Goal: Task Accomplishment & Management: Complete application form

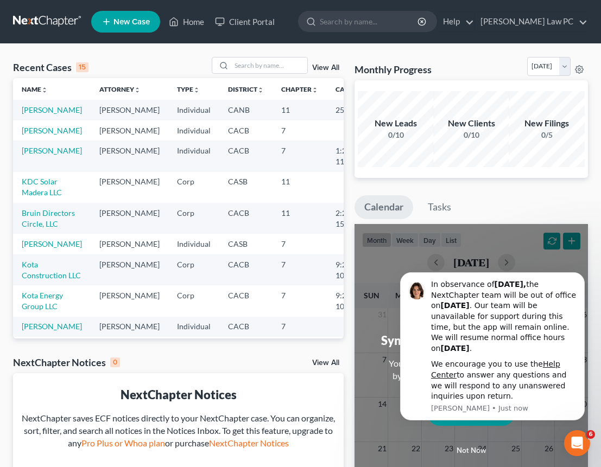
click at [112, 23] on link "New Case" at bounding box center [125, 22] width 69 height 22
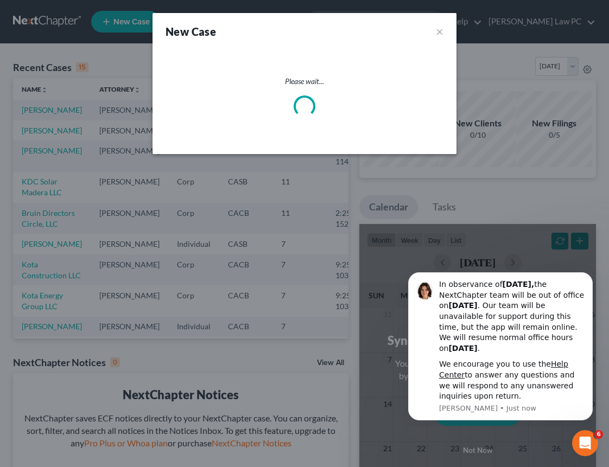
select select "7"
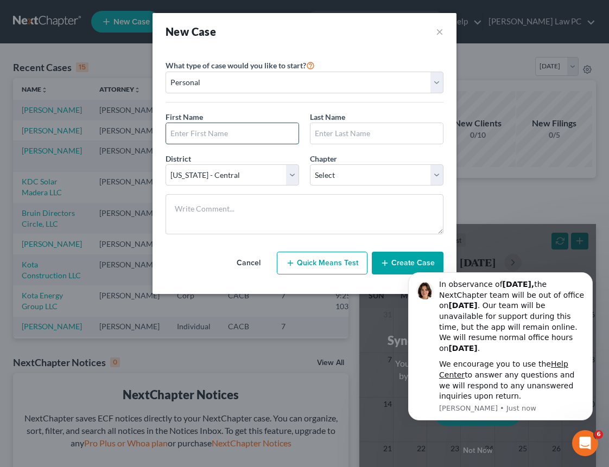
click at [218, 135] on input "text" at bounding box center [232, 133] width 132 height 21
type input "[PERSON_NAME]"
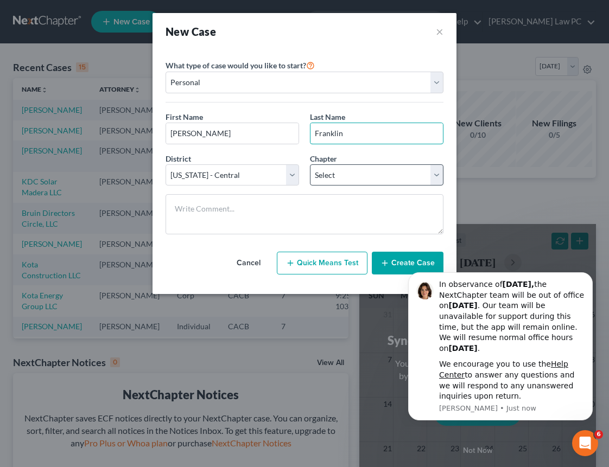
type input "Franklin"
click at [343, 180] on select "Select 7 11 12 13" at bounding box center [377, 175] width 134 height 22
select select "0"
click at [400, 255] on button "Create Case" at bounding box center [408, 263] width 72 height 23
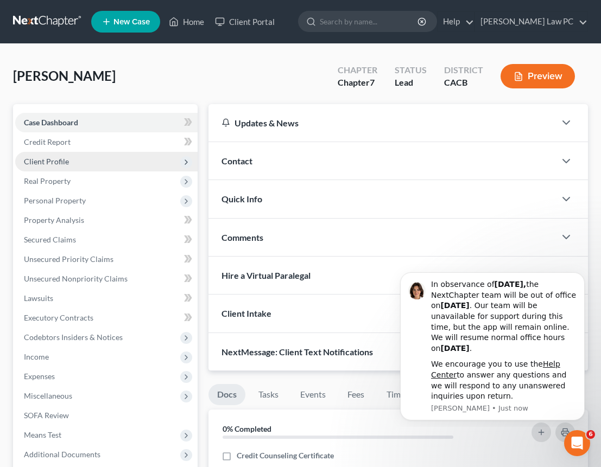
click at [68, 162] on span "Client Profile" at bounding box center [106, 162] width 182 height 20
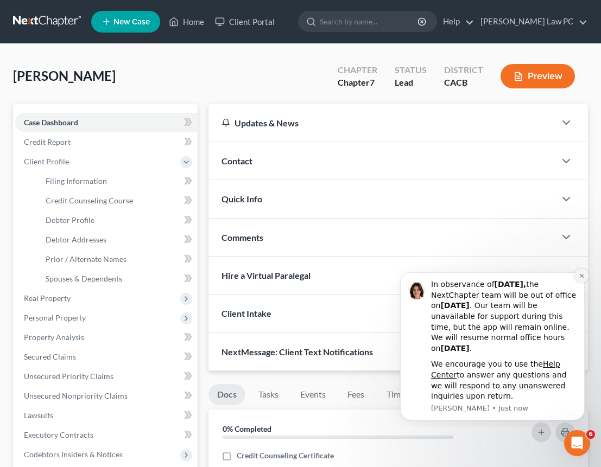
click at [580, 275] on icon "Dismiss notification" at bounding box center [582, 276] width 6 height 6
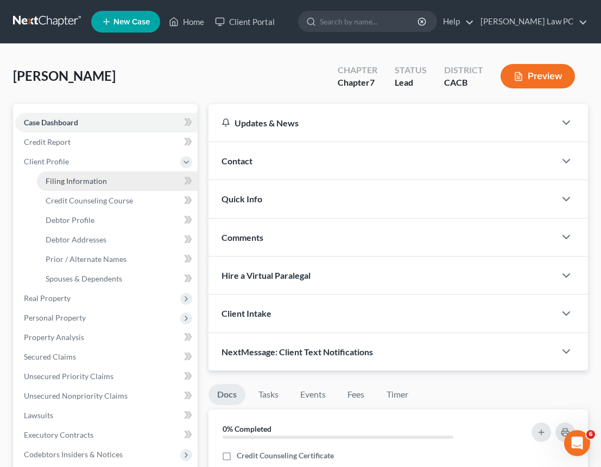
click at [93, 179] on span "Filing Information" at bounding box center [76, 180] width 61 height 9
select select "1"
select select "0"
select select "7"
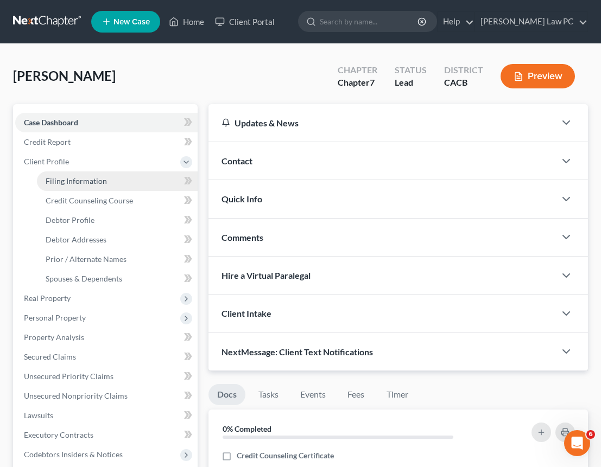
select select "0"
select select "4"
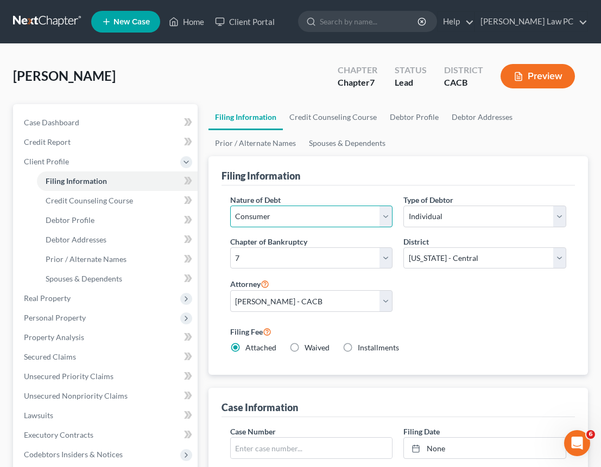
click at [323, 214] on select "Select Business Consumer Other" at bounding box center [311, 217] width 163 height 22
select select "0"
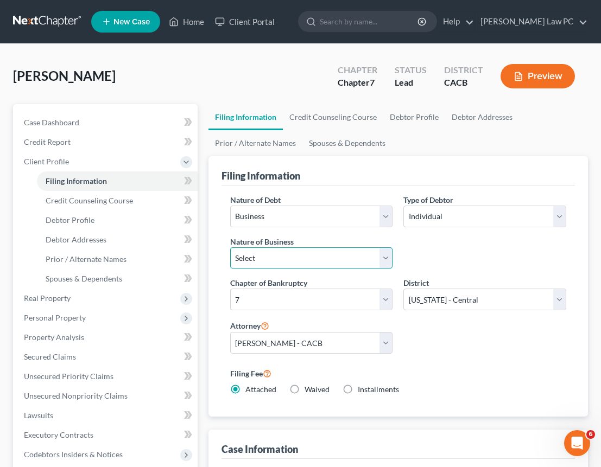
click at [332, 258] on select "Select Clearing Bank Commodity Broker Health Care Business Other Railroad Singl…" at bounding box center [311, 259] width 163 height 22
select select "3"
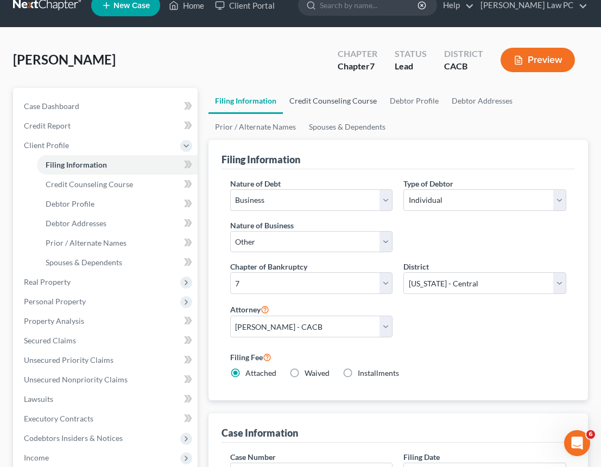
click at [333, 101] on link "Credit Counseling Course" at bounding box center [333, 101] width 100 height 26
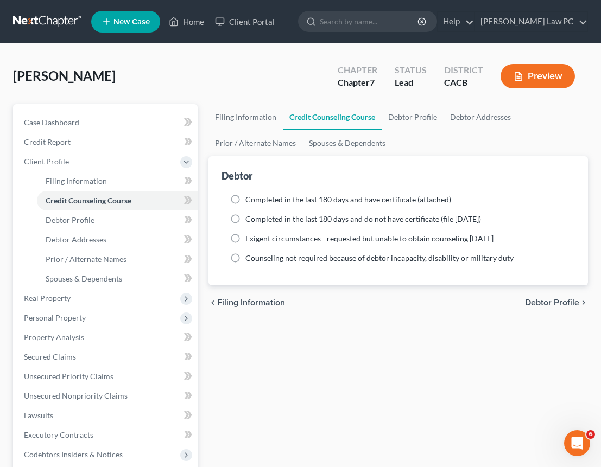
click at [290, 204] on span "Completed in the last 180 days and have certificate (attached)" at bounding box center [348, 199] width 206 height 9
click at [257, 201] on input "Completed in the last 180 days and have certificate (attached)" at bounding box center [253, 197] width 7 height 7
radio input "true"
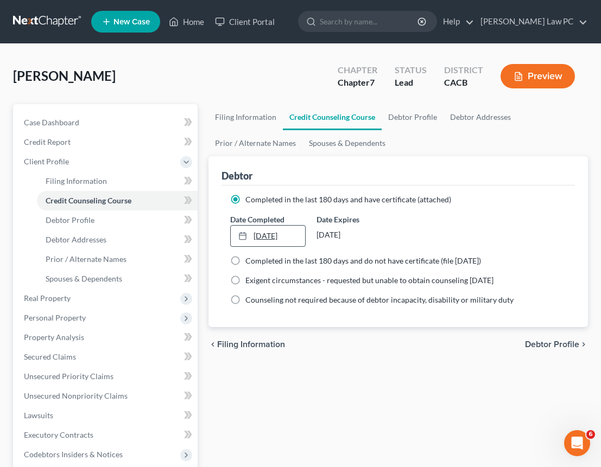
type input "[DATE]"
click at [287, 230] on link "[DATE]" at bounding box center [268, 236] width 75 height 21
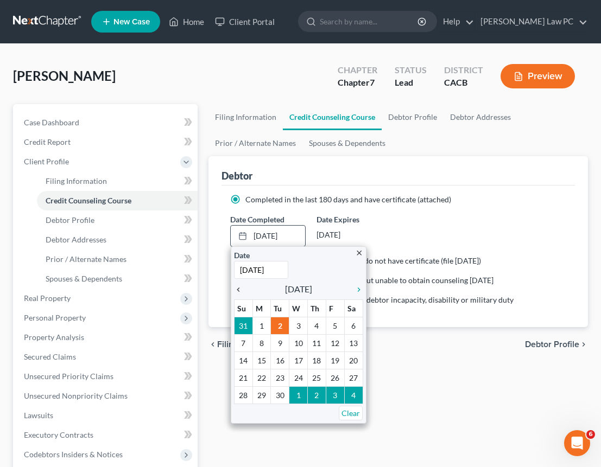
click at [234, 288] on icon "chevron_left" at bounding box center [241, 289] width 14 height 9
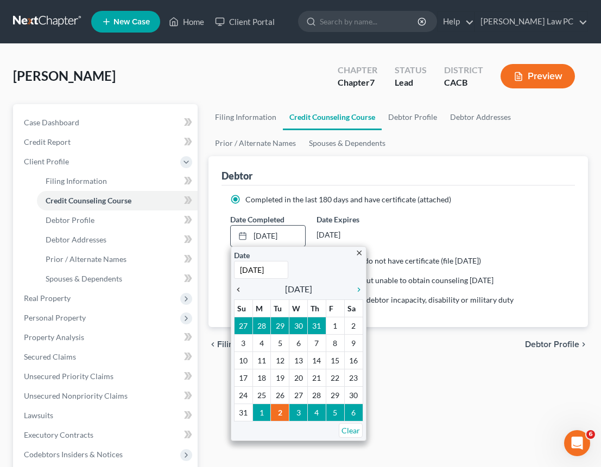
click at [234, 288] on icon "chevron_left" at bounding box center [241, 289] width 14 height 9
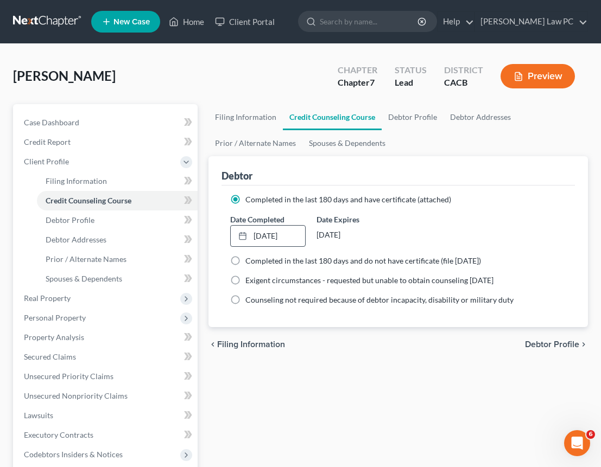
click at [552, 344] on span "Debtor Profile" at bounding box center [552, 344] width 54 height 9
select select "0"
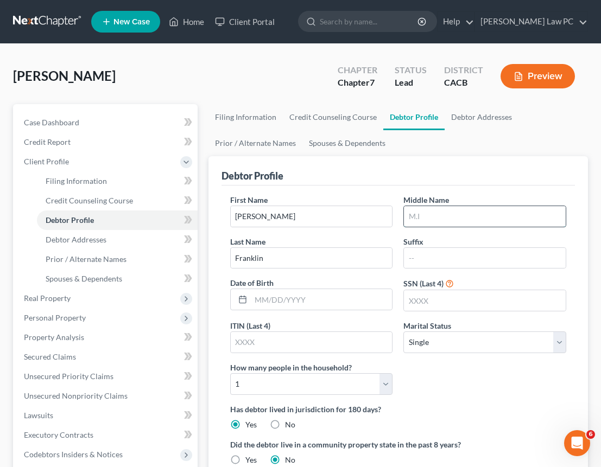
click at [436, 217] on input "text" at bounding box center [485, 216] width 162 height 21
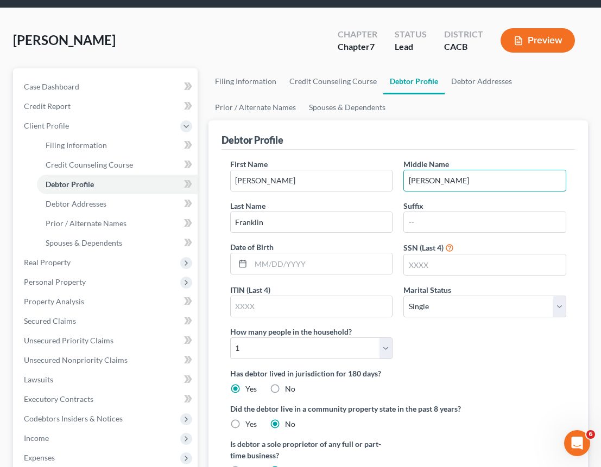
scroll to position [36, 0]
type input "[PERSON_NAME]"
click at [436, 267] on input "text" at bounding box center [485, 265] width 162 height 21
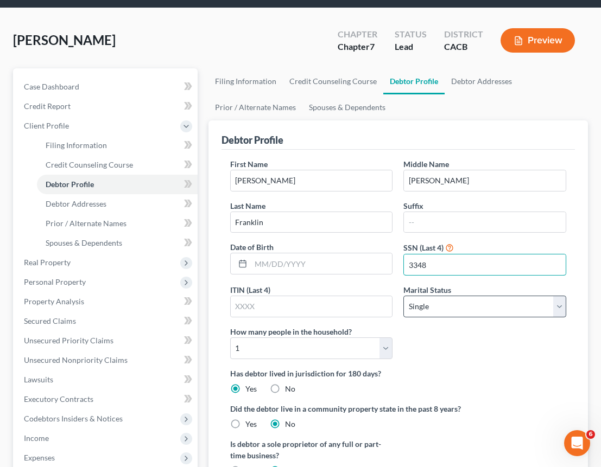
type input "3348"
click at [437, 304] on select "Select Single Married Separated Divorced Widowed" at bounding box center [484, 307] width 163 height 22
select select "1"
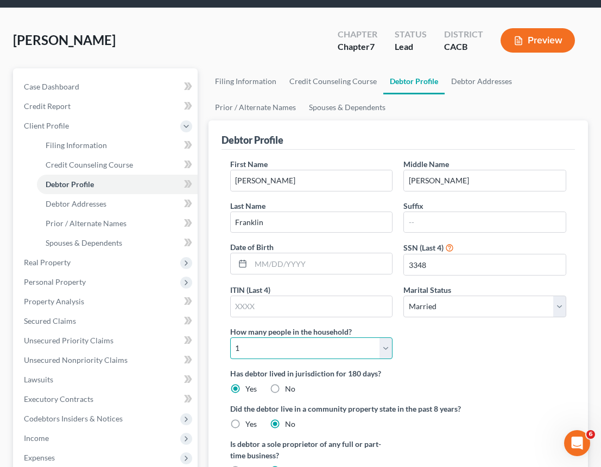
click at [334, 354] on select "Select 1 2 3 4 5 6 7 8 9 10 11 12 13 14 15 16 17 18 19 20" at bounding box center [311, 349] width 163 height 22
select select "1"
click at [468, 372] on label "Has debtor lived in jurisdiction for 180 days?" at bounding box center [398, 373] width 336 height 11
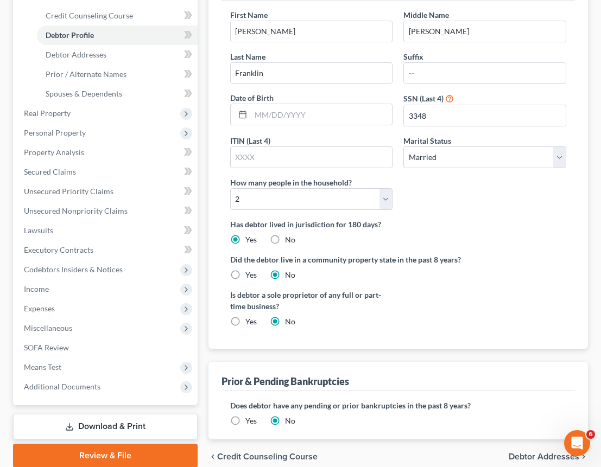
scroll to position [188, 0]
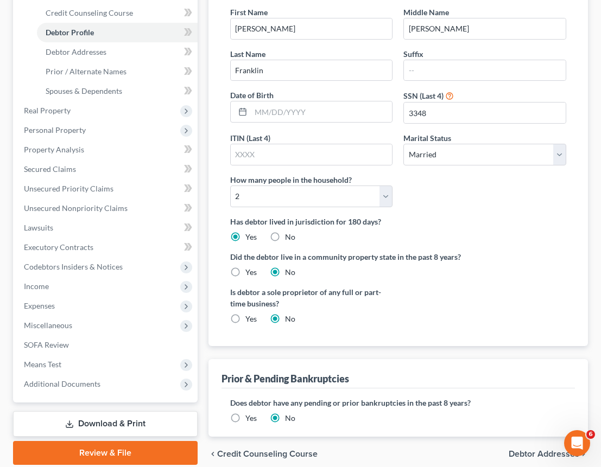
click at [245, 270] on label "Yes" at bounding box center [250, 272] width 11 height 11
click at [250, 270] on input "Yes" at bounding box center [253, 270] width 7 height 7
radio input "true"
radio input "false"
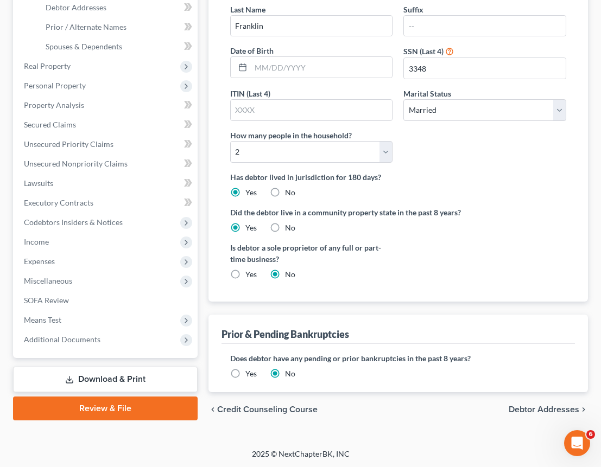
click at [544, 411] on span "Debtor Addresses" at bounding box center [544, 409] width 71 height 9
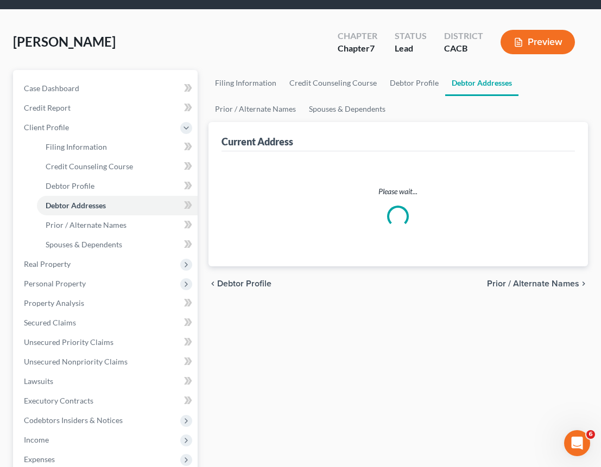
select select "0"
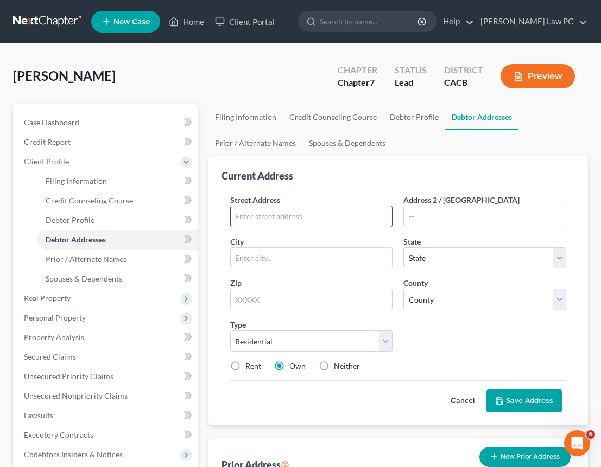
click at [273, 218] on input "text" at bounding box center [312, 216] width 162 height 21
paste input "[STREET_ADDRESS]"
type input "[STREET_ADDRESS]"
click at [360, 297] on input "text" at bounding box center [311, 300] width 163 height 22
type input "91364"
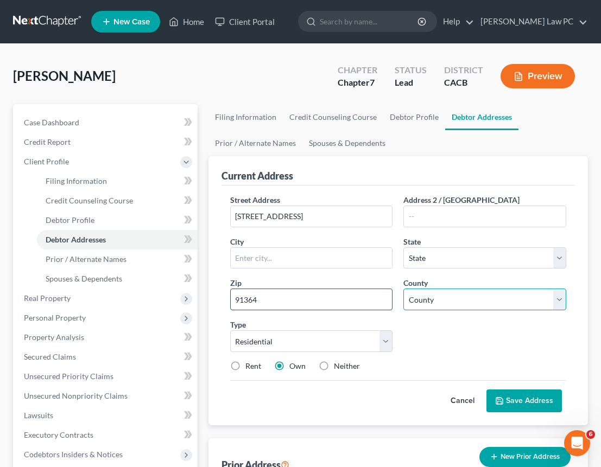
type input "[GEOGRAPHIC_DATA]"
select select "4"
click at [244, 301] on input "91364" at bounding box center [311, 300] width 163 height 22
click at [431, 303] on select "County [GEOGRAPHIC_DATA] [GEOGRAPHIC_DATA] [GEOGRAPHIC_DATA] [GEOGRAPHIC_DATA] …" at bounding box center [484, 300] width 163 height 22
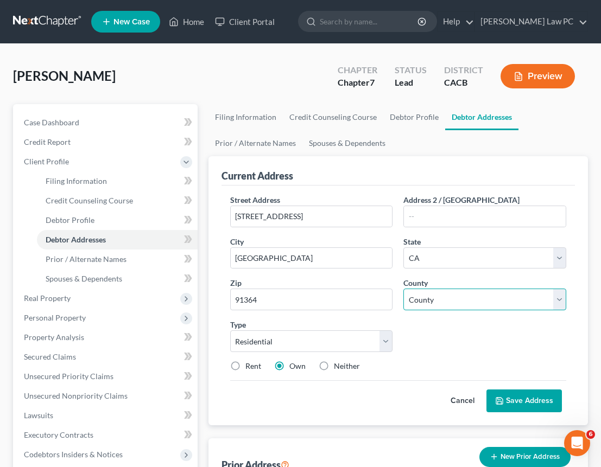
select select "18"
drag, startPoint x: 255, startPoint y: 366, endPoint x: 280, endPoint y: 376, distance: 27.0
click at [255, 366] on label "Rent" at bounding box center [253, 366] width 16 height 11
click at [255, 366] on input "Rent" at bounding box center [253, 364] width 7 height 7
radio input "true"
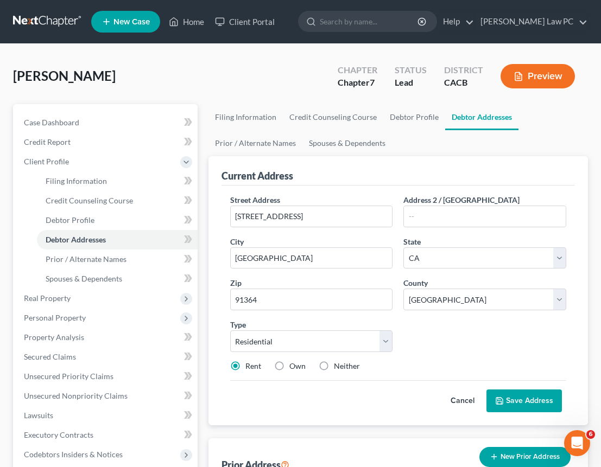
drag, startPoint x: 509, startPoint y: 399, endPoint x: 227, endPoint y: 328, distance: 290.7
click at [507, 399] on button "Save Address" at bounding box center [523, 401] width 75 height 23
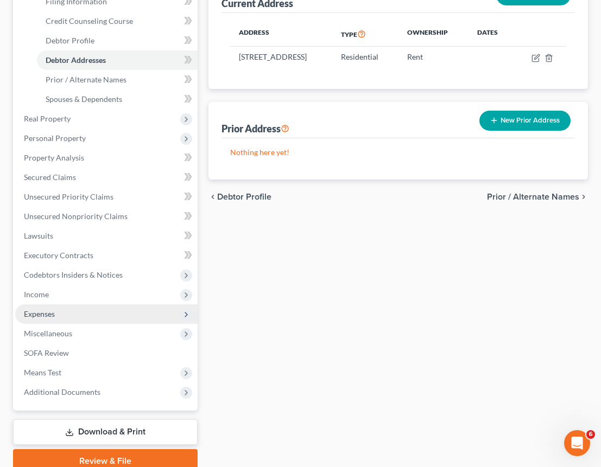
scroll to position [180, 0]
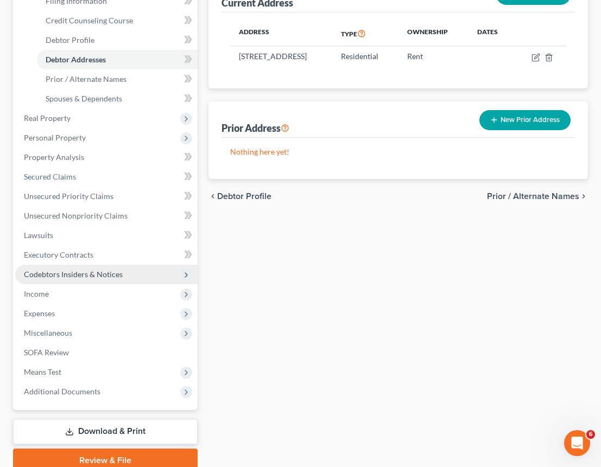
click at [68, 268] on span "Codebtors Insiders & Notices" at bounding box center [106, 275] width 182 height 20
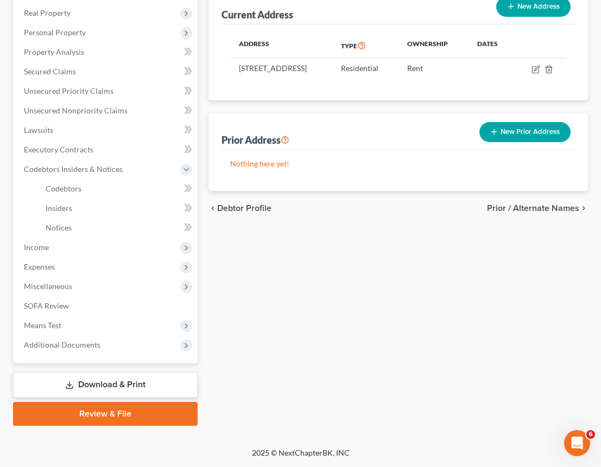
scroll to position [167, 0]
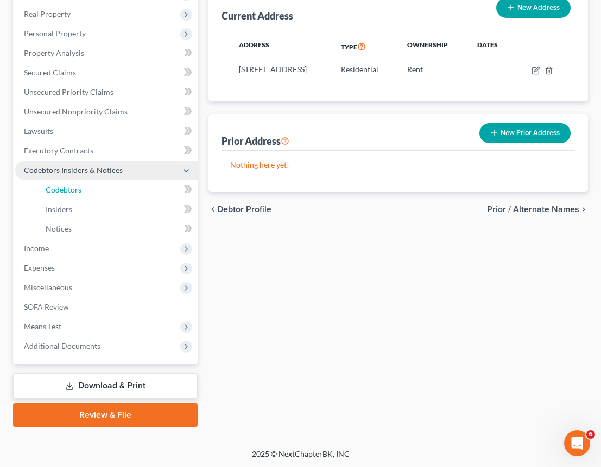
drag, startPoint x: 84, startPoint y: 188, endPoint x: 194, endPoint y: 175, distance: 111.0
click at [84, 188] on link "Codebtors" at bounding box center [117, 190] width 161 height 20
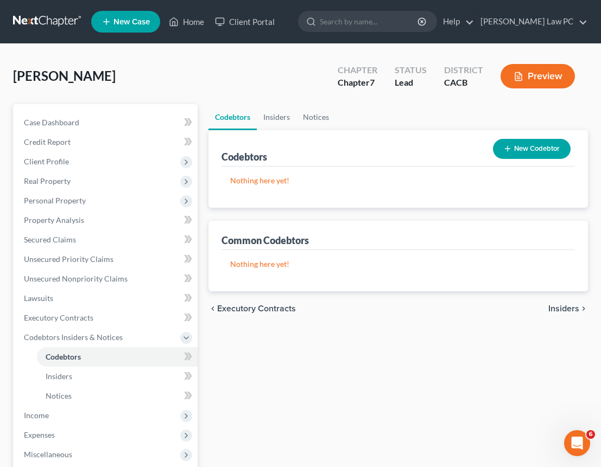
click at [518, 151] on button "New Codebtor" at bounding box center [532, 149] width 78 height 20
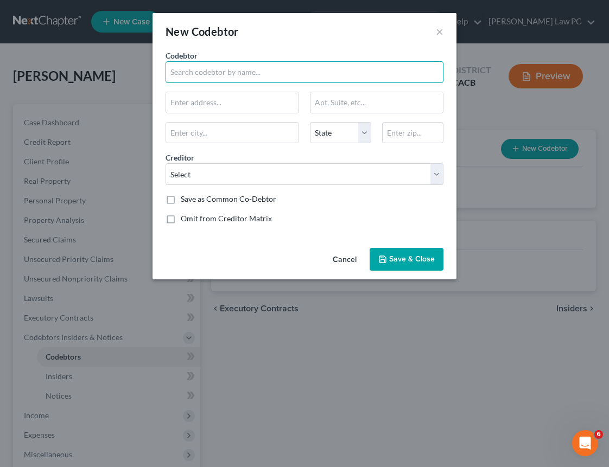
click at [245, 72] on input "text" at bounding box center [305, 72] width 278 height 22
paste input "Impact Politics LLC"
type input "Impact Politics LLC"
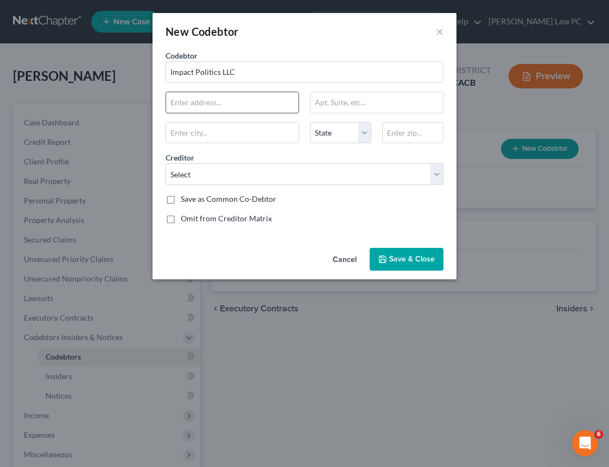
click at [256, 106] on input "text" at bounding box center [232, 102] width 132 height 21
paste input "[STREET_ADDRESS]"
type input "[STREET_ADDRESS]"
click at [411, 132] on input "text" at bounding box center [412, 133] width 61 height 22
paste input "91364"
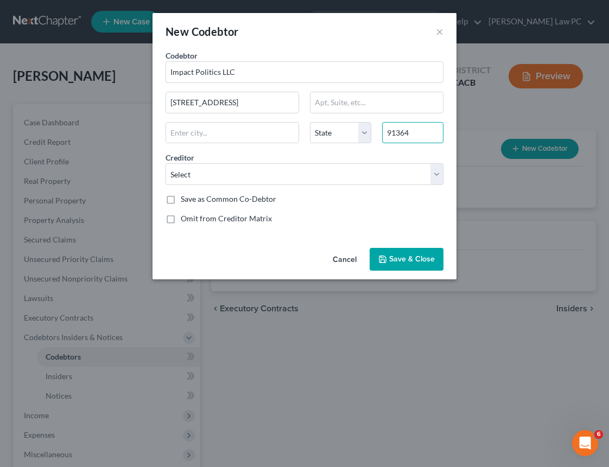
type input "91364"
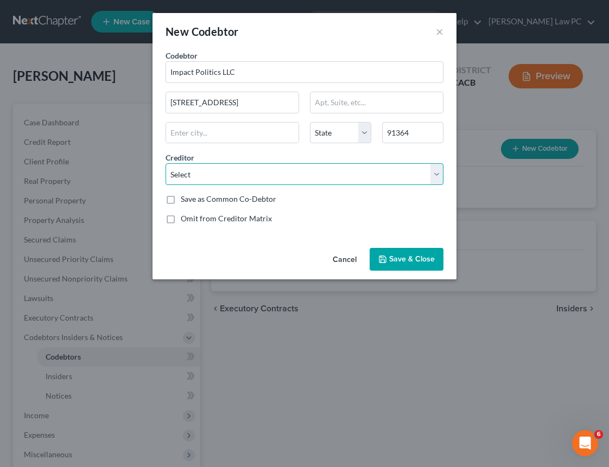
type input "[GEOGRAPHIC_DATA]"
select select "4"
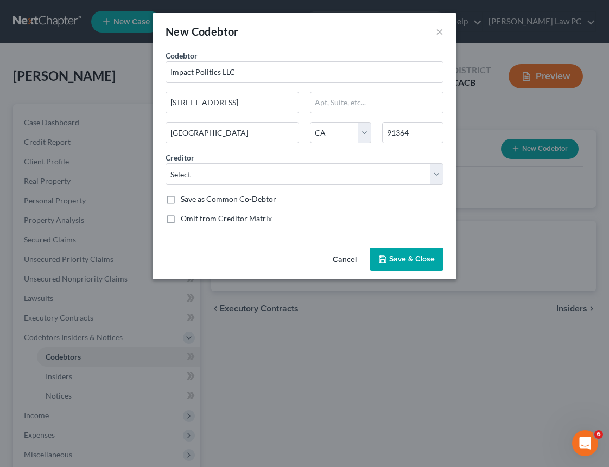
click at [261, 201] on label "Save as Common Co-Debtor" at bounding box center [229, 199] width 96 height 11
click at [192, 201] on input "Save as Common Co-Debtor" at bounding box center [188, 197] width 7 height 7
checkbox input "true"
click at [414, 259] on span "Save & Close" at bounding box center [412, 259] width 46 height 9
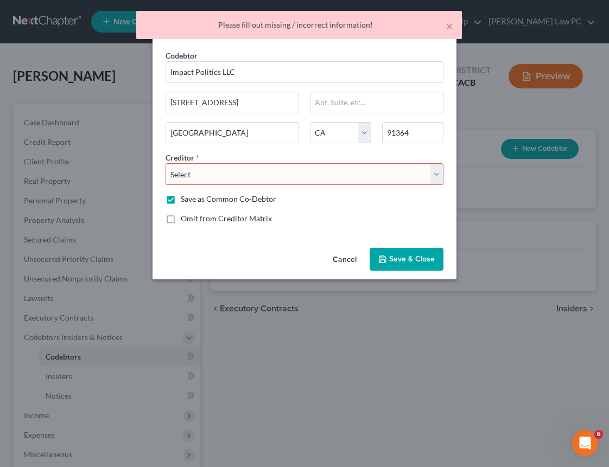
click at [272, 172] on select "Select" at bounding box center [305, 174] width 278 height 22
click at [416, 261] on span "Save & Close" at bounding box center [412, 259] width 46 height 9
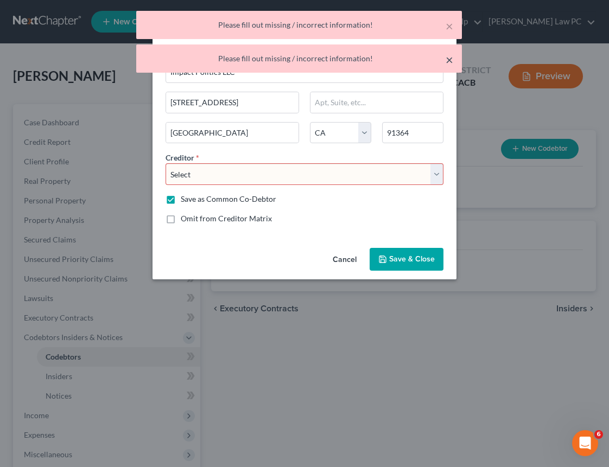
click at [447, 60] on button "×" at bounding box center [450, 59] width 8 height 13
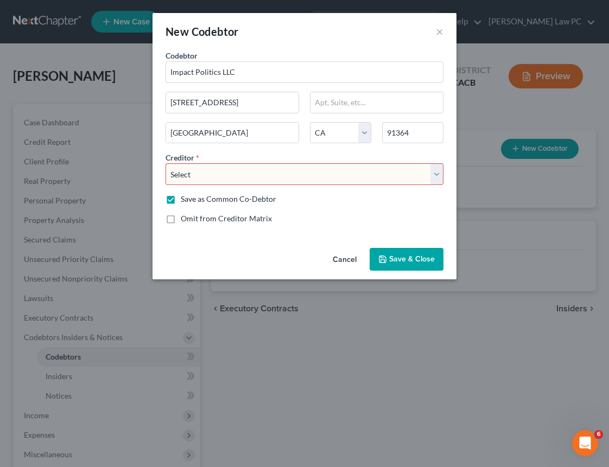
click at [451, 26] on div "New Codebtor ×" at bounding box center [305, 31] width 304 height 37
click at [444, 28] on div "New Codebtor ×" at bounding box center [305, 31] width 304 height 37
click at [443, 30] on button "×" at bounding box center [440, 31] width 8 height 13
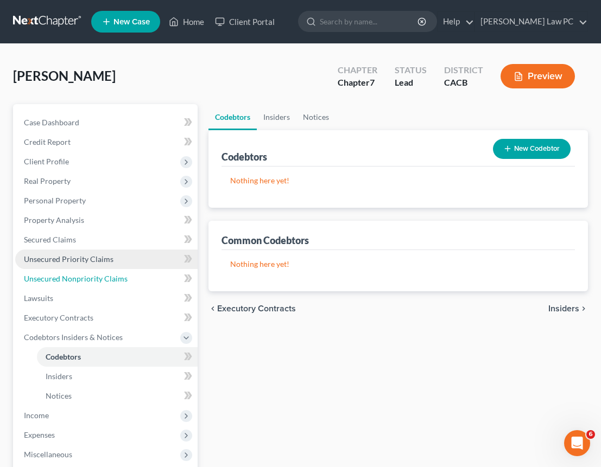
drag, startPoint x: 85, startPoint y: 278, endPoint x: 159, endPoint y: 260, distance: 76.5
click at [85, 277] on span "Unsecured Nonpriority Claims" at bounding box center [76, 278] width 104 height 9
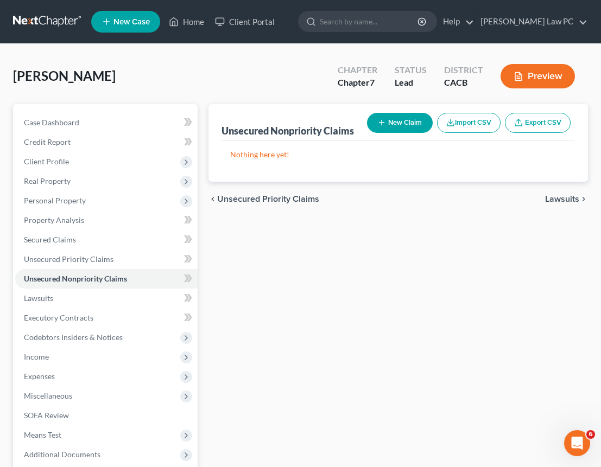
click at [384, 120] on icon "button" at bounding box center [381, 122] width 9 height 9
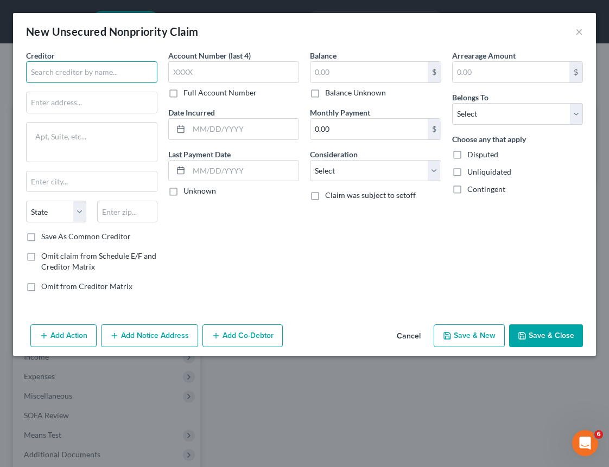
click at [147, 76] on input "text" at bounding box center [91, 72] width 131 height 22
paste input "Chase Ink"
type input "Chase Ink"
click at [373, 74] on input "text" at bounding box center [368, 72] width 117 height 21
paste input "$24,856.70"
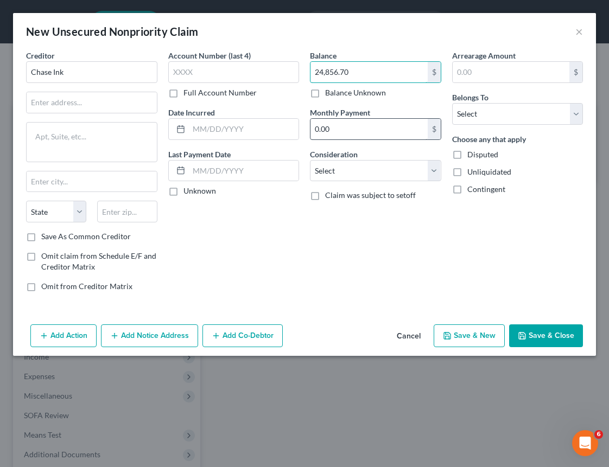
type input "24,856.70"
click at [375, 125] on input "0.00" at bounding box center [368, 129] width 117 height 21
click at [380, 172] on select "Select Cable / Satellite Services Collection Agency Credit Card Debt Debt Couns…" at bounding box center [375, 171] width 131 height 22
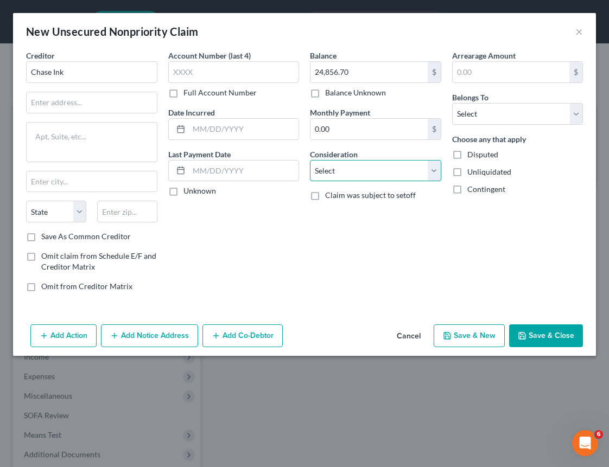
select select "2"
click at [91, 106] on input "text" at bounding box center [92, 102] width 130 height 21
paste input "[STREET_ADDRESS]"
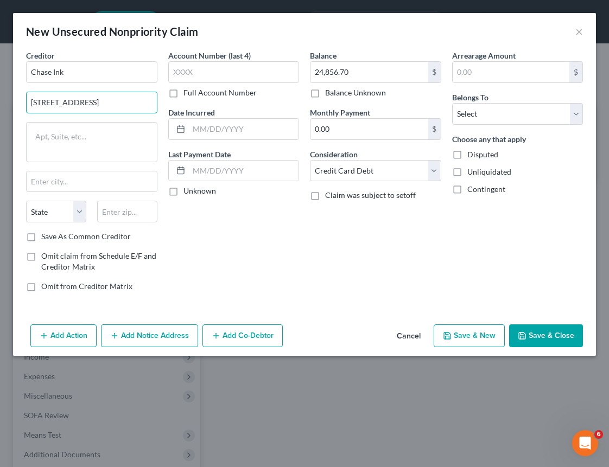
type input "[STREET_ADDRESS]"
click at [130, 208] on input "text" at bounding box center [127, 212] width 60 height 22
paste input "10017"
type input "10017"
type input "[US_STATE]"
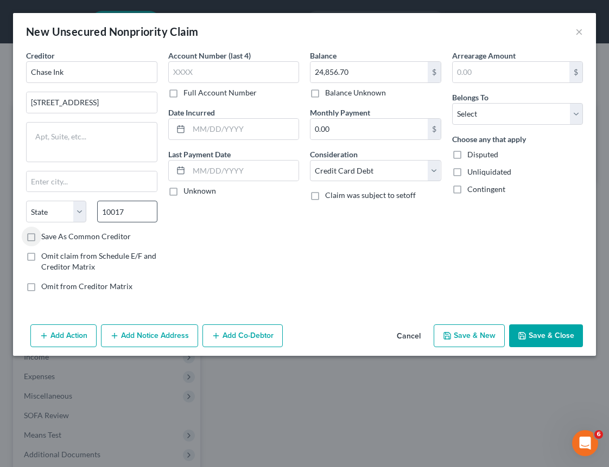
select select "35"
click at [481, 116] on select "Select Debtor 1 Only Debtor 2 Only Debtor 1 And Debtor 2 Only At Least One Of T…" at bounding box center [517, 114] width 131 height 22
select select "3"
click at [155, 338] on button "Add Notice Address" at bounding box center [149, 336] width 97 height 23
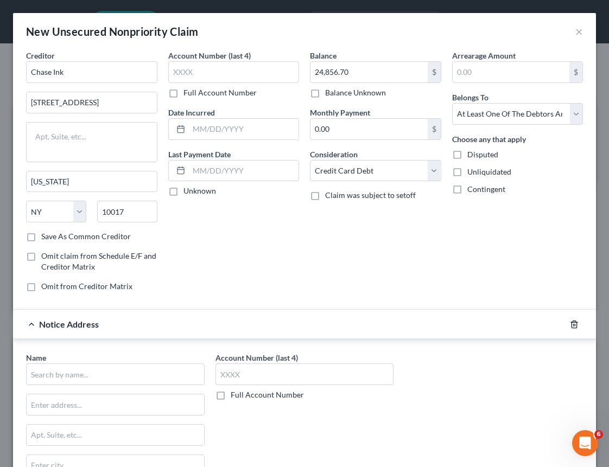
click at [570, 323] on icon "button" at bounding box center [574, 324] width 9 height 9
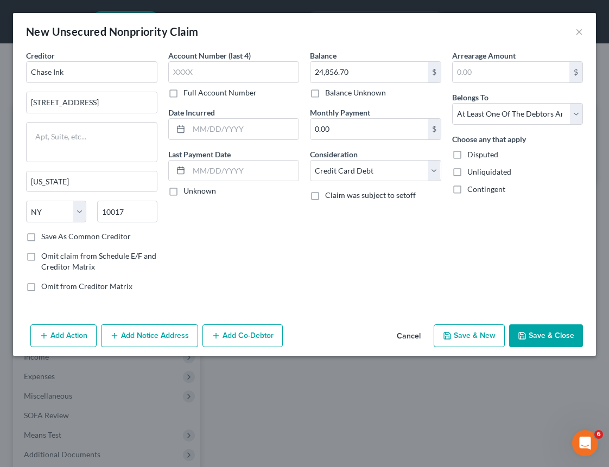
click at [269, 337] on button "Add Co-Debtor" at bounding box center [242, 336] width 80 height 23
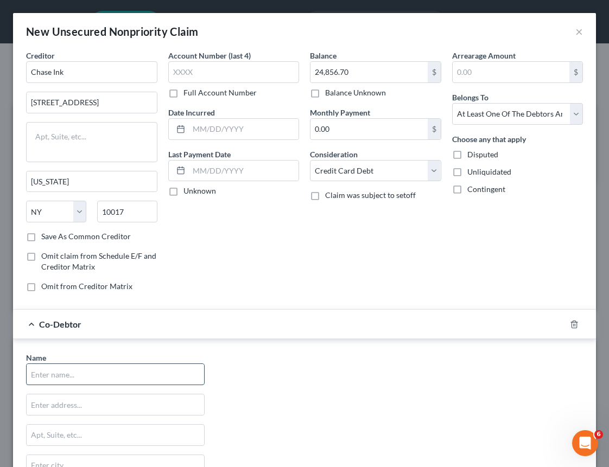
click at [110, 367] on input "text" at bounding box center [115, 374] width 177 height 21
paste input "Impact Politics LLC"
type input "Impact Politics LLC"
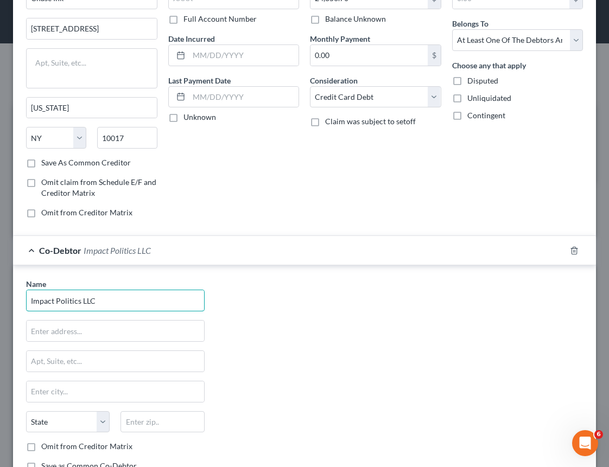
scroll to position [123, 0]
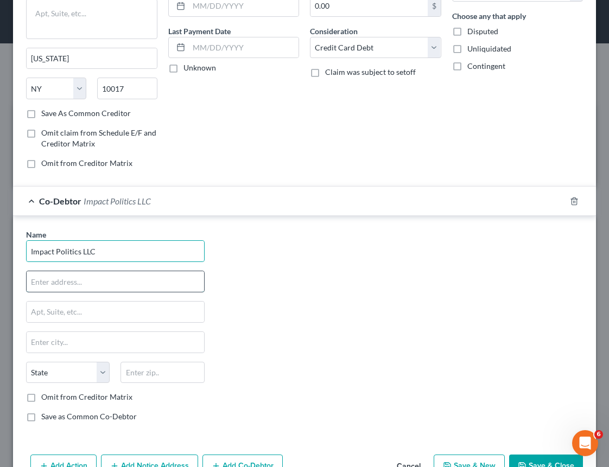
click at [54, 274] on input "text" at bounding box center [115, 281] width 177 height 21
paste input "[STREET_ADDRESS]"
type input "[STREET_ADDRESS]"
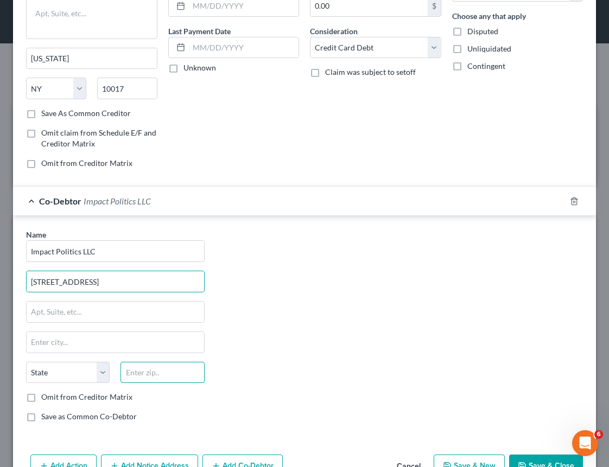
click at [181, 376] on input "text" at bounding box center [162, 373] width 84 height 22
paste input "91364"
type input "91364"
type input "[GEOGRAPHIC_DATA]"
select select "4"
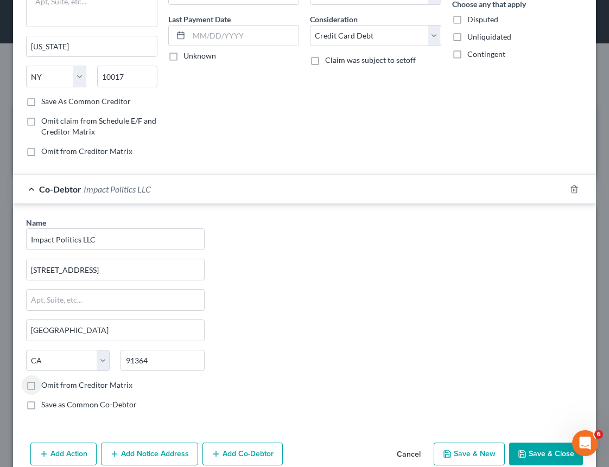
scroll to position [155, 0]
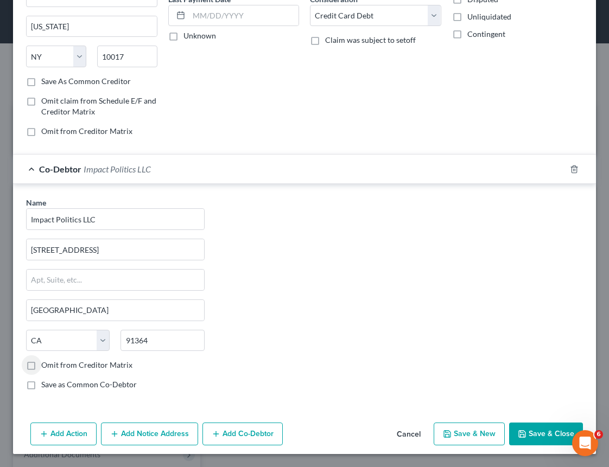
click at [129, 386] on label "Save as Common Co-Debtor" at bounding box center [89, 384] width 96 height 11
click at [53, 386] on input "Save as Common Co-Debtor" at bounding box center [49, 382] width 7 height 7
checkbox input "true"
click at [549, 438] on button "Save & Close" at bounding box center [546, 434] width 74 height 23
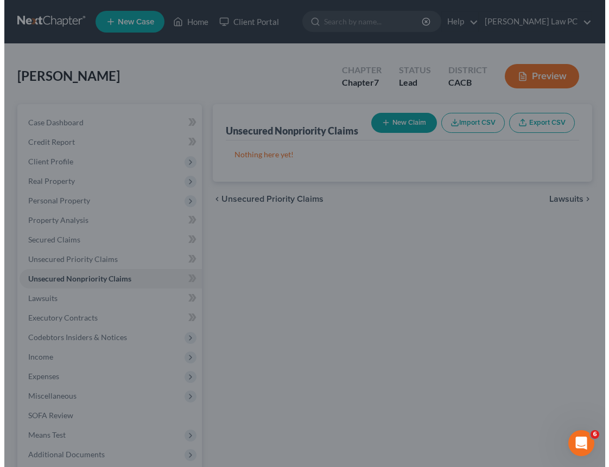
scroll to position [0, 0]
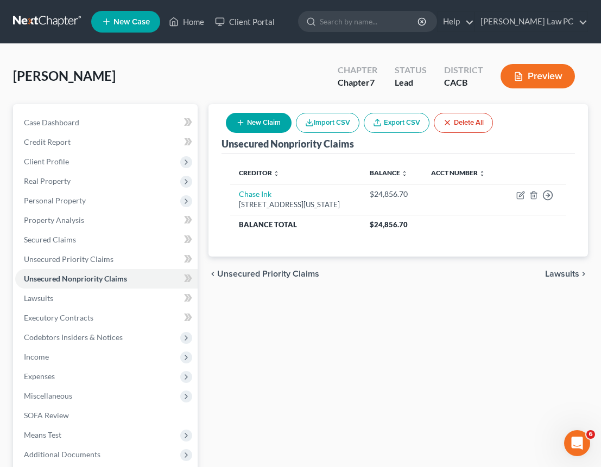
click at [271, 120] on button "New Claim" at bounding box center [259, 123] width 66 height 20
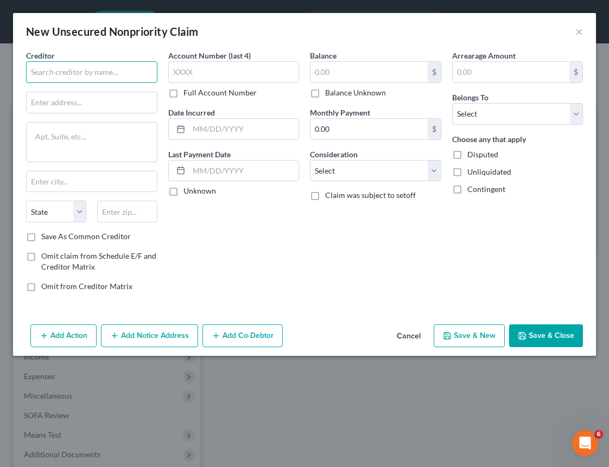
click at [106, 74] on input "text" at bounding box center [91, 72] width 131 height 22
paste input "American Express"
type input "American Express"
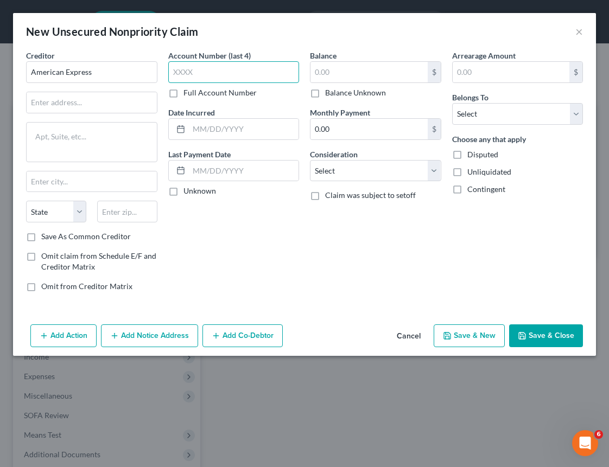
click at [217, 67] on input "text" at bounding box center [233, 72] width 131 height 22
paste input "5000"
type input "5000"
click at [345, 83] on div "$" at bounding box center [375, 72] width 131 height 22
click at [343, 74] on input "text" at bounding box center [368, 72] width 117 height 21
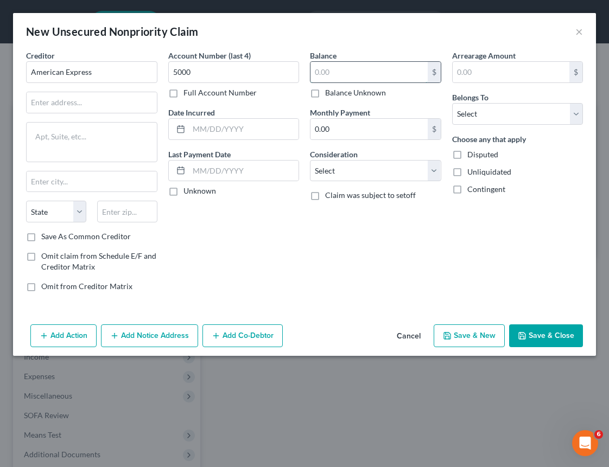
paste input "$36,263.08"
type input "36,263.08"
click at [95, 103] on input "text" at bounding box center [92, 102] width 130 height 21
paste input "PO Box 96001"
type input "PO Box 96001"
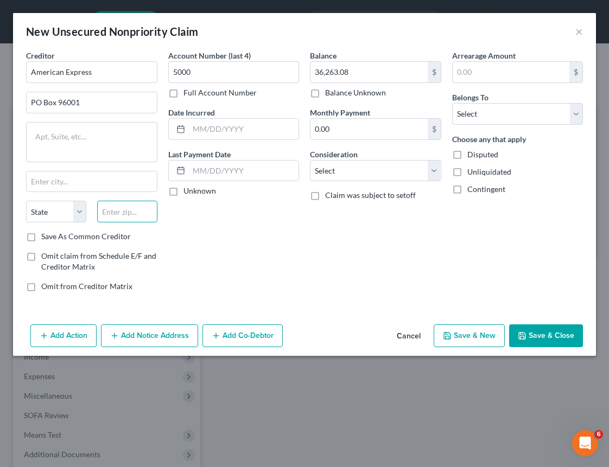
click at [121, 211] on input "text" at bounding box center [127, 212] width 60 height 22
paste input "90096"
type input "90096"
type input "[GEOGRAPHIC_DATA]"
select select "4"
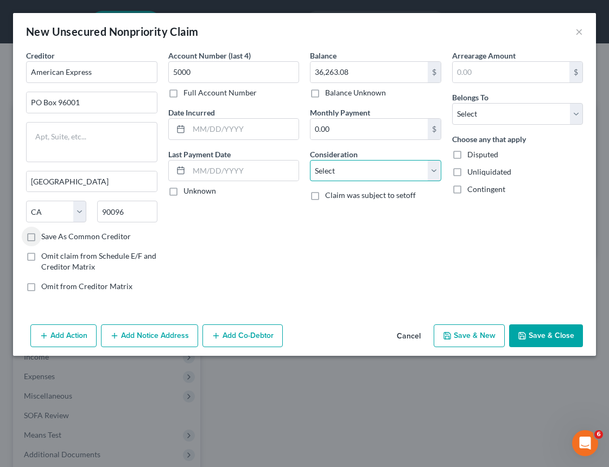
click at [371, 170] on select "Select Cable / Satellite Services Collection Agency Credit Card Debt Debt Couns…" at bounding box center [375, 171] width 131 height 22
select select "2"
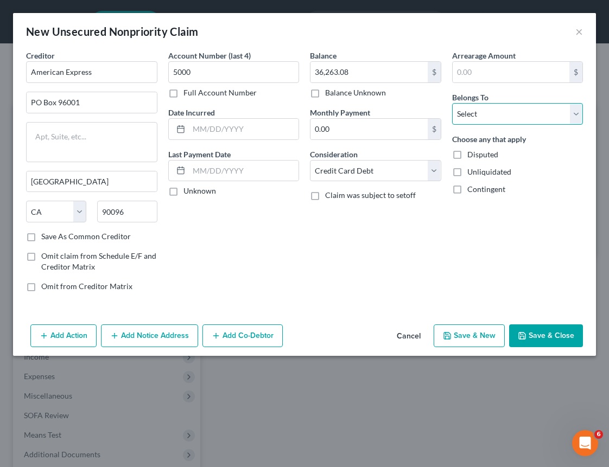
click at [502, 113] on select "Select Debtor 1 Only Debtor 2 Only Debtor 1 And Debtor 2 Only At Least One Of T…" at bounding box center [517, 114] width 131 height 22
select select "3"
click at [232, 338] on button "Add Co-Debtor" at bounding box center [242, 336] width 80 height 23
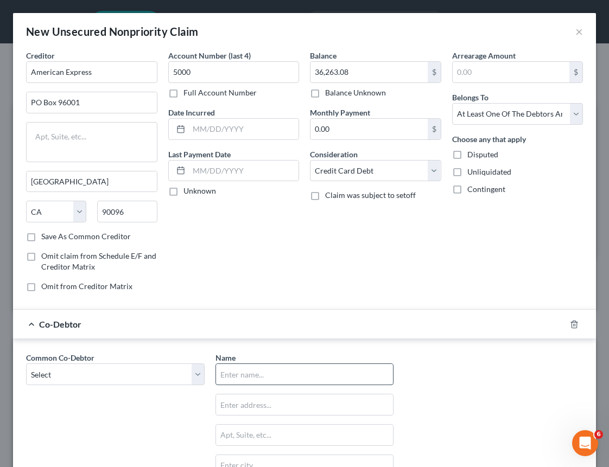
click at [258, 378] on input "text" at bounding box center [304, 374] width 177 height 21
paste input "Vows and Speeches"
type input "Vows and Speeches"
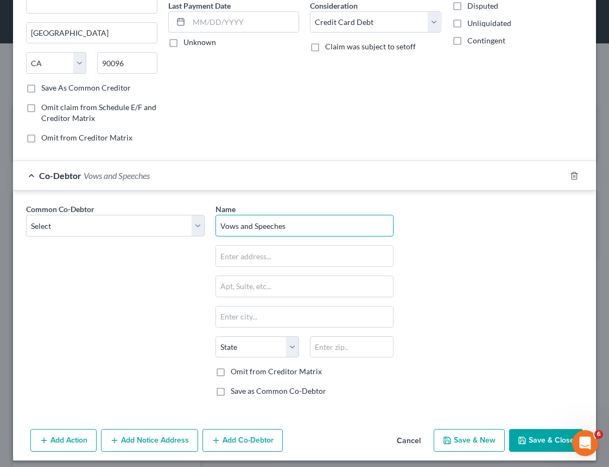
scroll to position [155, 0]
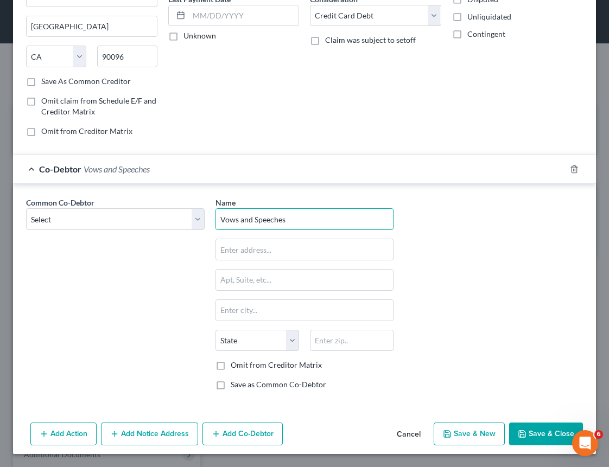
click at [258, 262] on div "Name * Vows and Speeches State [US_STATE] AK AR AZ CA CO CT DE DC [GEOGRAPHIC_D…" at bounding box center [304, 298] width 189 height 202
click at [255, 251] on input "text" at bounding box center [304, 249] width 177 height 21
paste input "[STREET_ADDRESS]"
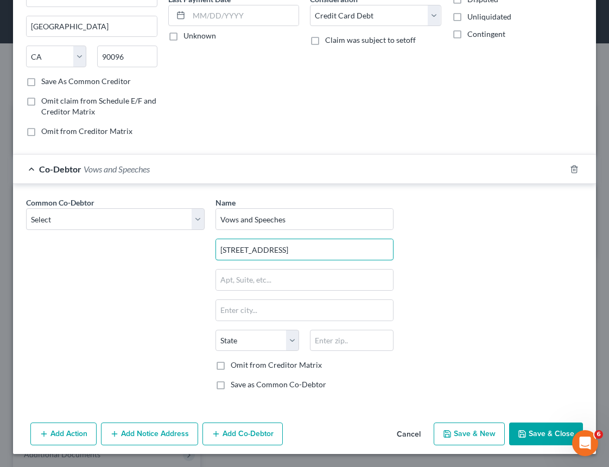
type input "[STREET_ADDRESS]"
click at [329, 338] on input "text" at bounding box center [352, 341] width 84 height 22
paste input "91364"
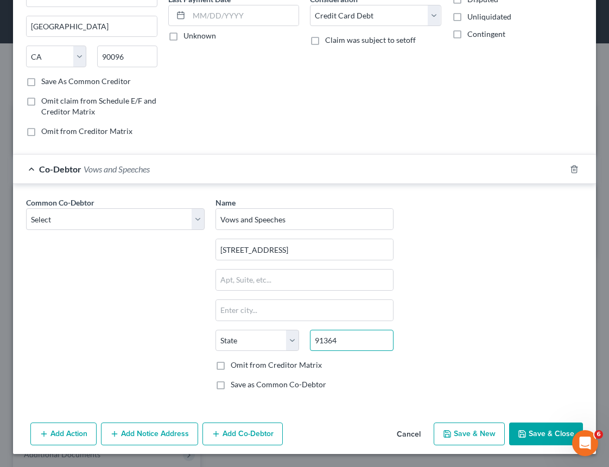
type input "91364"
type input "[GEOGRAPHIC_DATA]"
select select "4"
click at [257, 383] on label "Save as Common Co-Debtor" at bounding box center [279, 384] width 96 height 11
click at [242, 383] on input "Save as Common Co-Debtor" at bounding box center [238, 382] width 7 height 7
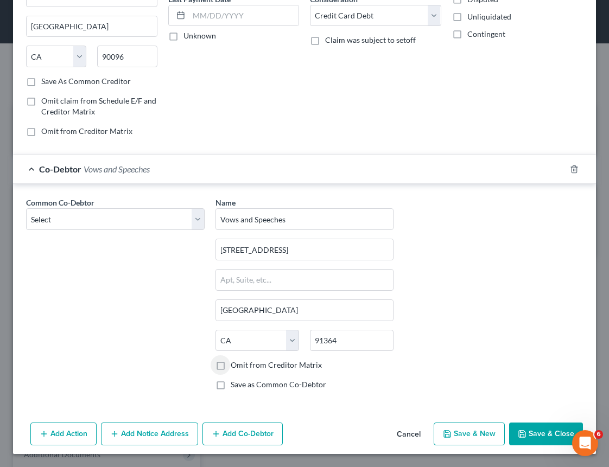
checkbox input "true"
click at [548, 433] on button "Save & Close" at bounding box center [546, 434] width 74 height 23
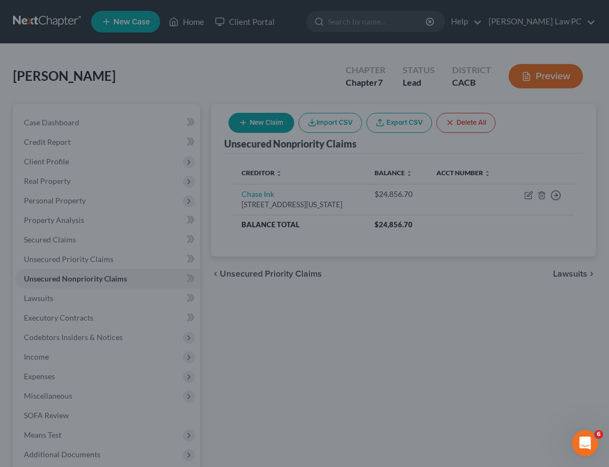
scroll to position [0, 0]
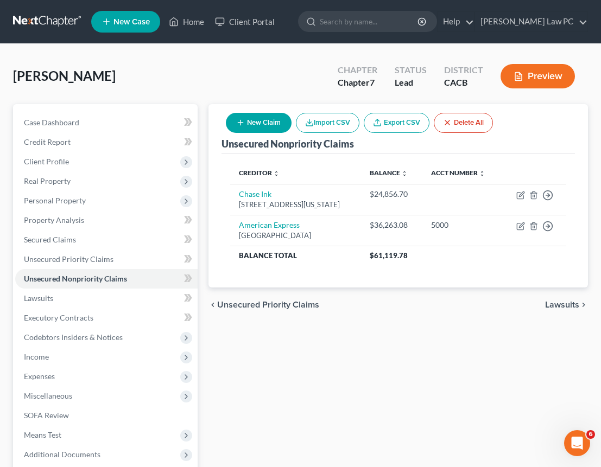
click at [268, 126] on button "New Claim" at bounding box center [259, 123] width 66 height 20
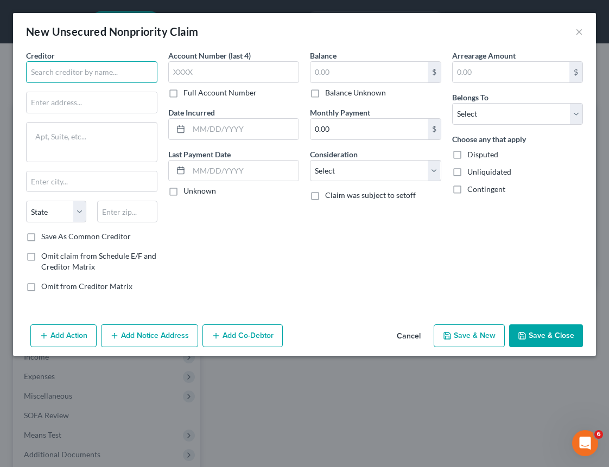
click at [96, 74] on input "text" at bounding box center [91, 72] width 131 height 22
paste input "Chase Ink"
type input "Chase Ink"
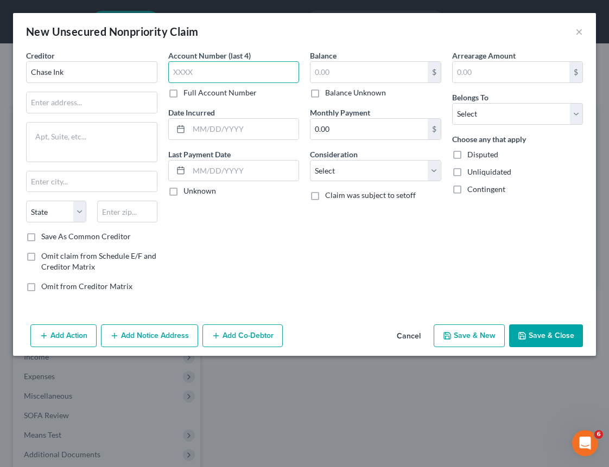
click at [196, 74] on input "text" at bounding box center [233, 72] width 131 height 22
paste input "8756"
type input "8756"
click at [329, 73] on input "text" at bounding box center [368, 72] width 117 height 21
paste input "$11,543.68"
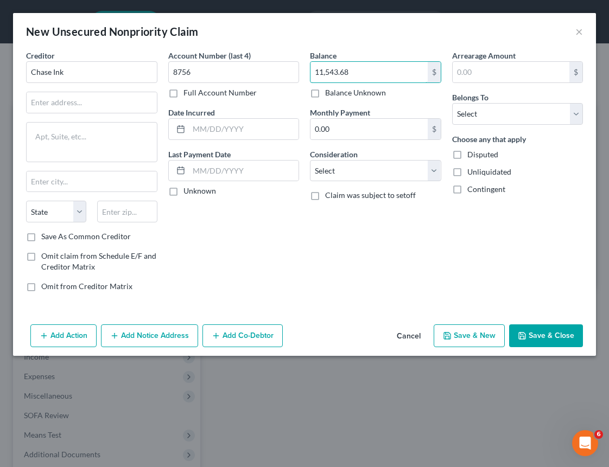
type input "11,543.68"
click at [94, 98] on input "text" at bounding box center [92, 102] width 130 height 21
paste input "[STREET_ADDRESS]"
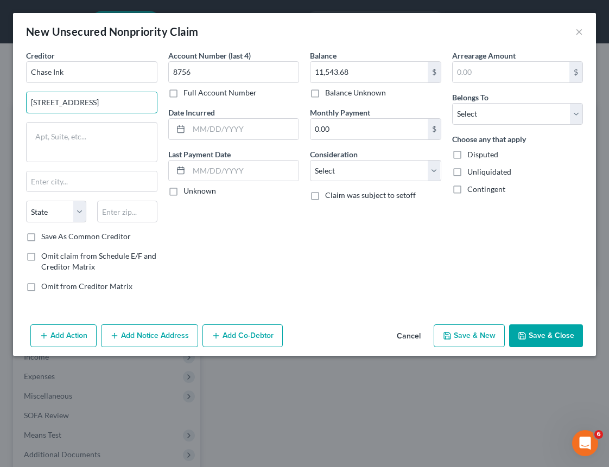
type input "[STREET_ADDRESS]"
click at [133, 218] on input "text" at bounding box center [127, 212] width 60 height 22
paste input "[STREET_ADDRESS]"
click at [124, 219] on input "[STREET_ADDRESS]" at bounding box center [127, 212] width 60 height 22
click at [125, 219] on input "[STREET_ADDRESS]" at bounding box center [127, 212] width 60 height 22
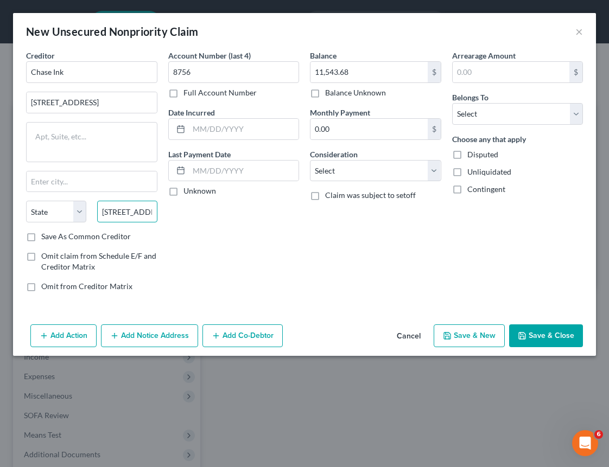
click at [125, 219] on input "[STREET_ADDRESS]" at bounding box center [127, 212] width 60 height 22
paste input "10017"
type input "10017"
type input "[US_STATE]"
select select "35"
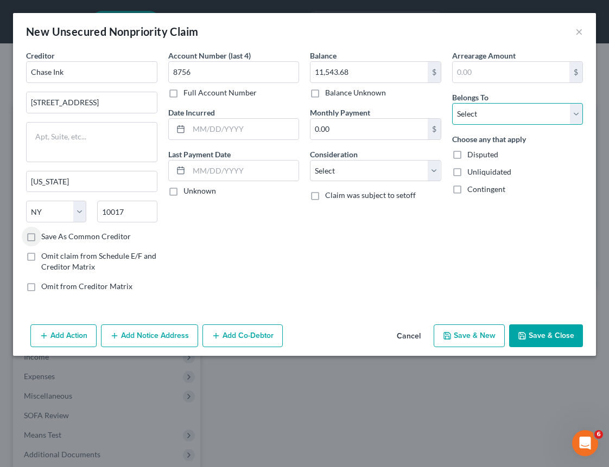
click at [488, 116] on select "Select Debtor 1 Only Debtor 2 Only Debtor 1 And Debtor 2 Only At Least One Of T…" at bounding box center [517, 114] width 131 height 22
select select "3"
click at [242, 339] on button "Add Co-Debtor" at bounding box center [242, 336] width 80 height 23
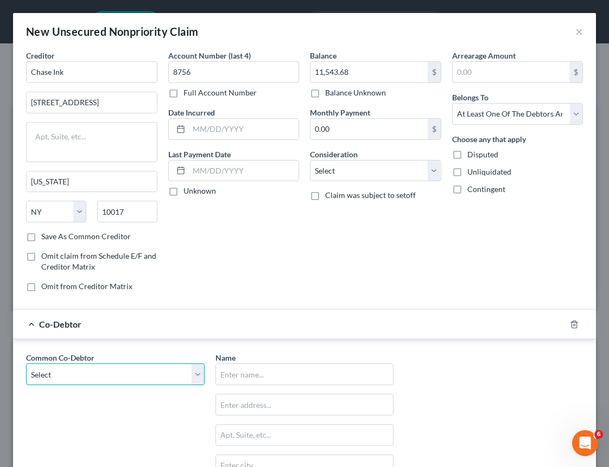
click at [132, 384] on select "Select Impact Politics LLC Vows and Speeches" at bounding box center [115, 375] width 179 height 22
select select "1"
type input "Vows and Speeches"
type input "[STREET_ADDRESS]"
type input "[GEOGRAPHIC_DATA]"
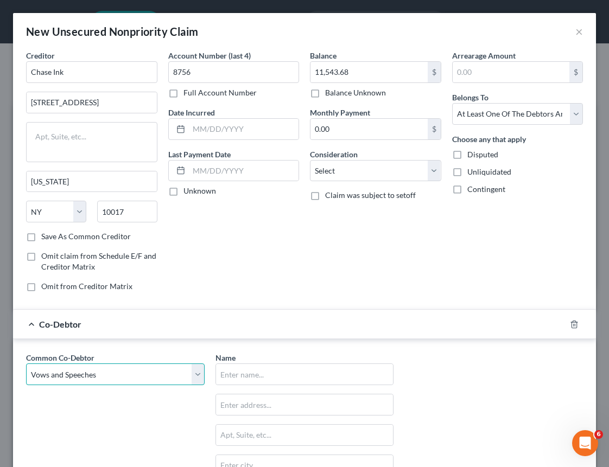
select select "4"
type input "91364"
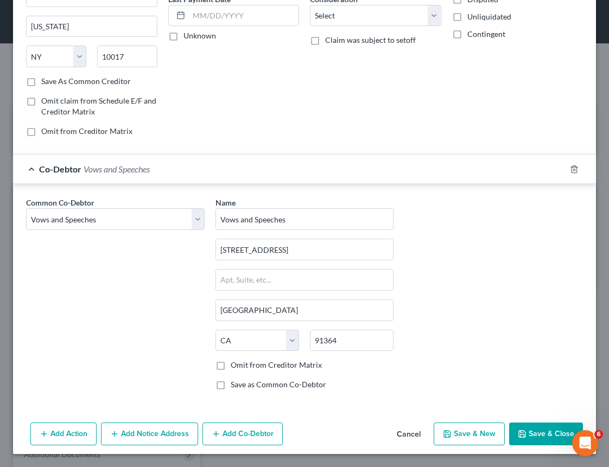
click at [543, 436] on button "Save & Close" at bounding box center [546, 434] width 74 height 23
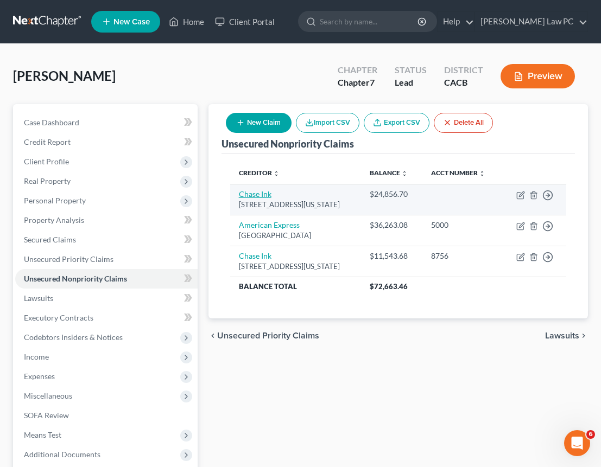
click at [263, 196] on link "Chase Ink" at bounding box center [255, 193] width 33 height 9
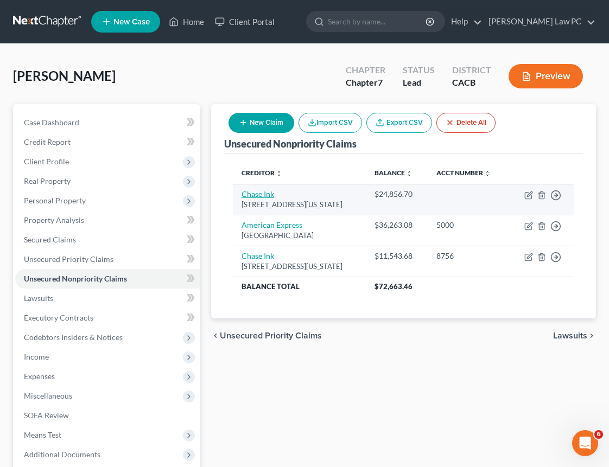
select select "35"
select select "2"
select select "3"
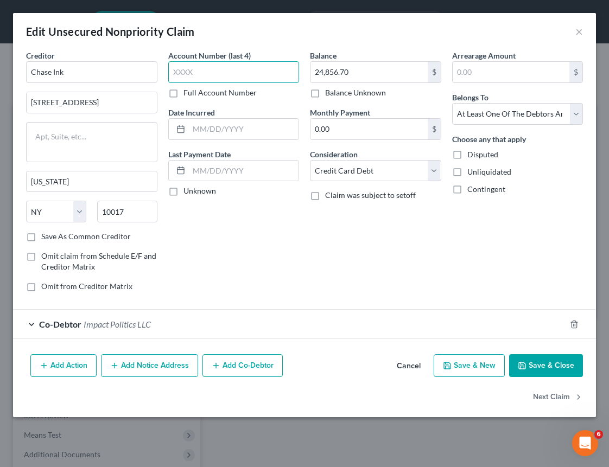
click at [194, 72] on input "text" at bounding box center [233, 72] width 131 height 22
paste input "623"
type input "0623"
click at [544, 361] on button "Save & Close" at bounding box center [546, 365] width 74 height 23
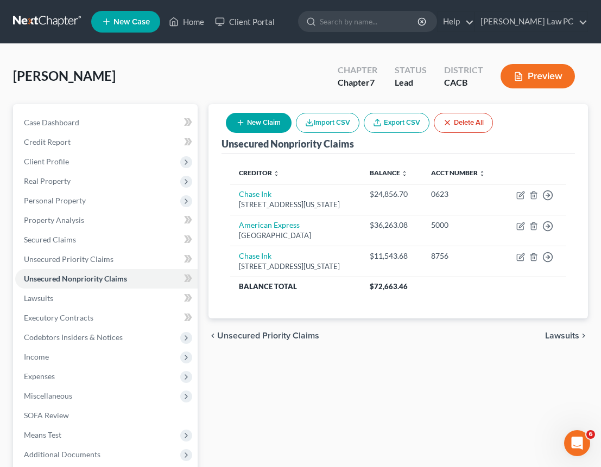
click at [247, 119] on button "New Claim" at bounding box center [259, 123] width 66 height 20
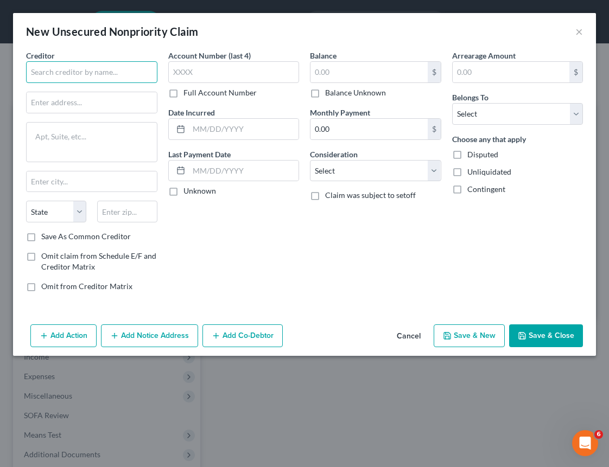
click at [109, 81] on input "text" at bounding box center [91, 72] width 131 height 22
paste input "American Express Platinum"
type input "American Express Platinum"
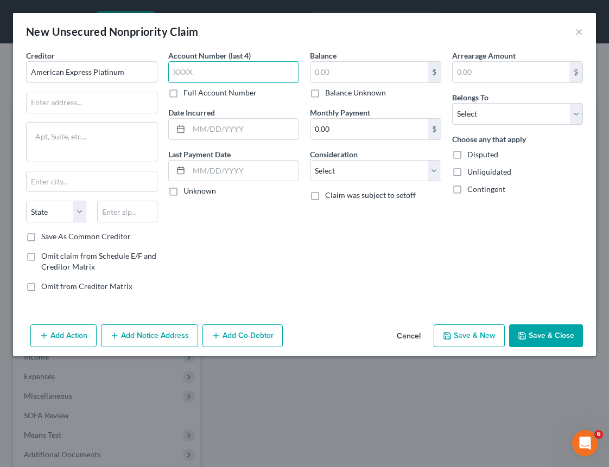
click at [202, 74] on input "text" at bounding box center [233, 72] width 131 height 22
paste input "5004"
type input "5004"
click at [333, 72] on input "text" at bounding box center [368, 72] width 117 height 21
paste input "$17,932.14"
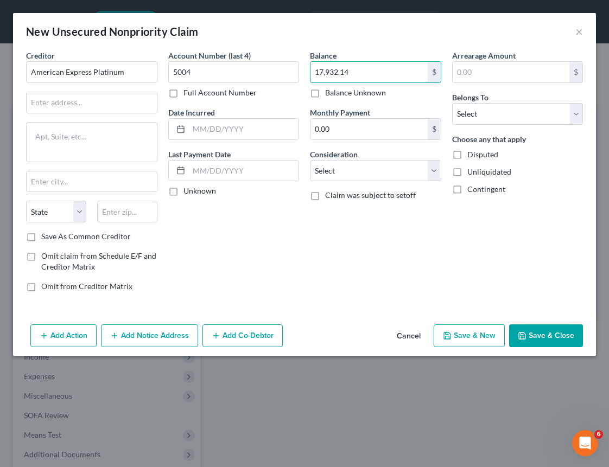
type input "17,932.14"
click at [103, 96] on input "text" at bounding box center [92, 102] width 130 height 21
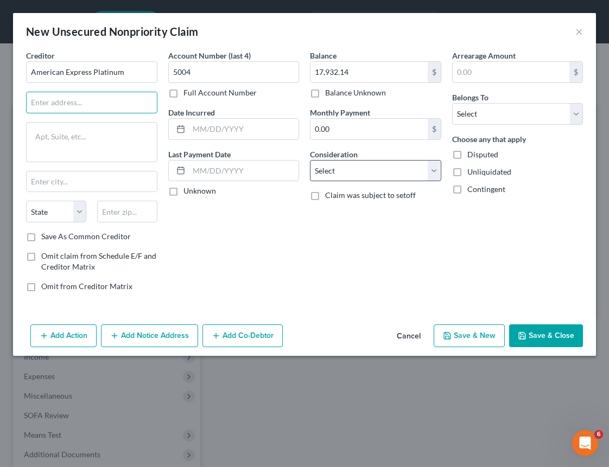
paste input "PO Box 96001"
type input "PO Box 96001"
click at [122, 220] on input "text" at bounding box center [127, 212] width 60 height 22
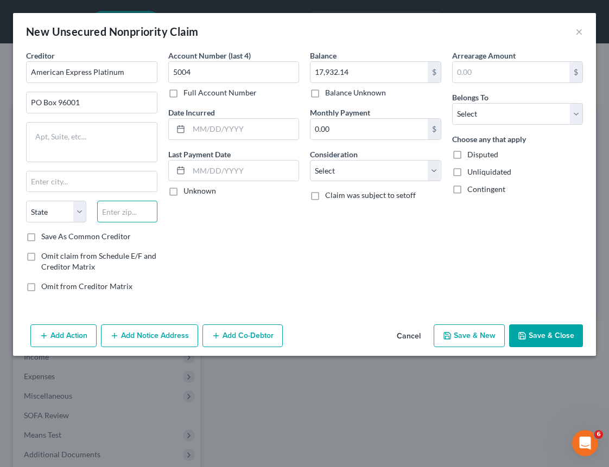
paste input "90096"
type input "90096"
type input "[GEOGRAPHIC_DATA]"
select select "4"
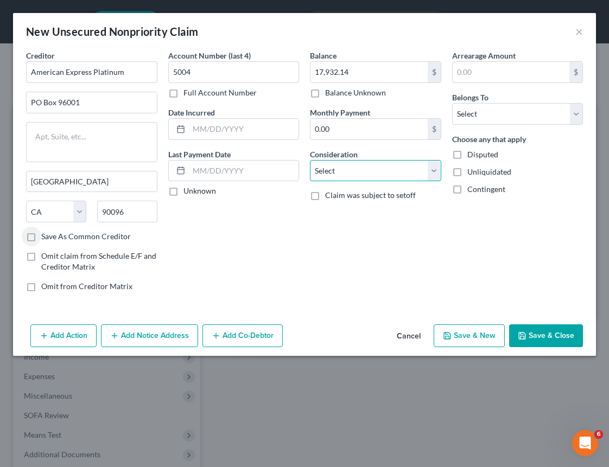
click at [329, 166] on select "Select Cable / Satellite Services Collection Agency Credit Card Debt Debt Couns…" at bounding box center [375, 171] width 131 height 22
select select "2"
click at [145, 282] on div "Omit from Creditor Matrix" at bounding box center [91, 286] width 131 height 11
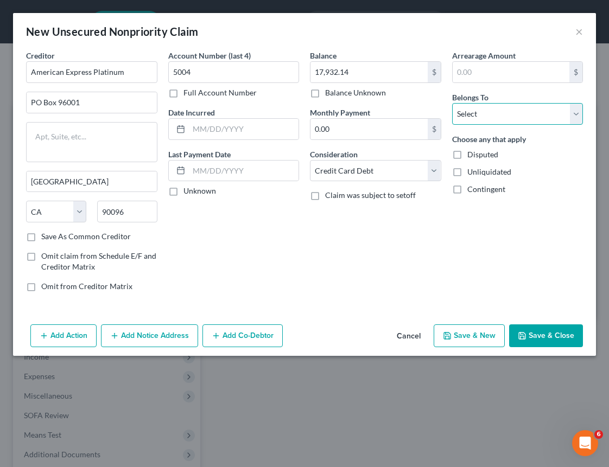
click at [491, 119] on select "Select Debtor 1 Only Debtor 2 Only Debtor 1 And Debtor 2 Only At Least One Of T…" at bounding box center [517, 114] width 131 height 22
select select "3"
click at [240, 337] on button "Add Co-Debtor" at bounding box center [242, 336] width 80 height 23
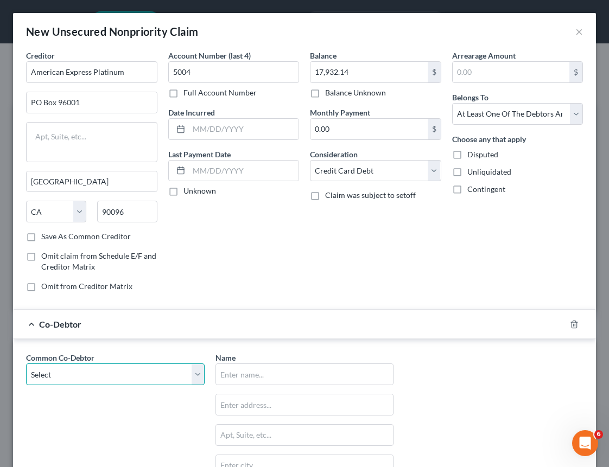
click at [152, 370] on select "Select Impact Politics LLC Vows and Speeches" at bounding box center [115, 375] width 179 height 22
select select "0"
type input "Impact Politics LLC"
type input "[STREET_ADDRESS]"
type input "[GEOGRAPHIC_DATA]"
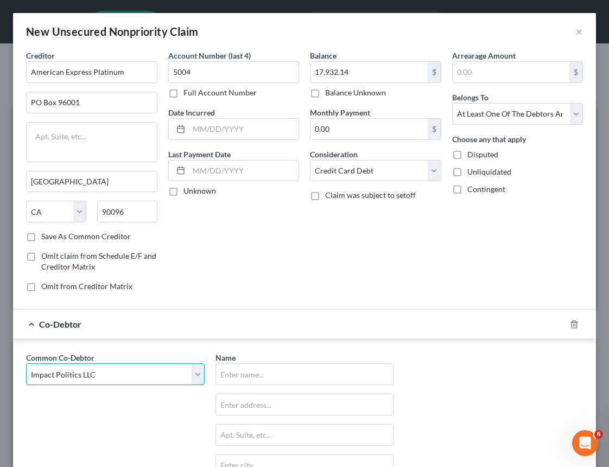
select select "4"
type input "91364"
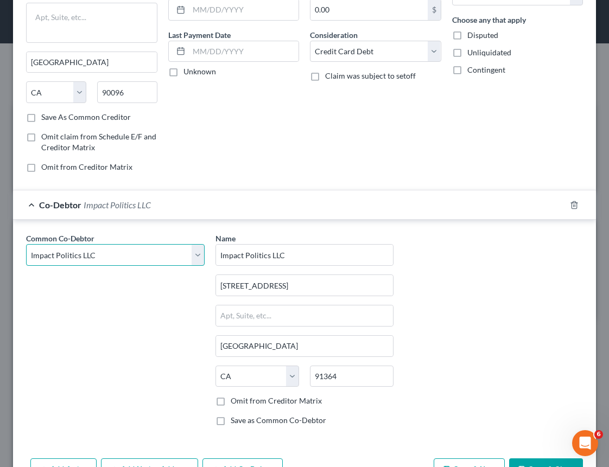
scroll to position [155, 0]
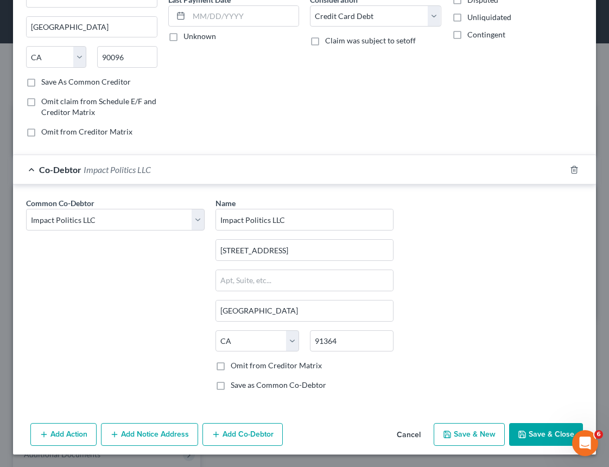
click at [459, 441] on button "Save & New" at bounding box center [469, 434] width 71 height 23
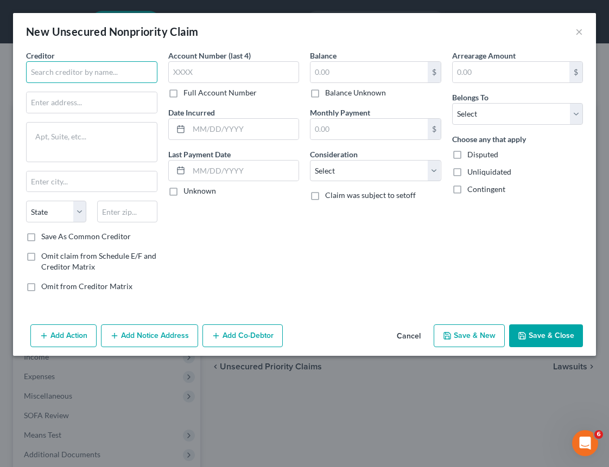
click at [73, 71] on input "text" at bounding box center [91, 72] width 131 height 22
paste input "American Express Gold"
type input "American Express Gold"
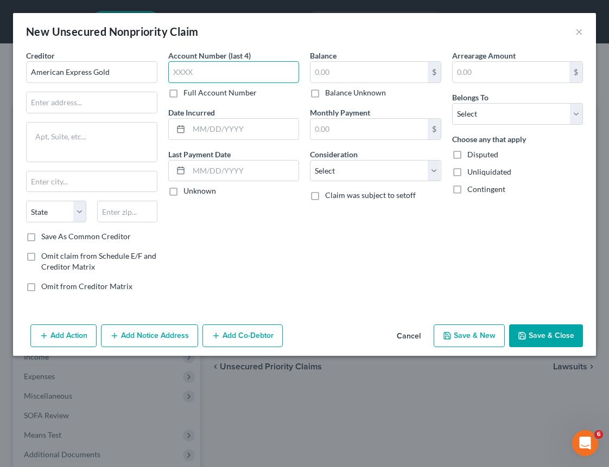
click at [240, 73] on input "text" at bounding box center [233, 72] width 131 height 22
paste input "4003"
type input "4003"
click at [328, 72] on input "text" at bounding box center [368, 72] width 117 height 21
paste input "$15.40"
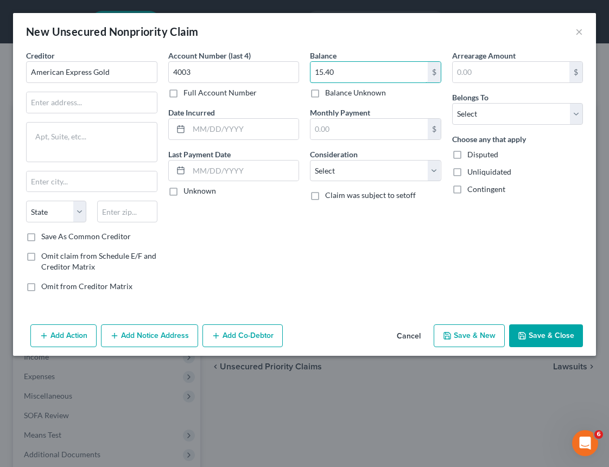
type input "15.40"
click at [61, 99] on input "text" at bounding box center [92, 102] width 130 height 21
paste input "PO Box 96001"
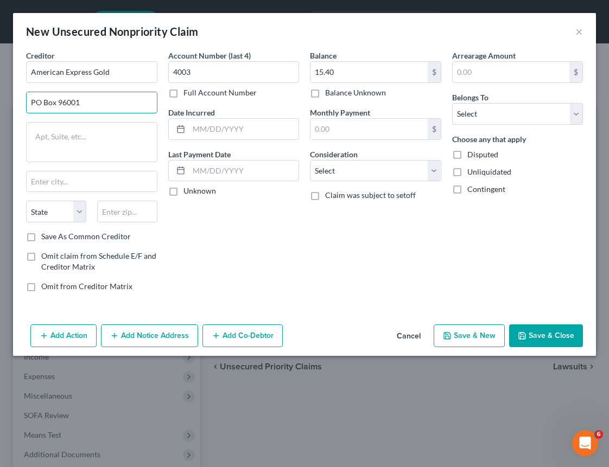
type input "PO Box 96001"
click at [104, 218] on input "text" at bounding box center [127, 212] width 60 height 22
paste input "90096"
type input "90096"
type input "[GEOGRAPHIC_DATA]"
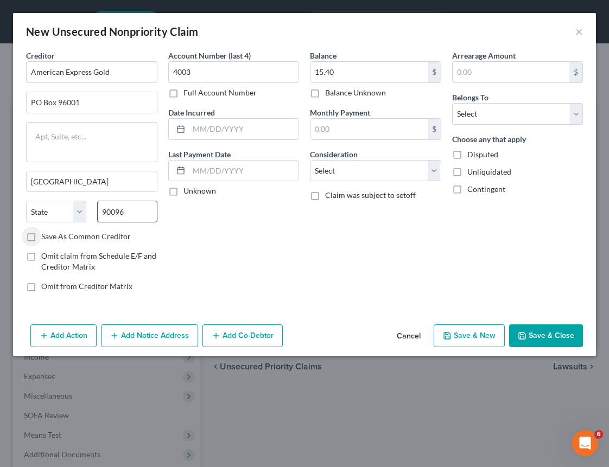
select select "4"
click at [336, 179] on select "Select Cable / Satellite Services Collection Agency Credit Card Debt Debt Couns…" at bounding box center [375, 171] width 131 height 22
select select "2"
click at [502, 115] on select "Select Debtor 1 Only Debtor 2 Only Debtor 1 And Debtor 2 Only At Least One Of T…" at bounding box center [517, 114] width 131 height 22
select select "3"
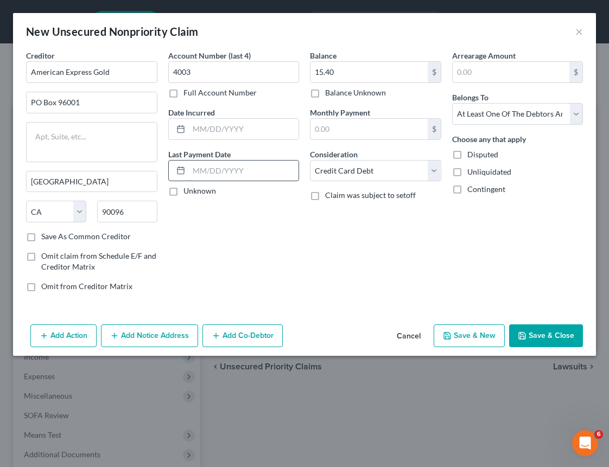
click at [217, 170] on input "text" at bounding box center [244, 171] width 110 height 21
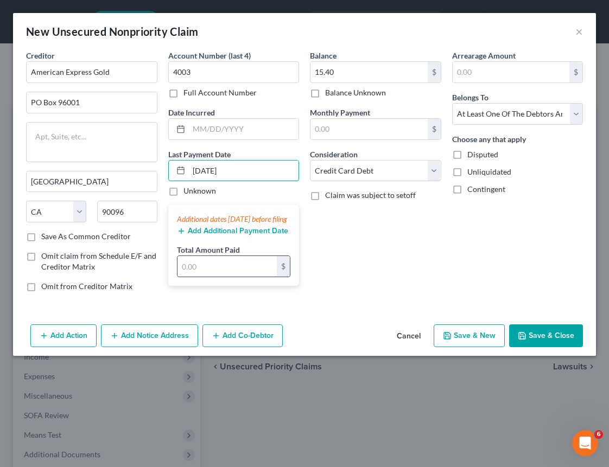
type input "[DATE]"
click at [222, 277] on input "text" at bounding box center [227, 266] width 100 height 21
paste input "$187.38"
type input "187.38"
click at [537, 341] on button "Save & Close" at bounding box center [546, 336] width 74 height 23
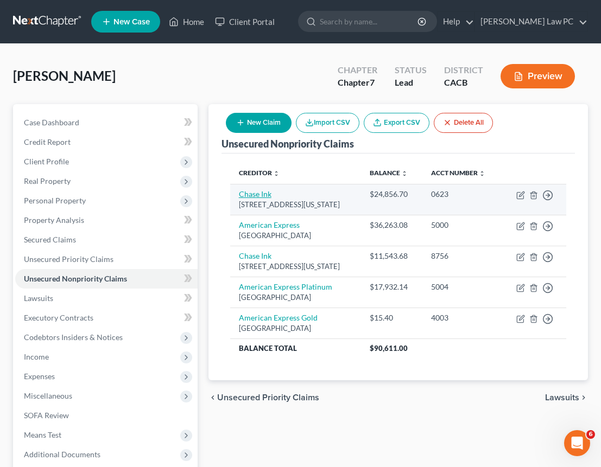
click at [251, 194] on link "Chase Ink" at bounding box center [255, 193] width 33 height 9
select select "35"
select select "2"
select select "3"
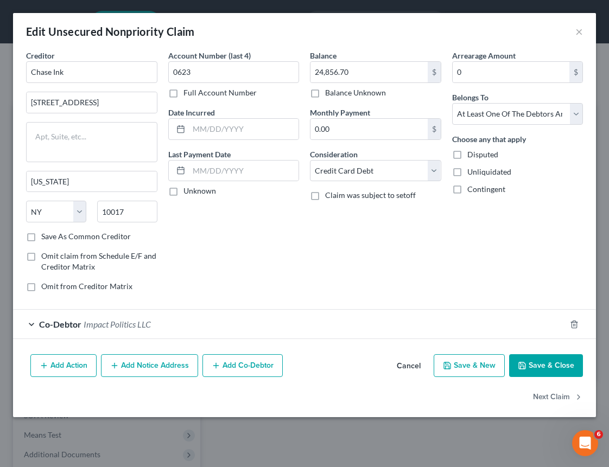
drag, startPoint x: 546, startPoint y: 357, endPoint x: 539, endPoint y: 356, distance: 7.1
click at [545, 357] on button "Save & Close" at bounding box center [546, 365] width 74 height 23
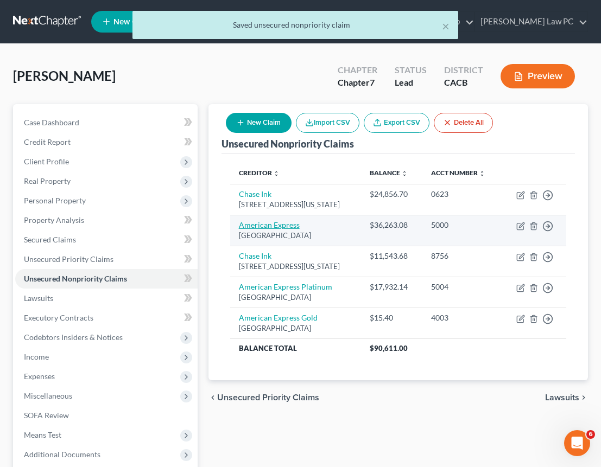
click at [267, 223] on link "American Express" at bounding box center [269, 224] width 61 height 9
select select "4"
select select "2"
select select "3"
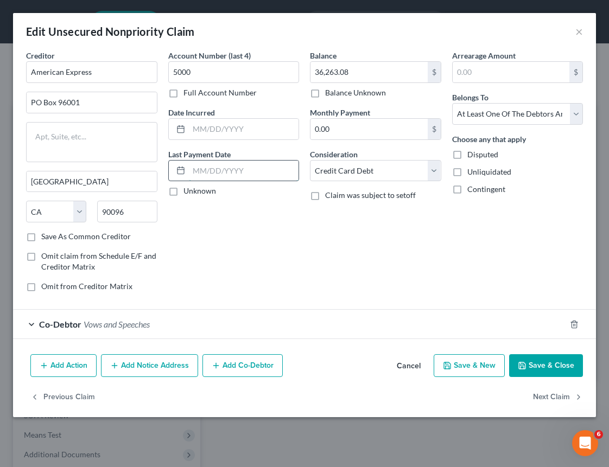
click at [266, 171] on input "text" at bounding box center [244, 171] width 110 height 21
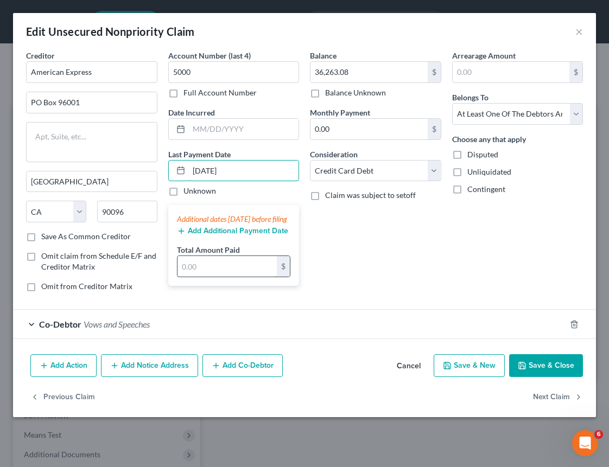
type input "[DATE]"
click at [236, 277] on input "text" at bounding box center [227, 266] width 100 height 21
type input "9,450.22"
click at [214, 236] on button "Add Additional Payment Date" at bounding box center [232, 231] width 111 height 9
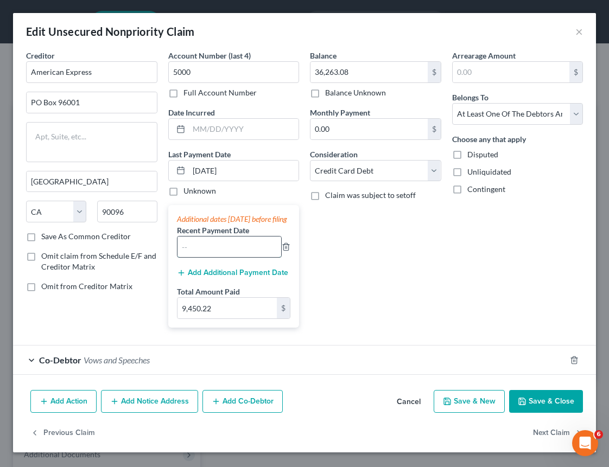
click at [211, 257] on input "text" at bounding box center [229, 247] width 104 height 21
type input "[DATE]"
click at [232, 277] on button "Add Additional Payment Date" at bounding box center [232, 273] width 111 height 9
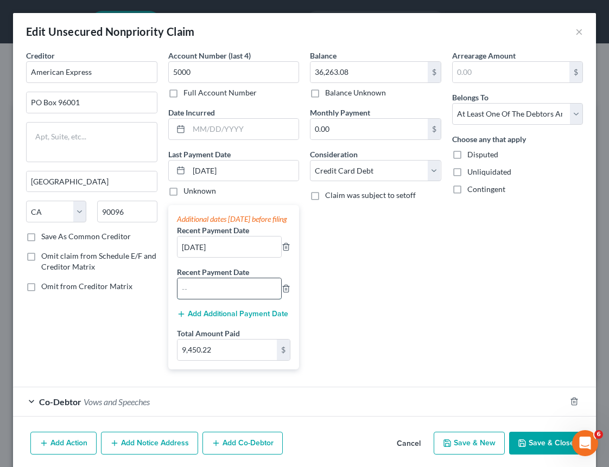
click at [227, 295] on input "text" at bounding box center [229, 288] width 104 height 21
type input "[DATE]"
click at [541, 448] on button "Save & Close" at bounding box center [546, 443] width 74 height 23
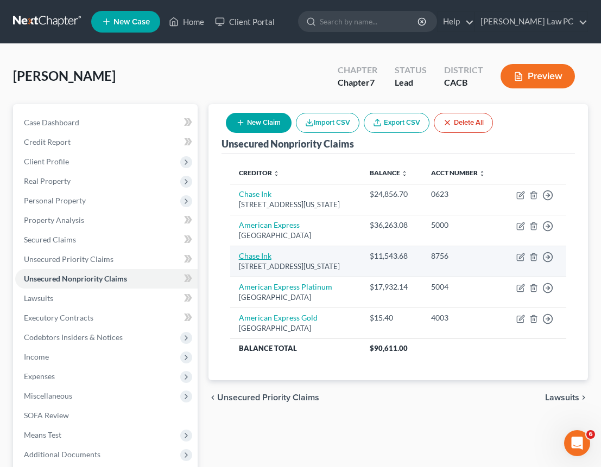
click at [258, 257] on link "Chase Ink" at bounding box center [255, 255] width 33 height 9
select select "35"
select select "3"
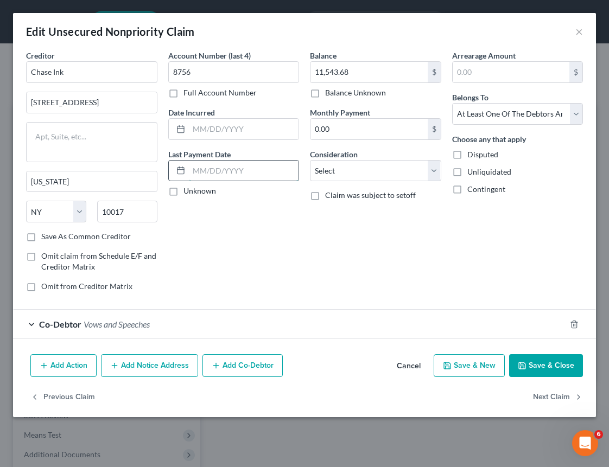
click at [246, 175] on input "text" at bounding box center [244, 171] width 110 height 21
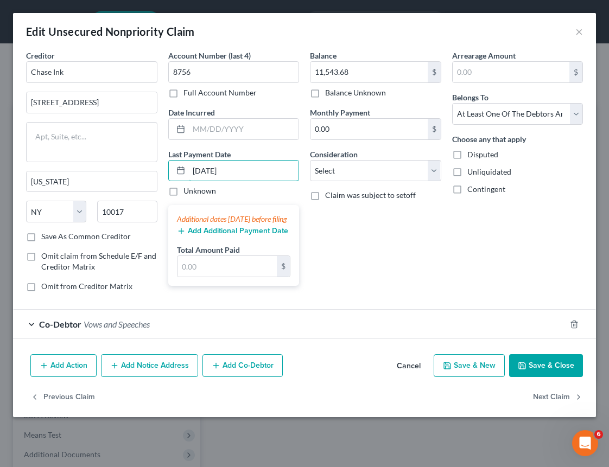
type input "[DATE]"
click at [253, 236] on button "Add Additional Payment Date" at bounding box center [232, 231] width 111 height 9
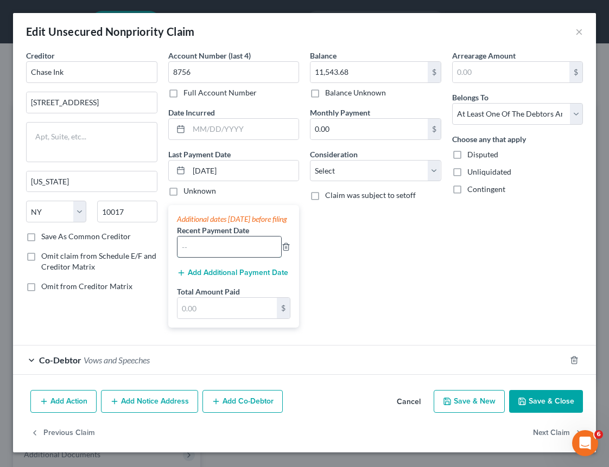
click at [201, 253] on input "text" at bounding box center [229, 247] width 104 height 21
type input "[DATE]"
click at [204, 315] on input "text" at bounding box center [227, 308] width 100 height 21
type input "558"
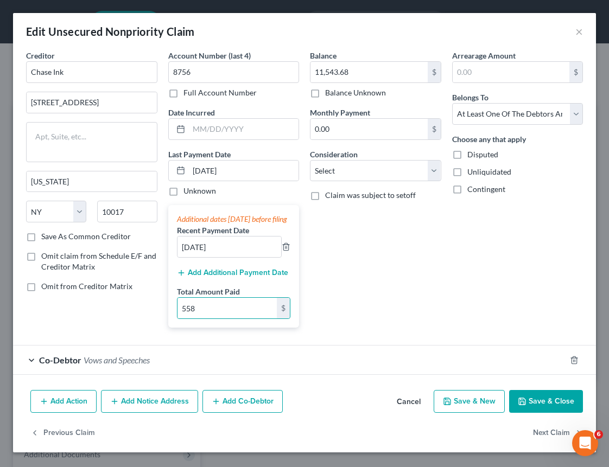
click at [415, 313] on div "Balance 11,543.68 $ Balance Unknown Balance Undetermined 11,543.68 $ Balance Un…" at bounding box center [375, 193] width 142 height 287
click at [538, 412] on button "Save & Close" at bounding box center [546, 401] width 74 height 23
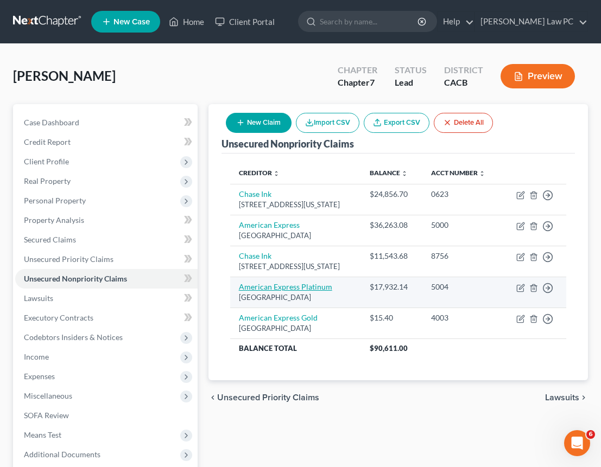
click at [277, 286] on link "American Express Platinum" at bounding box center [285, 286] width 93 height 9
select select "4"
select select "2"
select select "3"
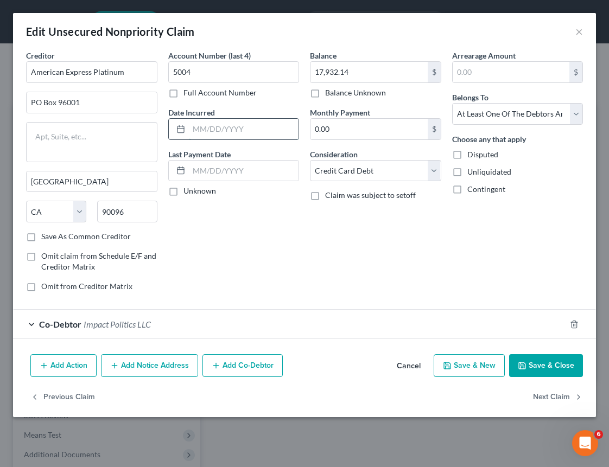
click at [222, 133] on input "text" at bounding box center [244, 129] width 110 height 21
click at [210, 174] on input "text" at bounding box center [244, 171] width 110 height 21
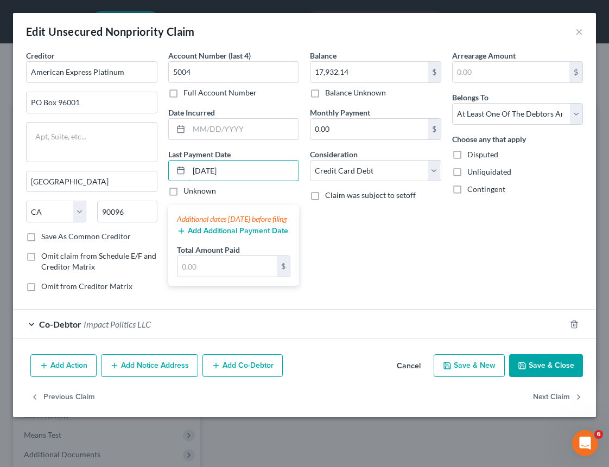
type input "[DATE]"
click at [222, 236] on button "Add Additional Payment Date" at bounding box center [232, 231] width 111 height 9
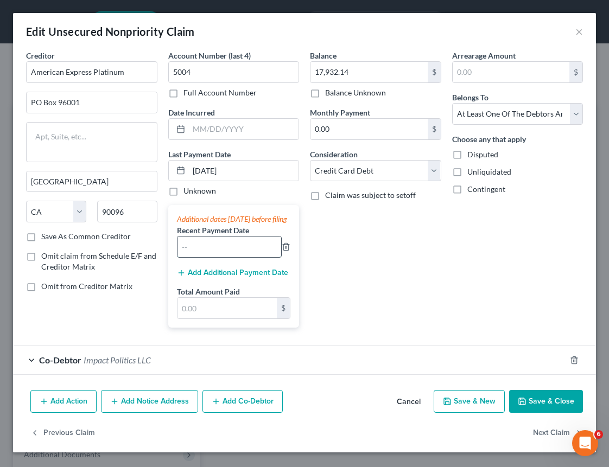
click at [234, 253] on input "text" at bounding box center [229, 247] width 104 height 21
type input "[DATE]"
click at [234, 319] on input "text" at bounding box center [227, 308] width 100 height 21
type input "19,872.68"
click at [525, 410] on button "Save & Close" at bounding box center [546, 401] width 74 height 23
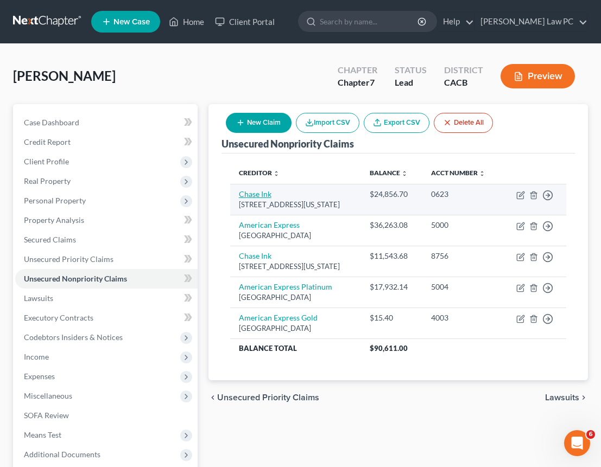
click at [264, 191] on link "Chase Ink" at bounding box center [255, 193] width 33 height 9
select select "35"
select select "2"
select select "3"
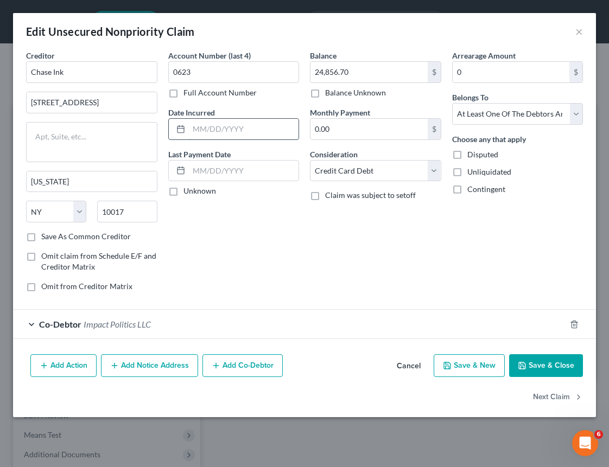
click at [232, 130] on input "text" at bounding box center [244, 129] width 110 height 21
click at [211, 164] on input "text" at bounding box center [244, 171] width 110 height 21
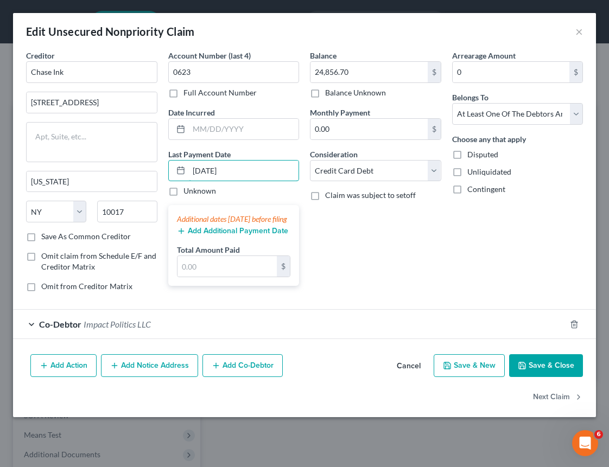
type input "[DATE]"
click at [283, 236] on button "Add Additional Payment Date" at bounding box center [232, 231] width 111 height 9
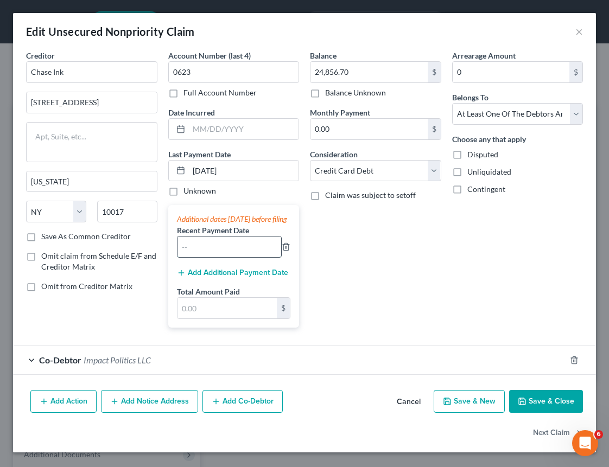
click at [259, 253] on input "text" at bounding box center [229, 247] width 104 height 21
type input "[DATE]"
click at [264, 277] on button "Add Additional Payment Date" at bounding box center [232, 273] width 111 height 9
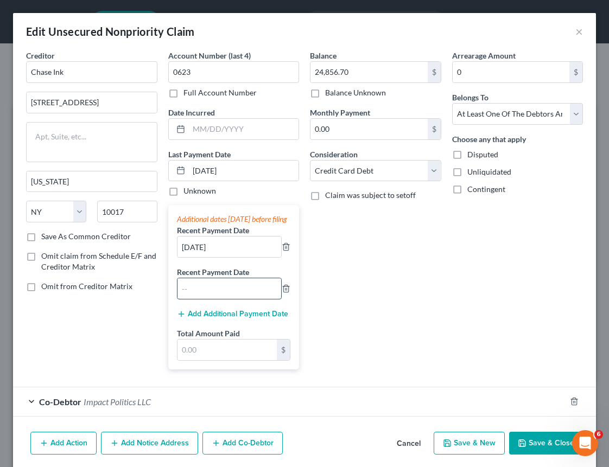
click at [246, 296] on input "text" at bounding box center [229, 288] width 104 height 21
type input "[DATE]"
click at [215, 360] on input "text" at bounding box center [227, 350] width 100 height 21
type input "1,874.00"
click at [536, 451] on button "Save & Close" at bounding box center [546, 443] width 74 height 23
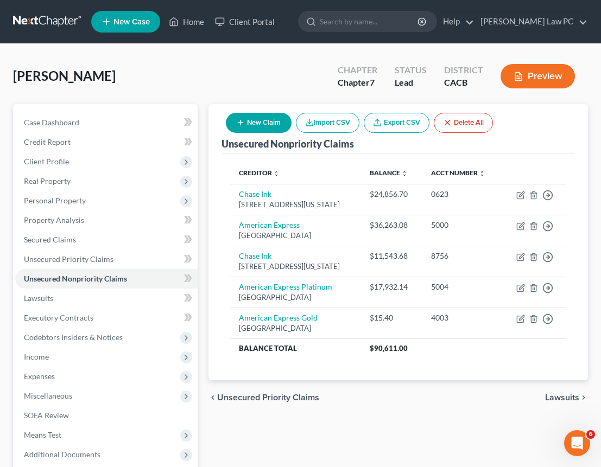
click at [272, 124] on button "New Claim" at bounding box center [259, 123] width 66 height 20
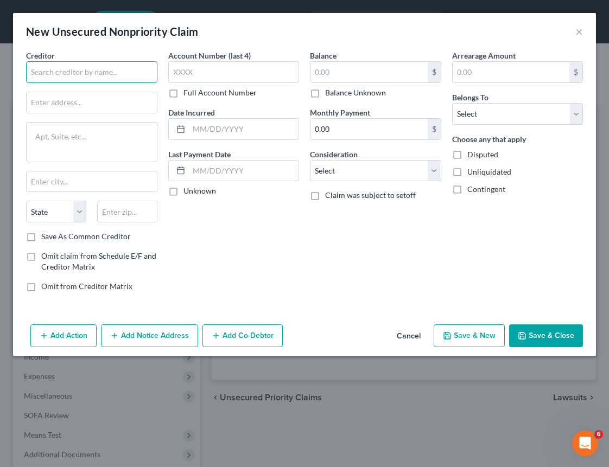
click at [75, 73] on input "text" at bounding box center [91, 72] width 131 height 22
paste input "[PERSON_NAME]"
type input "[PERSON_NAME]"
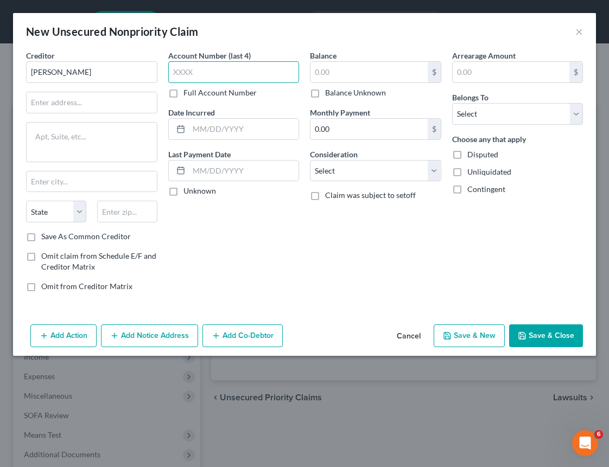
click at [233, 61] on input "text" at bounding box center [233, 72] width 131 height 22
paste input "676"
type input "0676"
click at [354, 72] on input "text" at bounding box center [368, 72] width 117 height 21
paste input "$604.11"
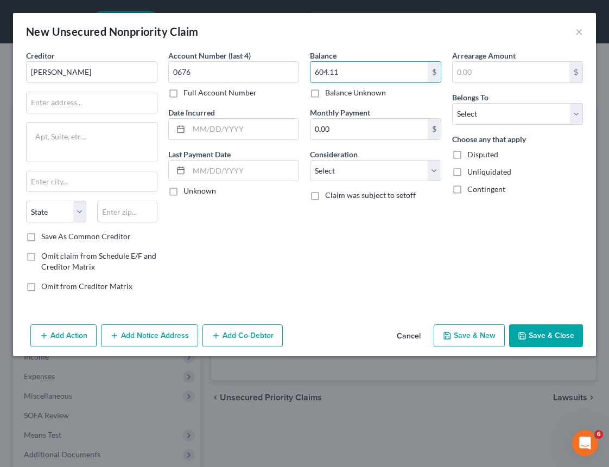
type input "604.11"
click at [304, 237] on div "Account Number (last 4) 0676 Full Account Number Date Incurred Last Payment Dat…" at bounding box center [234, 175] width 142 height 251
click at [244, 166] on input "text" at bounding box center [244, 171] width 110 height 21
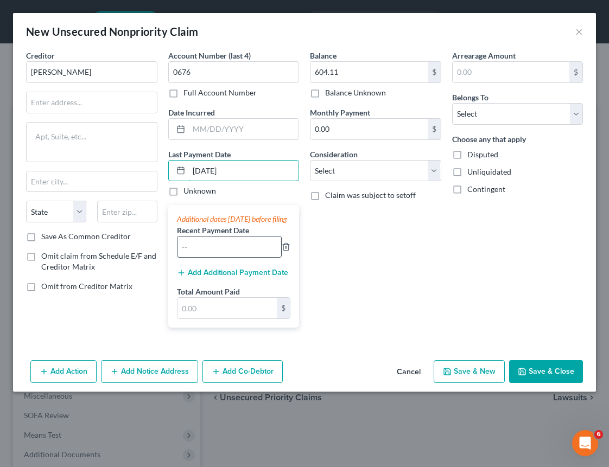
type input "[DATE]"
click at [237, 254] on input "text" at bounding box center [229, 247] width 104 height 21
type input "[DATE]"
click at [285, 277] on button "Add Additional Payment Date" at bounding box center [232, 273] width 111 height 9
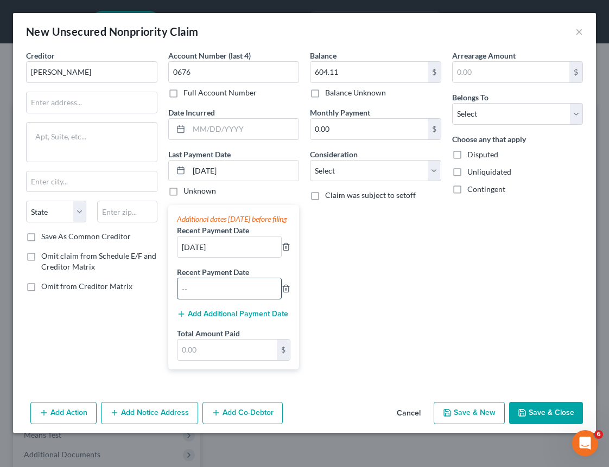
click at [223, 296] on input "text" at bounding box center [229, 288] width 104 height 21
type input "[DATE]"
click at [231, 360] on input "text" at bounding box center [227, 350] width 100 height 21
type input "203.34"
click at [437, 306] on div "Balance 604.11 $ Balance Unknown Balance Undetermined 604.11 $ Balance Unknown …" at bounding box center [375, 214] width 142 height 328
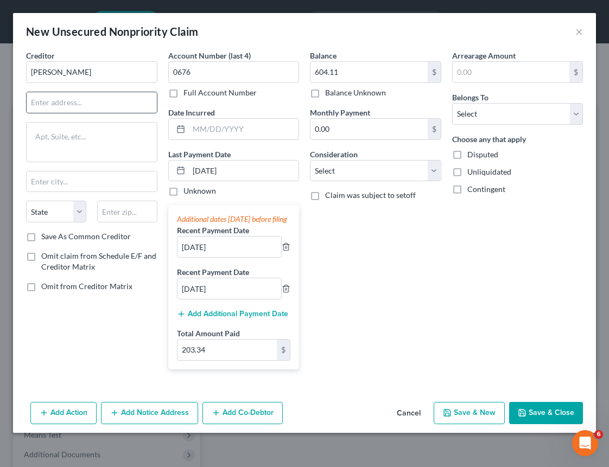
click at [107, 113] on div "Creditor * [PERSON_NAME] State [US_STATE] AK AR AZ CA CO [GEOGRAPHIC_DATA] DE D…" at bounding box center [91, 140] width 131 height 181
click at [37, 107] on input "text" at bounding box center [92, 102] width 130 height 21
paste input "[STREET_ADDRESS]"
type input "[STREET_ADDRESS]"
click at [60, 148] on textarea at bounding box center [91, 142] width 131 height 40
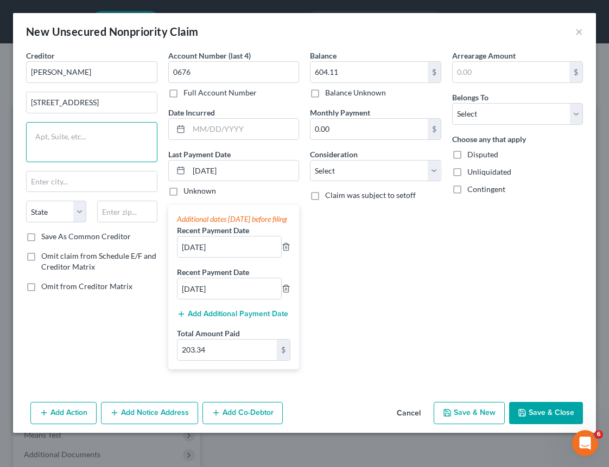
paste textarea "Suite 200"
type textarea "Suite 200"
click at [141, 215] on input "text" at bounding box center [127, 212] width 60 height 22
paste input "84009"
click at [130, 211] on input "84009" at bounding box center [127, 212] width 60 height 22
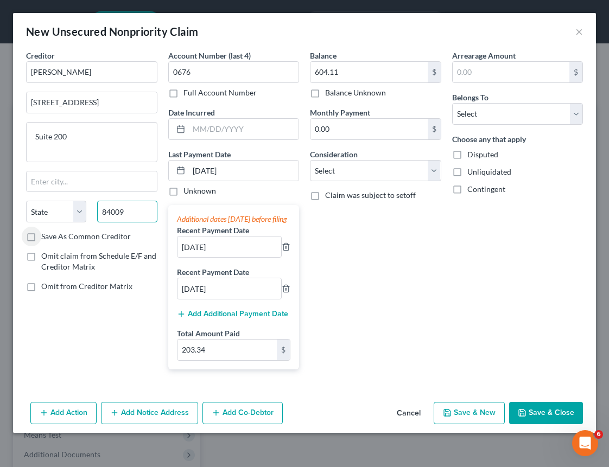
click at [136, 211] on input "84009" at bounding box center [127, 212] width 60 height 22
type input "8"
type input "84009"
click at [77, 182] on input "text" at bounding box center [92, 182] width 130 height 21
paste input "South Jordan"
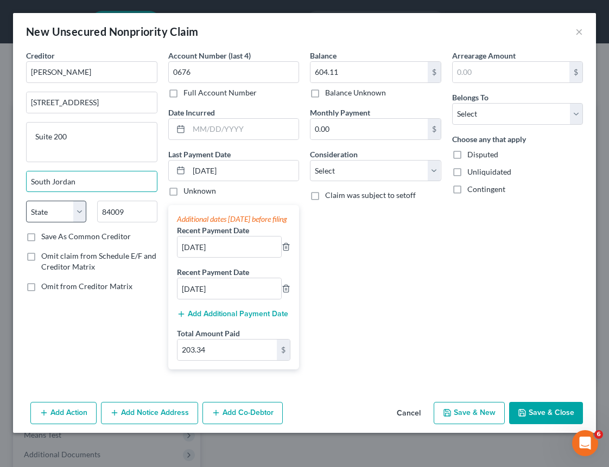
type input "South Jordan"
click at [54, 220] on select "State [US_STATE] AK AR AZ CA CO CT DE DC [GEOGRAPHIC_DATA] [GEOGRAPHIC_DATA] GU…" at bounding box center [56, 212] width 60 height 22
select select "46"
click at [361, 167] on select "Select Cable / Satellite Services Collection Agency Credit Card Debt Debt Couns…" at bounding box center [375, 171] width 131 height 22
select select "10"
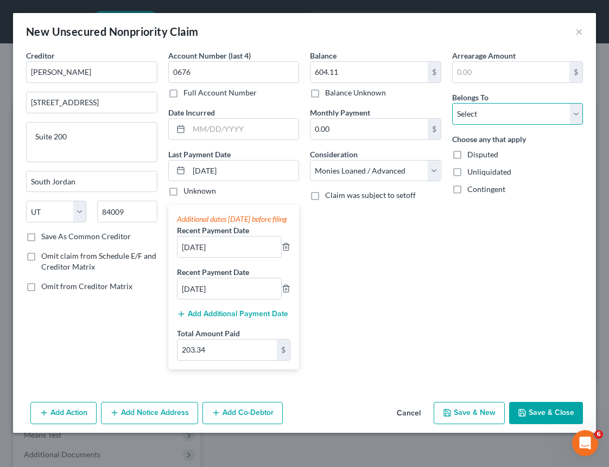
click at [472, 112] on select "Select Debtor 1 Only Debtor 2 Only Debtor 1 And Debtor 2 Only At Least One Of T…" at bounding box center [517, 114] width 131 height 22
select select "3"
click at [430, 327] on div "Balance 604.11 $ Balance Unknown Balance Undetermined 604.11 $ Balance Unknown …" at bounding box center [375, 214] width 142 height 328
click at [226, 418] on button "Add Co-Debtor" at bounding box center [242, 413] width 80 height 23
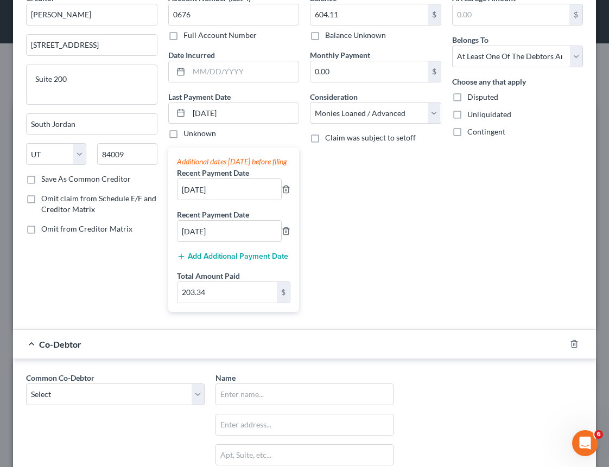
scroll to position [87, 0]
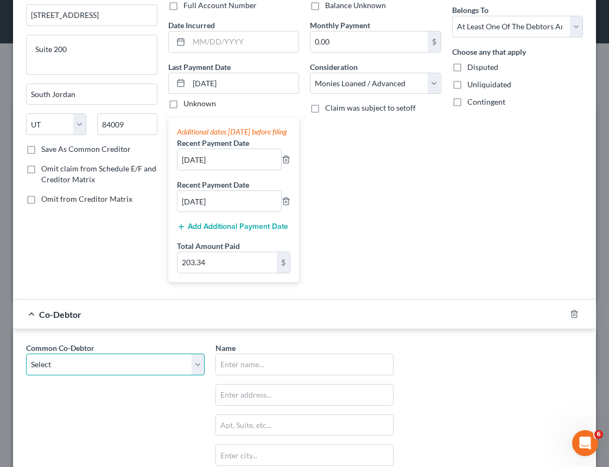
click at [90, 376] on select "Select Impact Politics LLC Vows and Speeches" at bounding box center [115, 365] width 179 height 22
select select "0"
type input "Impact Politics LLC"
type input "[STREET_ADDRESS]"
type input "[GEOGRAPHIC_DATA]"
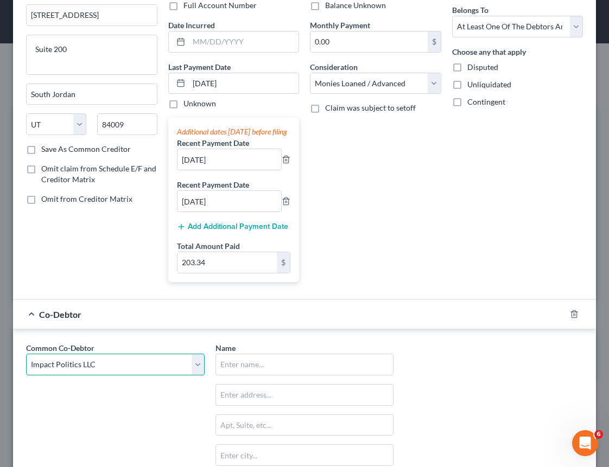
select select "4"
type input "91364"
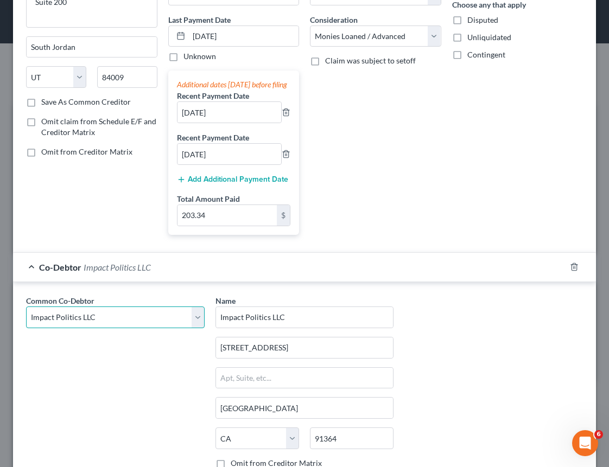
scroll to position [243, 0]
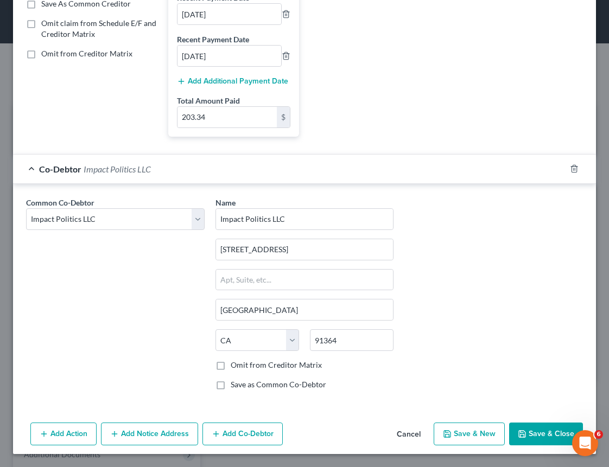
click at [550, 437] on button "Save & Close" at bounding box center [546, 434] width 74 height 23
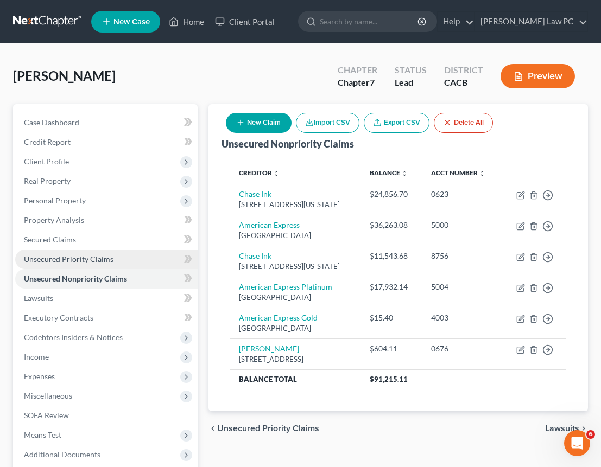
click at [97, 255] on span "Unsecured Priority Claims" at bounding box center [69, 259] width 90 height 9
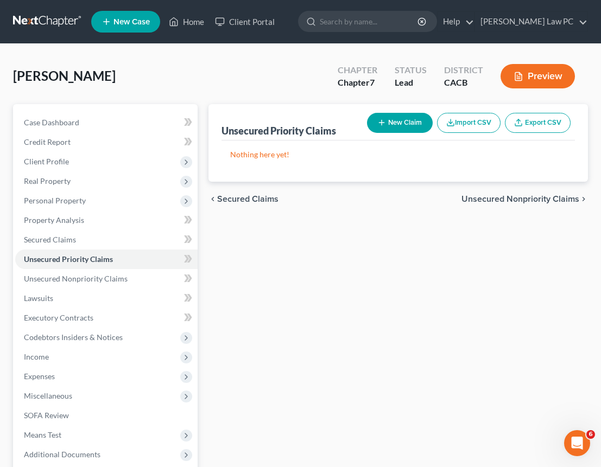
click at [405, 116] on button "New Claim" at bounding box center [400, 123] width 66 height 20
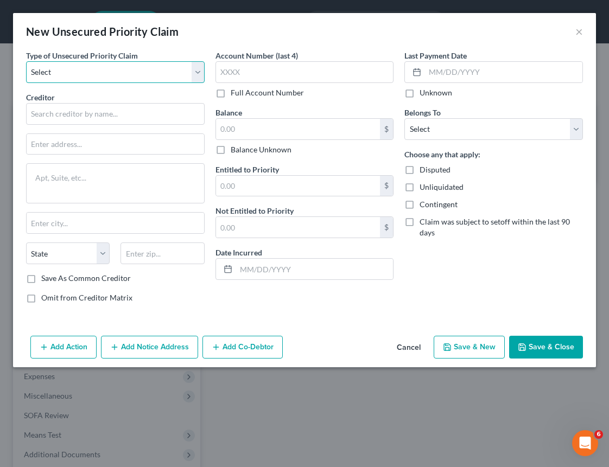
click at [130, 71] on select "Select Taxes & Other Government Units Domestic Support Obligations Extensions o…" at bounding box center [115, 72] width 179 height 22
select select "0"
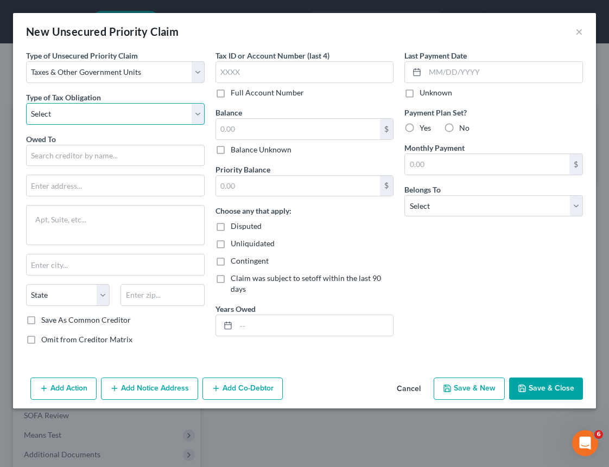
click at [93, 110] on select "Select Federal City State Franchise Tax Board Other" at bounding box center [115, 114] width 179 height 22
select select "0"
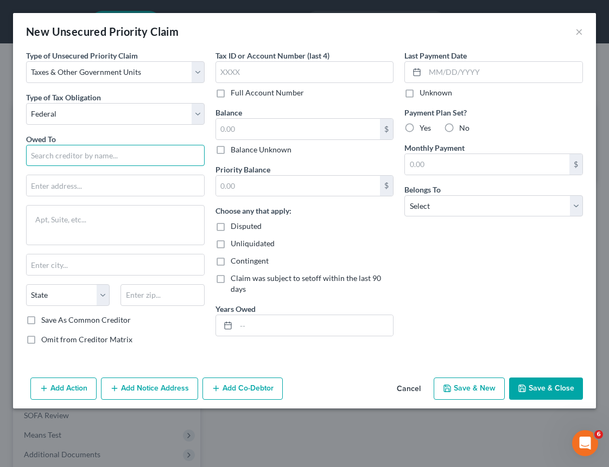
click at [71, 159] on input "text" at bounding box center [115, 156] width 179 height 22
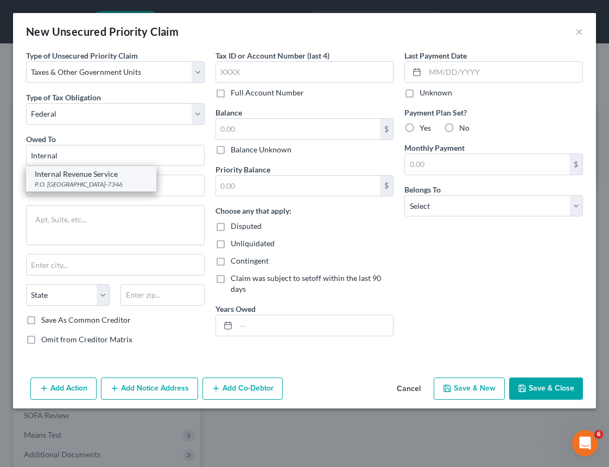
click at [85, 176] on div "Internal Revenue Service" at bounding box center [91, 174] width 113 height 11
type input "Internal Revenue Service"
type input "P.O. Box 7346"
type input "[GEOGRAPHIC_DATA]"
select select "39"
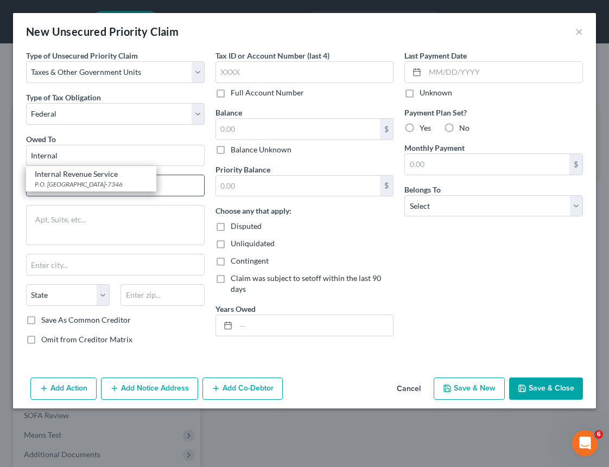
type input "19101-7346"
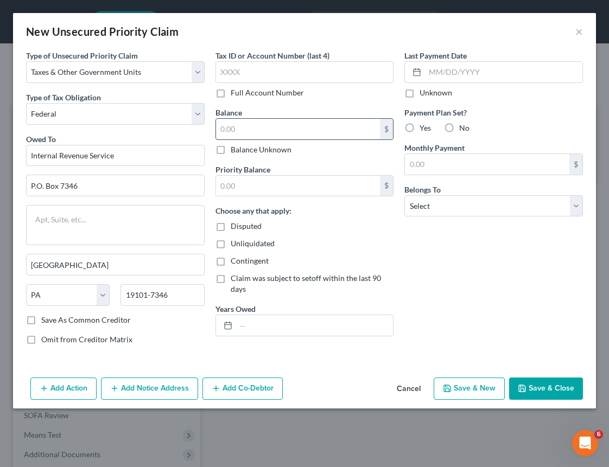
click at [276, 125] on input "text" at bounding box center [298, 129] width 164 height 21
paste input "39048.13"
type input "39,048.13"
click at [270, 183] on input "text" at bounding box center [298, 186] width 164 height 21
paste input "39048.13"
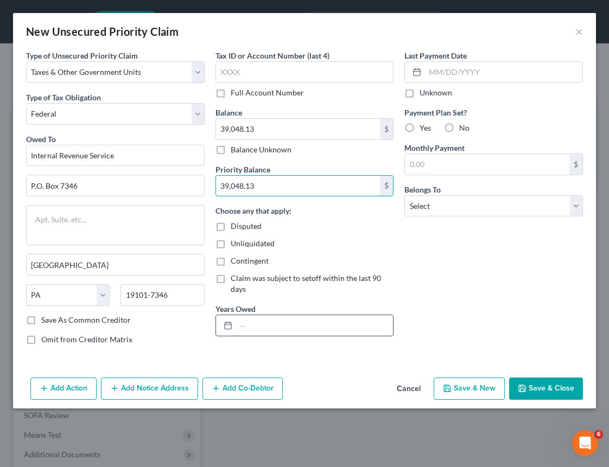
type input "39,048.13"
click at [266, 323] on input "text" at bounding box center [314, 325] width 157 height 21
type input "2022"
click at [480, 297] on div "Last Payment Date Unknown Payment Plan Set? Yes No Monthly Payment $ Belongs To…" at bounding box center [493, 202] width 189 height 304
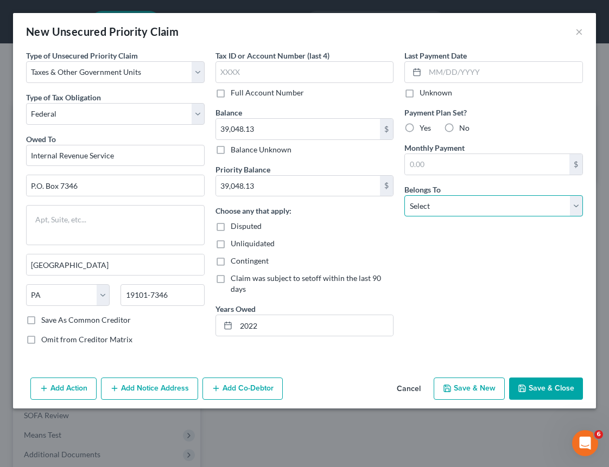
click at [430, 208] on select "Select Debtor 1 Only Debtor 2 Only Debtor 1 And Debtor 2 Only At Least One Of T…" at bounding box center [493, 206] width 179 height 22
select select "4"
click at [420, 128] on label "Yes" at bounding box center [425, 128] width 11 height 11
click at [424, 128] on input "Yes" at bounding box center [427, 126] width 7 height 7
radio input "true"
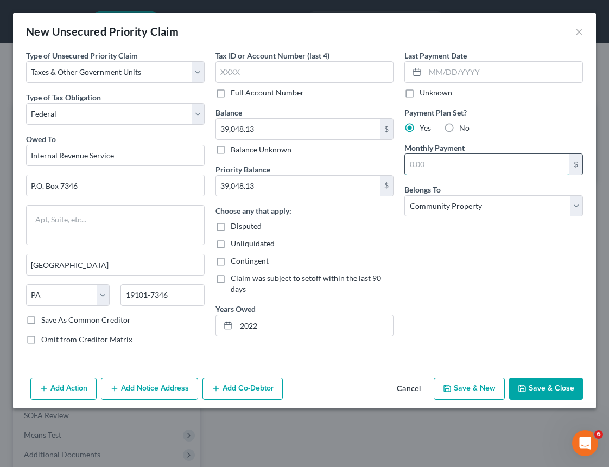
click at [488, 164] on input "text" at bounding box center [487, 164] width 164 height 21
type input "625"
click at [478, 61] on div at bounding box center [493, 72] width 179 height 22
click at [485, 70] on input "text" at bounding box center [503, 72] width 157 height 21
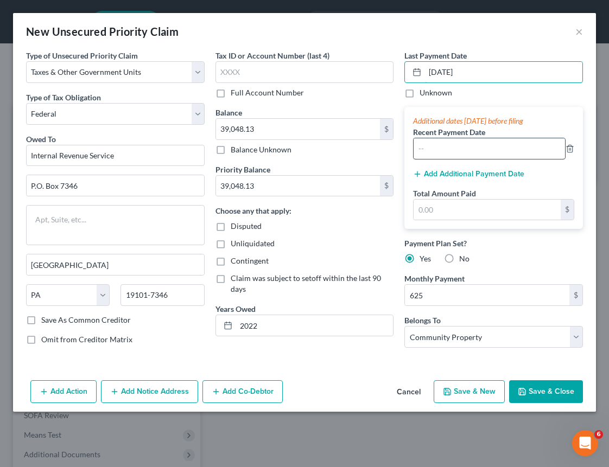
type input "[DATE]"
click at [497, 148] on input "text" at bounding box center [489, 148] width 151 height 21
type input "[DATE]"
click at [481, 209] on input "text" at bounding box center [487, 210] width 147 height 21
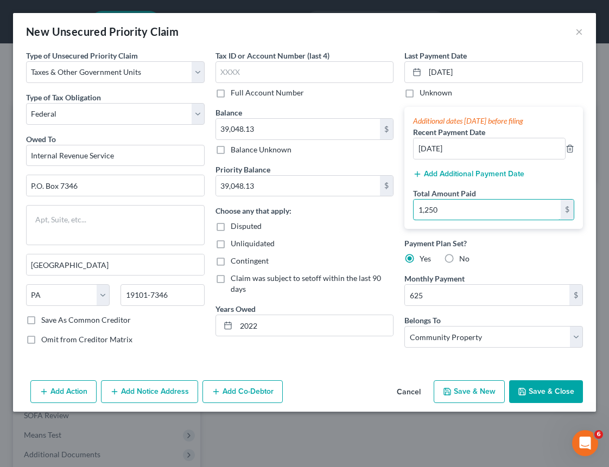
type input "1,250"
click at [542, 255] on div "Payment Plan Set? Yes No" at bounding box center [493, 251] width 179 height 27
click at [554, 390] on button "Save & Close" at bounding box center [546, 391] width 74 height 23
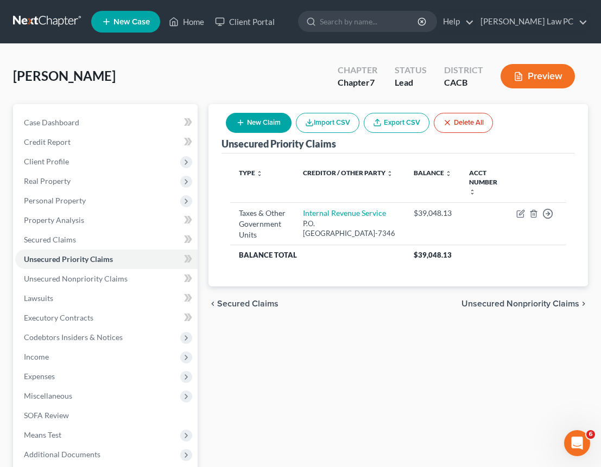
click at [244, 123] on icon "button" at bounding box center [240, 122] width 9 height 9
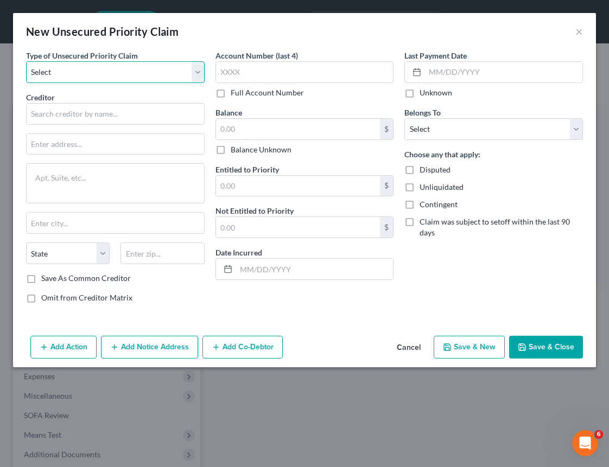
click at [107, 70] on select "Select Taxes & Other Government Units Domestic Support Obligations Extensions o…" at bounding box center [115, 72] width 179 height 22
click at [523, 347] on polyline "button" at bounding box center [523, 348] width 4 height 3
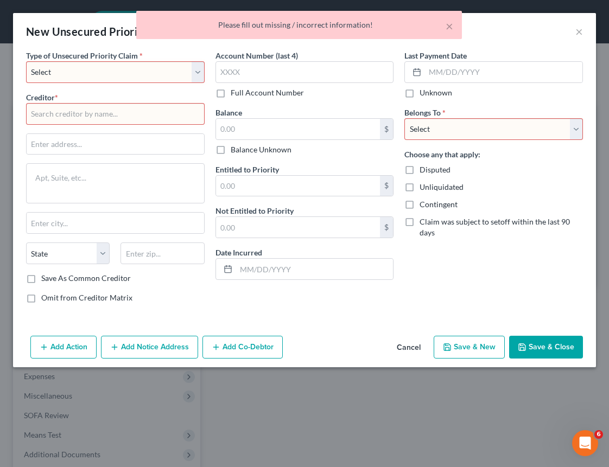
click at [421, 347] on button "Cancel" at bounding box center [408, 348] width 41 height 22
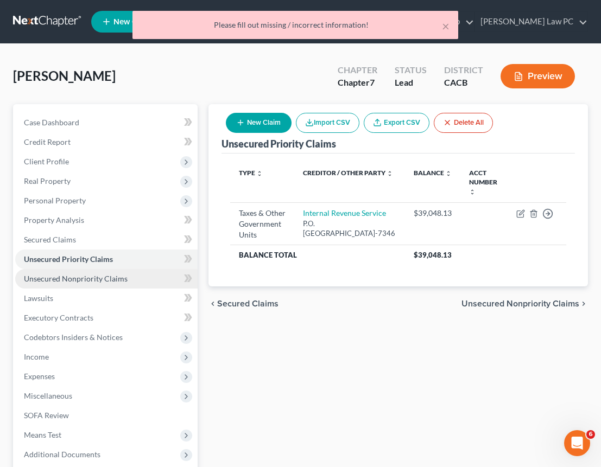
click at [74, 278] on span "Unsecured Nonpriority Claims" at bounding box center [76, 278] width 104 height 9
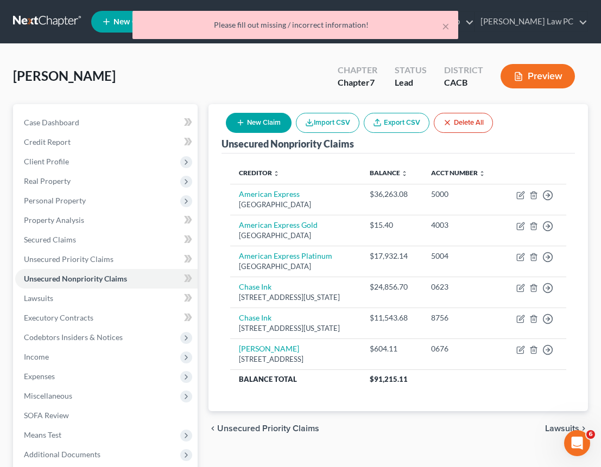
click at [264, 123] on button "New Claim" at bounding box center [259, 123] width 66 height 20
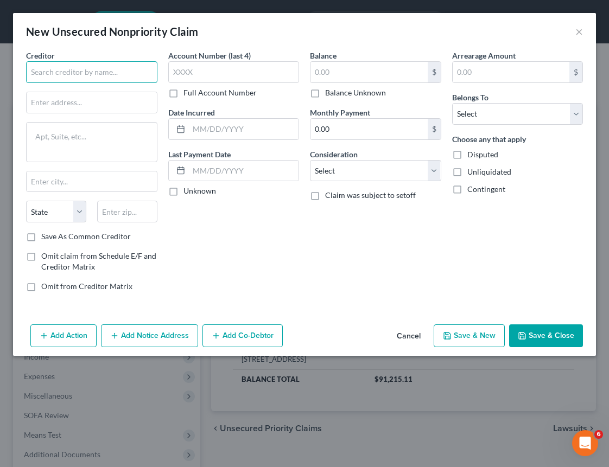
click at [73, 79] on input "text" at bounding box center [91, 72] width 131 height 22
paste input "American Express Gold"
type input "American Express Gold"
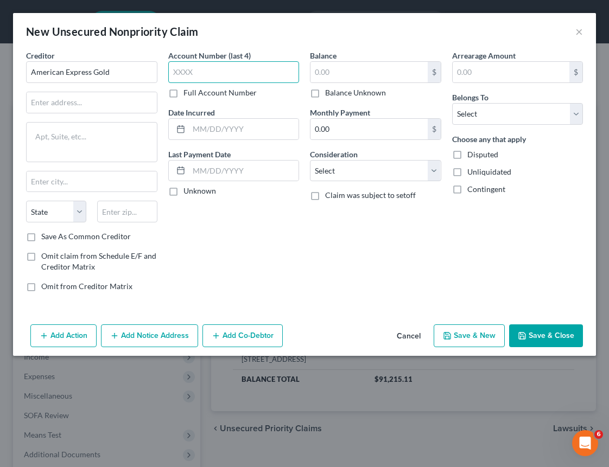
click at [191, 74] on input "text" at bounding box center [233, 72] width 131 height 22
type input "7009"
click at [132, 105] on input "text" at bounding box center [92, 102] width 130 height 21
type input "PO Box 96001"
click at [147, 216] on input "text" at bounding box center [127, 212] width 60 height 22
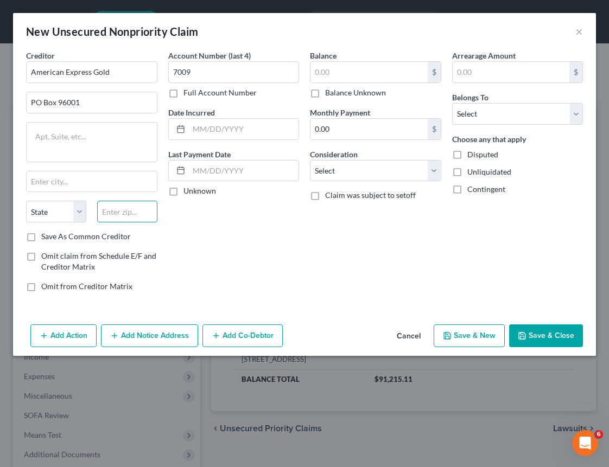
paste input "90096"
type input "90096"
type input "[GEOGRAPHIC_DATA]"
select select "4"
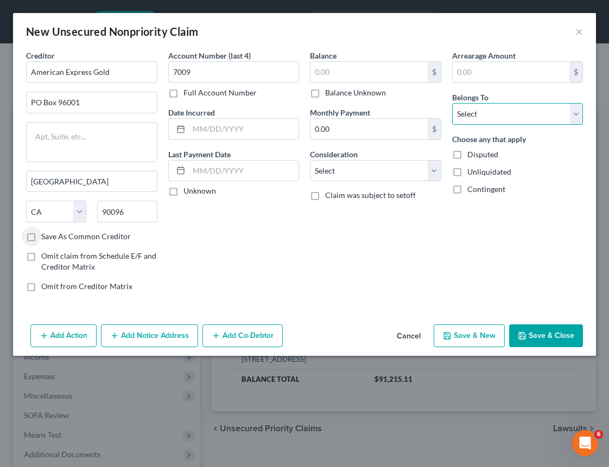
click at [499, 112] on select "Select Debtor 1 Only Debtor 2 Only Debtor 1 And Debtor 2 Only At Least One Of T…" at bounding box center [517, 114] width 131 height 22
select select "4"
click at [360, 69] on input "text" at bounding box center [368, 72] width 117 height 21
paste input "$28,402.87"
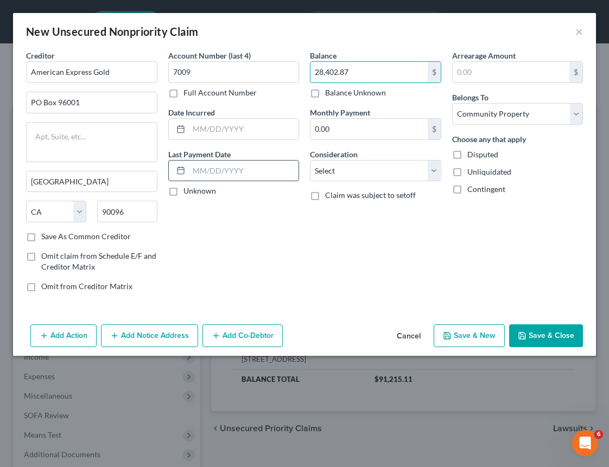
type input "28,402.87"
click at [252, 172] on input "text" at bounding box center [244, 171] width 110 height 21
click at [263, 210] on div "Account Number (last 4) 7009 Full Account Number Date Incurred Last Payment Dat…" at bounding box center [234, 175] width 142 height 251
drag, startPoint x: 259, startPoint y: 171, endPoint x: 180, endPoint y: 170, distance: 79.3
click at [180, 170] on div "[DATE]" at bounding box center [233, 171] width 131 height 22
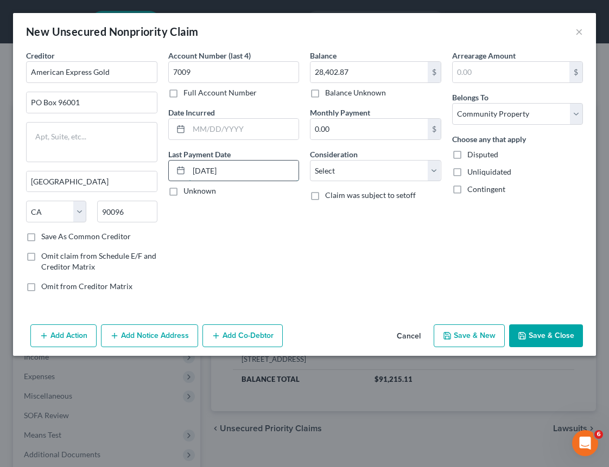
click at [194, 168] on input "[DATE]" at bounding box center [244, 171] width 110 height 21
click at [211, 201] on div "Account Number (last 4) 7009 Full Account Number Date Incurred Last Payment Dat…" at bounding box center [234, 175] width 142 height 251
drag, startPoint x: 233, startPoint y: 171, endPoint x: 185, endPoint y: 170, distance: 48.9
click at [185, 171] on div "[DATE]" at bounding box center [233, 171] width 131 height 22
type input "[DATE]"
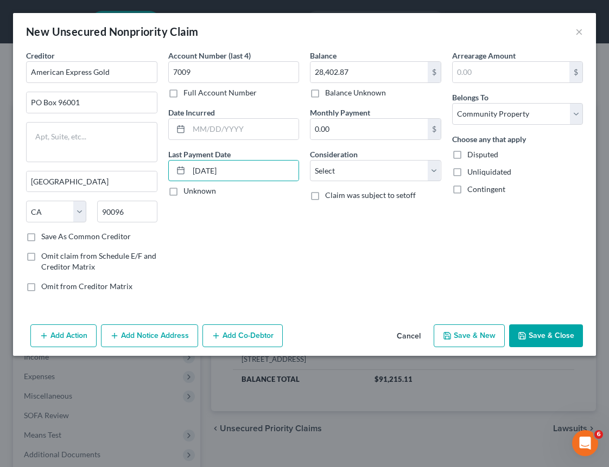
click at [295, 260] on div "Account Number (last 4) 7009 Full Account Number Date Incurred Last Payment Dat…" at bounding box center [234, 175] width 142 height 251
click at [353, 173] on select "Select Cable / Satellite Services Collection Agency Credit Card Debt Debt Couns…" at bounding box center [375, 171] width 131 height 22
select select "2"
drag, startPoint x: 214, startPoint y: 171, endPoint x: 170, endPoint y: 168, distance: 43.5
click at [170, 169] on div "[DATE]" at bounding box center [233, 171] width 131 height 22
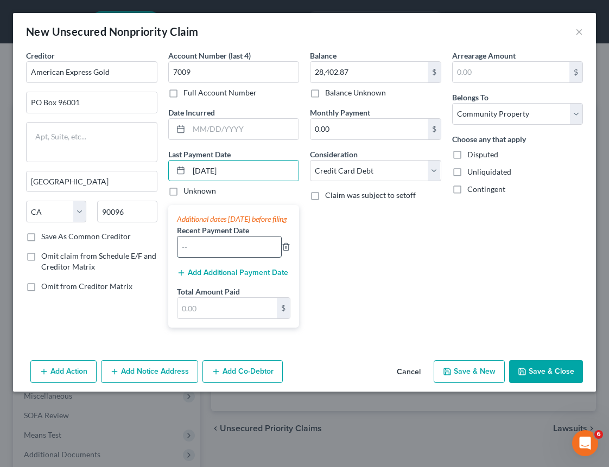
click at [232, 257] on input "text" at bounding box center [229, 247] width 104 height 21
click at [192, 170] on input "[DATE]" at bounding box center [244, 171] width 110 height 21
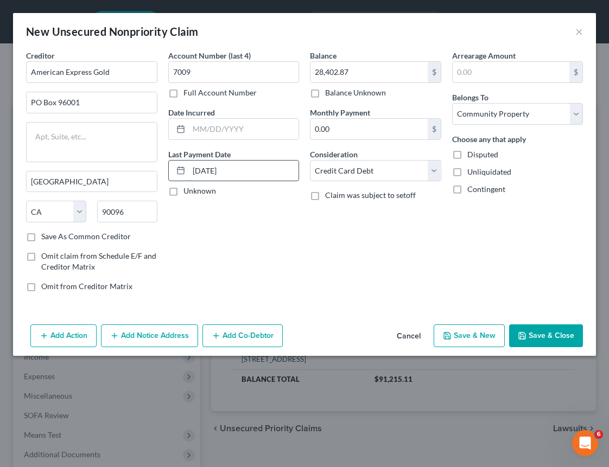
click at [249, 164] on input "[DATE]" at bounding box center [244, 171] width 110 height 21
drag, startPoint x: 251, startPoint y: 169, endPoint x: 257, endPoint y: 169, distance: 5.5
click at [252, 169] on input "[DATE]" at bounding box center [244, 171] width 110 height 21
drag, startPoint x: 263, startPoint y: 172, endPoint x: 161, endPoint y: 163, distance: 102.4
click at [161, 164] on div "Creditor * American Express [GEOGRAPHIC_DATA] [GEOGRAPHIC_DATA] [US_STATE][GEOG…" at bounding box center [305, 175] width 568 height 251
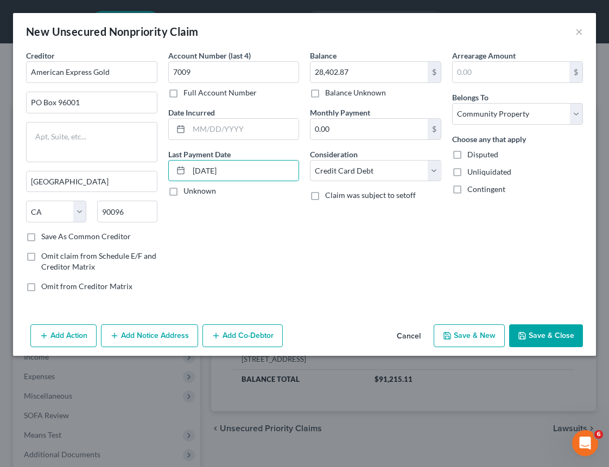
click at [236, 242] on div "Account Number (last 4) 7009 Full Account Number Date Incurred Last Payment Dat…" at bounding box center [234, 175] width 142 height 251
drag, startPoint x: 204, startPoint y: 172, endPoint x: 170, endPoint y: 166, distance: 34.1
click at [170, 166] on div "[DATE]" at bounding box center [233, 171] width 131 height 22
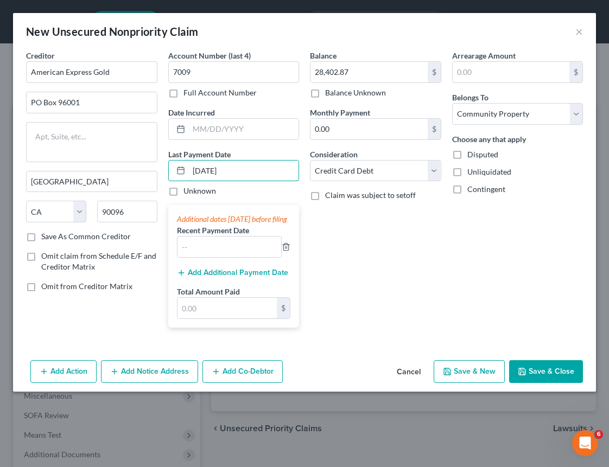
type input "[DATE]"
click at [248, 257] on input "text" at bounding box center [229, 247] width 104 height 21
type input "[DATE]"
click at [257, 277] on button "Add Additional Payment Date" at bounding box center [232, 273] width 111 height 9
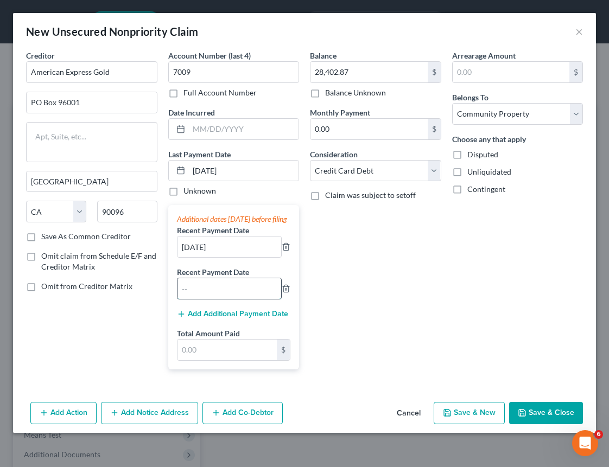
click at [236, 298] on input "text" at bounding box center [229, 288] width 104 height 21
type input "[DATE]"
click at [243, 360] on input "text" at bounding box center [227, 350] width 100 height 21
type input "2,400"
click at [473, 424] on button "Save & New" at bounding box center [469, 413] width 71 height 23
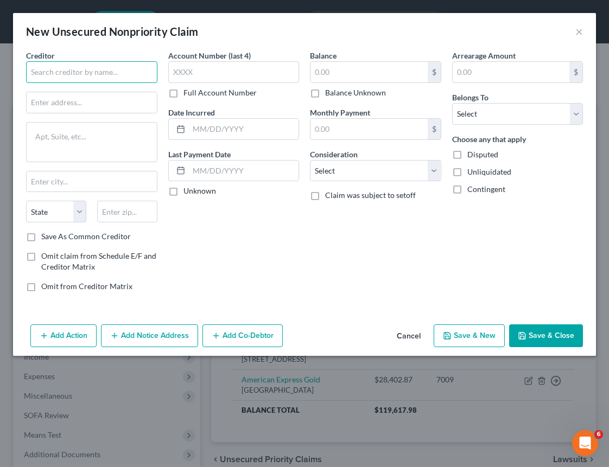
click at [87, 74] on input "text" at bounding box center [91, 72] width 131 height 22
paste input "Bank of America Atmos Rewards Acent Visa Signaturre"
click at [91, 74] on input "Bank of America Atmos Rewards Acent Visa Signature" at bounding box center [91, 72] width 131 height 22
type input "Bank of America Atmos Rewards Acent Visa Signature"
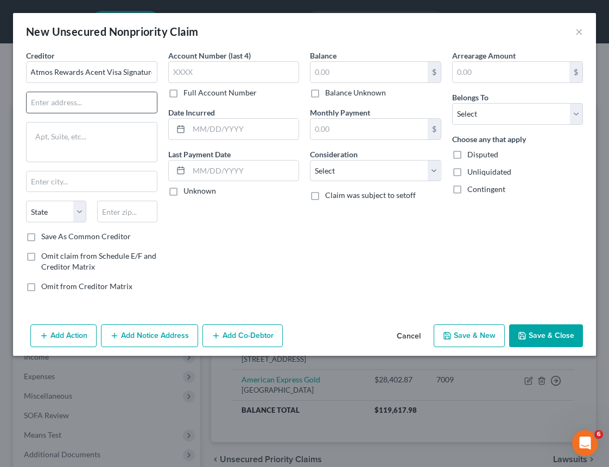
click at [104, 99] on input "text" at bounding box center [92, 102] width 130 height 21
click at [237, 70] on input "text" at bounding box center [233, 72] width 131 height 22
paste input "3236"
type input "3236"
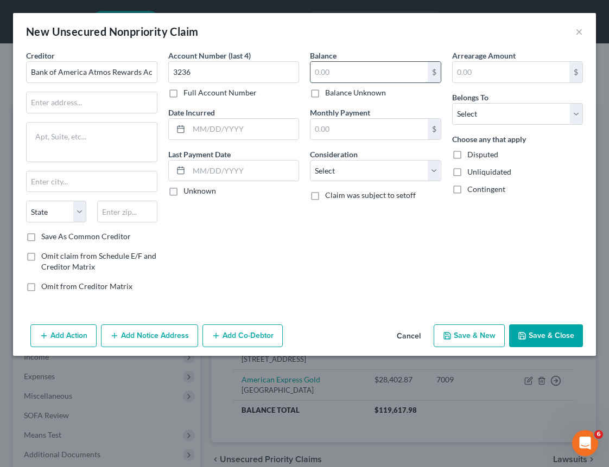
click at [343, 72] on input "text" at bounding box center [368, 72] width 117 height 21
paste input "$16,227.53"
type input "16,227.53"
click at [93, 107] on input "text" at bounding box center [92, 102] width 130 height 21
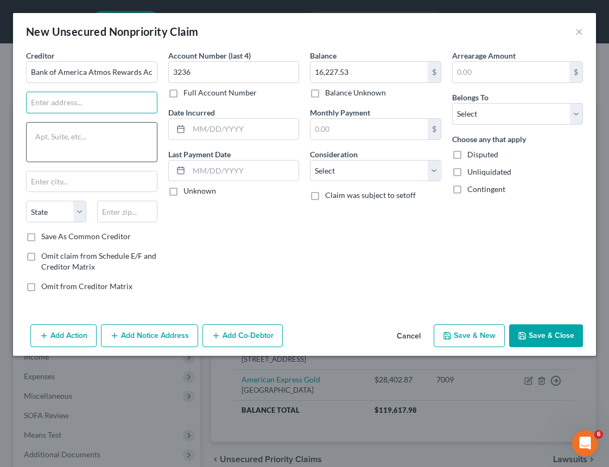
paste input "[STREET_ADDRESS][PERSON_NAME]"
type input "[STREET_ADDRESS][PERSON_NAME]"
click at [79, 126] on textarea at bounding box center [91, 142] width 131 height 40
paste textarea "NC1-007-56-06"
type textarea "NC1-007-56-06"
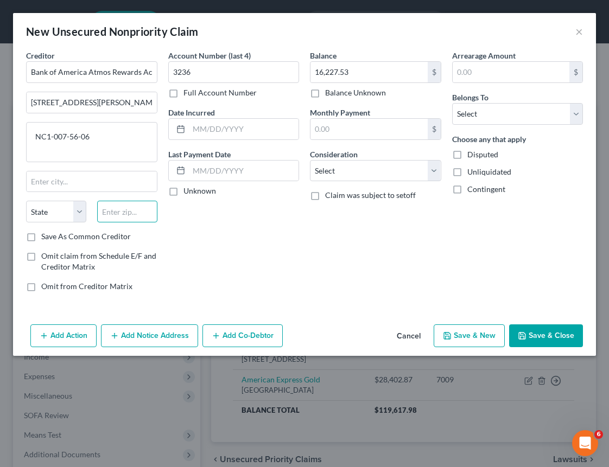
click at [112, 219] on input "text" at bounding box center [127, 212] width 60 height 22
paste input "28255"
type input "28255"
type input "Charlotte"
select select "28"
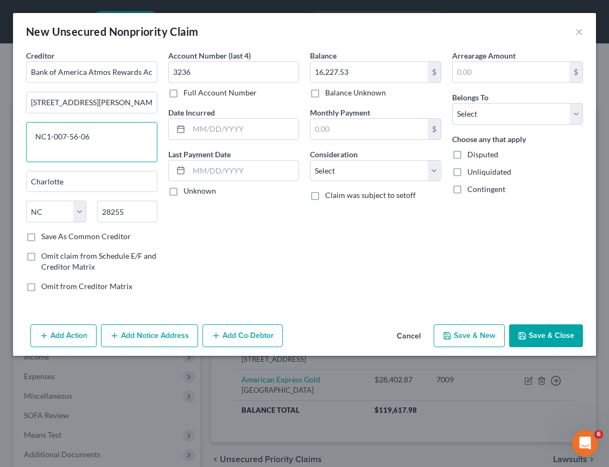
click at [36, 135] on textarea "NC1-007-56-06" at bounding box center [91, 142] width 131 height 40
click at [530, 120] on select "Select Debtor 1 Only Debtor 2 Only Debtor 1 And Debtor 2 Only At Least One Of T…" at bounding box center [517, 114] width 131 height 22
select select "4"
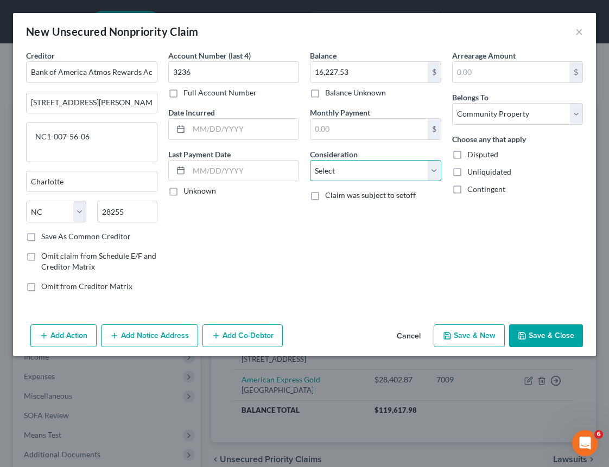
click at [323, 171] on select "Select Cable / Satellite Services Collection Agency Credit Card Debt Debt Couns…" at bounding box center [375, 171] width 131 height 22
select select "2"
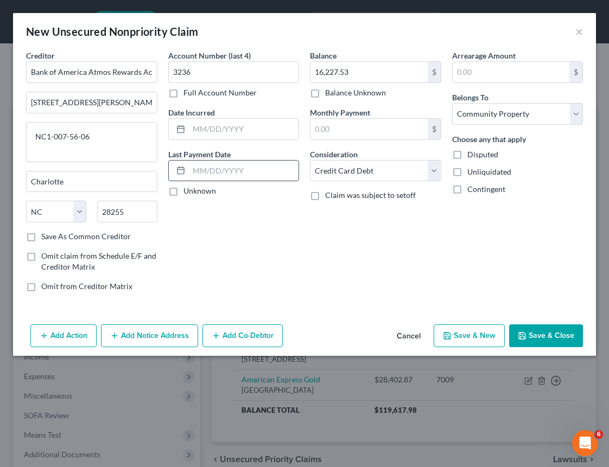
click at [257, 172] on input "text" at bounding box center [244, 171] width 110 height 21
type input "[DATE]"
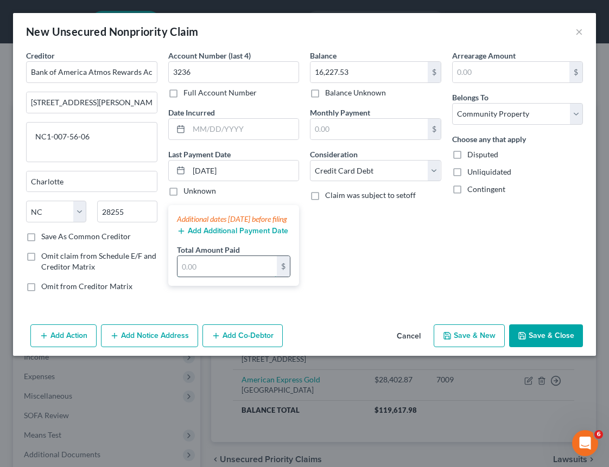
click at [230, 277] on input "text" at bounding box center [227, 266] width 100 height 21
type input "481.00"
click at [377, 270] on div "Balance 16,227.53 $ Balance Unknown Balance Undetermined 16,227.53 $ Balance Un…" at bounding box center [375, 175] width 142 height 251
click at [467, 342] on button "Save & New" at bounding box center [469, 336] width 71 height 23
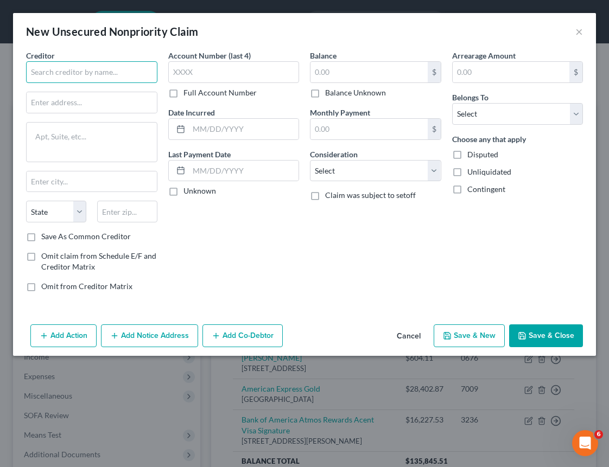
click at [103, 71] on input "text" at bounding box center [91, 72] width 131 height 22
paste input "Bank of America Cash Rewards Visa Signa"
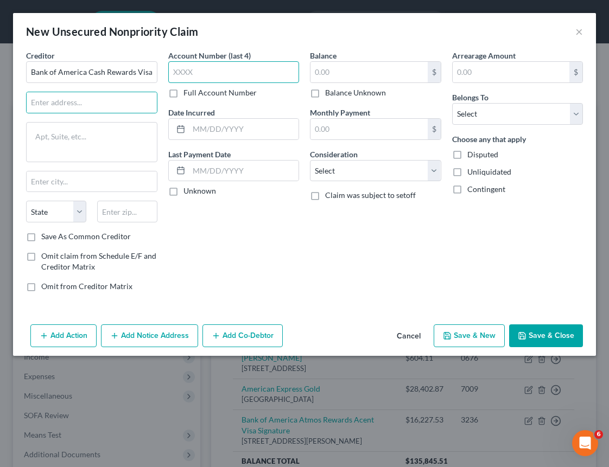
click at [248, 72] on input "text" at bounding box center [233, 72] width 131 height 22
paste input "9705"
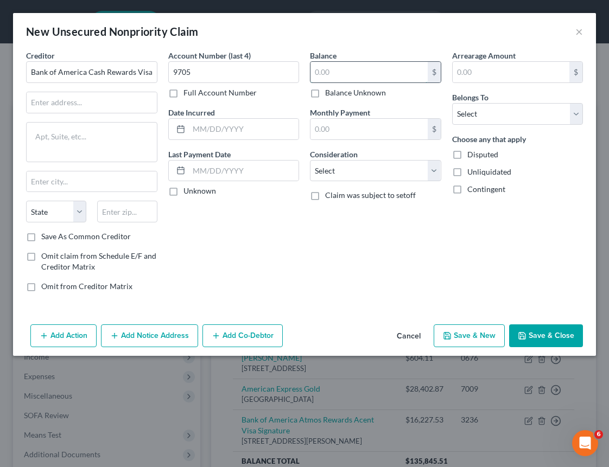
click at [351, 68] on input "text" at bounding box center [368, 72] width 117 height 21
paste input "$3,394.70"
click at [113, 107] on input "text" at bounding box center [92, 102] width 130 height 21
paste input "[STREET_ADDRESS][PERSON_NAME]"
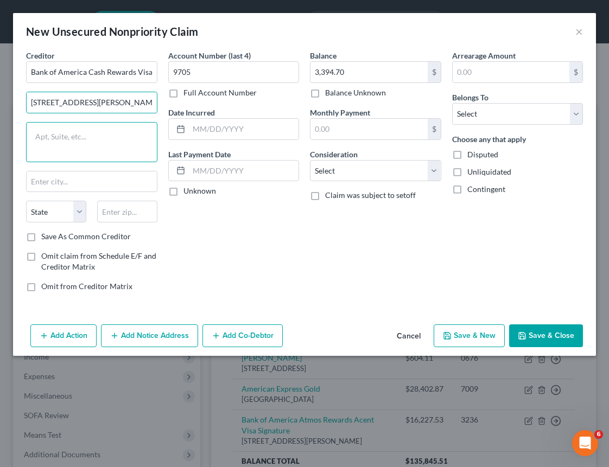
click at [92, 136] on textarea at bounding box center [91, 142] width 131 height 40
paste textarea "NC1-007-56-06"
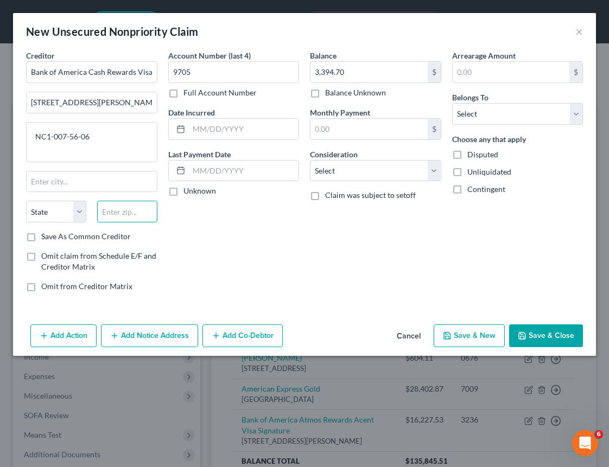
click at [118, 213] on input "text" at bounding box center [127, 212] width 60 height 22
paste input "28255"
click at [244, 171] on input "text" at bounding box center [244, 171] width 110 height 21
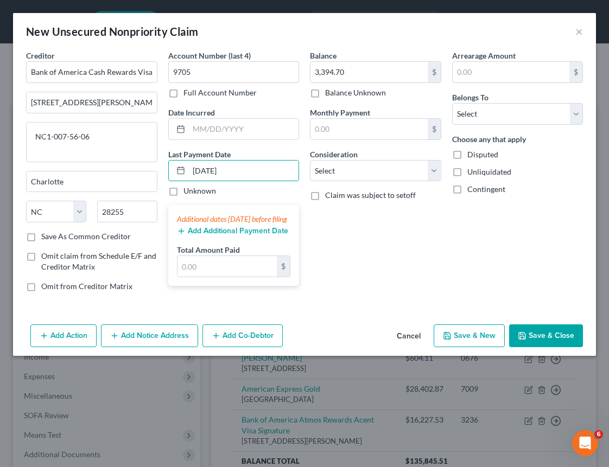
click at [214, 236] on button "Add Additional Payment Date" at bounding box center [232, 231] width 111 height 9
click at [215, 236] on button "Add Additional Payment Date" at bounding box center [232, 231] width 111 height 9
click at [281, 225] on div "Additional dates [DATE] before filing" at bounding box center [234, 219] width 114 height 11
click at [278, 236] on button "Add Additional Payment Date" at bounding box center [232, 231] width 111 height 9
click at [190, 236] on button "Add Additional Payment Date" at bounding box center [232, 231] width 111 height 9
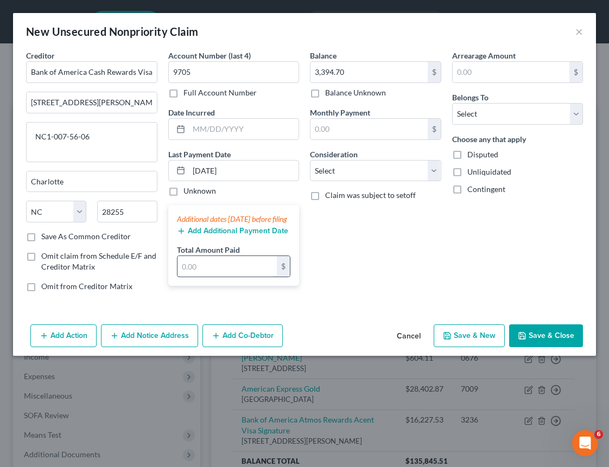
click at [201, 273] on input "text" at bounding box center [227, 266] width 100 height 21
click at [270, 225] on div "Additional dates [DATE] before filing" at bounding box center [234, 219] width 114 height 11
click at [217, 236] on button "Add Additional Payment Date" at bounding box center [232, 231] width 111 height 9
click at [375, 209] on div "Balance 3,394.70 $ Balance Unknown Balance Undetermined 3,394.70 $ Balance Unkn…" at bounding box center [375, 175] width 142 height 251
click at [380, 172] on select "Select Cable / Satellite Services Collection Agency Credit Card Debt Debt Couns…" at bounding box center [375, 171] width 131 height 22
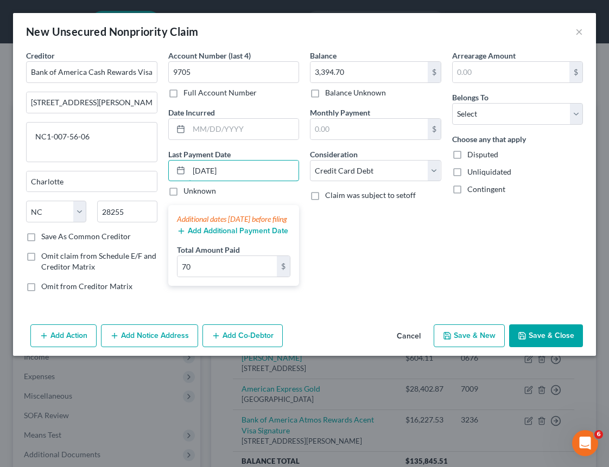
drag, startPoint x: 246, startPoint y: 173, endPoint x: 150, endPoint y: 164, distance: 96.0
click at [150, 164] on div "Creditor * Bank of America Cash Rewards Visa Signature [STREET_ADDRESS][PERSON_…" at bounding box center [305, 175] width 568 height 251
click at [199, 236] on button "Add Additional Payment Date" at bounding box center [232, 231] width 111 height 9
drag, startPoint x: 225, startPoint y: 172, endPoint x: 187, endPoint y: 170, distance: 38.1
click at [186, 170] on div "[DATE]" at bounding box center [233, 171] width 131 height 22
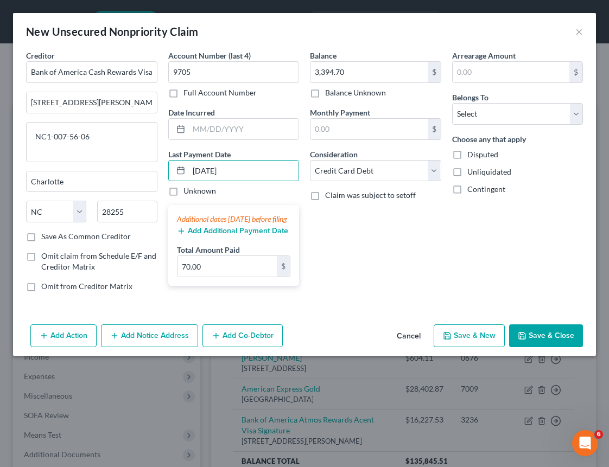
click at [217, 236] on div "Add Additional Payment Date" at bounding box center [234, 230] width 114 height 11
click at [217, 236] on button "Add Additional Payment Date" at bounding box center [232, 231] width 111 height 9
click at [494, 117] on select "Select Debtor 1 Only Debtor 2 Only Debtor 1 And Debtor 2 Only At Least One Of T…" at bounding box center [517, 114] width 131 height 22
click at [475, 339] on button "Save & New" at bounding box center [469, 336] width 71 height 23
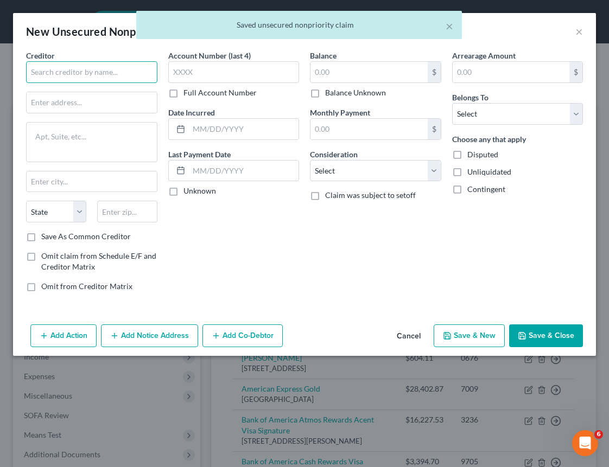
click at [101, 75] on input "text" at bounding box center [91, 72] width 131 height 22
paste input "[PERSON_NAME] American Airlines"
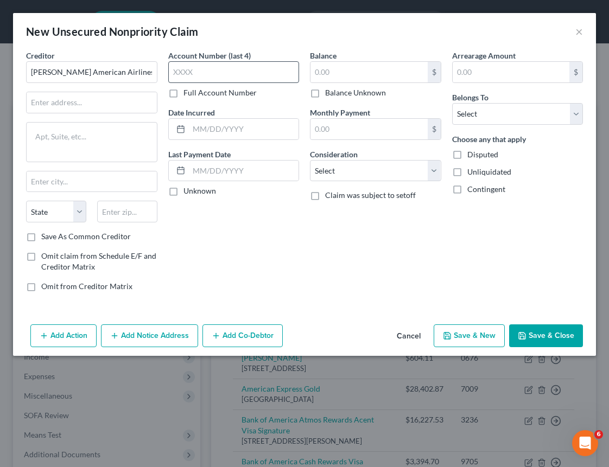
click at [219, 61] on label "Account Number (last 4)" at bounding box center [209, 55] width 83 height 11
click at [212, 72] on input "text" at bounding box center [233, 72] width 131 height 22
paste input "9723"
click at [333, 73] on input "text" at bounding box center [368, 72] width 117 height 21
paste input "$6,878.38"
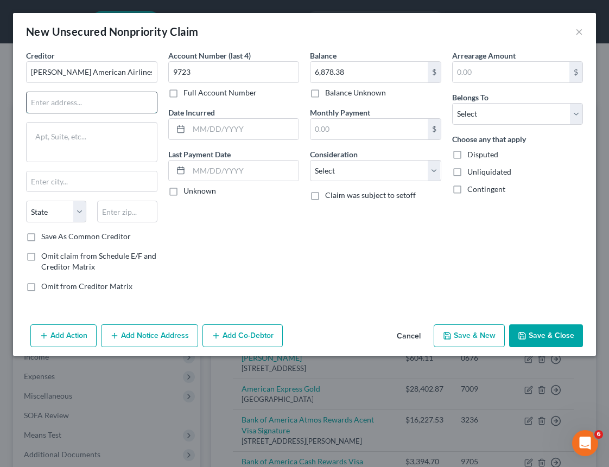
click at [67, 106] on input "text" at bounding box center [92, 102] width 130 height 21
paste input "PO Box 60517"
click at [136, 215] on input "text" at bounding box center [127, 212] width 60 height 22
paste input "91716"
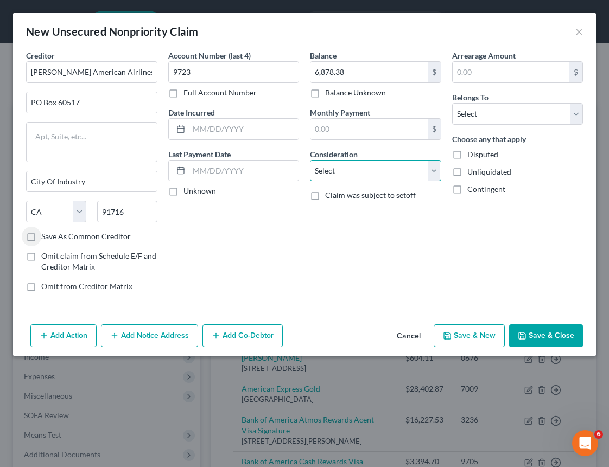
click at [350, 170] on select "Select Cable / Satellite Services Collection Agency Credit Card Debt Debt Couns…" at bounding box center [375, 171] width 131 height 22
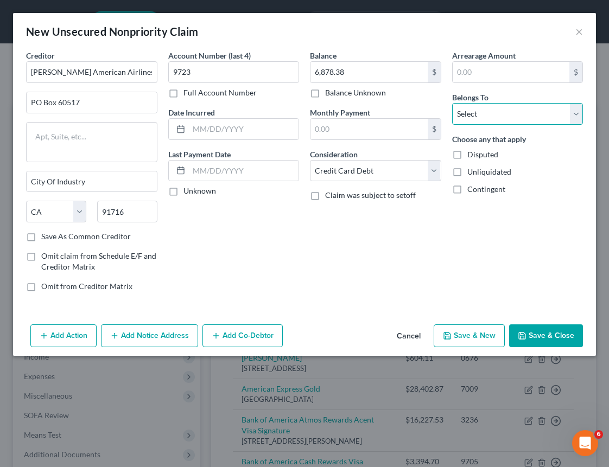
click at [471, 113] on select "Select Debtor 1 Only Debtor 2 Only Debtor 1 And Debtor 2 Only At Least One Of T…" at bounding box center [517, 114] width 131 height 22
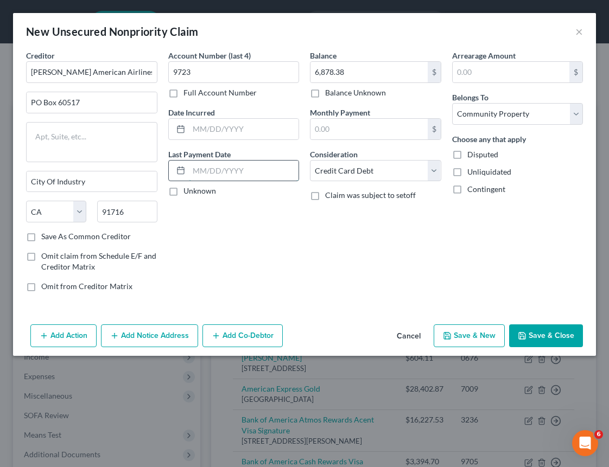
click at [275, 173] on input "text" at bounding box center [244, 171] width 110 height 21
click at [263, 218] on div "Account Number (last 4) 9723 Full Account Number Date Incurred Last Payment Dat…" at bounding box center [234, 175] width 142 height 251
drag, startPoint x: 227, startPoint y: 171, endPoint x: 169, endPoint y: 171, distance: 57.5
click at [169, 171] on div "[DATE]" at bounding box center [233, 171] width 131 height 22
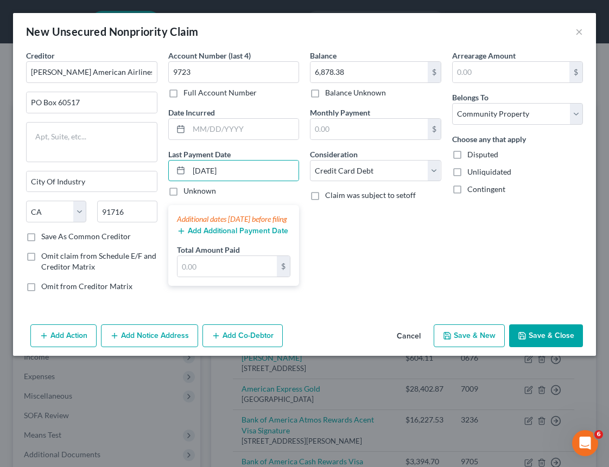
click at [220, 236] on button "Add Additional Payment Date" at bounding box center [232, 231] width 111 height 9
click at [204, 275] on input "text" at bounding box center [227, 266] width 100 height 21
click at [486, 245] on div "Arrearage Amount $ Belongs To * Select Debtor 1 Only Debtor 2 Only Debtor 1 And…" at bounding box center [518, 175] width 142 height 251
click at [469, 342] on button "Save & New" at bounding box center [469, 336] width 71 height 23
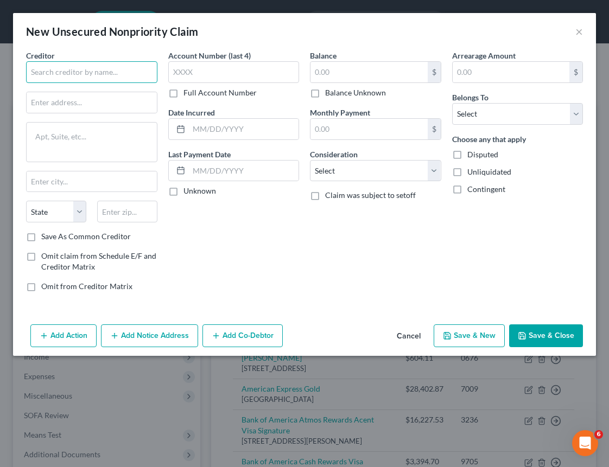
click at [100, 73] on input "text" at bounding box center [91, 72] width 131 height 22
paste input "Discover"
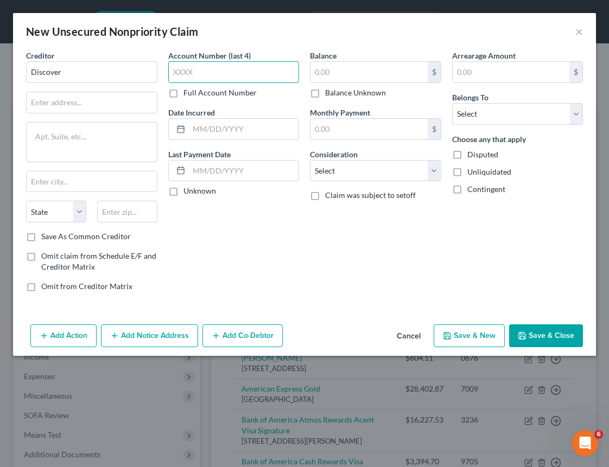
click at [180, 70] on input "text" at bounding box center [233, 72] width 131 height 22
paste input "589"
click at [364, 81] on input "text" at bounding box center [368, 72] width 117 height 21
paste input "$10,407.07"
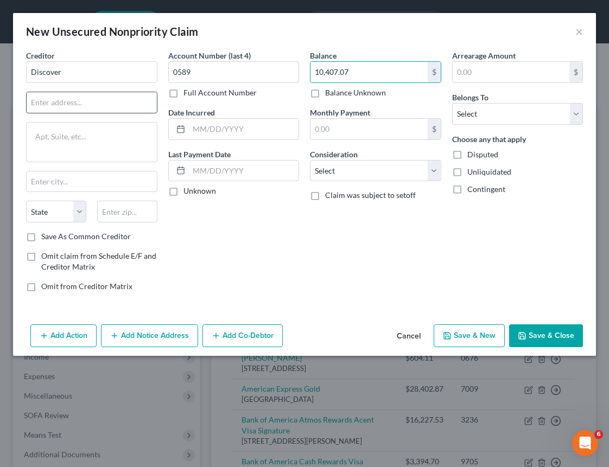
click at [62, 108] on input "text" at bounding box center [92, 102] width 130 height 21
paste input "PO Box 6103"
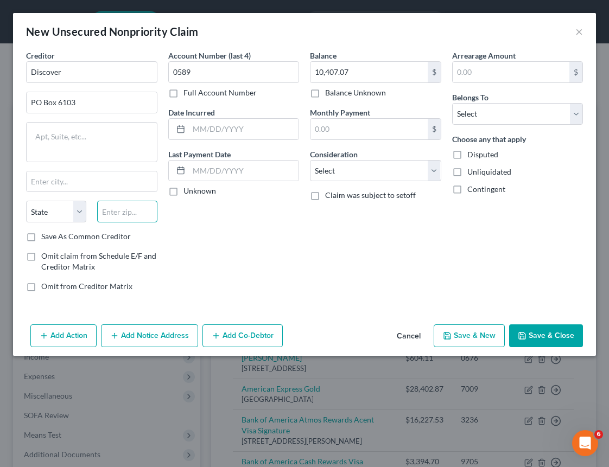
click at [125, 208] on input "text" at bounding box center [127, 212] width 60 height 22
paste input "60187"
drag, startPoint x: 67, startPoint y: 181, endPoint x: -17, endPoint y: 175, distance: 83.8
click at [0, 175] on html "Home New Case Client Portal [PERSON_NAME] Law PC [PERSON_NAME][EMAIL_ADDRESS][D…" at bounding box center [304, 321] width 609 height 642
paste input "[PERSON_NAME] Stream"
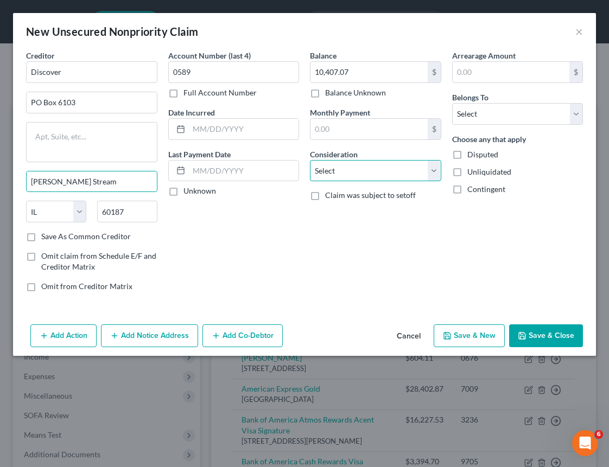
click at [399, 160] on select "Select Cable / Satellite Services Collection Agency Credit Card Debt Debt Couns…" at bounding box center [375, 171] width 131 height 22
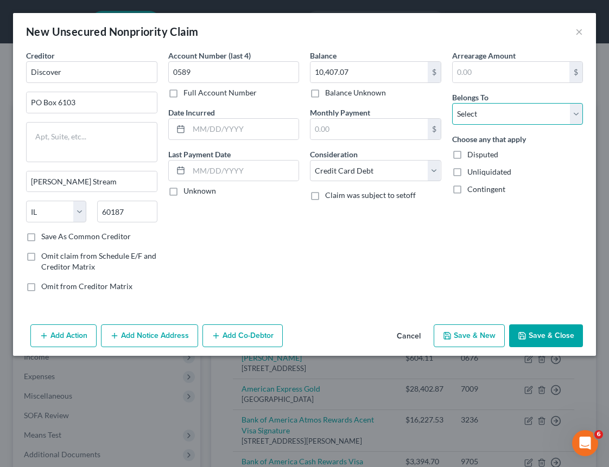
click at [467, 122] on select "Select Debtor 1 Only Debtor 2 Only Debtor 1 And Debtor 2 Only At Least One Of T…" at bounding box center [517, 114] width 131 height 22
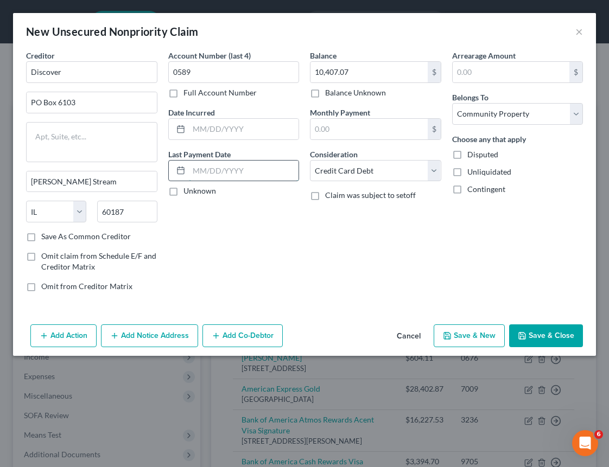
click at [227, 172] on input "text" at bounding box center [244, 171] width 110 height 21
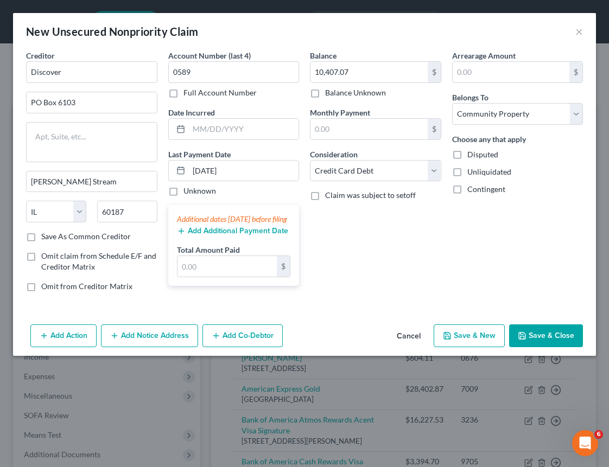
click at [220, 236] on button "Add Additional Payment Date" at bounding box center [232, 231] width 111 height 9
click at [206, 275] on input "text" at bounding box center [227, 266] width 100 height 21
click at [192, 236] on button "Add Additional Payment Date" at bounding box center [232, 231] width 111 height 9
drag, startPoint x: 179, startPoint y: 243, endPoint x: 189, endPoint y: 243, distance: 10.9
click at [180, 236] on icon "button" at bounding box center [181, 231] width 9 height 9
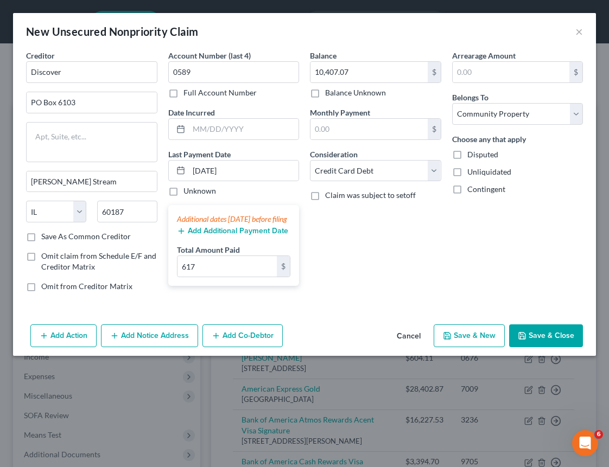
click at [532, 338] on button "Save & Close" at bounding box center [546, 336] width 74 height 23
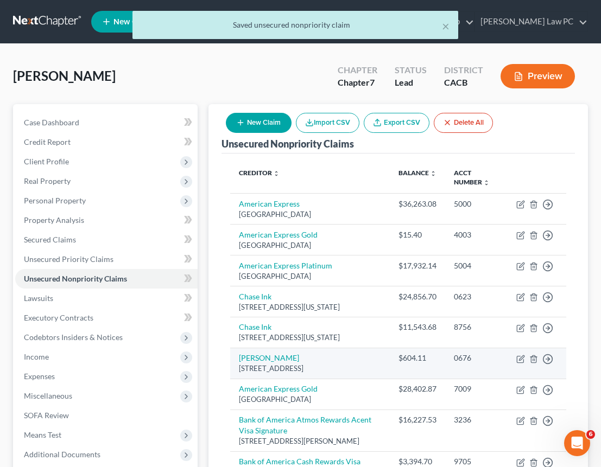
scroll to position [235, 0]
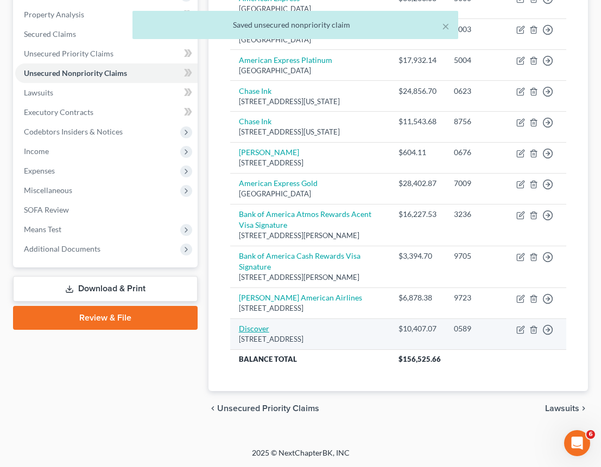
click at [253, 328] on link "Discover" at bounding box center [254, 328] width 30 height 9
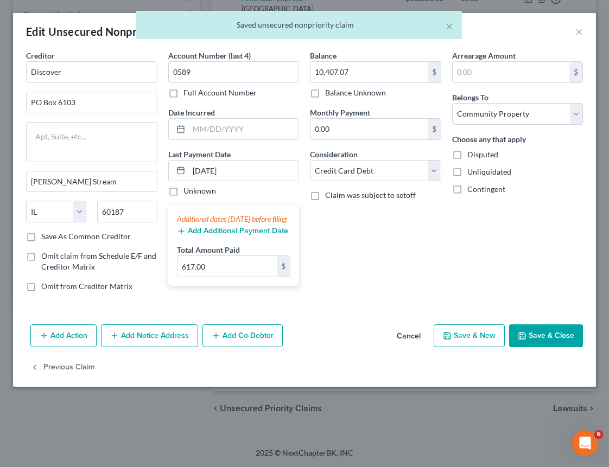
click at [219, 236] on button "Add Additional Payment Date" at bounding box center [232, 231] width 111 height 9
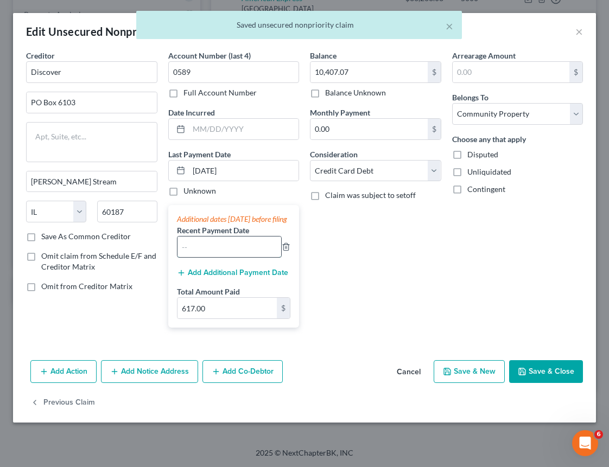
click at [214, 255] on input "text" at bounding box center [229, 247] width 104 height 21
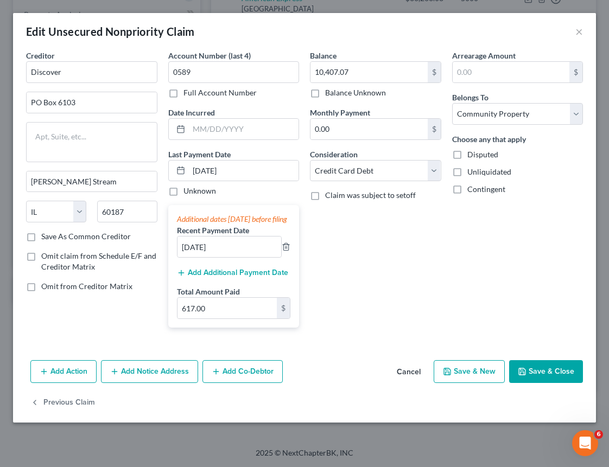
click at [564, 379] on button "Save & Close" at bounding box center [546, 371] width 74 height 23
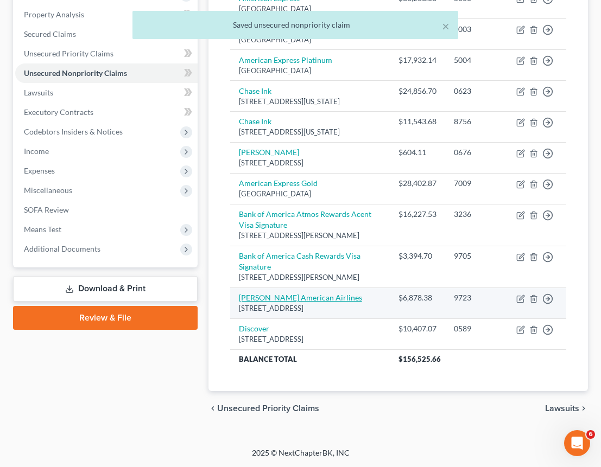
click at [320, 301] on link "[PERSON_NAME] American Airlines" at bounding box center [300, 297] width 123 height 9
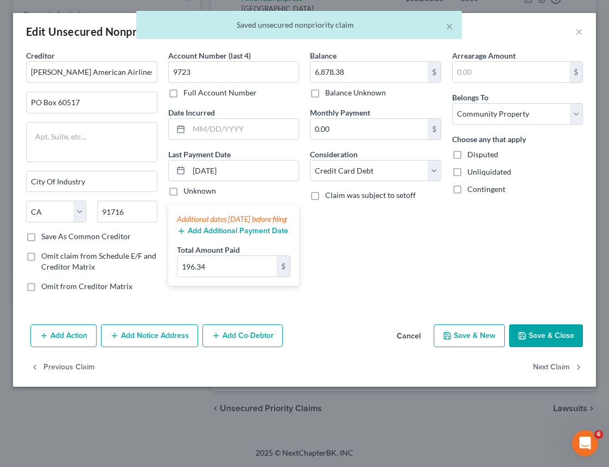
click at [218, 236] on button "Add Additional Payment Date" at bounding box center [232, 231] width 111 height 9
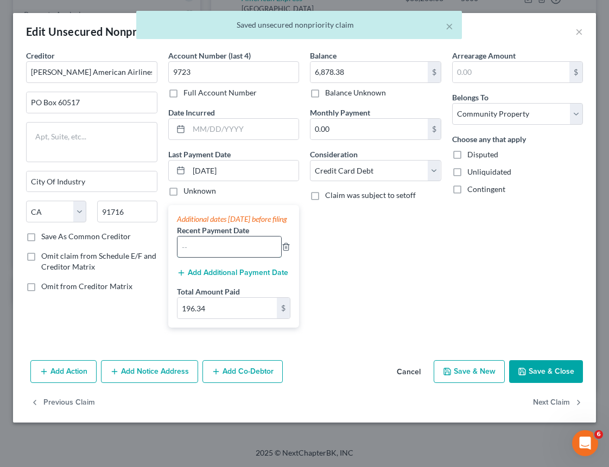
click at [213, 257] on input "text" at bounding box center [229, 247] width 104 height 21
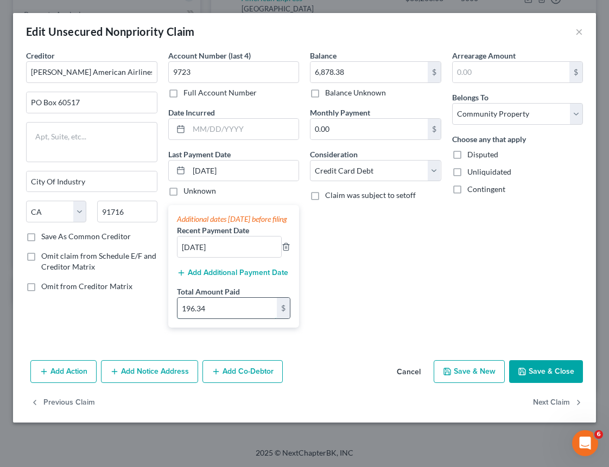
click at [212, 319] on input "196.34" at bounding box center [227, 308] width 100 height 21
drag, startPoint x: 194, startPoint y: 322, endPoint x: 174, endPoint y: 320, distance: 20.7
click at [174, 320] on div "Additional dates [DATE] before filing Recent Payment Date [DATE] Add Additional…" at bounding box center [233, 266] width 131 height 123
click at [552, 383] on button "Save & Close" at bounding box center [546, 371] width 74 height 23
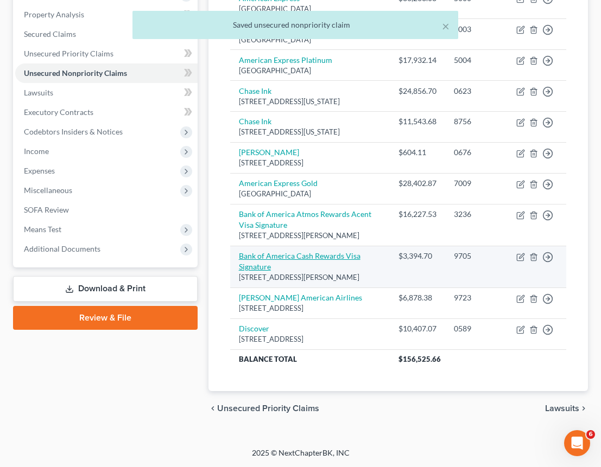
click at [295, 251] on link "Bank of America Cash Rewards Visa Signature" at bounding box center [300, 261] width 122 height 20
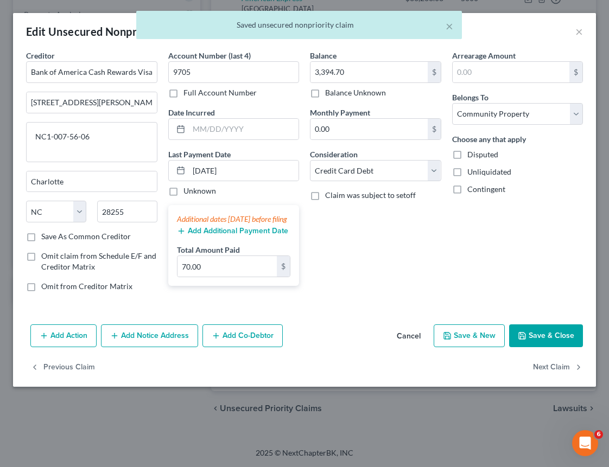
click at [277, 236] on button "Add Additional Payment Date" at bounding box center [232, 231] width 111 height 9
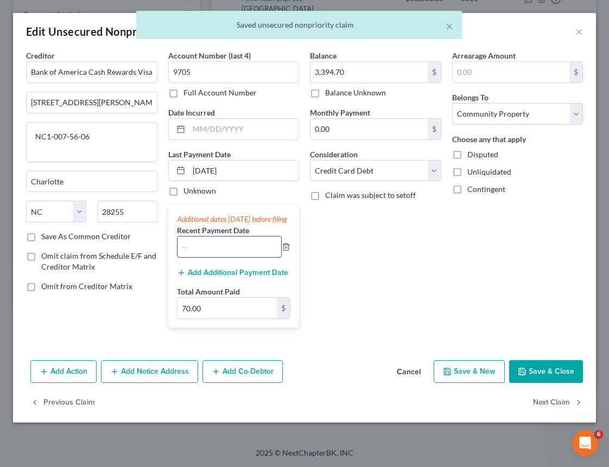
click at [246, 256] on input "text" at bounding box center [229, 247] width 104 height 21
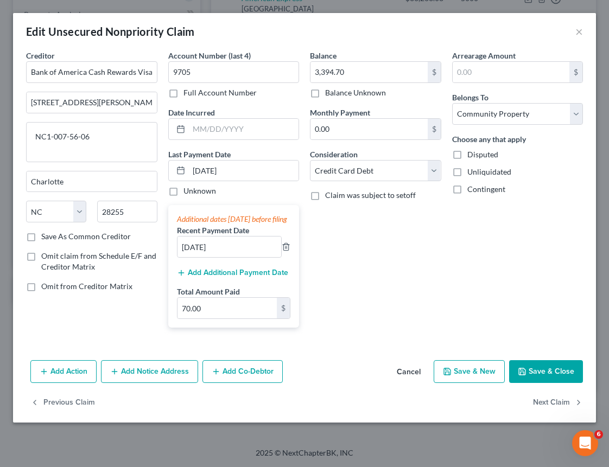
click at [547, 382] on button "Save & Close" at bounding box center [546, 371] width 74 height 23
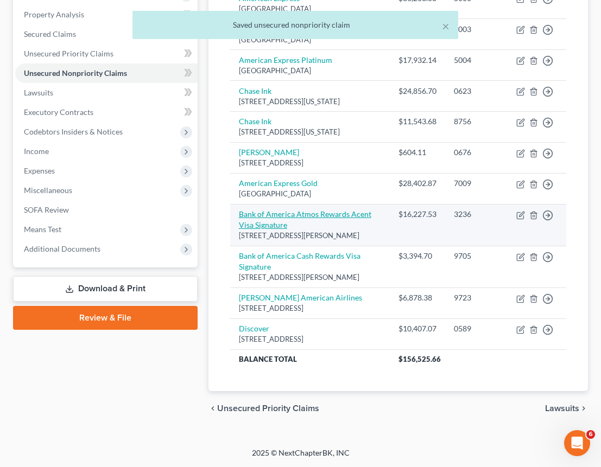
click at [291, 210] on link "Bank of America Atmos Rewards Acent Visa Signature" at bounding box center [305, 220] width 132 height 20
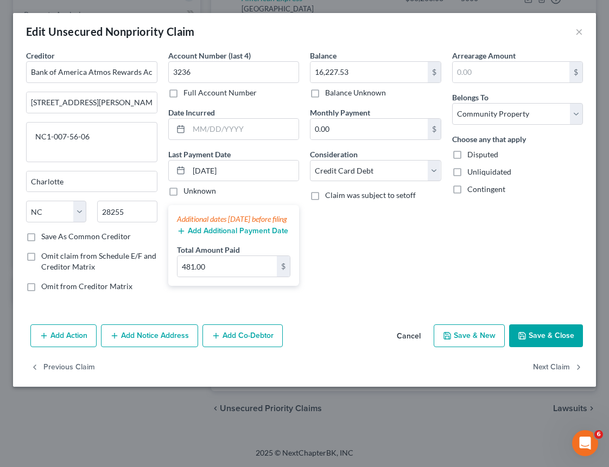
click at [197, 236] on button "Add Additional Payment Date" at bounding box center [232, 231] width 111 height 9
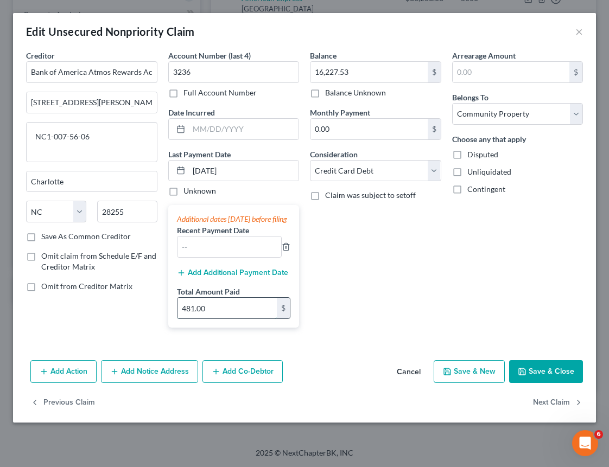
drag, startPoint x: 208, startPoint y: 318, endPoint x: 219, endPoint y: 324, distance: 12.7
click at [219, 319] on input "481.00" at bounding box center [227, 308] width 100 height 21
drag, startPoint x: 236, startPoint y: 318, endPoint x: 175, endPoint y: 314, distance: 60.3
click at [175, 314] on div "Additional dates [DATE] before filing Recent Payment Date Add Additional Paymen…" at bounding box center [233, 266] width 131 height 123
click at [201, 257] on input "text" at bounding box center [229, 247] width 104 height 21
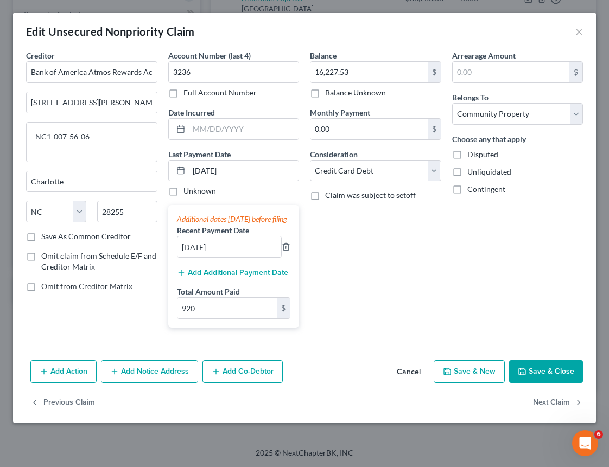
click at [563, 381] on button "Save & Close" at bounding box center [546, 371] width 74 height 23
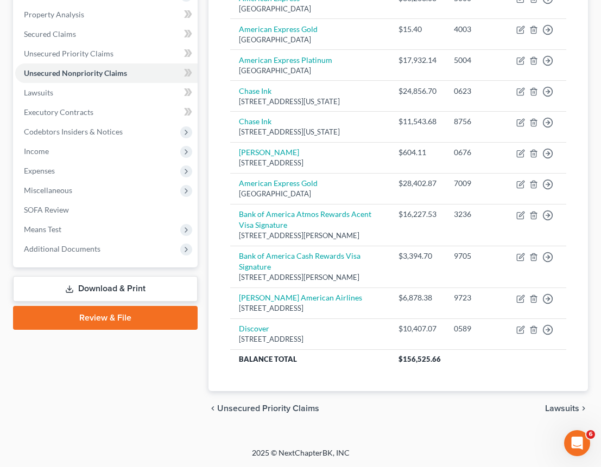
scroll to position [0, 0]
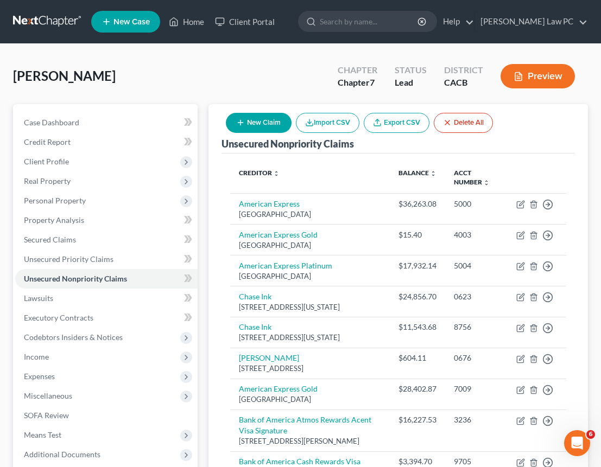
click at [232, 122] on button "New Claim" at bounding box center [259, 123] width 66 height 20
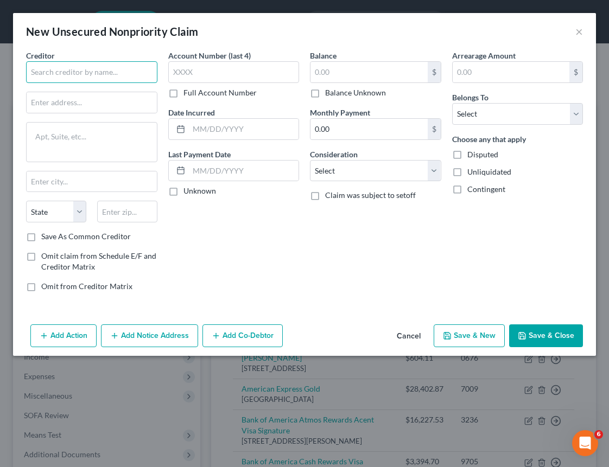
click at [116, 69] on input "text" at bounding box center [91, 72] width 131 height 22
paste input "FNB Omaha MGM Rewards"
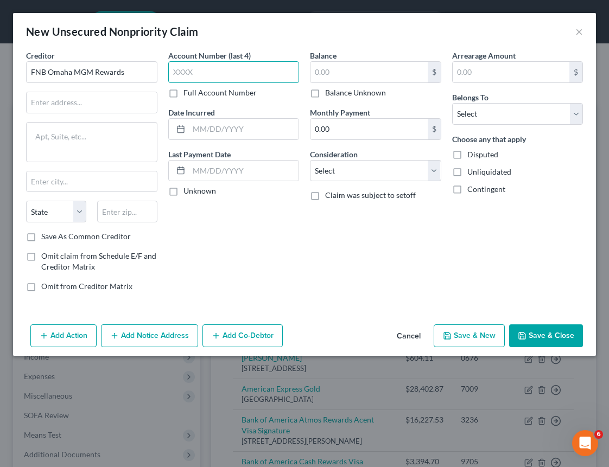
click at [230, 65] on input "text" at bounding box center [233, 72] width 131 height 22
paste input "7299"
drag, startPoint x: 359, startPoint y: 74, endPoint x: 352, endPoint y: 74, distance: 7.1
click at [359, 74] on input "text" at bounding box center [368, 72] width 117 height 21
paste input "$715.32"
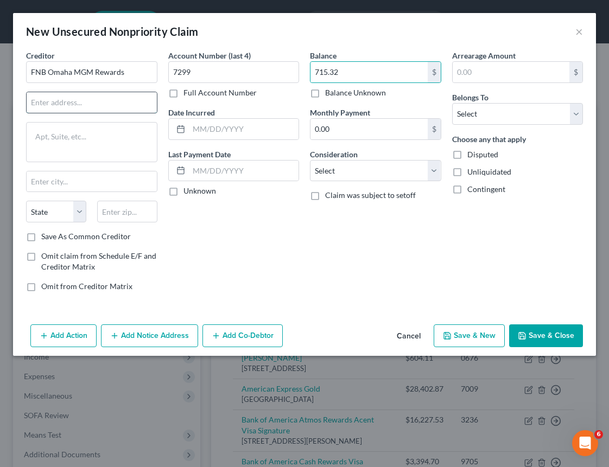
click at [64, 100] on input "text" at bounding box center [92, 102] width 130 height 21
paste input "[GEOGRAPHIC_DATA]"
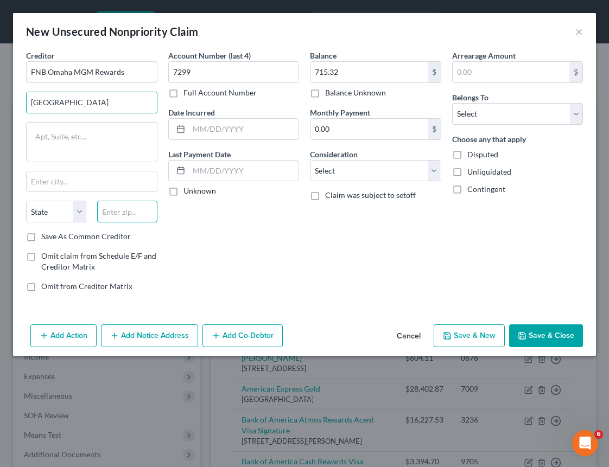
click at [122, 216] on input "text" at bounding box center [127, 212] width 60 height 22
paste input "68197"
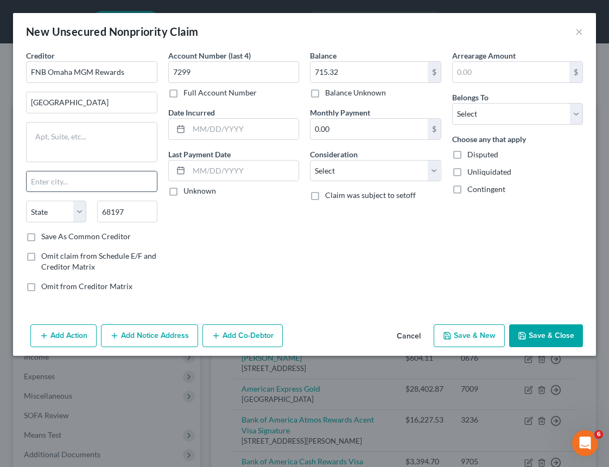
click at [64, 183] on input "text" at bounding box center [92, 182] width 130 height 21
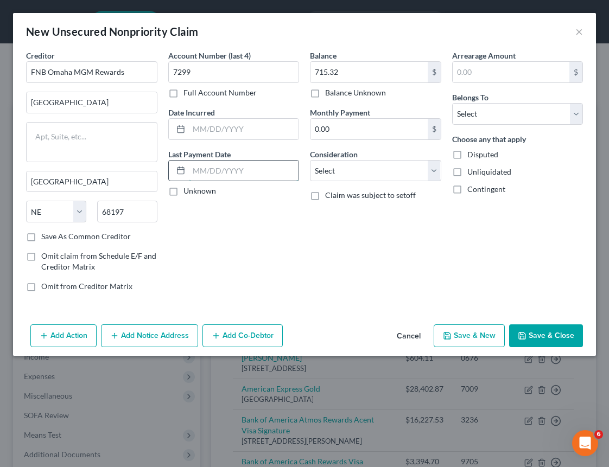
click at [260, 173] on input "text" at bounding box center [244, 171] width 110 height 21
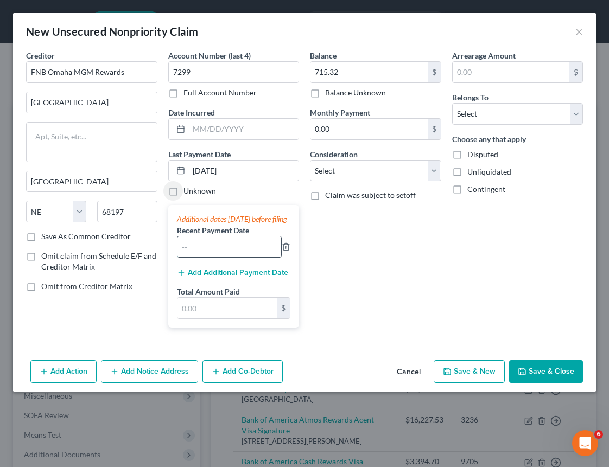
click at [245, 257] on input "text" at bounding box center [229, 247] width 104 height 21
click at [404, 168] on select "Select Cable / Satellite Services Collection Agency Credit Card Debt Debt Couns…" at bounding box center [375, 171] width 131 height 22
click at [475, 117] on select "Select Debtor 1 Only Debtor 2 Only Debtor 1 And Debtor 2 Only At Least One Of T…" at bounding box center [517, 114] width 131 height 22
click at [478, 380] on button "Save & New" at bounding box center [469, 371] width 71 height 23
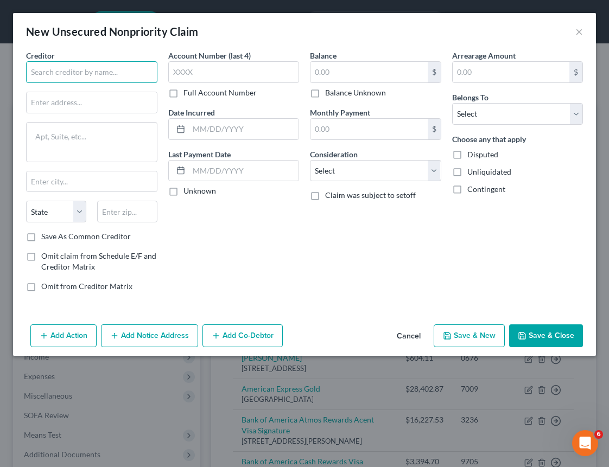
click at [115, 74] on input "text" at bounding box center [91, 72] width 131 height 22
paste input "Chase Prime Visa"
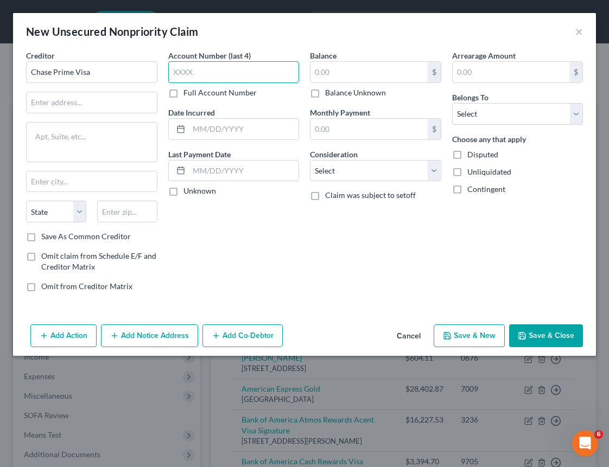
click at [196, 76] on input "text" at bounding box center [233, 72] width 131 height 22
paste input "8256"
click at [340, 74] on input "text" at bounding box center [368, 72] width 117 height 21
paste input "$23,426.94"
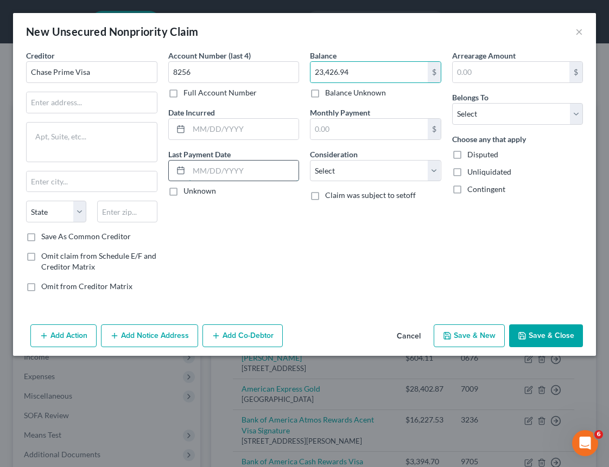
click at [249, 175] on input "text" at bounding box center [244, 171] width 110 height 21
click at [289, 225] on div "Account Number (last 4) 8256 Full Account Number Date Incurred Last Payment Dat…" at bounding box center [234, 175] width 142 height 251
drag, startPoint x: 248, startPoint y: 169, endPoint x: 193, endPoint y: 164, distance: 55.6
click at [190, 165] on input "[DATE]" at bounding box center [244, 171] width 110 height 21
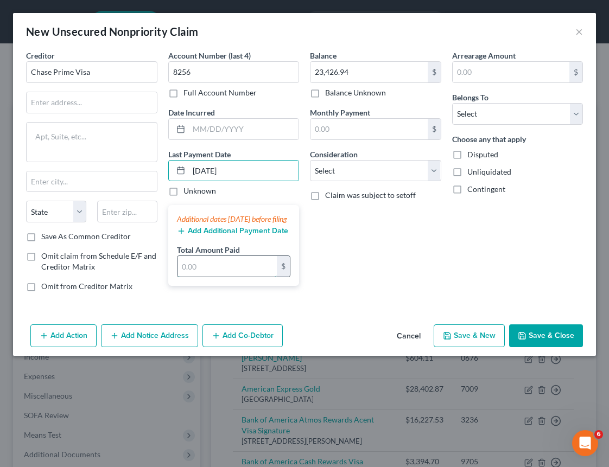
click at [218, 275] on input "text" at bounding box center [227, 266] width 100 height 21
click at [435, 261] on div "Balance 23,426.94 $ Balance Unknown Balance Undetermined 23,426.94 $ Balance Un…" at bounding box center [375, 175] width 142 height 251
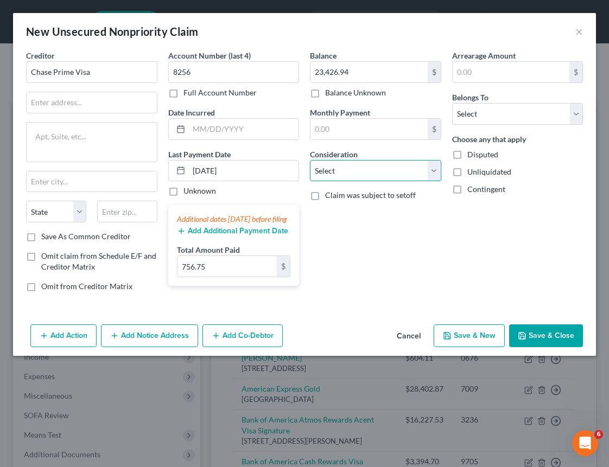
click at [391, 170] on select "Select Cable / Satellite Services Collection Agency Credit Card Debt Debt Couns…" at bounding box center [375, 171] width 131 height 22
click at [508, 101] on div "Belongs To * Select Debtor 1 Only Debtor 2 Only Debtor 1 And Debtor 2 Only At L…" at bounding box center [517, 108] width 131 height 33
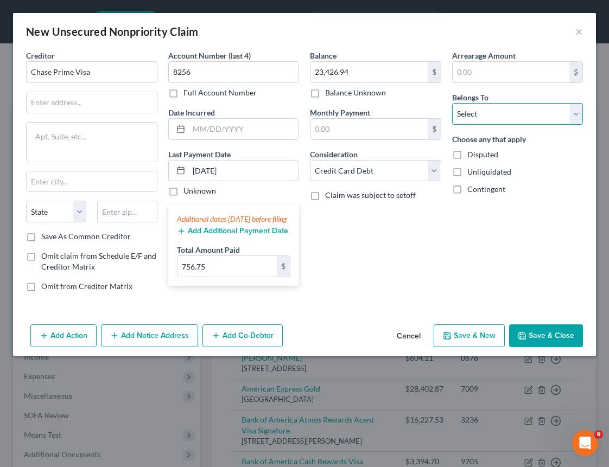
click at [506, 110] on select "Select Debtor 1 Only Debtor 2 Only Debtor 1 And Debtor 2 Only At Least One Of T…" at bounding box center [517, 114] width 131 height 22
click at [109, 106] on input "text" at bounding box center [92, 102] width 130 height 21
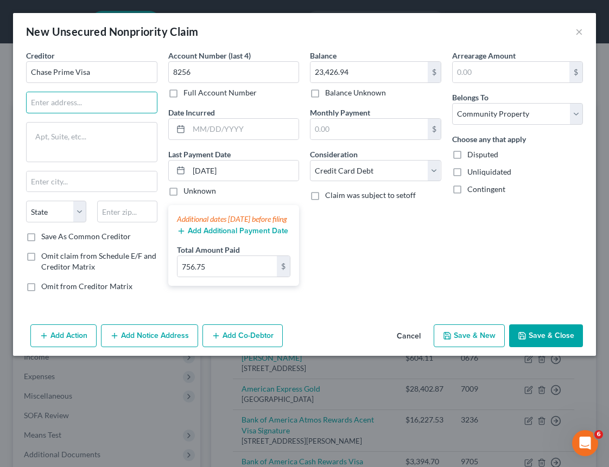
paste input "[STREET_ADDRESS]"
click at [121, 214] on input "text" at bounding box center [127, 212] width 60 height 22
paste input "10017"
click at [473, 342] on button "Save & New" at bounding box center [469, 336] width 71 height 23
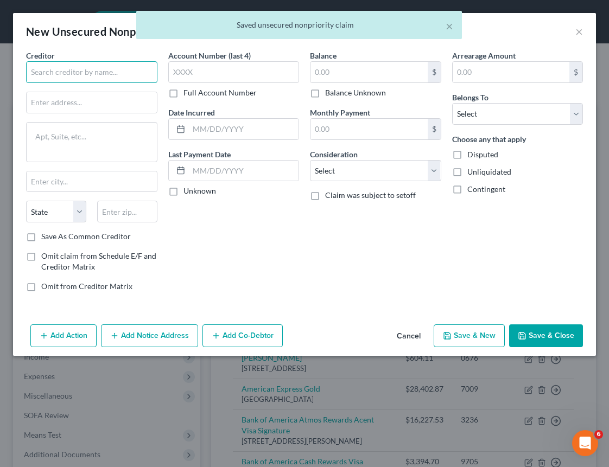
click at [68, 77] on input "text" at bounding box center [91, 72] width 131 height 22
paste input "[PERSON_NAME] Boundless"
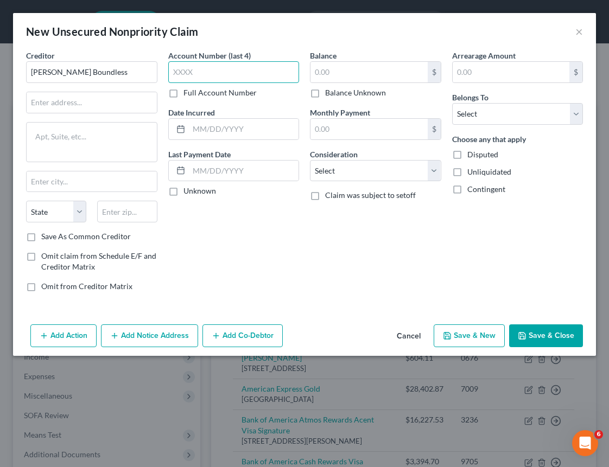
click at [248, 73] on input "text" at bounding box center [233, 72] width 131 height 22
paste input "8140"
click at [347, 73] on input "text" at bounding box center [368, 72] width 117 height 21
paste input "$12,187.66"
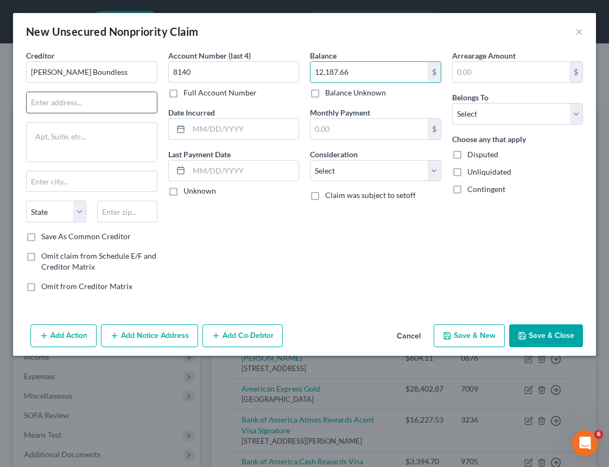
click at [80, 106] on input "text" at bounding box center [92, 102] width 130 height 21
paste input "[STREET_ADDRESS]"
click at [127, 213] on input "text" at bounding box center [127, 212] width 60 height 22
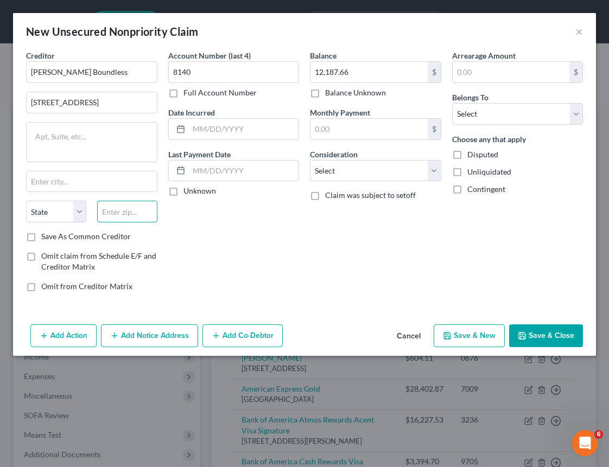
paste input "10017"
click at [259, 167] on input "text" at bounding box center [244, 171] width 110 height 21
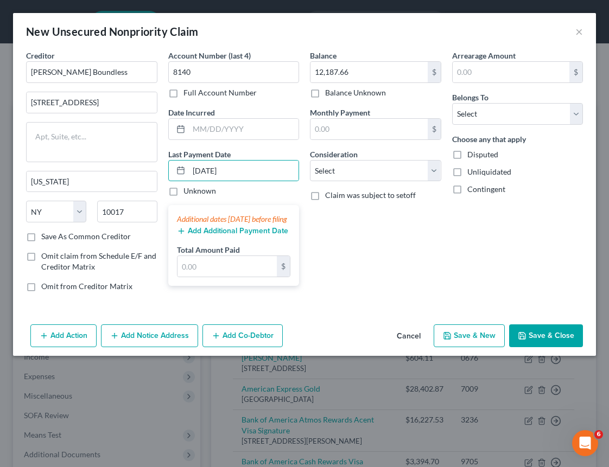
click at [258, 236] on button "Add Additional Payment Date" at bounding box center [232, 231] width 111 height 9
click at [215, 277] on input "text" at bounding box center [227, 266] width 100 height 21
click at [424, 226] on div "Balance 12,187.66 $ Balance Unknown Balance Undetermined 12,187.66 $ Balance Un…" at bounding box center [375, 175] width 142 height 251
click at [355, 171] on select "Select Cable / Satellite Services Collection Agency Credit Card Debt Debt Couns…" at bounding box center [375, 171] width 131 height 22
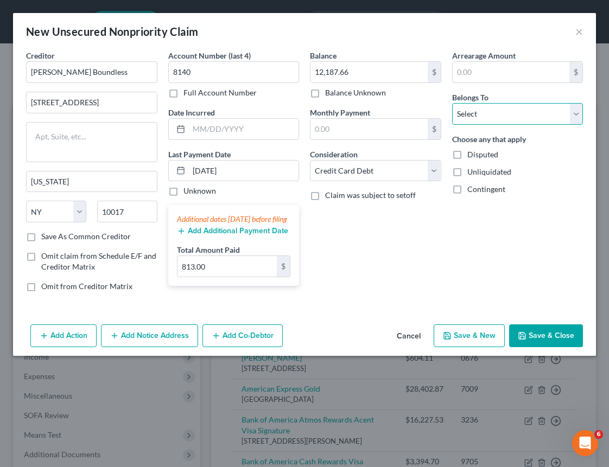
click at [475, 114] on select "Select Debtor 1 Only Debtor 2 Only Debtor 1 And Debtor 2 Only At Least One Of T…" at bounding box center [517, 114] width 131 height 22
click at [540, 342] on button "Save & Close" at bounding box center [546, 336] width 74 height 23
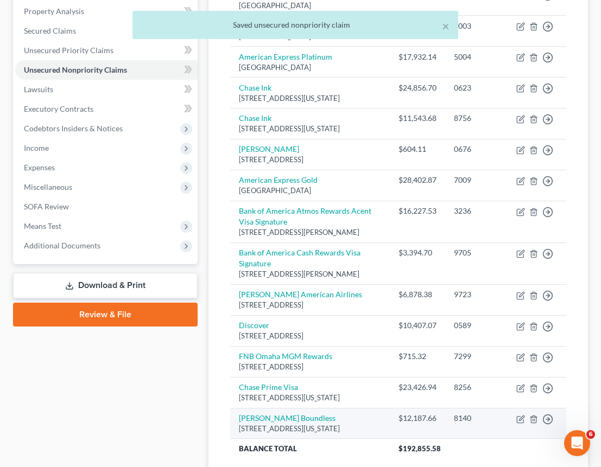
scroll to position [328, 0]
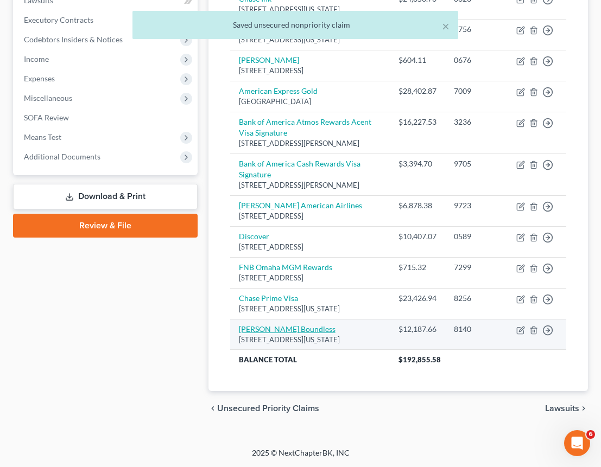
click at [281, 330] on link "[PERSON_NAME] Boundless" at bounding box center [287, 329] width 97 height 9
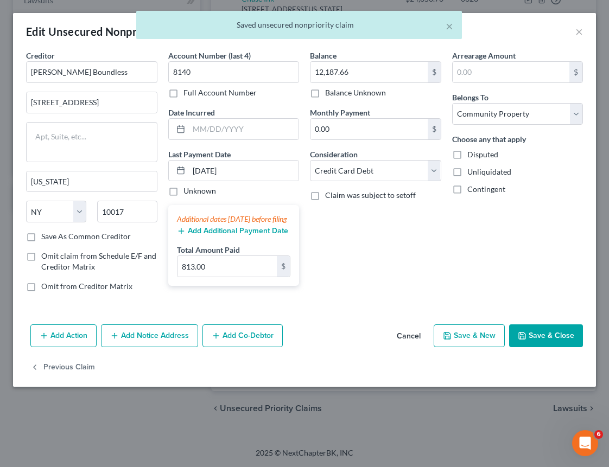
click at [232, 236] on button "Add Additional Payment Date" at bounding box center [232, 231] width 111 height 9
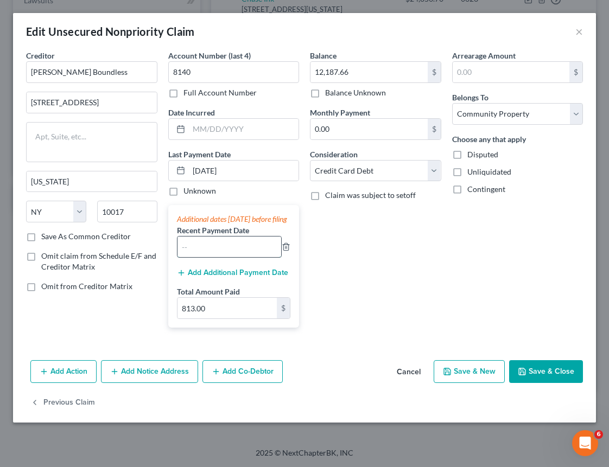
click at [220, 257] on input "text" at bounding box center [229, 247] width 104 height 21
drag, startPoint x: 212, startPoint y: 261, endPoint x: 172, endPoint y: 259, distance: 40.2
click at [171, 259] on div "Additional dates [DATE] before filing Recent Payment Date [DATE] Add Additional…" at bounding box center [233, 266] width 131 height 123
drag, startPoint x: 535, startPoint y: 377, endPoint x: 523, endPoint y: 376, distance: 12.1
click at [535, 377] on button "Save & Close" at bounding box center [546, 371] width 74 height 23
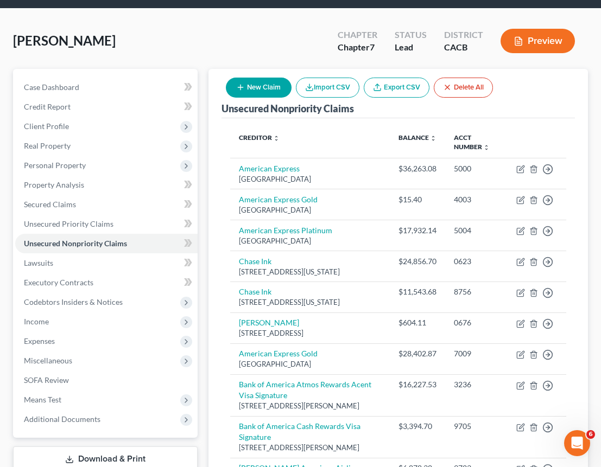
scroll to position [0, 0]
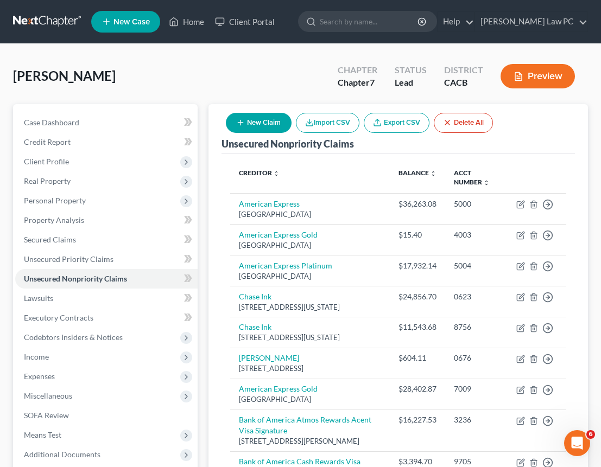
click at [256, 120] on button "New Claim" at bounding box center [259, 123] width 66 height 20
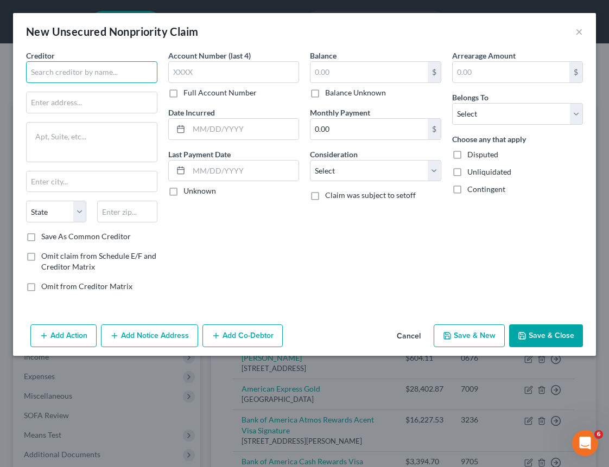
click at [93, 75] on input "text" at bounding box center [91, 72] width 131 height 22
paste input "Guitar Center (Synchrony)"
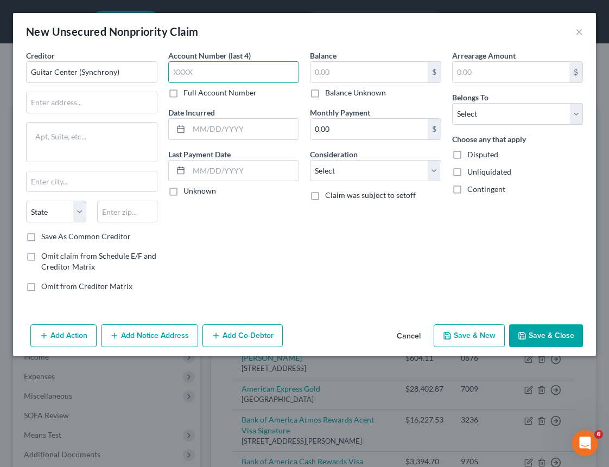
click at [201, 62] on input "text" at bounding box center [233, 72] width 131 height 22
paste input "3679"
click at [327, 68] on input "text" at bounding box center [368, 72] width 117 height 21
paste input "$2,201.03"
click at [105, 105] on input "text" at bounding box center [92, 102] width 130 height 21
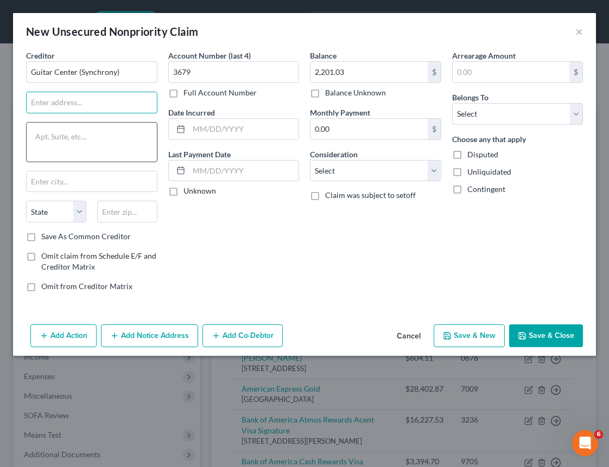
paste input "PO Box 669802"
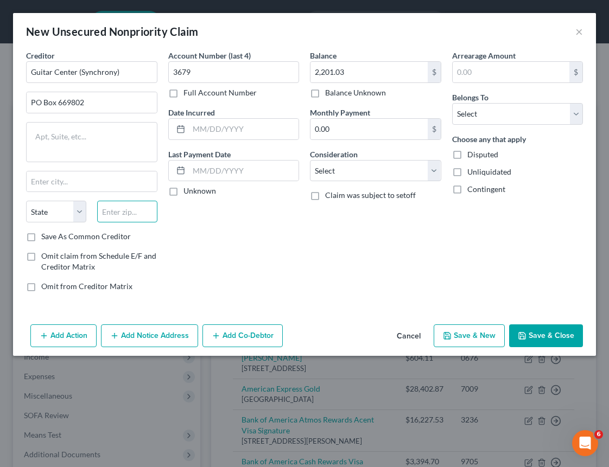
click at [130, 212] on input "text" at bounding box center [127, 212] width 60 height 22
paste input "75266"
click at [388, 159] on div "Consideration Select Cable / Satellite Services Collection Agency Credit Card D…" at bounding box center [375, 165] width 131 height 33
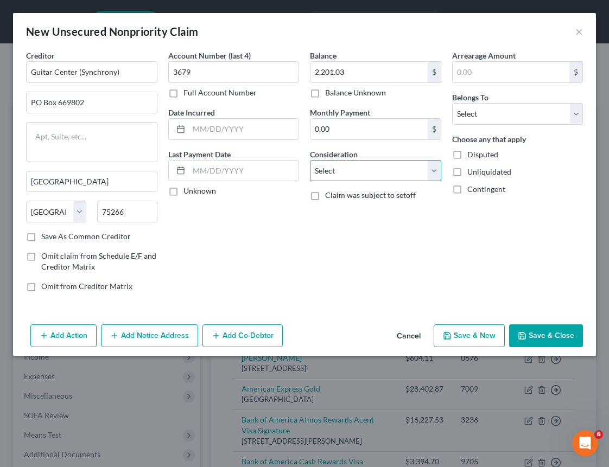
click at [388, 170] on select "Select Cable / Satellite Services Collection Agency Credit Card Debt Debt Couns…" at bounding box center [375, 171] width 131 height 22
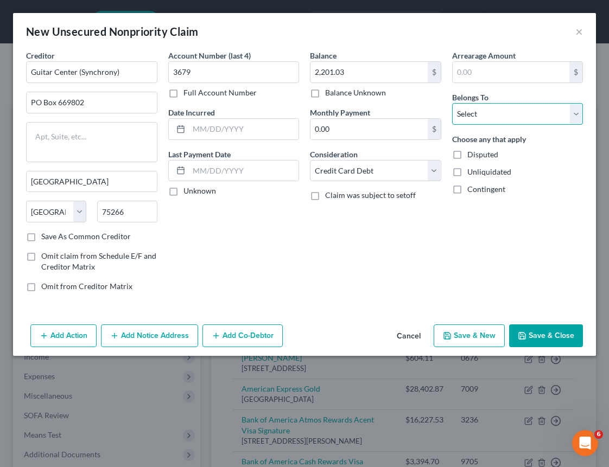
click at [509, 117] on select "Select Debtor 1 Only Debtor 2 Only Debtor 1 And Debtor 2 Only At Least One Of T…" at bounding box center [517, 114] width 131 height 22
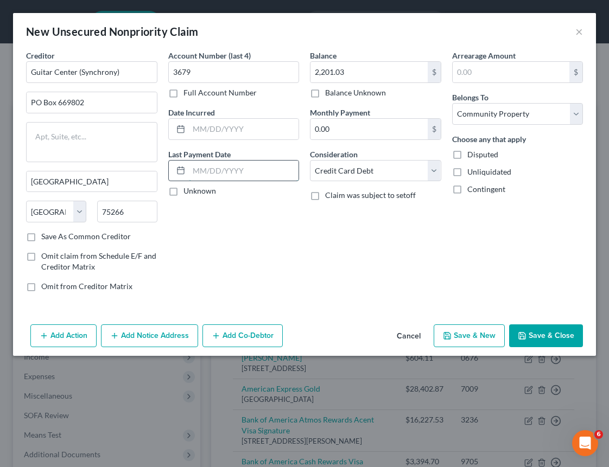
click at [275, 169] on input "text" at bounding box center [244, 171] width 110 height 21
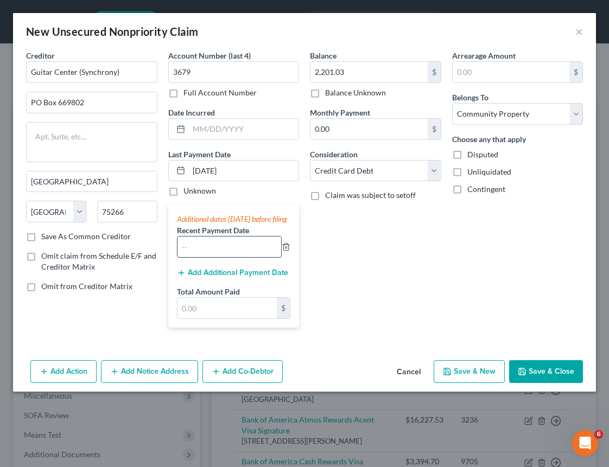
click at [237, 257] on input "text" at bounding box center [229, 247] width 104 height 21
click at [257, 277] on button "Add Additional Payment Date" at bounding box center [232, 273] width 111 height 9
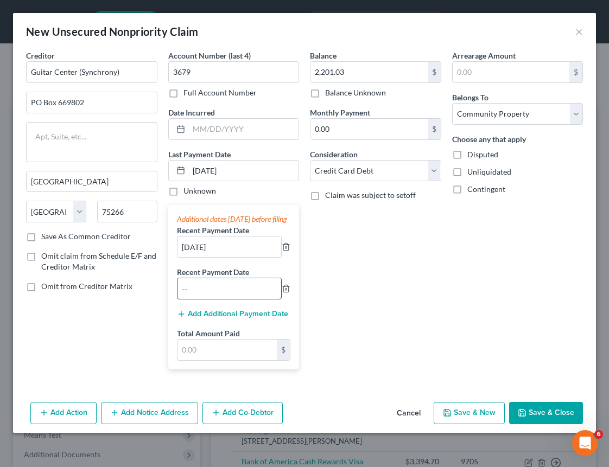
click at [240, 299] on input "text" at bounding box center [229, 288] width 104 height 21
click at [238, 360] on input "text" at bounding box center [227, 350] width 100 height 21
click at [411, 312] on div "Balance 2,201.03 $ Balance Unknown Balance Undetermined 2,201.03 $ Balance Unkn…" at bounding box center [375, 214] width 142 height 328
click at [468, 425] on button "Save & New" at bounding box center [469, 413] width 71 height 23
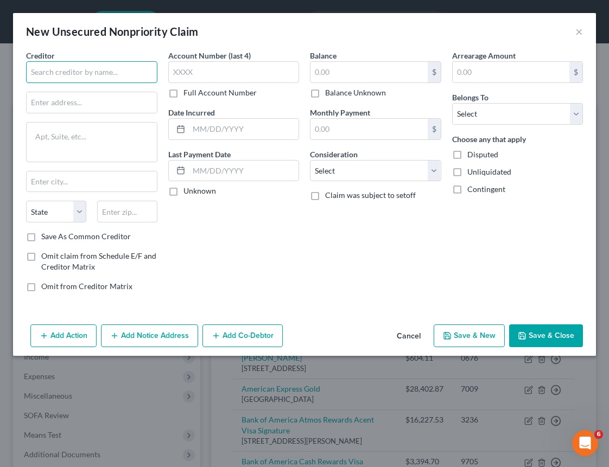
click at [116, 75] on input "text" at bounding box center [91, 72] width 131 height 22
paste input "Citibank"
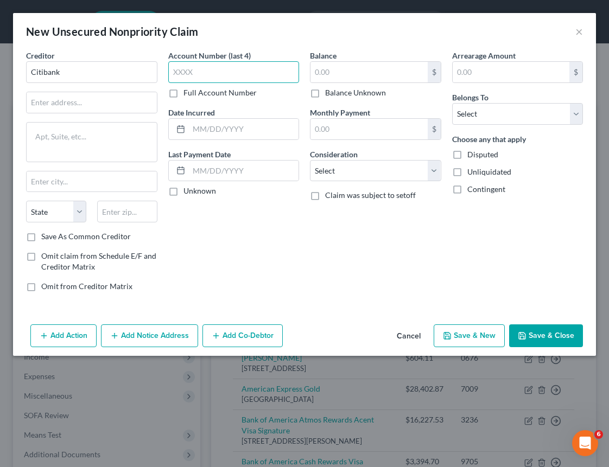
click at [253, 73] on input "text" at bounding box center [233, 72] width 131 height 22
paste input "6169"
click at [344, 72] on input "text" at bounding box center [368, 72] width 117 height 21
paste input "$17,696.27"
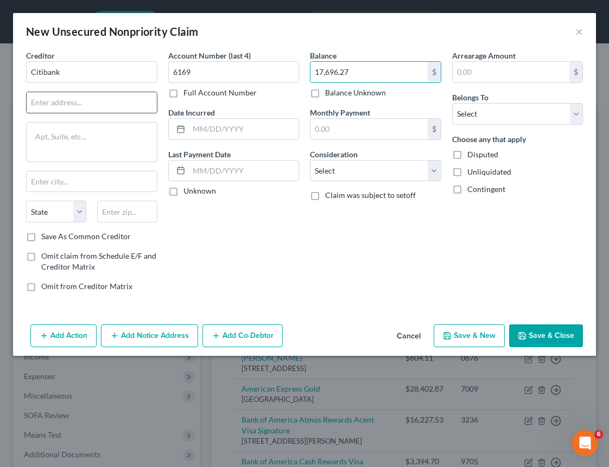
click at [78, 106] on input "text" at bounding box center [92, 102] width 130 height 21
paste input "PO Box 70166"
click at [129, 217] on input "text" at bounding box center [127, 212] width 60 height 22
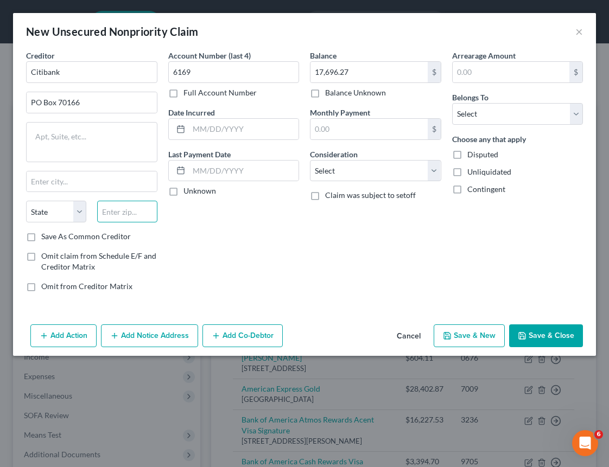
paste input "19176"
click at [63, 181] on input "text" at bounding box center [92, 182] width 130 height 21
paste input "[GEOGRAPHIC_DATA]"
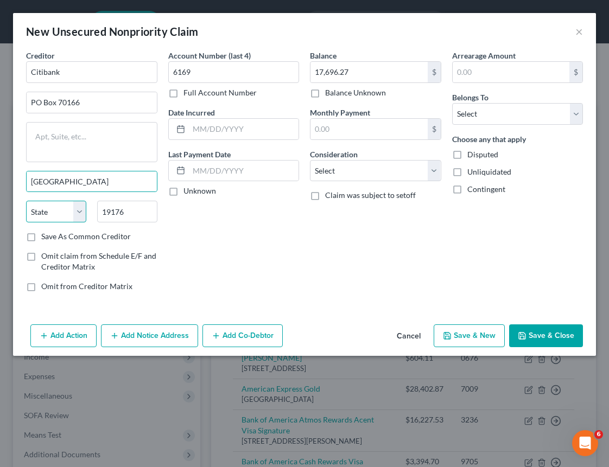
click at [76, 215] on select "State [US_STATE] AK AR AZ CA CO CT DE DC [GEOGRAPHIC_DATA] [GEOGRAPHIC_DATA] GU…" at bounding box center [56, 212] width 60 height 22
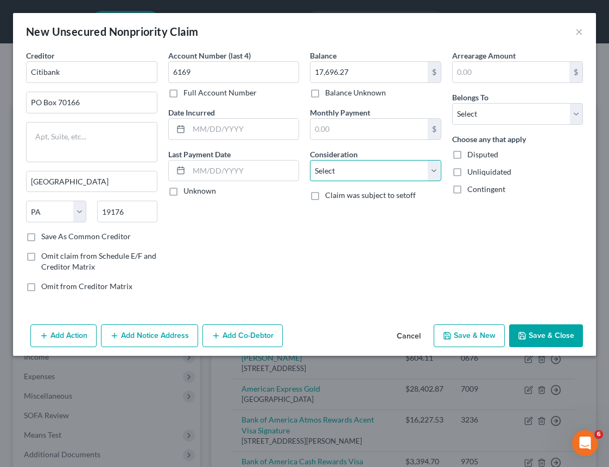
click at [334, 171] on select "Select Cable / Satellite Services Collection Agency Credit Card Debt Debt Couns…" at bounding box center [375, 171] width 131 height 22
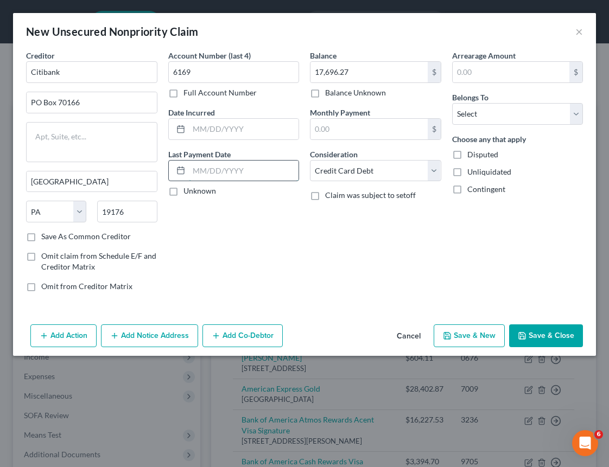
click at [217, 168] on input "text" at bounding box center [244, 171] width 110 height 21
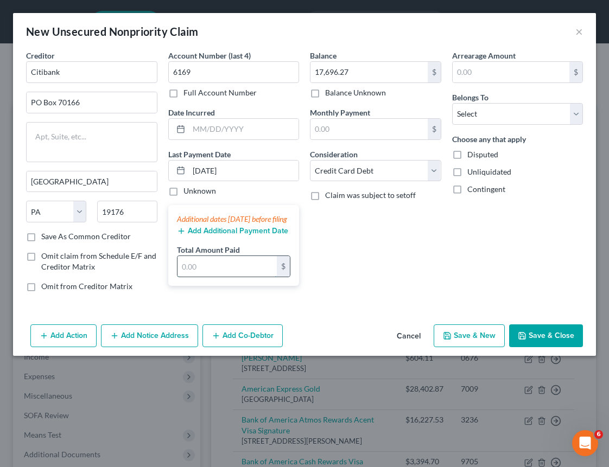
click at [217, 277] on input "text" at bounding box center [227, 266] width 100 height 21
click at [519, 117] on select "Select Debtor 1 Only Debtor 2 Only Debtor 1 And Debtor 2 Only At Least One Of T…" at bounding box center [517, 114] width 131 height 22
click at [554, 347] on button "Save & Close" at bounding box center [546, 336] width 74 height 23
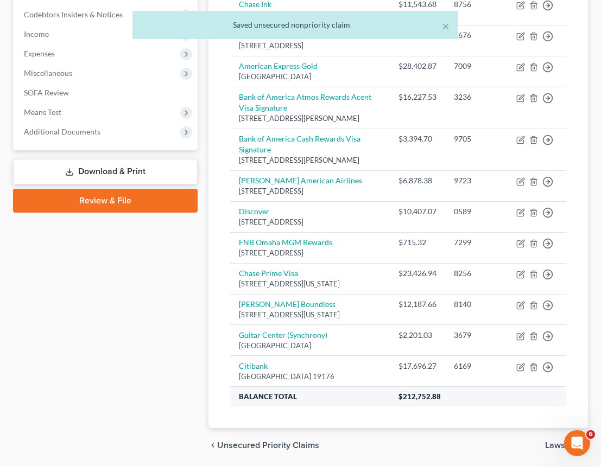
scroll to position [390, 0]
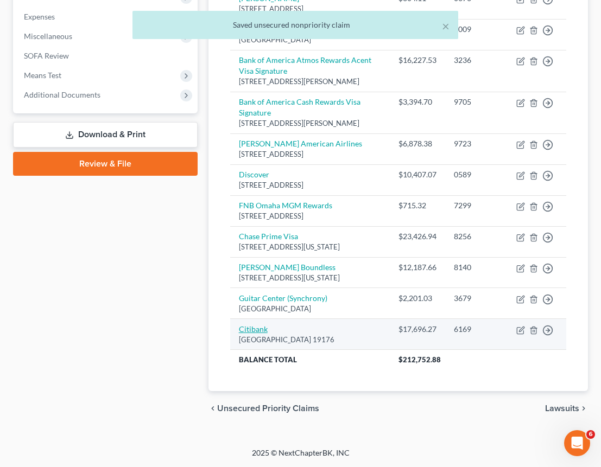
click at [256, 329] on link "Citibank" at bounding box center [253, 329] width 29 height 9
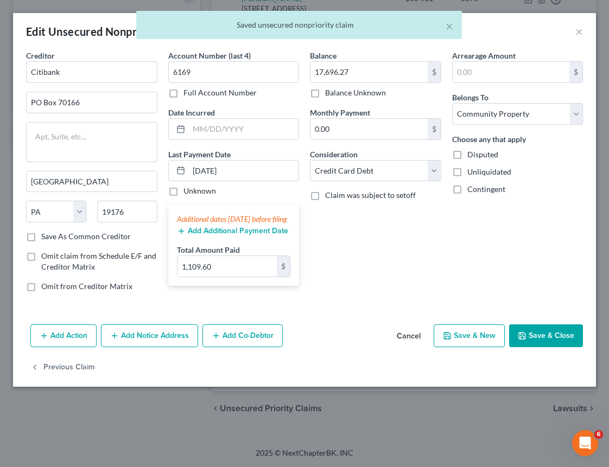
click at [223, 236] on button "Add Additional Payment Date" at bounding box center [232, 231] width 111 height 9
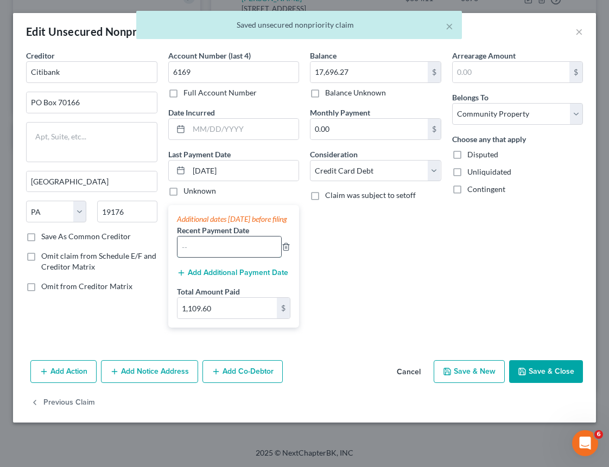
click at [213, 257] on input "text" at bounding box center [229, 247] width 104 height 21
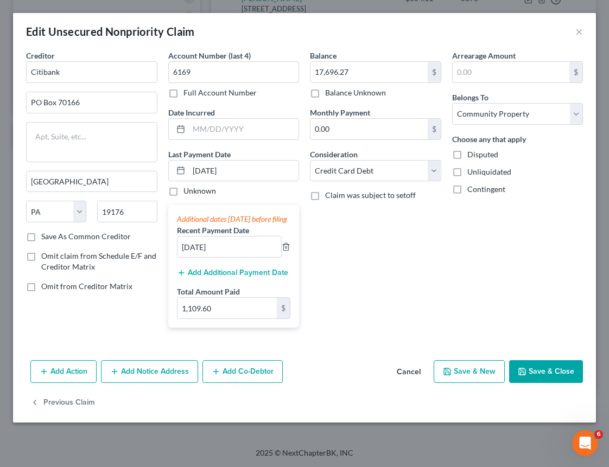
click at [531, 383] on button "Save & Close" at bounding box center [546, 371] width 74 height 23
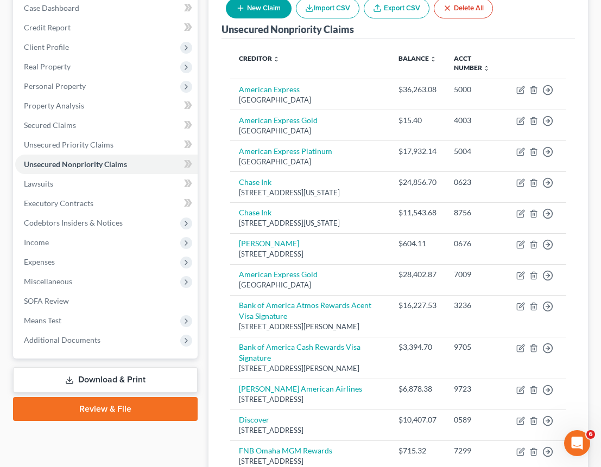
scroll to position [22, 0]
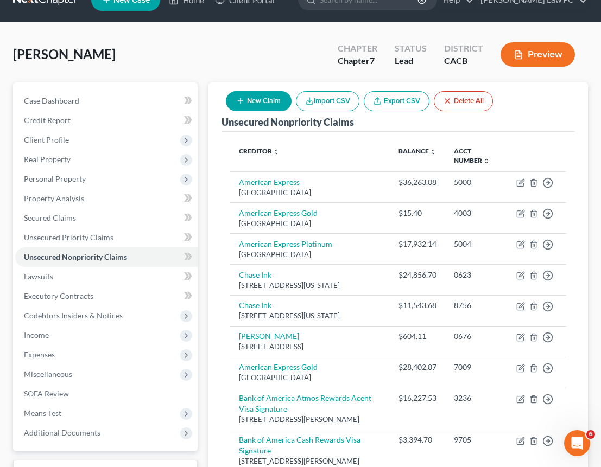
click at [283, 101] on button "New Claim" at bounding box center [259, 101] width 66 height 20
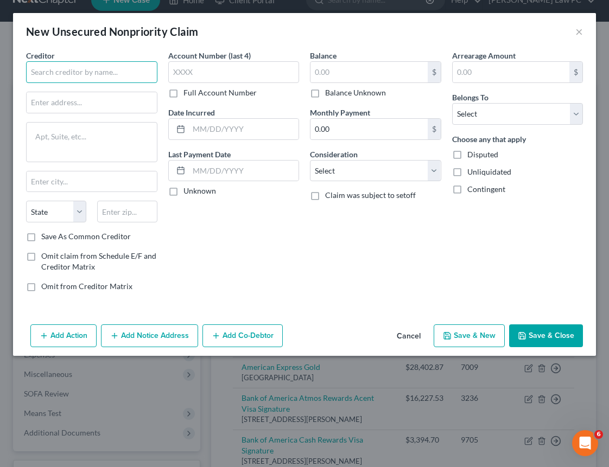
click at [91, 68] on input "text" at bounding box center [91, 72] width 131 height 22
paste input "Discover"
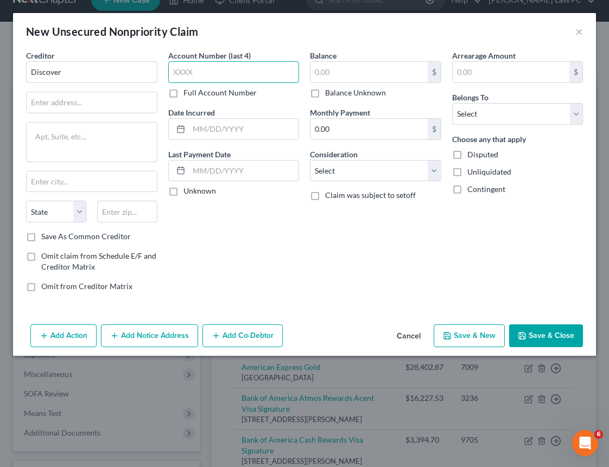
click at [213, 73] on input "text" at bounding box center [233, 72] width 131 height 22
paste input "5942"
click at [334, 78] on input "text" at bounding box center [368, 72] width 117 height 21
paste
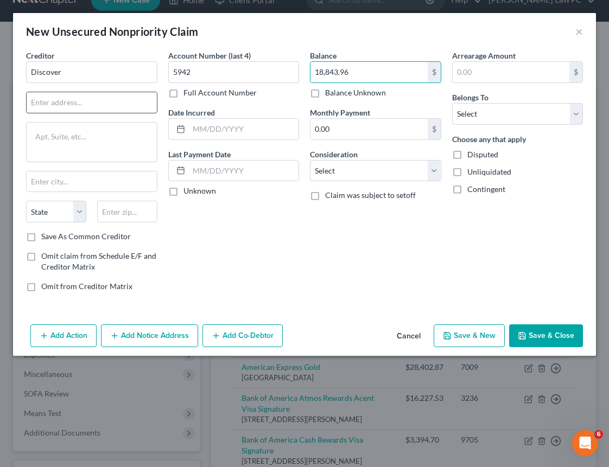
click at [105, 105] on input "text" at bounding box center [92, 102] width 130 height 21
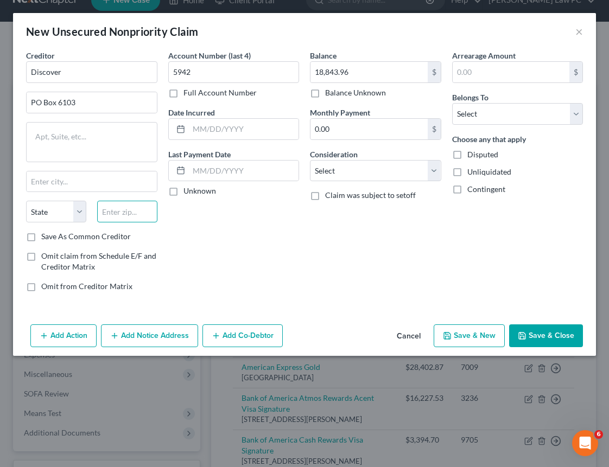
click at [141, 211] on input "text" at bounding box center [127, 212] width 60 height 22
drag, startPoint x: 91, startPoint y: 186, endPoint x: -18, endPoint y: 180, distance: 108.7
click at [0, 180] on html "Home New Case Client Portal [PERSON_NAME] Law PC [PERSON_NAME][EMAIL_ADDRESS][D…" at bounding box center [304, 391] width 609 height 827
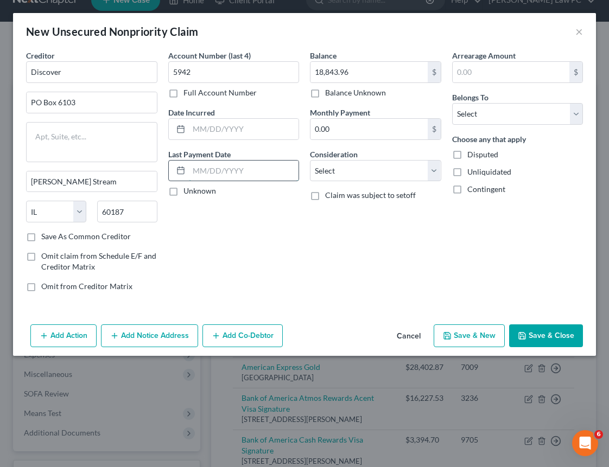
click at [221, 174] on input "text" at bounding box center [244, 171] width 110 height 21
click at [245, 170] on input "text" at bounding box center [244, 171] width 110 height 21
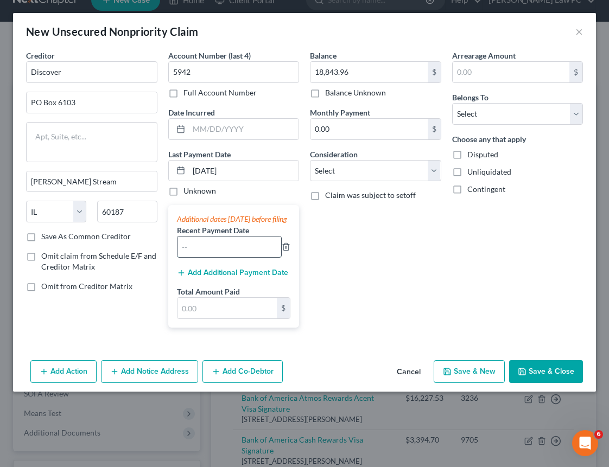
click at [248, 257] on input "text" at bounding box center [229, 247] width 104 height 21
click at [240, 319] on input "text" at bounding box center [227, 308] width 100 height 21
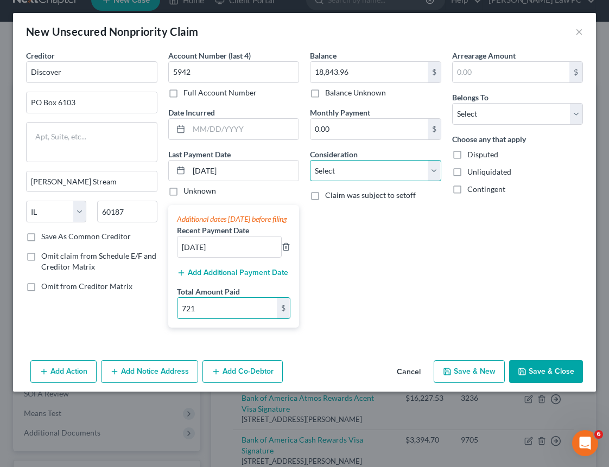
click at [395, 178] on select "Select Cable / Satellite Services Collection Agency Credit Card Debt Debt Couns…" at bounding box center [375, 171] width 131 height 22
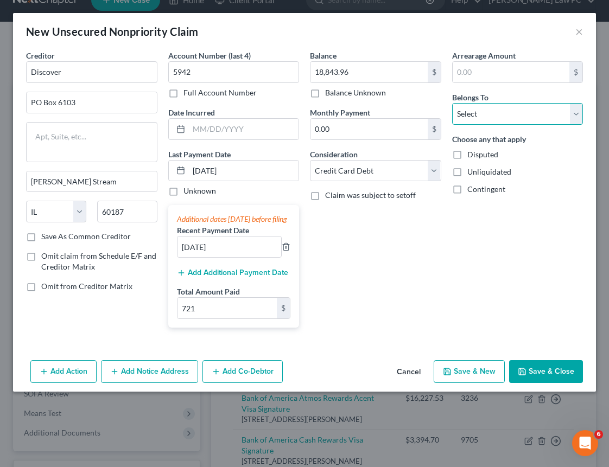
click at [488, 122] on select "Select Debtor 1 Only Debtor 2 Only Debtor 1 And Debtor 2 Only At Least One Of T…" at bounding box center [517, 114] width 131 height 22
click at [535, 383] on button "Save & Close" at bounding box center [546, 371] width 74 height 23
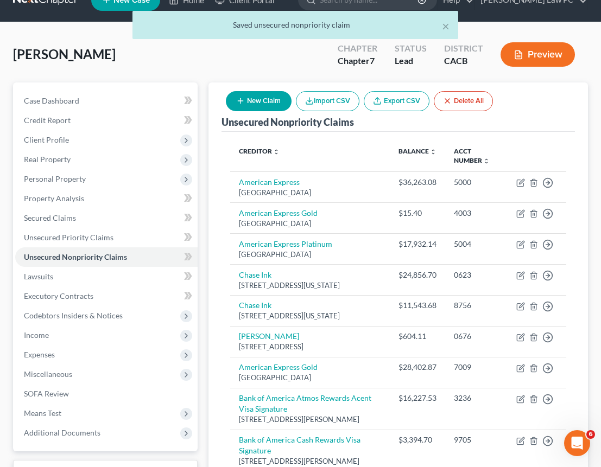
click at [274, 106] on button "New Claim" at bounding box center [259, 101] width 66 height 20
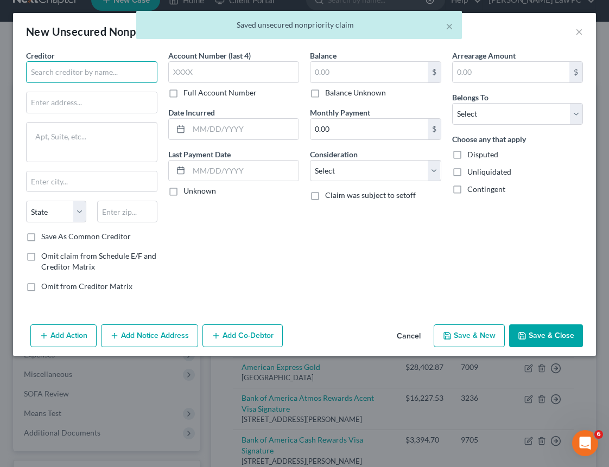
click at [127, 69] on input "text" at bounding box center [91, 72] width 131 height 22
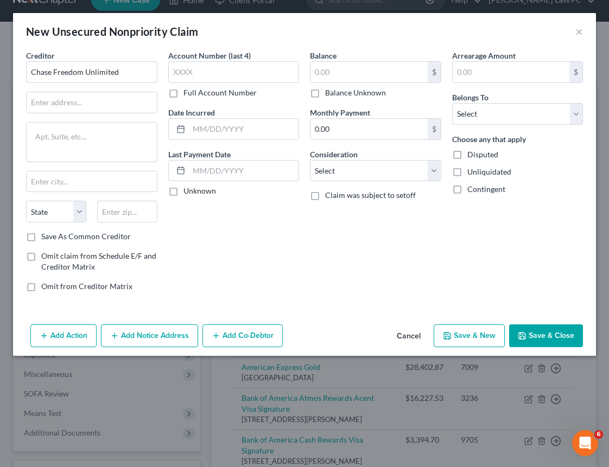
click at [267, 60] on div "Account Number (last 4) Full Account Number" at bounding box center [233, 74] width 131 height 48
click at [240, 77] on input "text" at bounding box center [233, 72] width 131 height 22
click at [352, 62] on input "text" at bounding box center [368, 72] width 117 height 21
click at [87, 110] on input "text" at bounding box center [92, 102] width 130 height 21
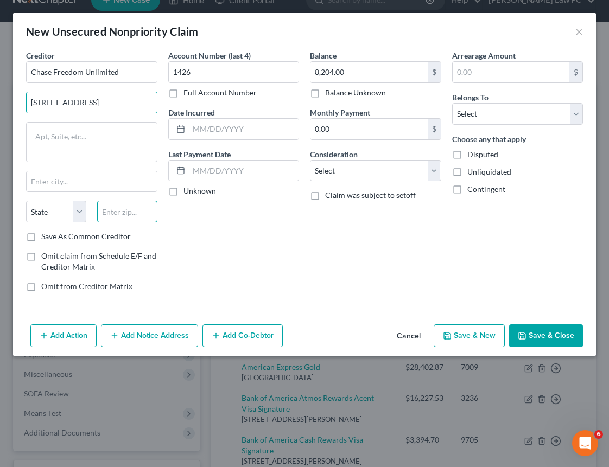
click at [124, 211] on input "text" at bounding box center [127, 212] width 60 height 22
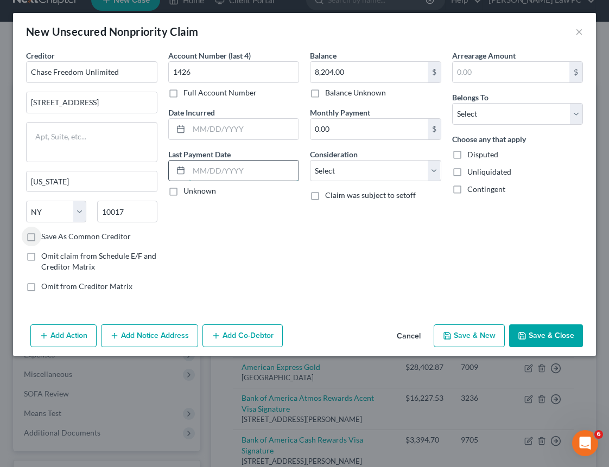
click at [267, 173] on input "text" at bounding box center [244, 171] width 110 height 21
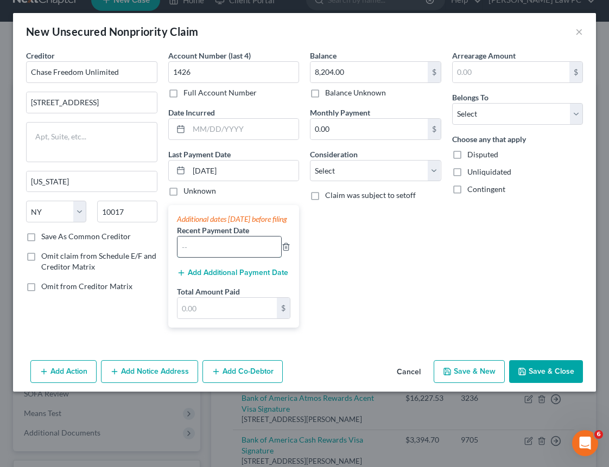
click at [252, 251] on input "text" at bounding box center [229, 247] width 104 height 21
click at [243, 319] on input "text" at bounding box center [227, 308] width 100 height 21
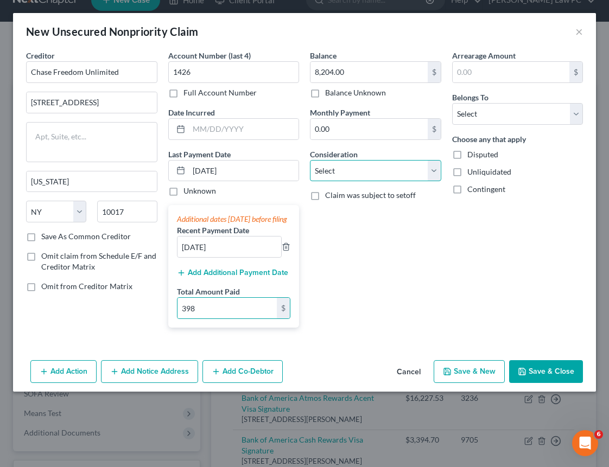
click at [336, 170] on select "Select Cable / Satellite Services Collection Agency Credit Card Debt Debt Couns…" at bounding box center [375, 171] width 131 height 22
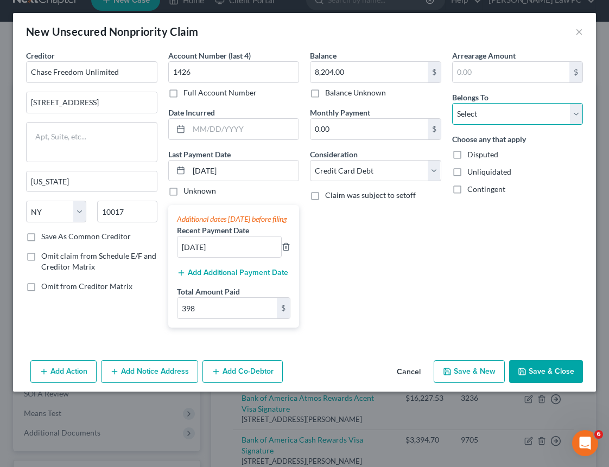
click at [518, 116] on select "Select Debtor 1 Only Debtor 2 Only Debtor 1 And Debtor 2 Only At Least One Of T…" at bounding box center [517, 114] width 131 height 22
click at [538, 377] on button "Save & Close" at bounding box center [546, 371] width 74 height 23
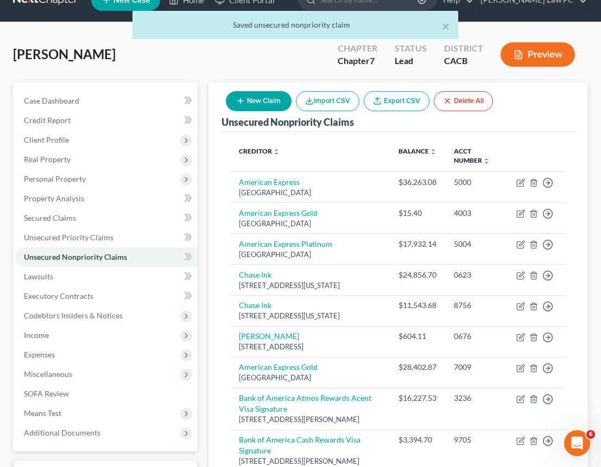
click at [270, 104] on button "New Claim" at bounding box center [259, 101] width 66 height 20
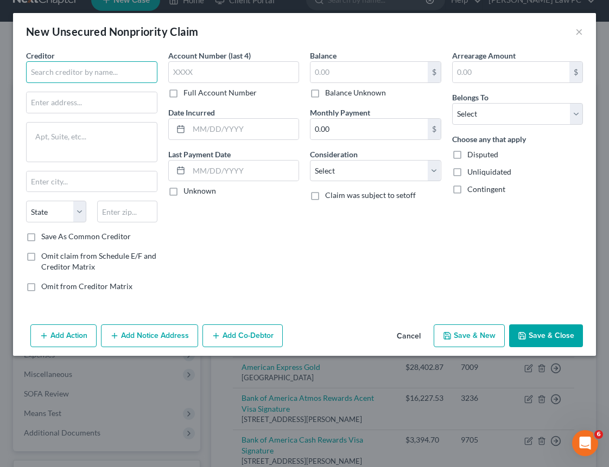
click at [129, 70] on input "text" at bounding box center [91, 72] width 131 height 22
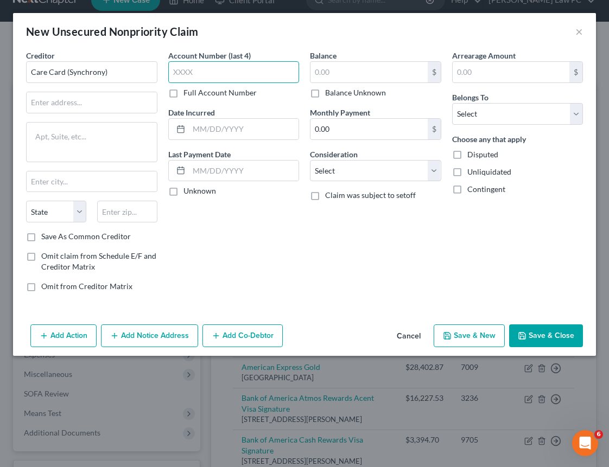
click at [257, 77] on input "text" at bounding box center [233, 72] width 131 height 22
click at [368, 67] on input "text" at bounding box center [368, 72] width 117 height 21
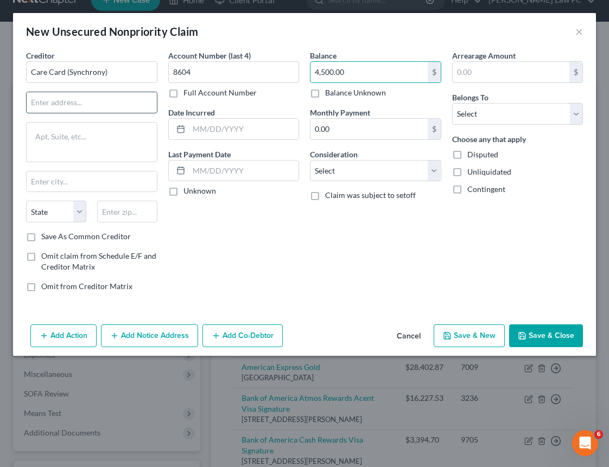
click at [93, 103] on input "text" at bounding box center [92, 102] width 130 height 21
click at [123, 211] on input "text" at bounding box center [127, 212] width 60 height 22
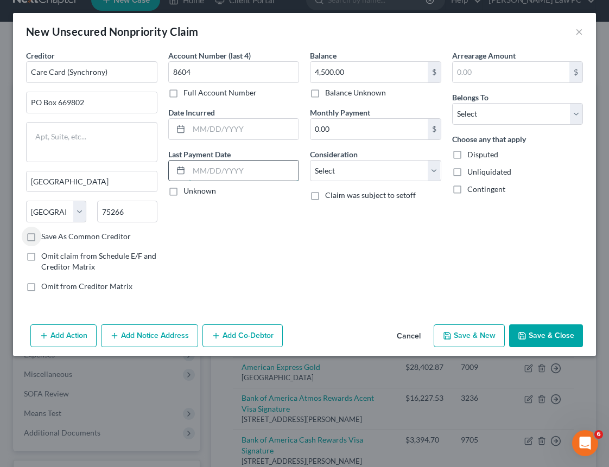
click at [227, 169] on input "text" at bounding box center [244, 171] width 110 height 21
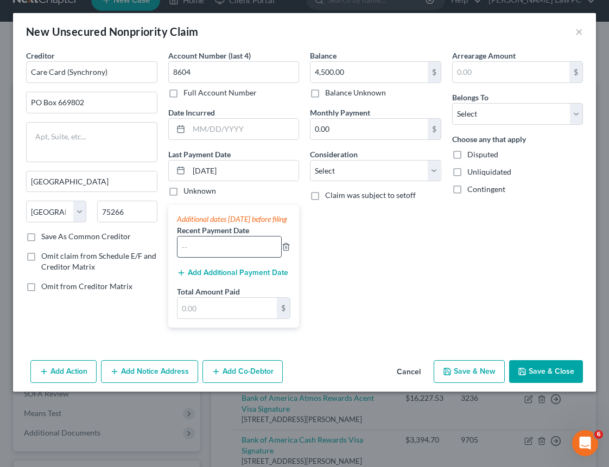
click at [193, 257] on input "text" at bounding box center [229, 247] width 104 height 21
click at [223, 277] on button "Add Additional Payment Date" at bounding box center [232, 273] width 111 height 9
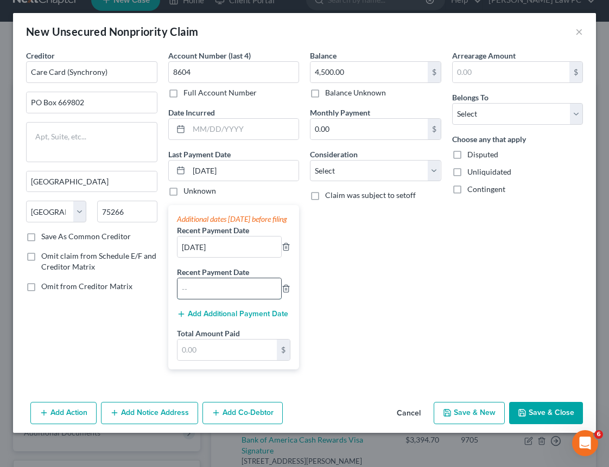
click at [207, 296] on input "text" at bounding box center [229, 288] width 104 height 21
click at [205, 360] on input "text" at bounding box center [227, 350] width 100 height 21
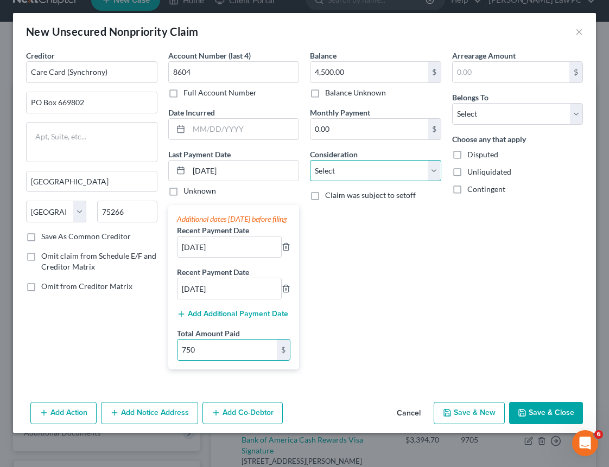
click at [360, 166] on select "Select Cable / Satellite Services Collection Agency Credit Card Debt Debt Couns…" at bounding box center [375, 171] width 131 height 22
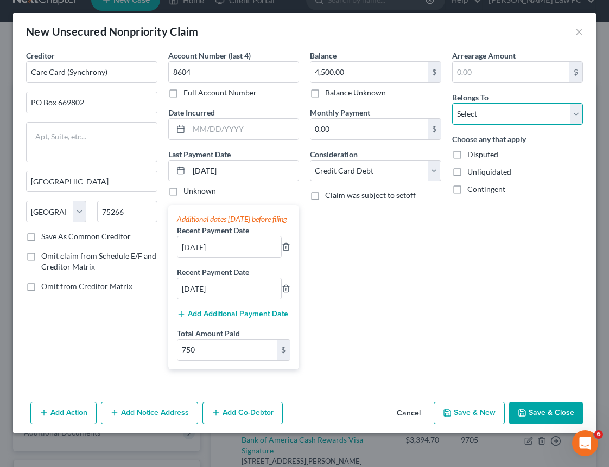
click at [465, 113] on select "Select Debtor 1 Only Debtor 2 Only Debtor 1 And Debtor 2 Only At Least One Of T…" at bounding box center [517, 114] width 131 height 22
drag, startPoint x: 531, startPoint y: 422, endPoint x: 530, endPoint y: 396, distance: 26.1
click at [531, 422] on button "Save & Close" at bounding box center [546, 413] width 74 height 23
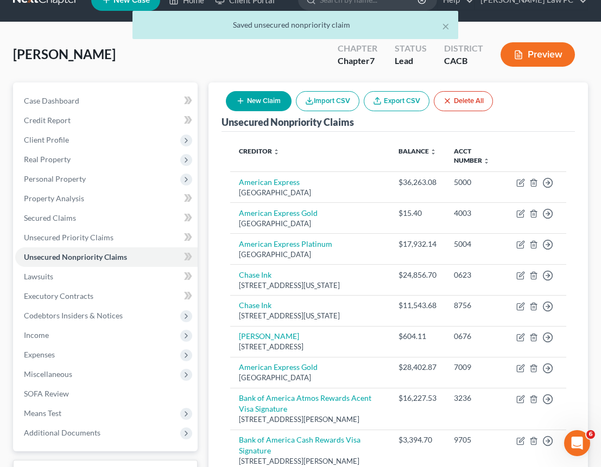
click at [269, 101] on button "New Claim" at bounding box center [259, 101] width 66 height 20
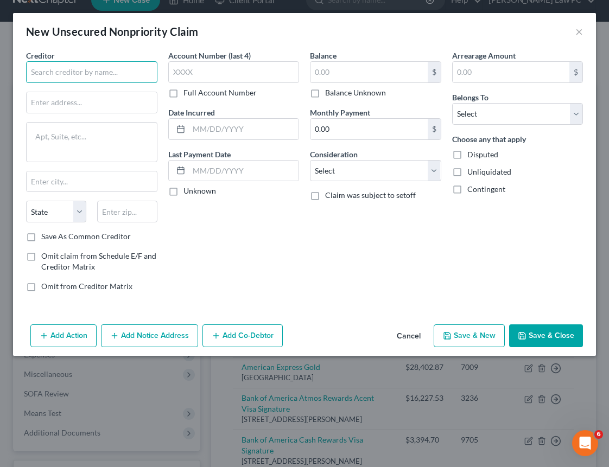
click at [99, 77] on input "text" at bounding box center [91, 72] width 131 height 22
click at [127, 107] on input "text" at bounding box center [92, 102] width 130 height 21
drag, startPoint x: 239, startPoint y: 41, endPoint x: 238, endPoint y: 59, distance: 17.9
click at [239, 48] on div "New Unsecured Nonpriority Claim ×" at bounding box center [304, 31] width 583 height 37
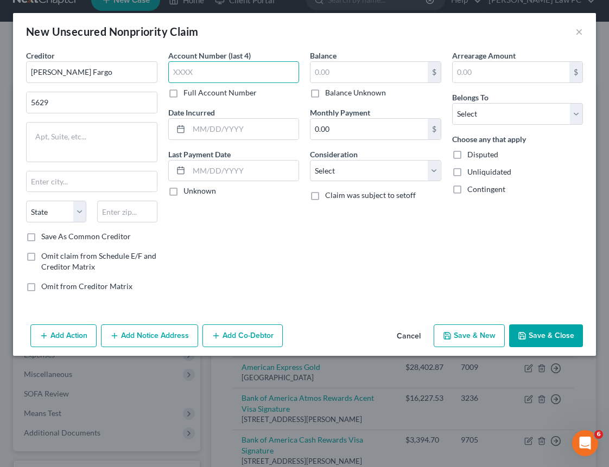
click at [236, 68] on input "text" at bounding box center [233, 72] width 131 height 22
click at [361, 74] on input "text" at bounding box center [368, 72] width 117 height 21
drag, startPoint x: 106, startPoint y: 104, endPoint x: 12, endPoint y: 103, distance: 93.9
click at [13, 103] on div "Creditor * [PERSON_NAME] Fargo 5629 State [US_STATE] AK AR AZ CA CO [GEOGRAPHIC…" at bounding box center [304, 185] width 583 height 270
click at [128, 210] on input "text" at bounding box center [127, 212] width 60 height 22
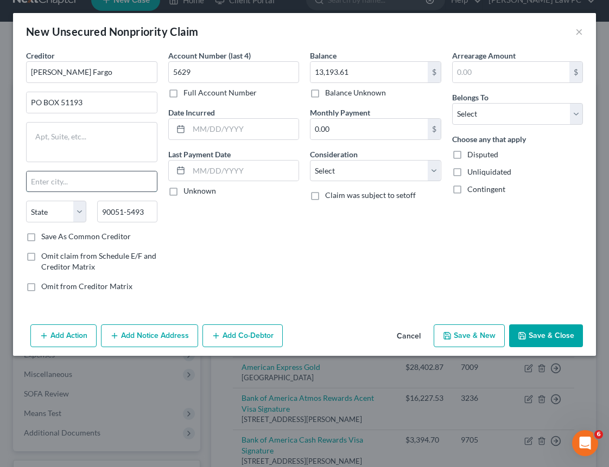
click at [94, 186] on input "text" at bounding box center [92, 182] width 130 height 21
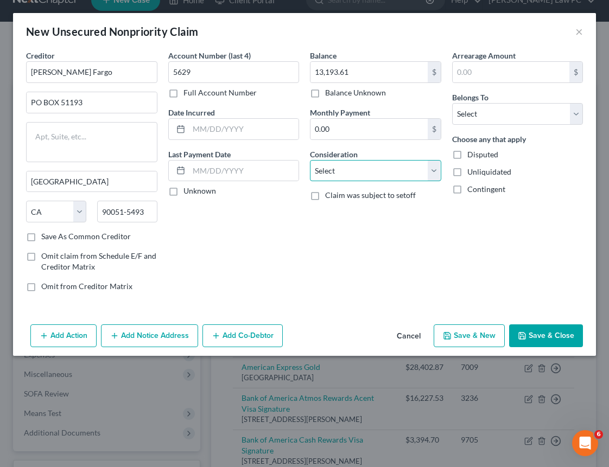
click at [339, 171] on select "Select Cable / Satellite Services Collection Agency Credit Card Debt Debt Couns…" at bounding box center [375, 171] width 131 height 22
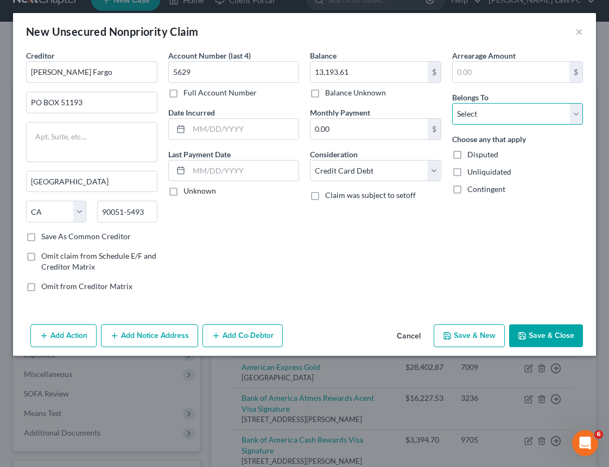
click at [471, 114] on select "Select Debtor 1 Only Debtor 2 Only Debtor 1 And Debtor 2 Only At Least One Of T…" at bounding box center [517, 114] width 131 height 22
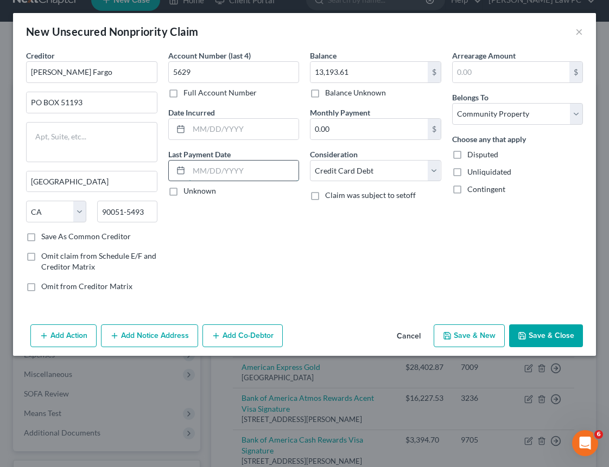
click at [242, 171] on input "text" at bounding box center [244, 171] width 110 height 21
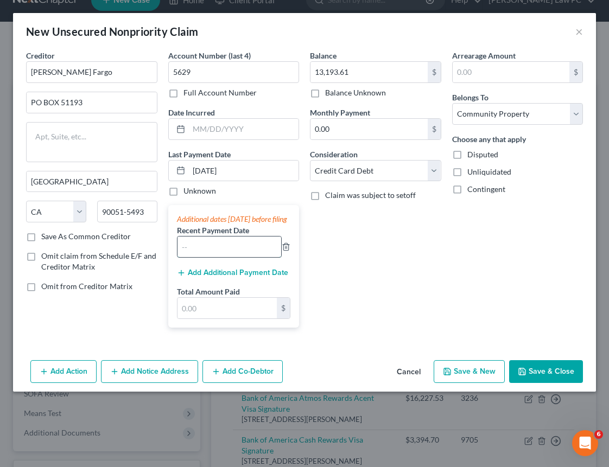
click at [227, 257] on input "text" at bounding box center [229, 247] width 104 height 21
click at [231, 277] on button "Add Additional Payment Date" at bounding box center [232, 273] width 111 height 9
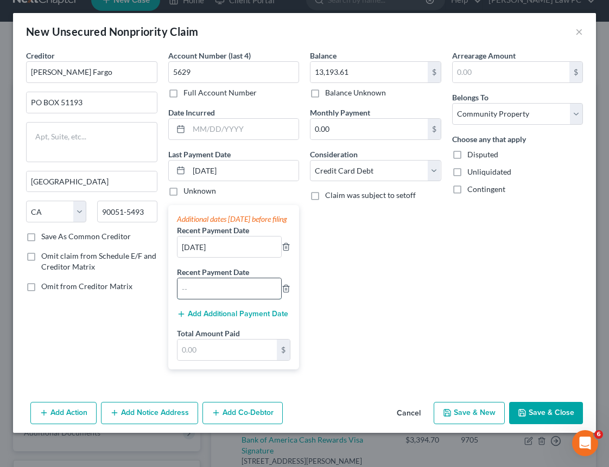
click at [223, 297] on input "text" at bounding box center [229, 288] width 104 height 21
click at [207, 359] on input "text" at bounding box center [227, 350] width 100 height 21
drag, startPoint x: 550, startPoint y: 424, endPoint x: 516, endPoint y: 420, distance: 34.9
click at [550, 424] on button "Save & Close" at bounding box center [546, 413] width 74 height 23
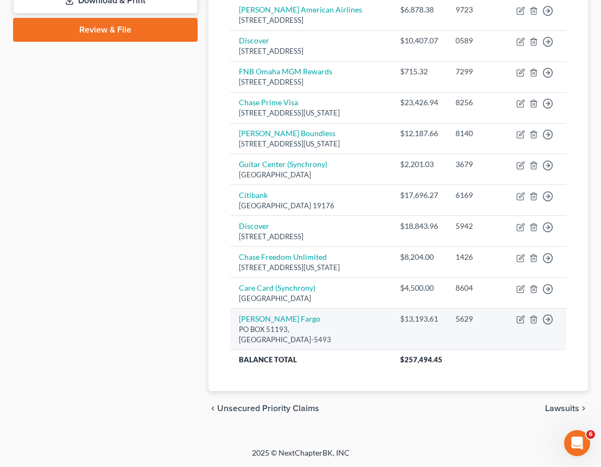
scroll to position [0, 0]
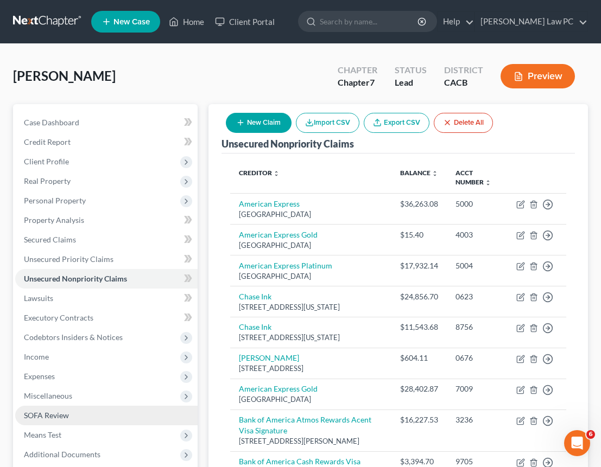
click at [57, 422] on link "SOFA Review" at bounding box center [106, 416] width 182 height 20
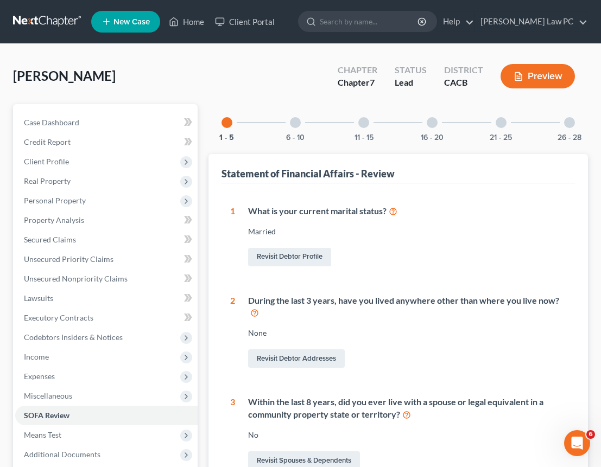
click at [297, 121] on div at bounding box center [295, 122] width 11 height 11
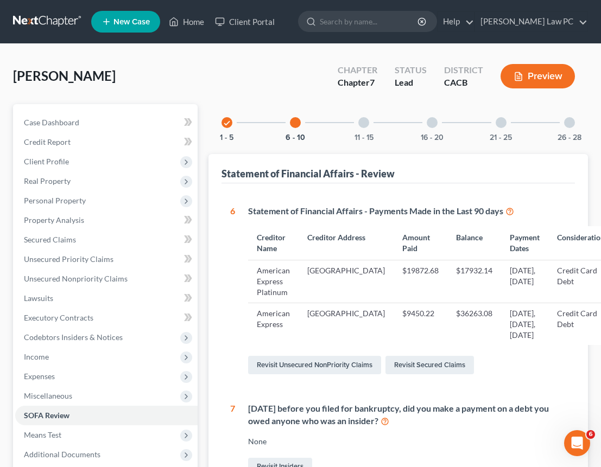
click at [364, 120] on div at bounding box center [363, 122] width 11 height 11
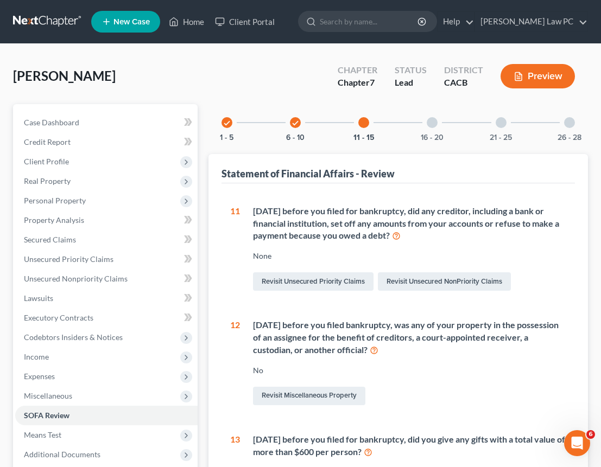
click at [432, 125] on div at bounding box center [432, 122] width 11 height 11
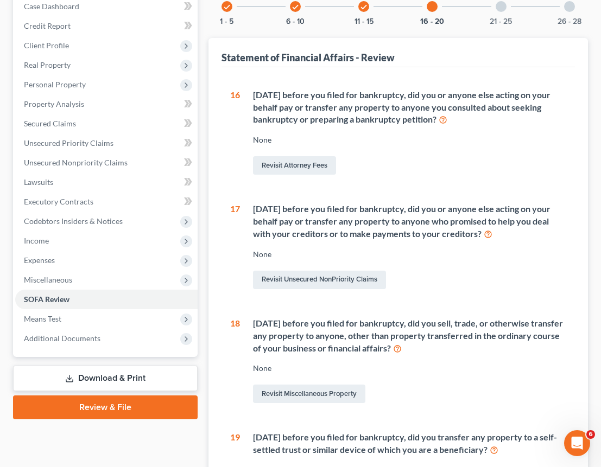
scroll to position [117, 0]
click at [311, 391] on link "Revisit Miscellaneous Property" at bounding box center [309, 393] width 112 height 18
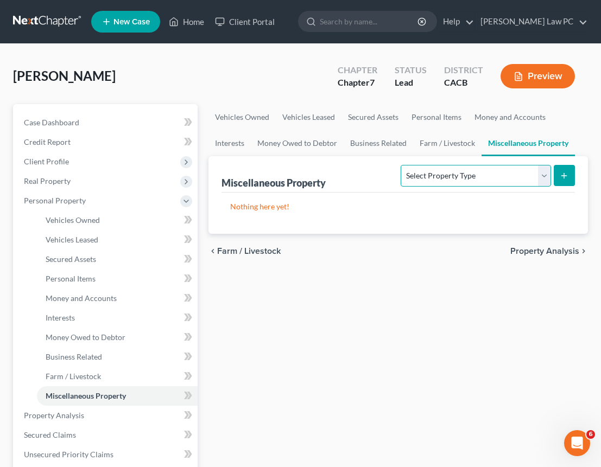
click at [453, 182] on select "Select Property Type Assigned for Creditor Benefit [DATE] Holding for Another N…" at bounding box center [476, 176] width 150 height 22
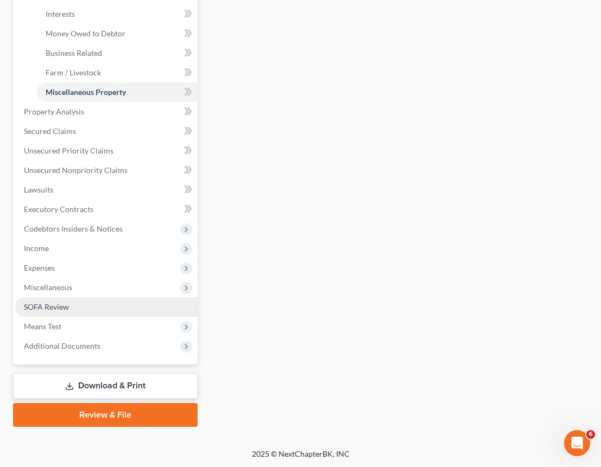
click at [76, 308] on link "SOFA Review" at bounding box center [106, 307] width 182 height 20
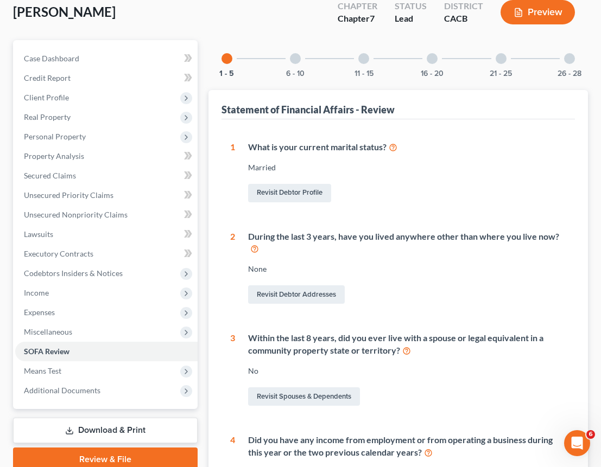
scroll to position [107, 0]
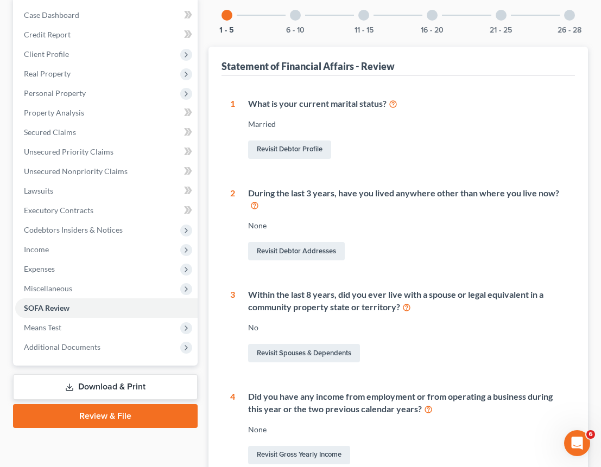
click at [297, 14] on div at bounding box center [295, 15] width 11 height 11
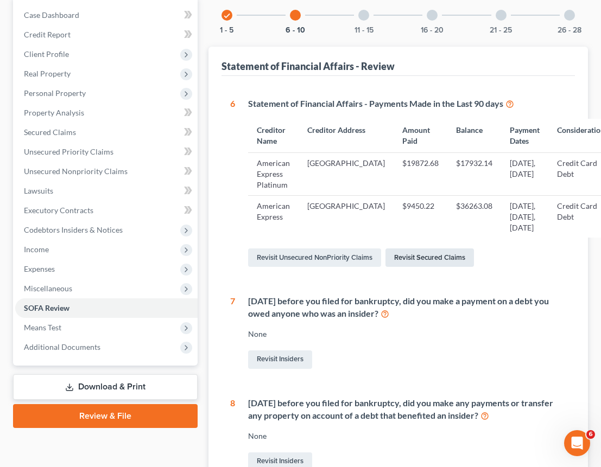
click at [426, 267] on link "Revisit Secured Claims" at bounding box center [429, 258] width 88 height 18
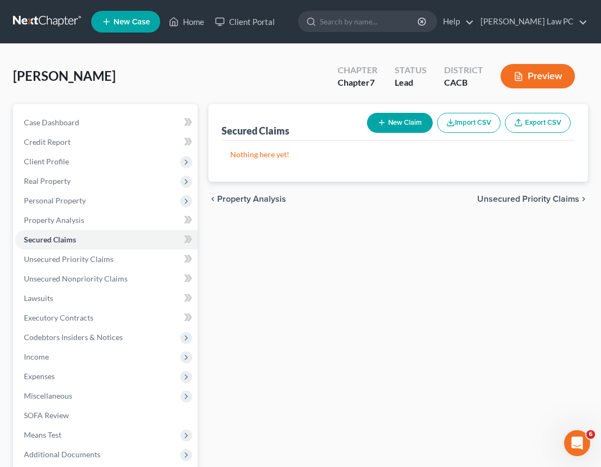
click at [397, 119] on button "New Claim" at bounding box center [400, 123] width 66 height 20
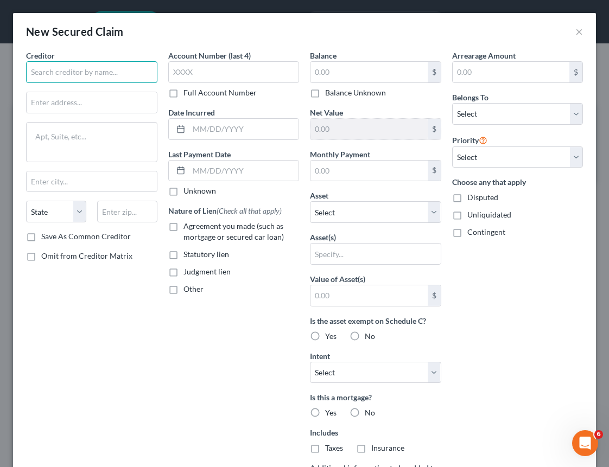
click at [50, 75] on input "text" at bounding box center [91, 72] width 131 height 22
click at [122, 212] on input "text" at bounding box center [127, 212] width 60 height 22
click at [79, 102] on input "text" at bounding box center [92, 102] width 130 height 21
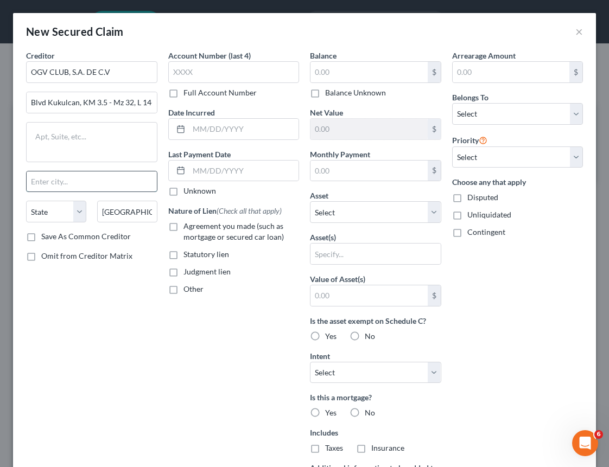
click at [66, 180] on input "text" at bounding box center [92, 182] width 130 height 21
click at [69, 158] on textarea at bounding box center [91, 142] width 131 height 40
drag, startPoint x: -2, startPoint y: 179, endPoint x: -10, endPoint y: 178, distance: 8.8
click at [0, 178] on html "Home New Case Client Portal [PERSON_NAME] Law PC [PERSON_NAME][EMAIL_ADDRESS][D…" at bounding box center [304, 288] width 609 height 577
click at [345, 72] on input "text" at bounding box center [368, 72] width 117 height 21
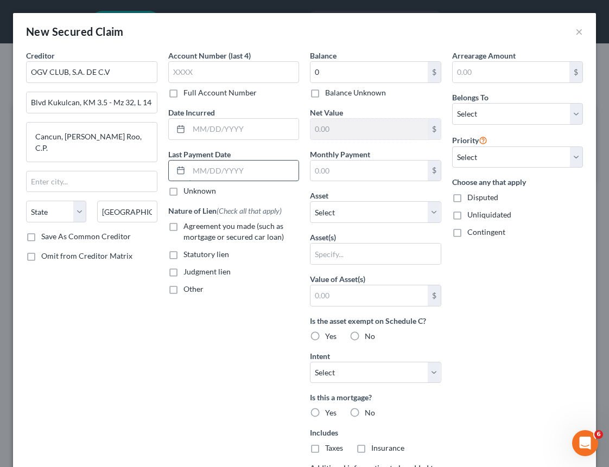
click at [229, 163] on input "text" at bounding box center [244, 171] width 110 height 21
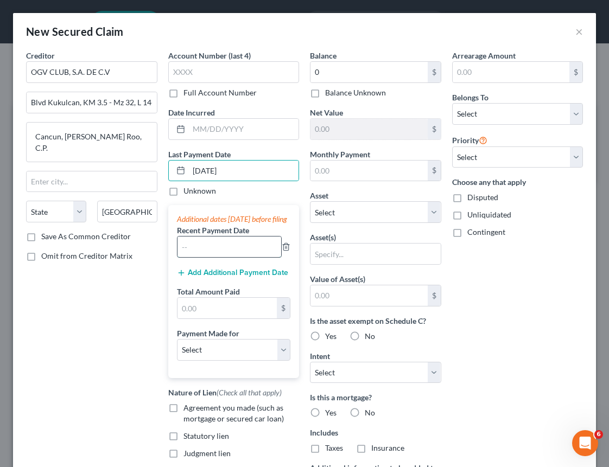
click at [256, 253] on input "text" at bounding box center [229, 247] width 104 height 21
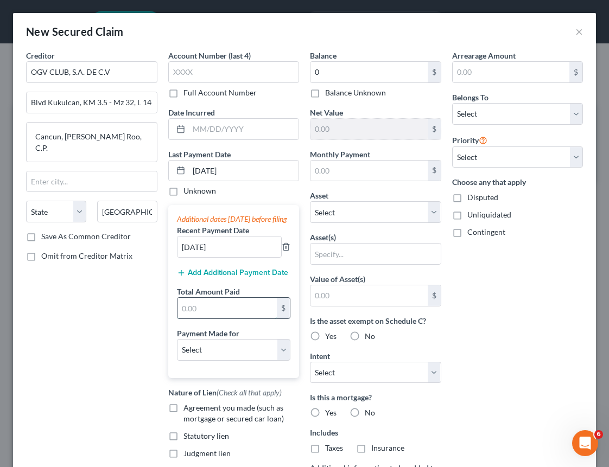
click at [246, 319] on input "text" at bounding box center [227, 308] width 100 height 21
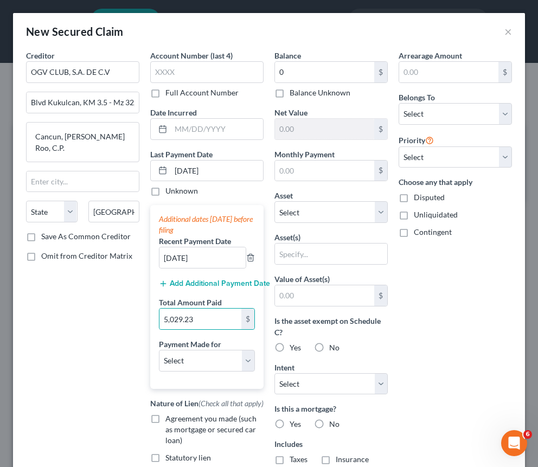
click at [96, 389] on div "Creditor * OGV CLUB, S.A. DE C.V Blvd Kukulcan, KM 3.5 - Mz 32, L 14-01, [GEOGR…" at bounding box center [83, 298] width 124 height 496
click at [196, 285] on button "Add Additional Payment Date" at bounding box center [207, 284] width 96 height 9
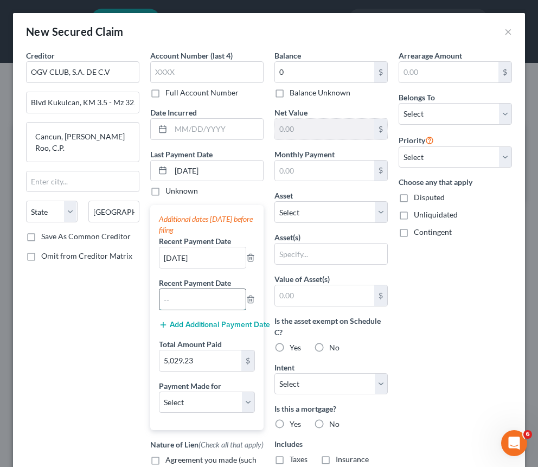
click at [174, 302] on input "text" at bounding box center [203, 299] width 86 height 21
click at [189, 397] on select "Select Car Credit Card Loan Repayment Mortgage Other Suppliers Or Vendors" at bounding box center [207, 403] width 96 height 22
click at [312, 253] on input "text" at bounding box center [331, 254] width 112 height 21
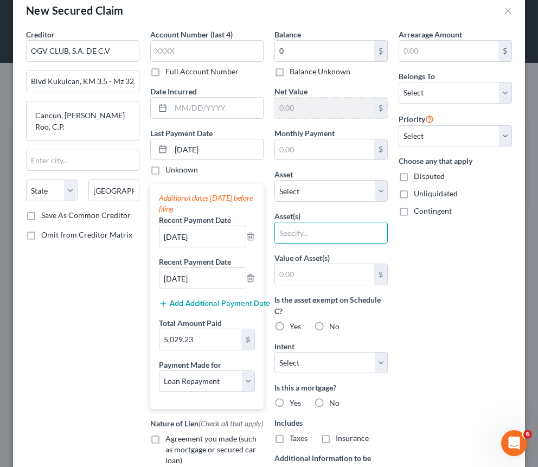
scroll to position [29, 0]
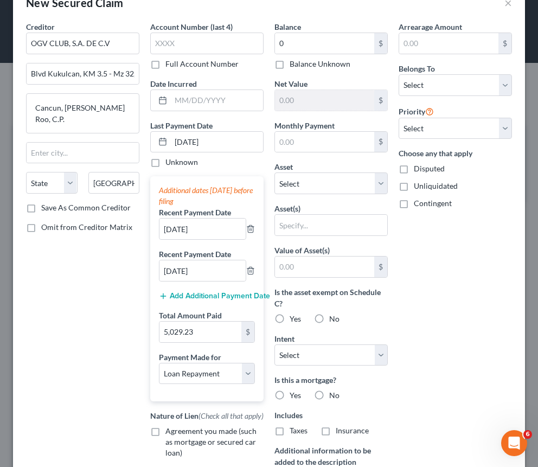
click at [329, 319] on label "No" at bounding box center [334, 319] width 10 height 11
click at [334, 319] on input "No" at bounding box center [337, 317] width 7 height 7
click at [350, 268] on input "text" at bounding box center [324, 267] width 99 height 21
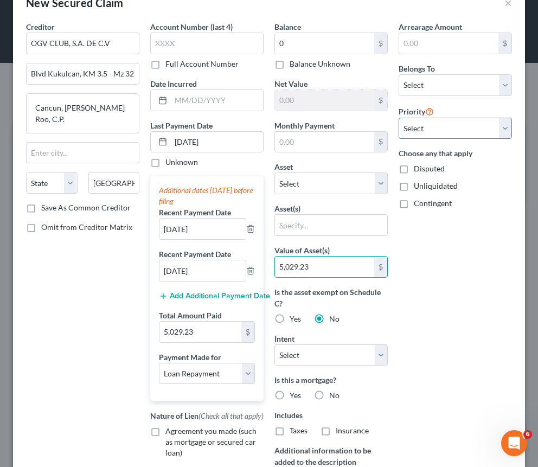
click at [439, 127] on select "Select 1st 2nd 3rd 4th 5th 6th 7th 8th 9th 10th 11th 12th 13th 14th 15th 16th 1…" at bounding box center [455, 129] width 113 height 22
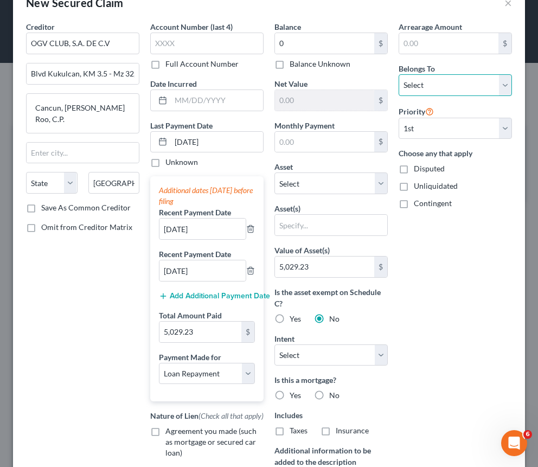
click at [434, 94] on select "Select Debtor 1 Only Debtor 2 Only Debtor 1 And Debtor 2 Only At Least One Of T…" at bounding box center [455, 85] width 113 height 22
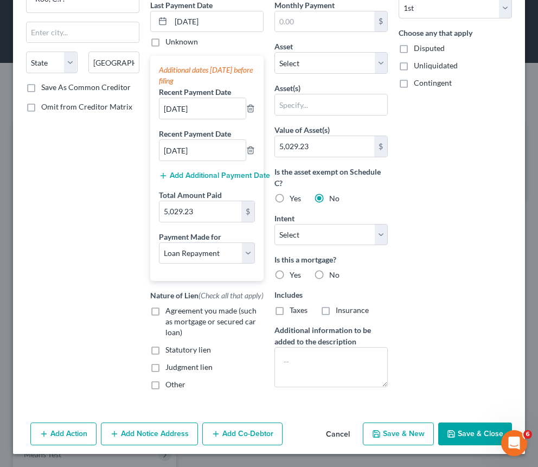
scroll to position [161, 0]
click at [226, 323] on span "Agreement you made (such as mortgage or secured car loan)" at bounding box center [211, 321] width 91 height 31
click at [177, 313] on input "Agreement you made (such as mortgage or secured car loan)" at bounding box center [173, 309] width 7 height 7
click at [68, 102] on span "Omit from Creditor Matrix" at bounding box center [86, 106] width 91 height 9
click at [53, 101] on input "Omit from Creditor Matrix" at bounding box center [49, 104] width 7 height 7
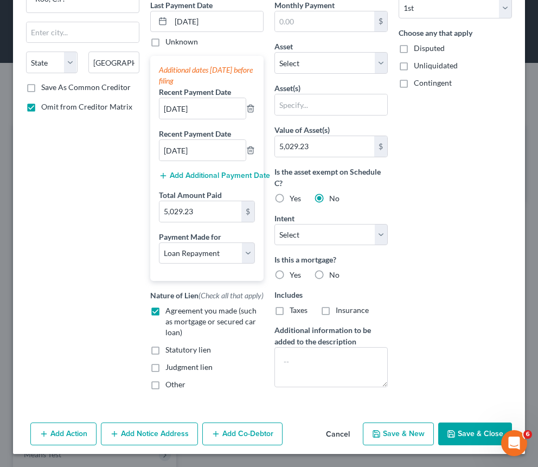
click at [471, 438] on button "Save & Close" at bounding box center [476, 434] width 74 height 23
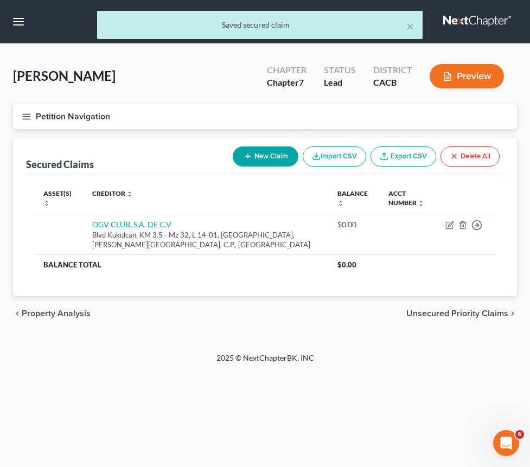
click at [0, 0] on span "SOFA Review" at bounding box center [0, 0] width 0 height 0
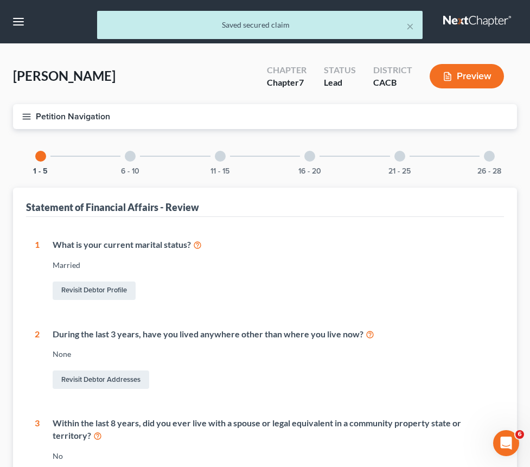
click at [136, 151] on div at bounding box center [130, 156] width 11 height 11
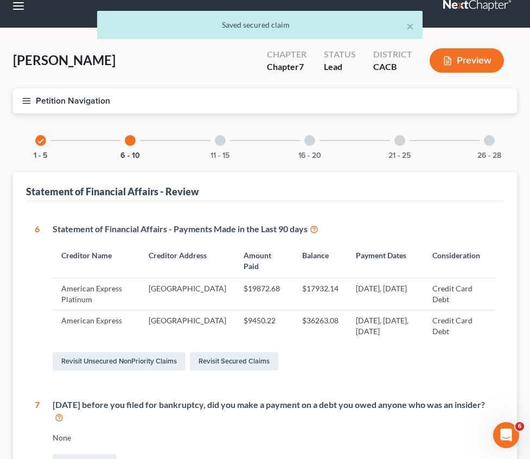
scroll to position [66, 0]
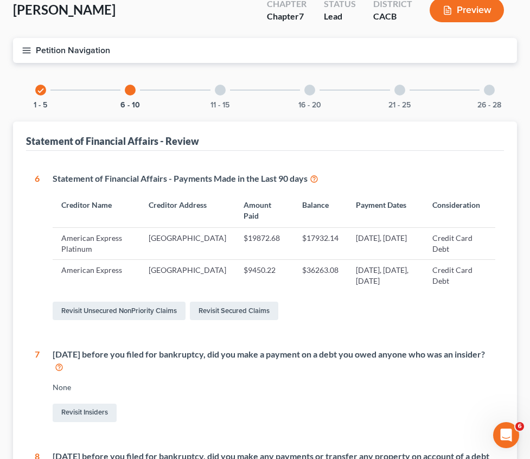
click at [319, 173] on icon at bounding box center [314, 178] width 9 height 10
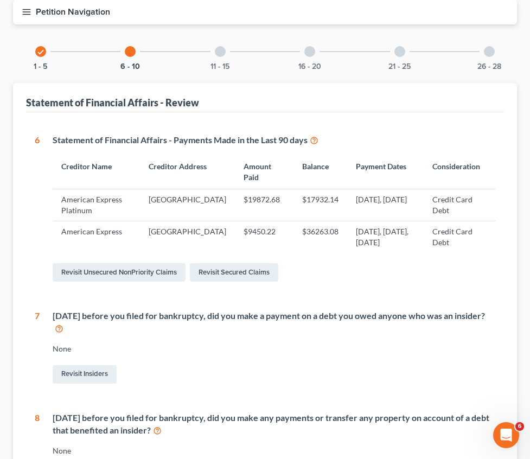
scroll to position [105, 0]
click at [0, 0] on span "Secured Claims" at bounding box center [0, 0] width 0 height 0
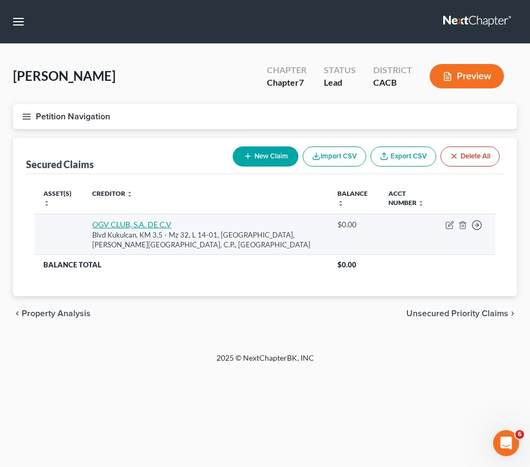
click at [172, 229] on link "OGV CLUB, S.A. DE C.V" at bounding box center [131, 224] width 79 height 9
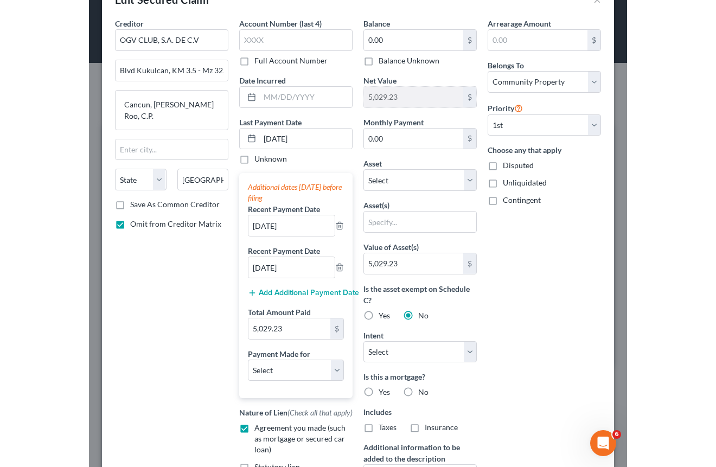
scroll to position [42, 0]
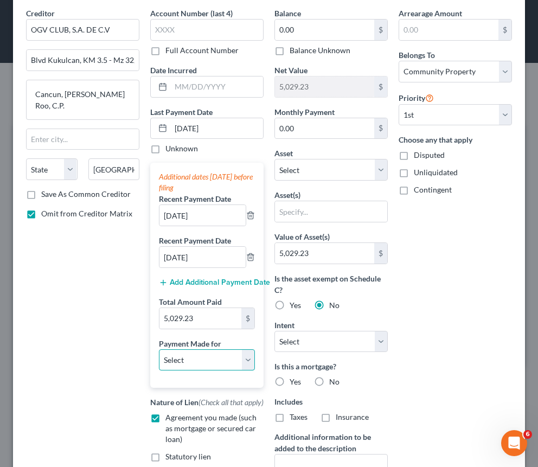
click at [208, 365] on select "Select Car Credit Card Loan Repayment Mortgage Other Suppliers Or Vendors" at bounding box center [207, 361] width 96 height 22
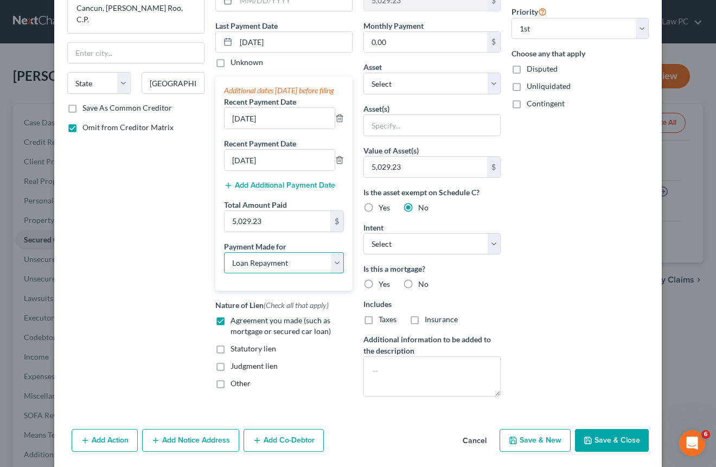
scroll to position [128, 0]
click at [418, 285] on label "No" at bounding box center [423, 285] width 10 height 11
click at [423, 285] on input "No" at bounding box center [426, 283] width 7 height 7
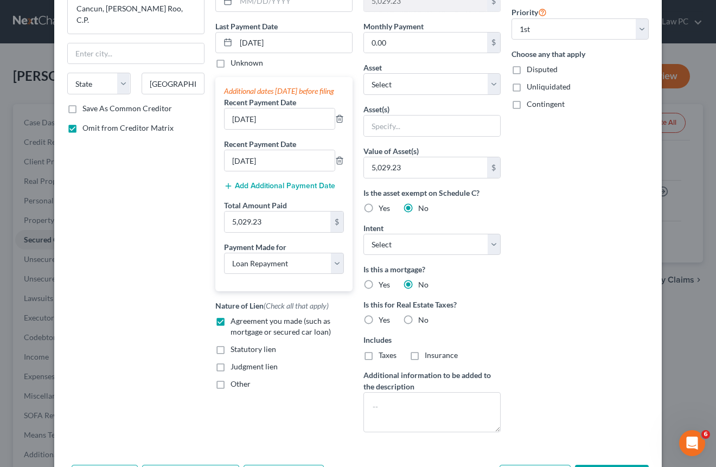
click at [418, 320] on label "No" at bounding box center [423, 320] width 10 height 11
click at [423, 320] on input "No" at bounding box center [426, 318] width 7 height 7
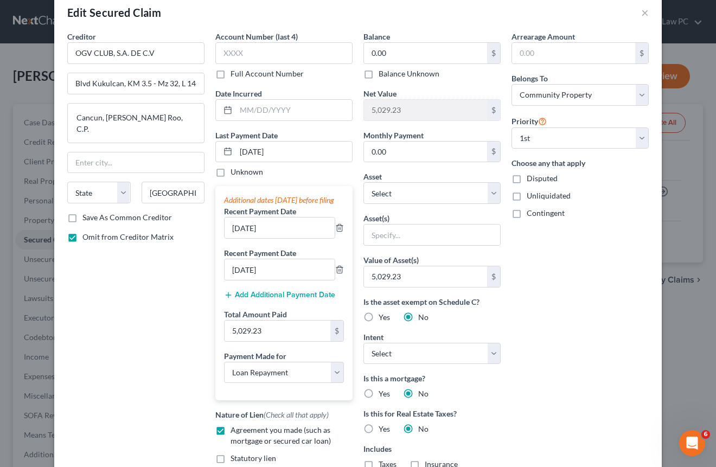
scroll to position [9, 0]
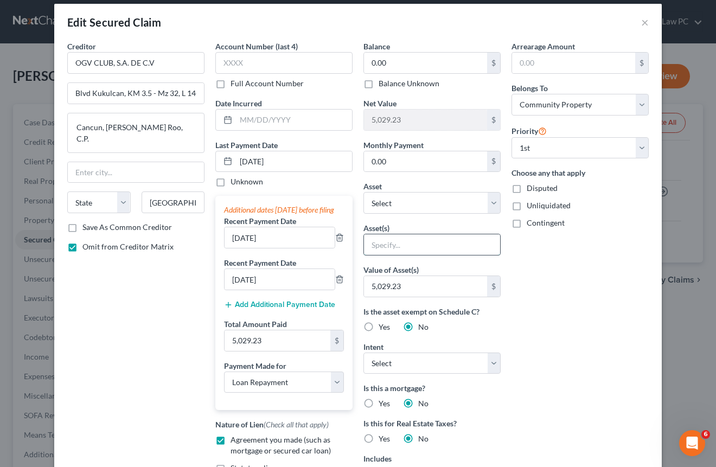
click at [428, 252] on input "text" at bounding box center [432, 244] width 136 height 21
click at [567, 308] on div "Arrearage Amount $ Belongs To * Select Debtor 1 Only Debtor 2 Only Debtor 1 And…" at bounding box center [580, 300] width 148 height 519
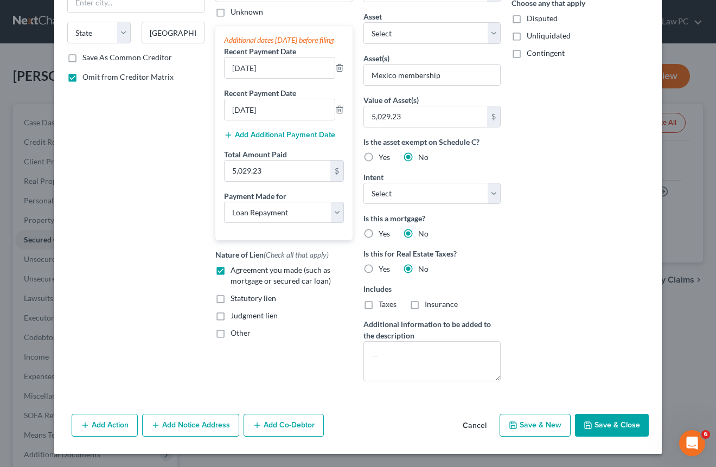
click at [601, 424] on button "Save & Close" at bounding box center [612, 425] width 74 height 23
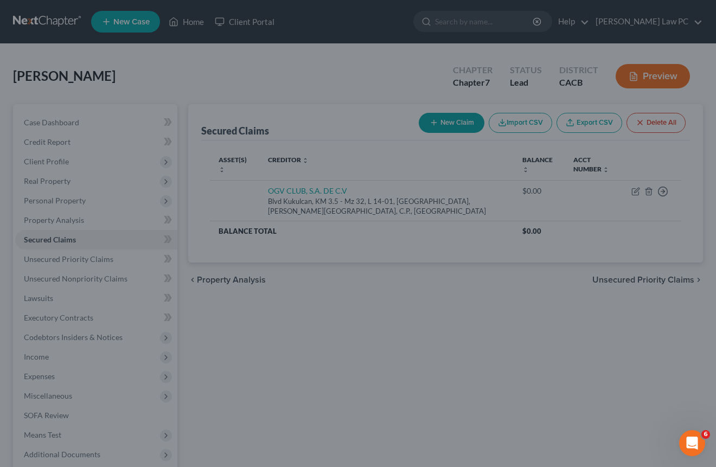
scroll to position [147, 0]
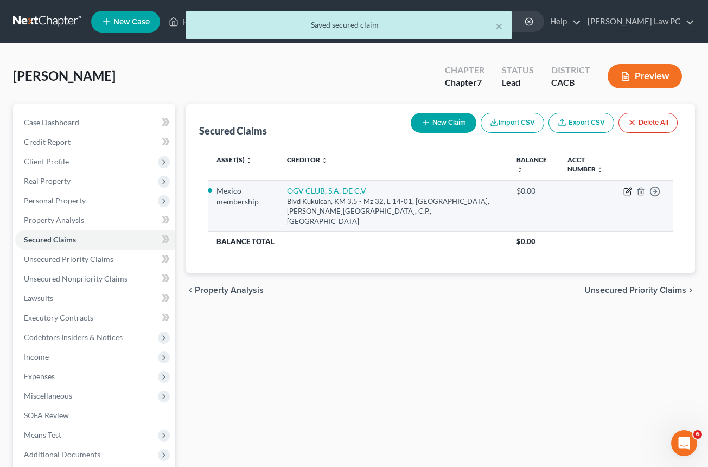
click at [625, 192] on icon "button" at bounding box center [628, 191] width 9 height 9
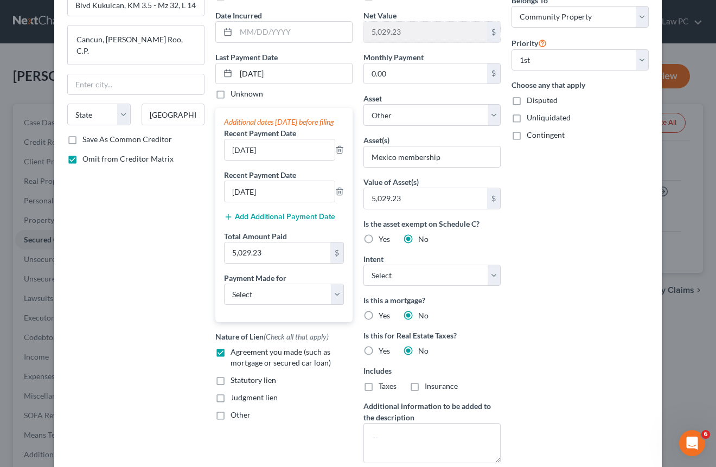
scroll to position [106, 0]
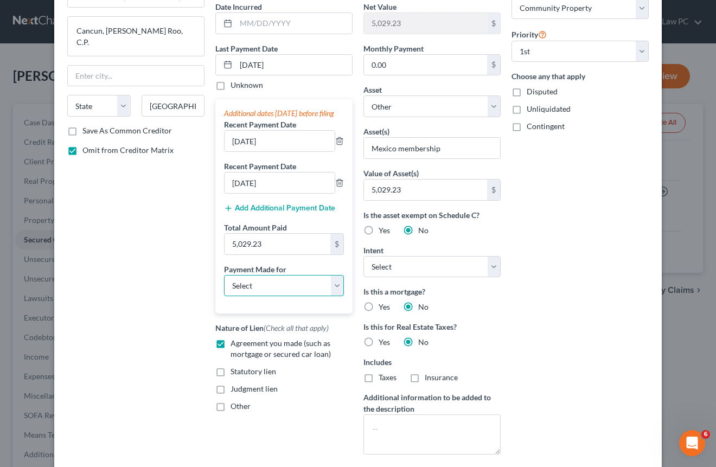
click at [290, 297] on select "Select Car Credit Card Loan Repayment Mortgage Other Suppliers Or Vendors" at bounding box center [284, 286] width 120 height 22
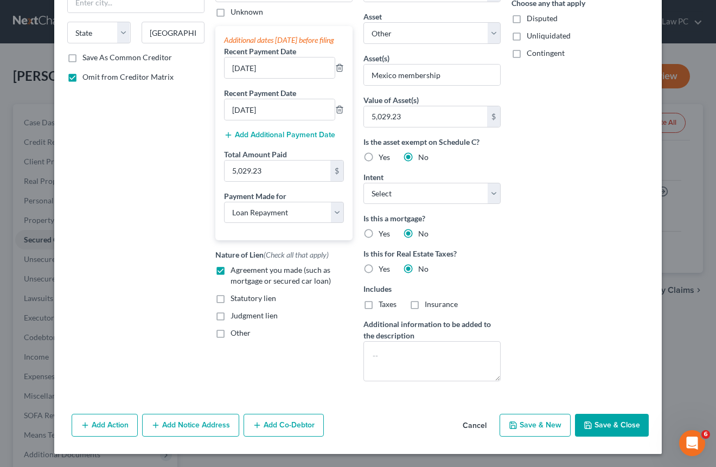
click at [623, 423] on button "Save & Close" at bounding box center [612, 425] width 74 height 23
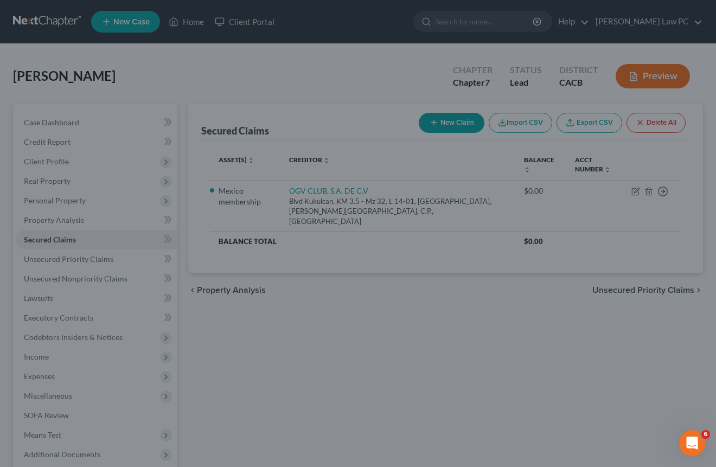
scroll to position [147, 0]
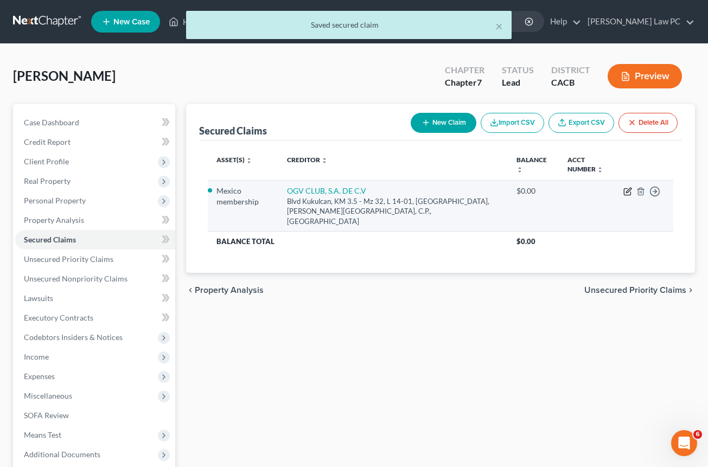
click at [629, 192] on icon "button" at bounding box center [628, 190] width 5 height 5
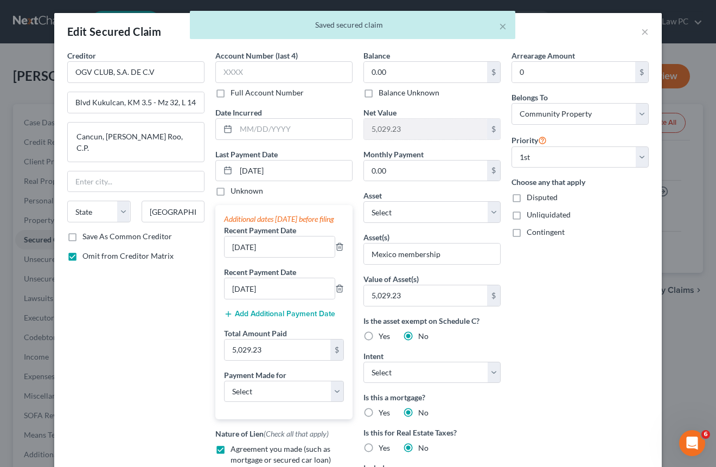
click at [280, 381] on label "Payment Made for" at bounding box center [255, 375] width 62 height 11
click at [280, 398] on select "Select Car Credit Card Loan Repayment Mortgage Other Suppliers Or Vendors" at bounding box center [284, 392] width 120 height 22
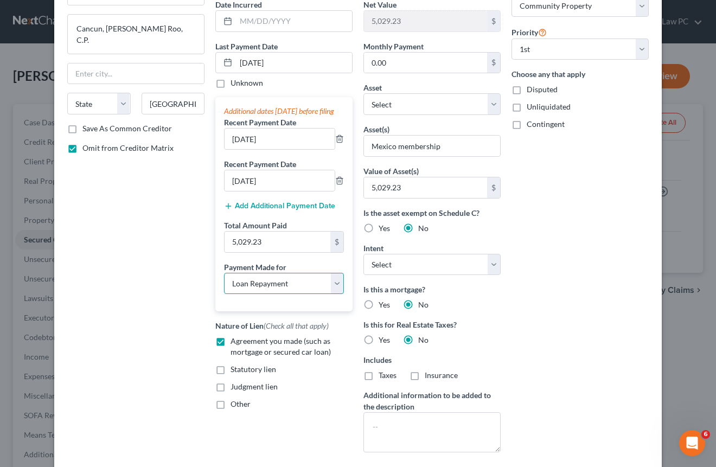
scroll to position [179, 0]
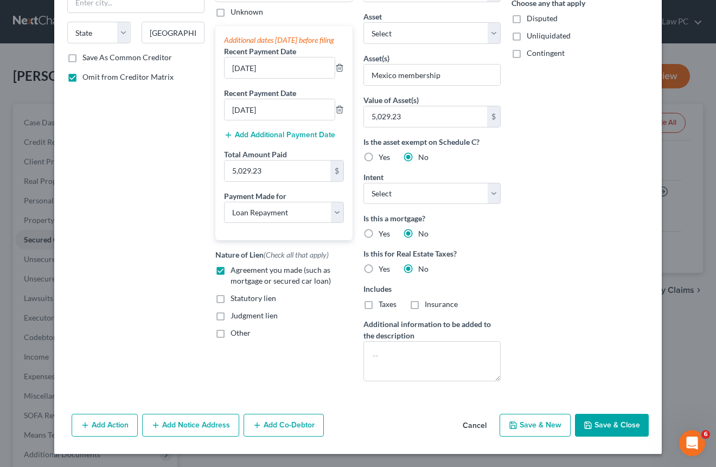
click at [612, 425] on button "Save & Close" at bounding box center [612, 425] width 74 height 23
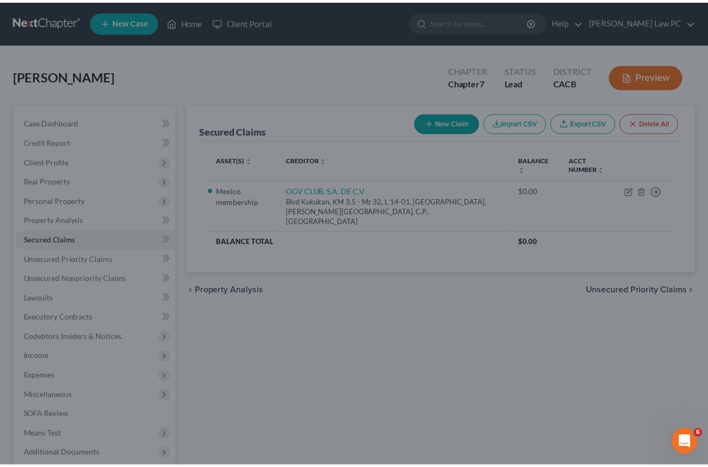
scroll to position [147, 0]
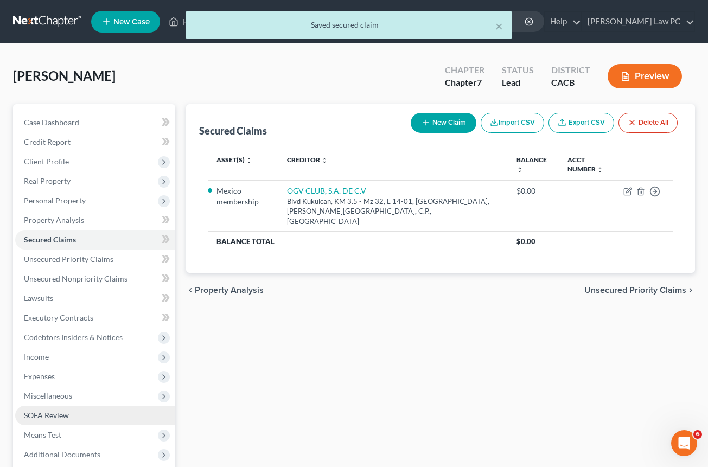
click at [80, 423] on link "SOFA Review" at bounding box center [95, 416] width 160 height 20
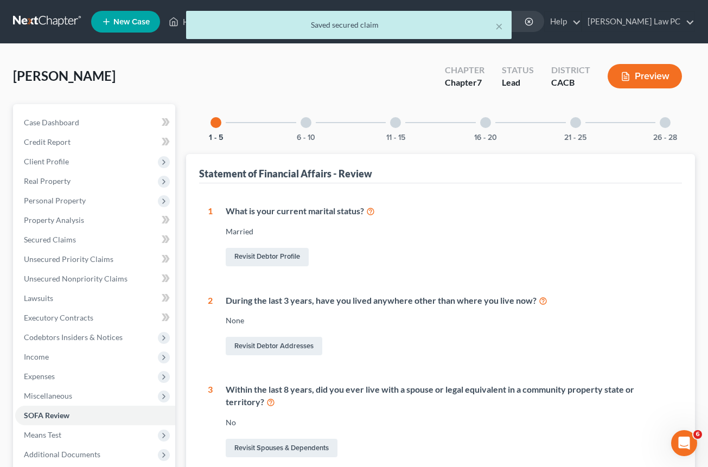
click at [306, 123] on div at bounding box center [306, 122] width 11 height 11
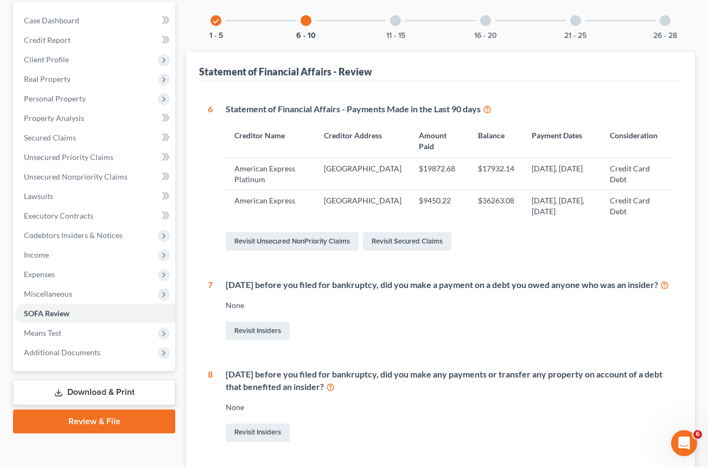
scroll to position [100, 0]
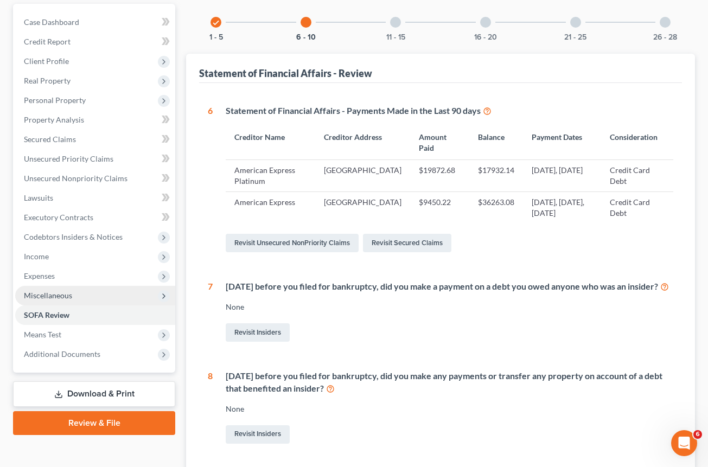
click at [27, 294] on span "Miscellaneous" at bounding box center [48, 295] width 48 height 9
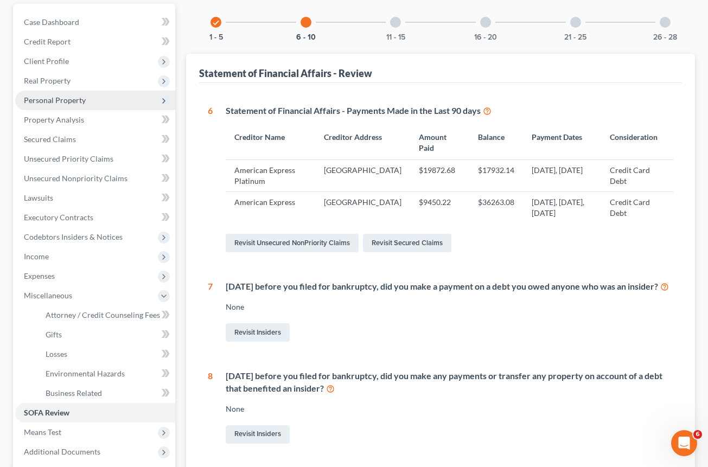
click at [71, 98] on span "Personal Property" at bounding box center [55, 100] width 62 height 9
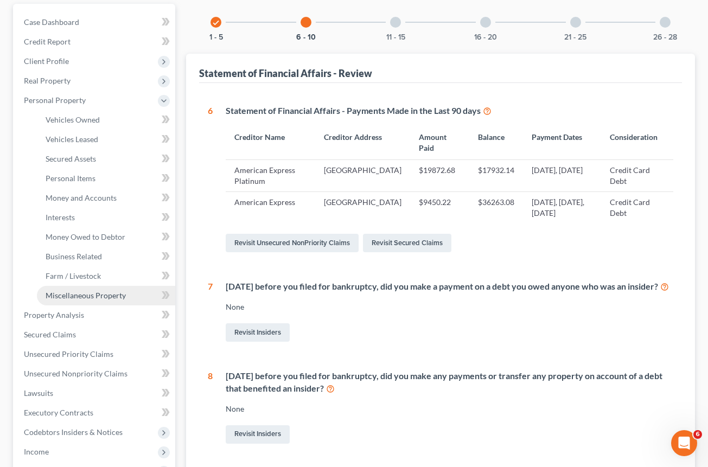
click at [67, 294] on span "Miscellaneous Property" at bounding box center [86, 295] width 80 height 9
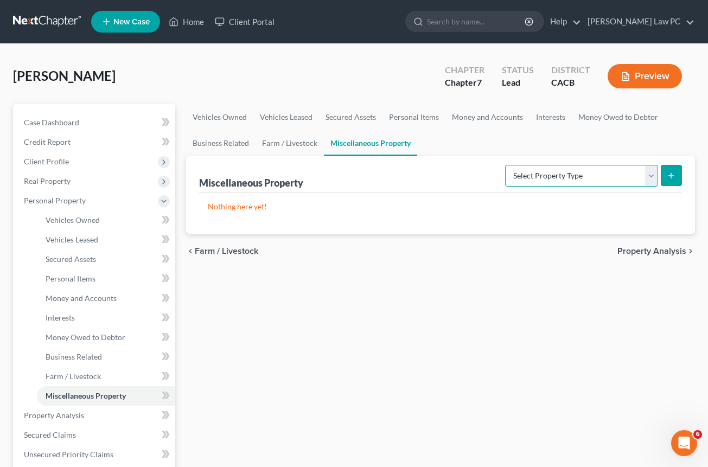
click at [505, 165] on select "Select Property Type Assigned for Creditor Benefit [DATE] Holding for Another N…" at bounding box center [581, 176] width 153 height 22
click at [668, 173] on icon "submit" at bounding box center [671, 176] width 9 height 9
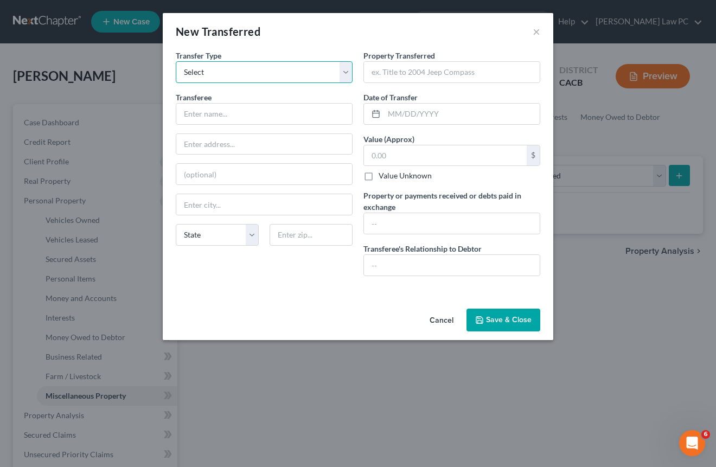
click at [226, 77] on select "Select Ordinary ([DATE]) [DATE]" at bounding box center [264, 72] width 177 height 22
click at [221, 115] on input "text" at bounding box center [264, 114] width 176 height 21
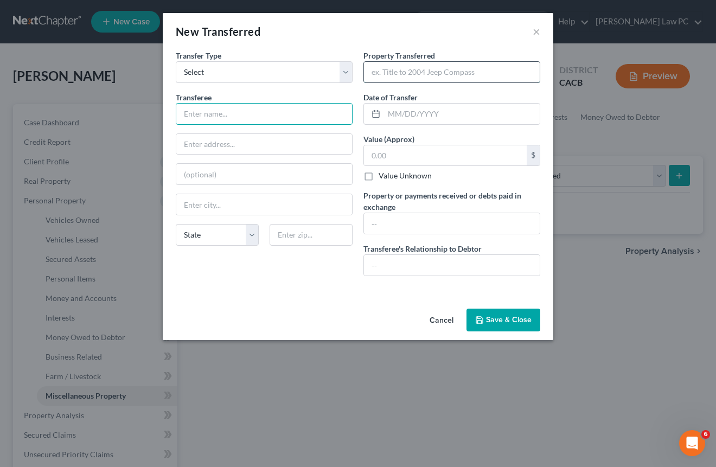
click at [403, 75] on input "text" at bounding box center [452, 72] width 176 height 21
click at [458, 73] on input "membership contract at a resort" at bounding box center [452, 72] width 176 height 21
click at [475, 121] on input "text" at bounding box center [462, 114] width 156 height 21
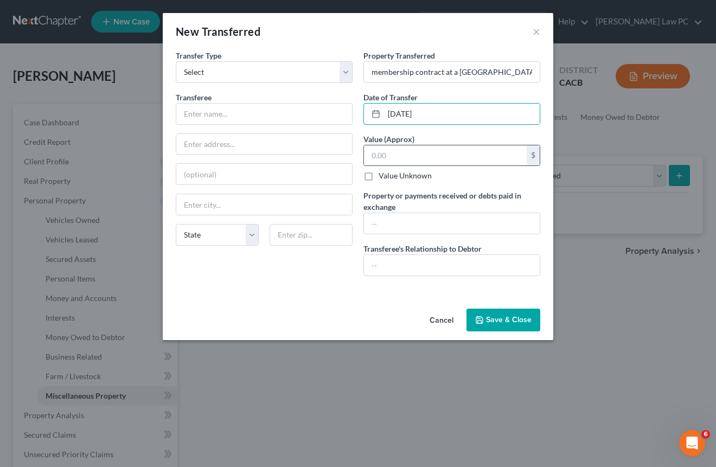
click at [479, 156] on input "text" at bounding box center [445, 155] width 163 height 21
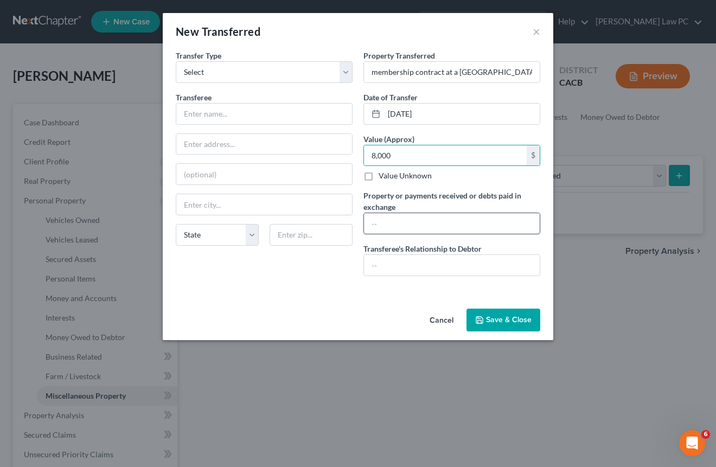
click at [479, 225] on input "text" at bounding box center [452, 223] width 176 height 21
click at [408, 223] on input "8000 (incl 5209.23 loan payoff through sale)" at bounding box center [452, 223] width 176 height 21
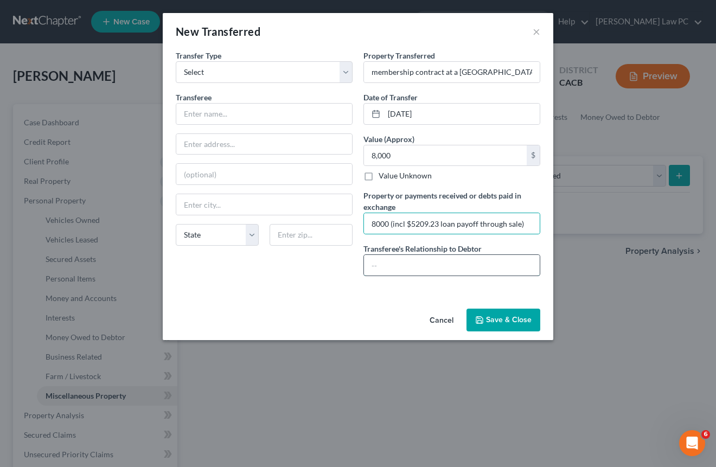
click at [435, 271] on input "text" at bounding box center [452, 265] width 176 height 21
click at [511, 324] on button "Save & Close" at bounding box center [504, 320] width 74 height 23
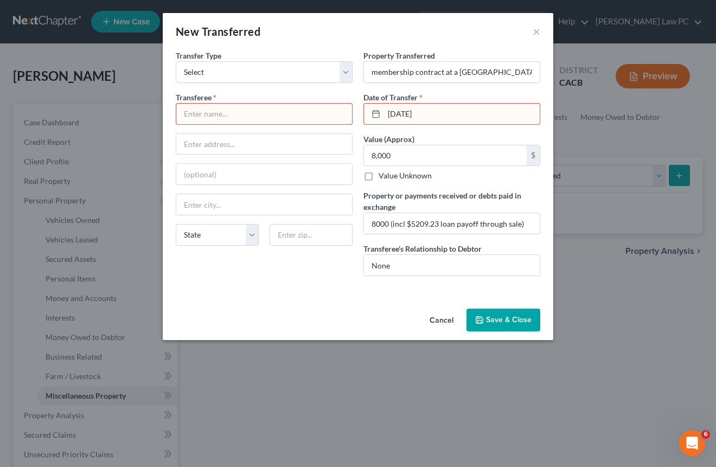
click at [198, 117] on input "text" at bounding box center [264, 114] width 176 height 21
click at [505, 327] on button "Save & Close" at bounding box center [504, 320] width 74 height 23
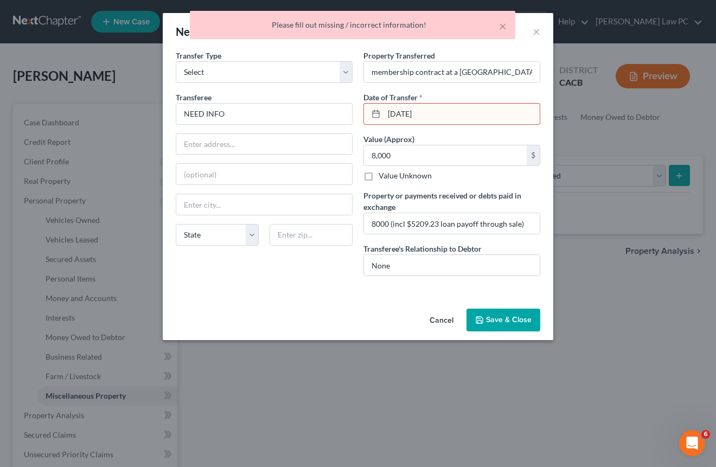
click at [445, 117] on input "[DATE]" at bounding box center [462, 114] width 156 height 21
click at [413, 117] on input "[DATE]" at bounding box center [462, 114] width 156 height 21
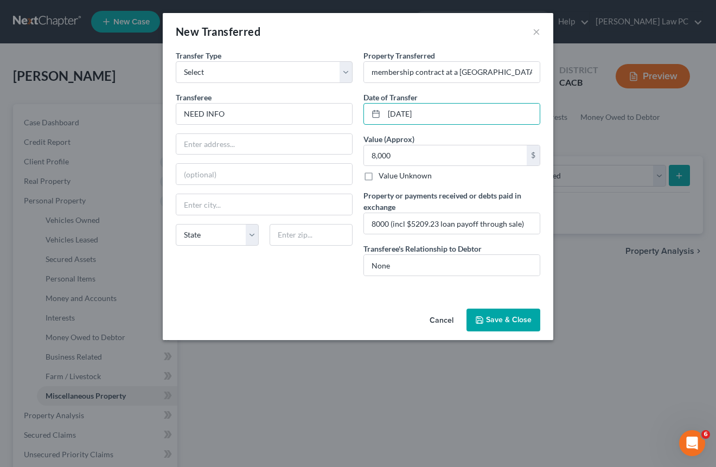
click at [499, 320] on button "Save & Close" at bounding box center [504, 320] width 74 height 23
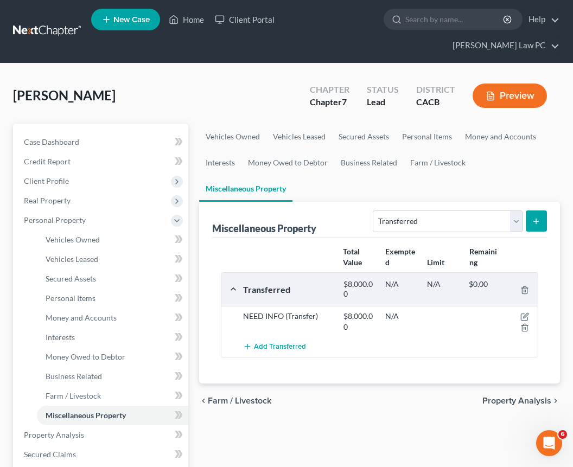
click at [537, 217] on icon "submit" at bounding box center [536, 221] width 9 height 9
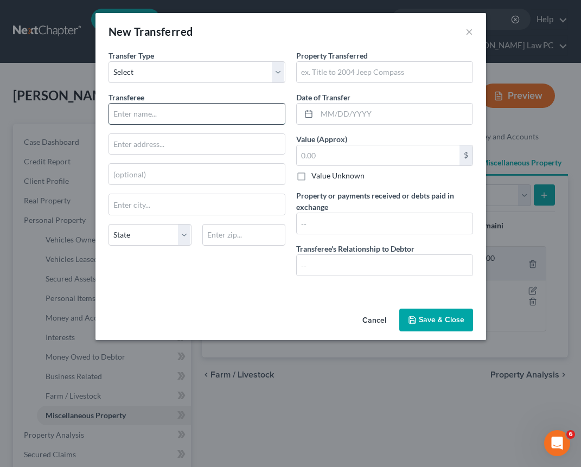
click at [160, 116] on input "text" at bounding box center [197, 114] width 176 height 21
click at [126, 144] on input "text" at bounding box center [197, 144] width 176 height 21
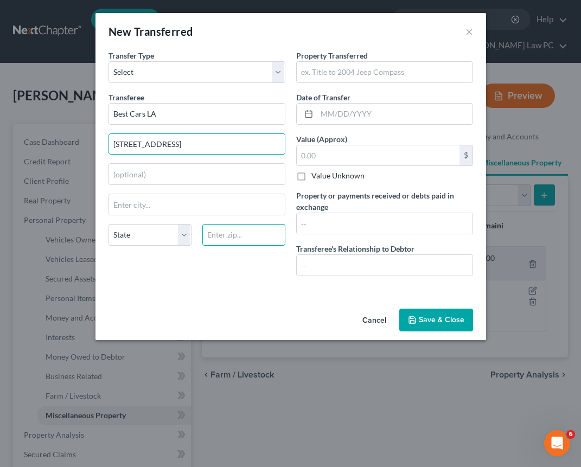
click at [241, 237] on input "text" at bounding box center [243, 235] width 83 height 22
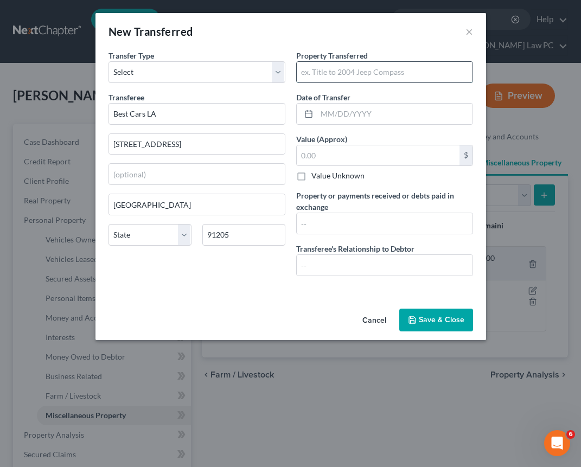
click at [359, 73] on input "text" at bounding box center [385, 72] width 176 height 21
click at [388, 116] on input "text" at bounding box center [395, 114] width 156 height 21
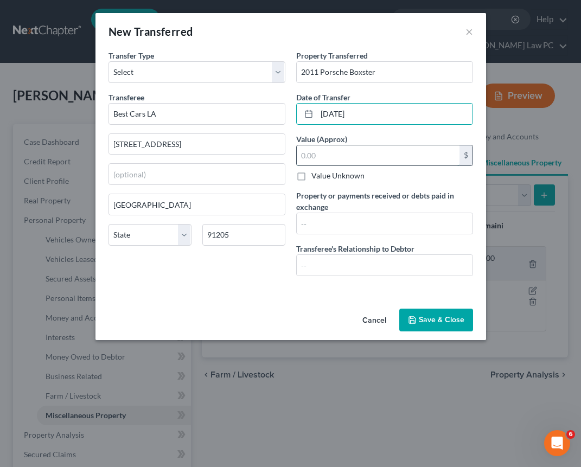
click at [359, 153] on input "text" at bounding box center [378, 155] width 163 height 21
click at [350, 226] on input "text" at bounding box center [385, 223] width 176 height 21
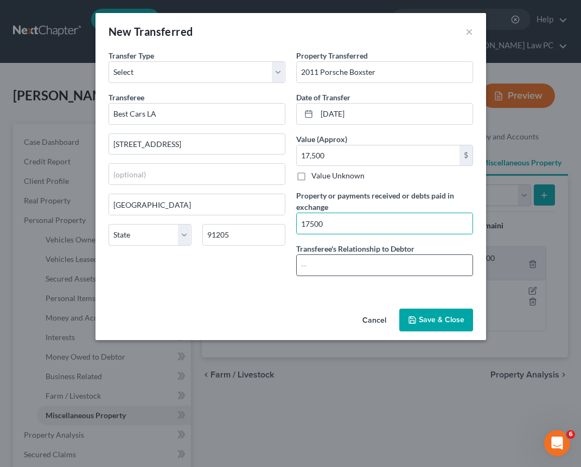
click at [346, 271] on input "text" at bounding box center [385, 265] width 176 height 21
click at [428, 314] on button "Save & Close" at bounding box center [436, 320] width 74 height 23
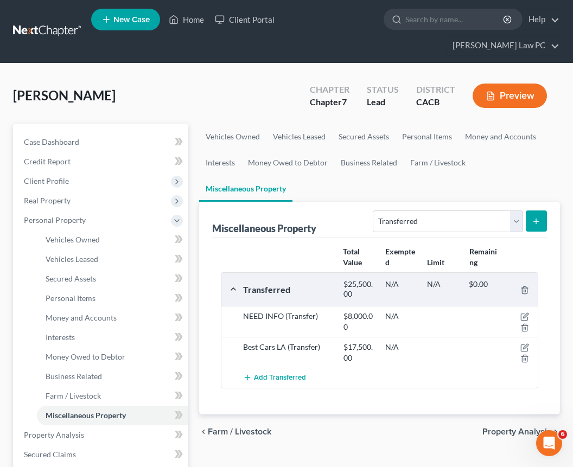
click at [535, 217] on icon "submit" at bounding box center [536, 221] width 9 height 9
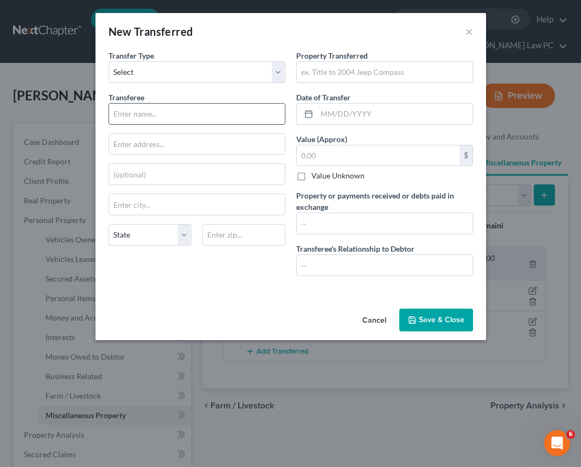
click at [218, 121] on input "text" at bounding box center [197, 114] width 176 height 21
click at [149, 144] on input "text" at bounding box center [197, 144] width 176 height 21
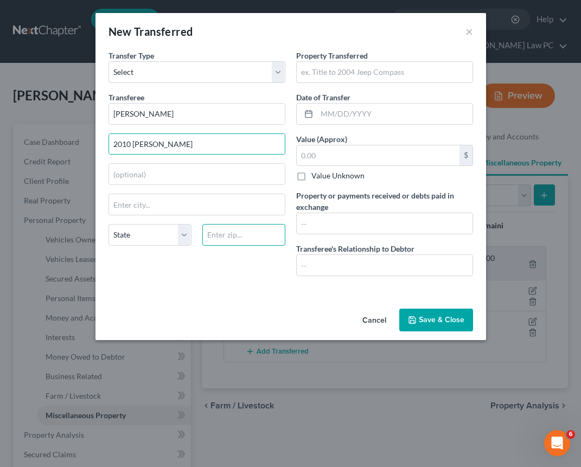
click at [224, 237] on input "text" at bounding box center [243, 235] width 83 height 22
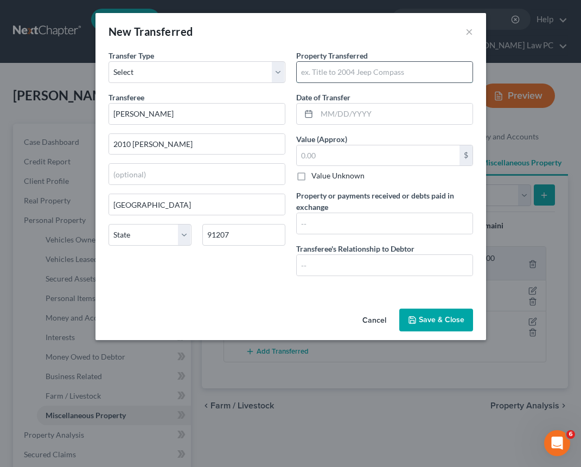
click at [327, 73] on input "text" at bounding box center [385, 72] width 176 height 21
click at [346, 115] on input "text" at bounding box center [395, 114] width 156 height 21
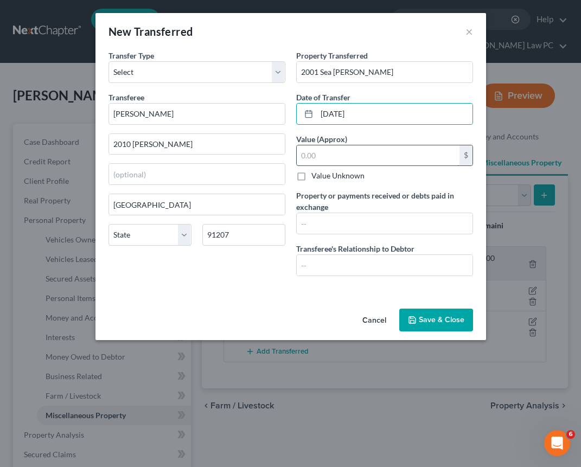
click at [342, 156] on input "text" at bounding box center [378, 155] width 163 height 21
click at [352, 226] on input "text" at bounding box center [385, 223] width 176 height 21
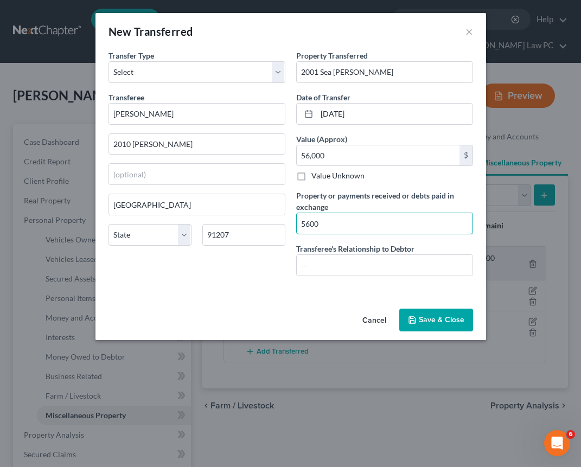
drag, startPoint x: 343, startPoint y: 227, endPoint x: 272, endPoint y: 223, distance: 70.7
click at [272, 223] on div "Transfer Type * Select Ordinary ([DATE]) [DATE] Transferee * [PERSON_NAME] 2010…" at bounding box center [291, 167] width 376 height 235
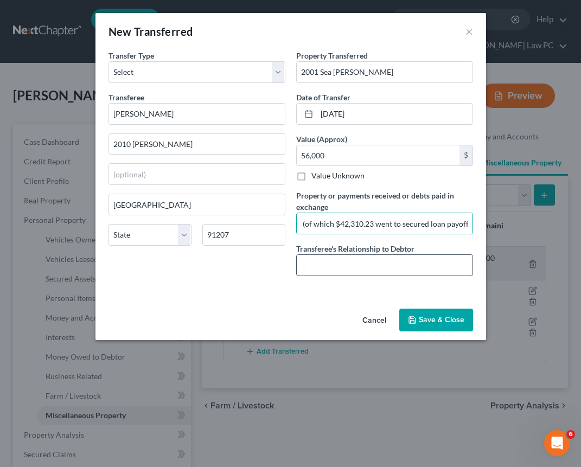
click at [312, 263] on input "text" at bounding box center [385, 265] width 176 height 21
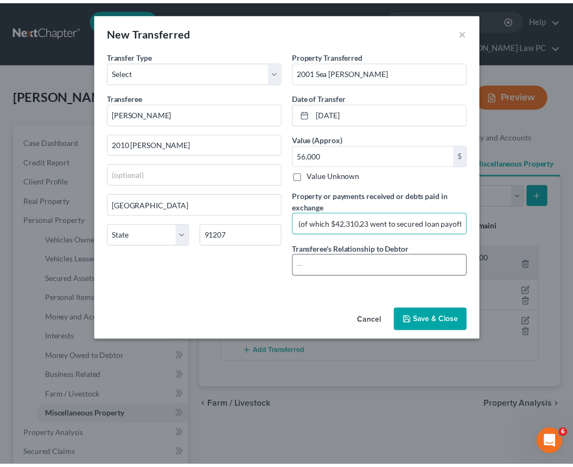
scroll to position [0, 0]
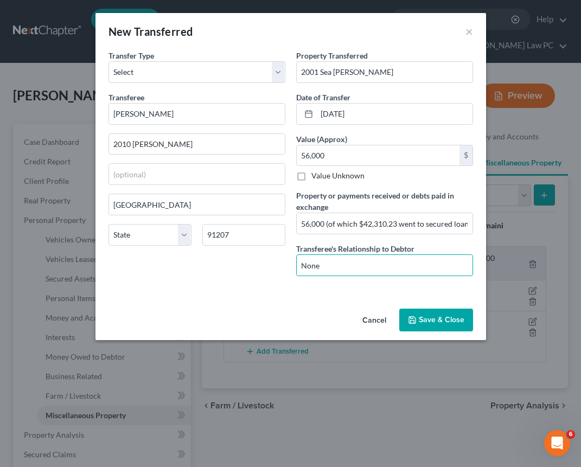
click at [275, 303] on div "An exemption set must first be selected from the Filing Information section. Tr…" at bounding box center [291, 177] width 391 height 255
drag, startPoint x: 358, startPoint y: 224, endPoint x: 330, endPoint y: 225, distance: 28.3
click at [330, 226] on input "56,000 (of which $42,310.23 went to secured loan payoff)" at bounding box center [385, 223] width 176 height 21
click at [445, 325] on button "Save & Close" at bounding box center [436, 320] width 74 height 23
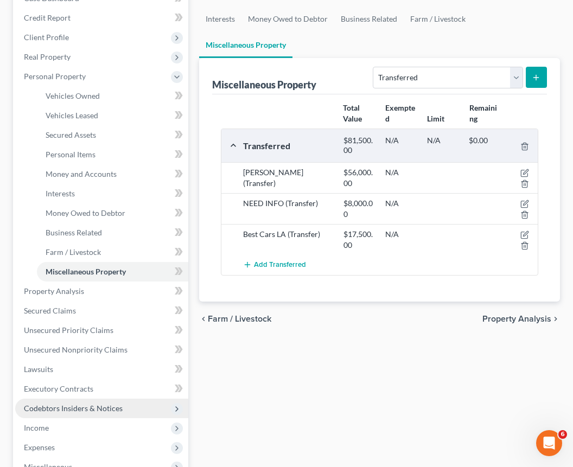
scroll to position [150, 0]
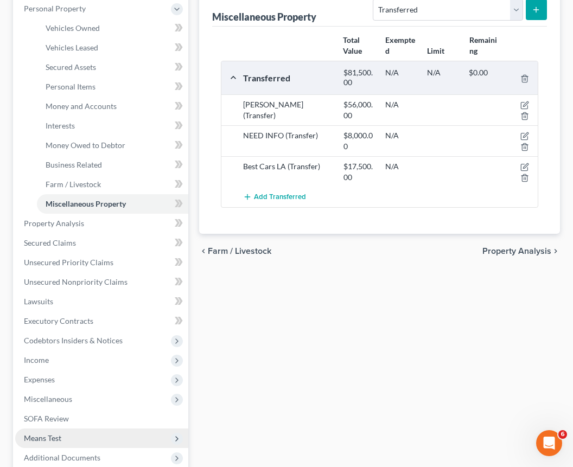
click at [52, 429] on span "Means Test" at bounding box center [101, 439] width 173 height 20
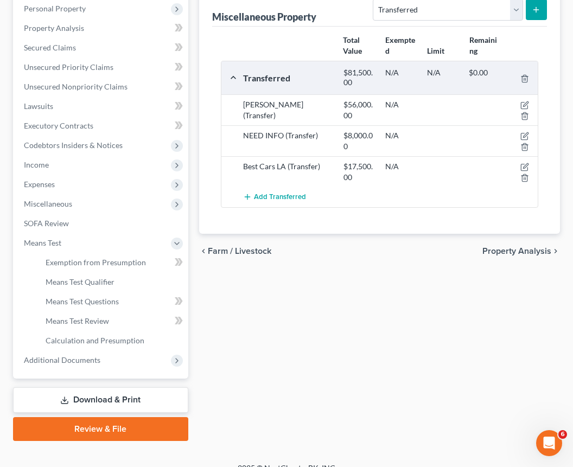
scroll to position [206, 0]
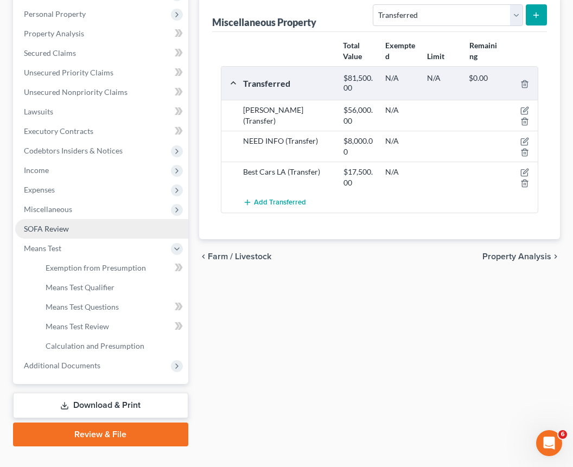
click at [54, 224] on span "SOFA Review" at bounding box center [46, 228] width 45 height 9
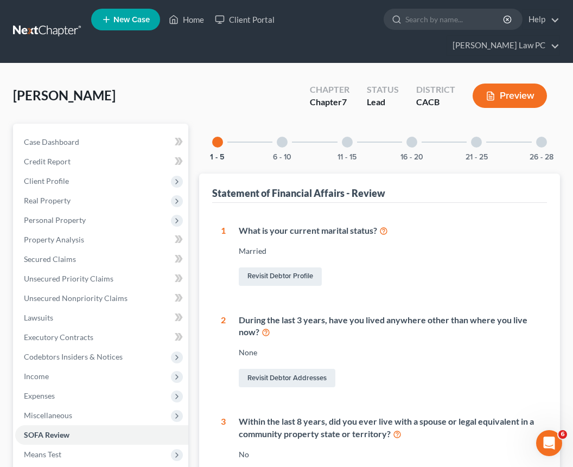
click at [545, 137] on div at bounding box center [541, 142] width 11 height 11
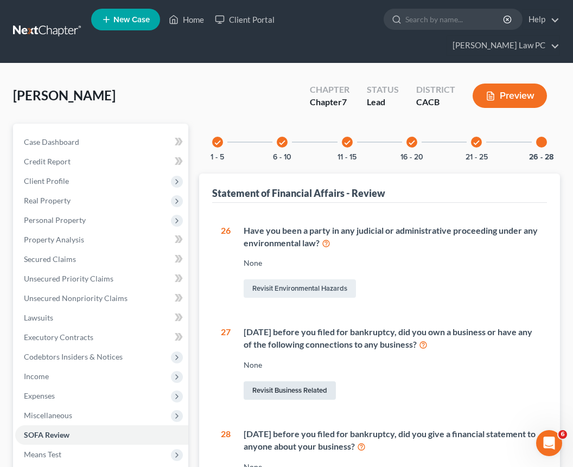
click at [286, 382] on link "Revisit Business Related" at bounding box center [290, 391] width 92 height 18
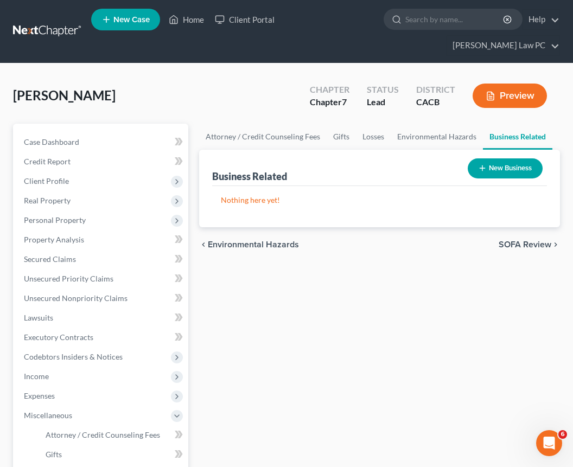
click at [487, 158] on button "New Business" at bounding box center [505, 168] width 75 height 20
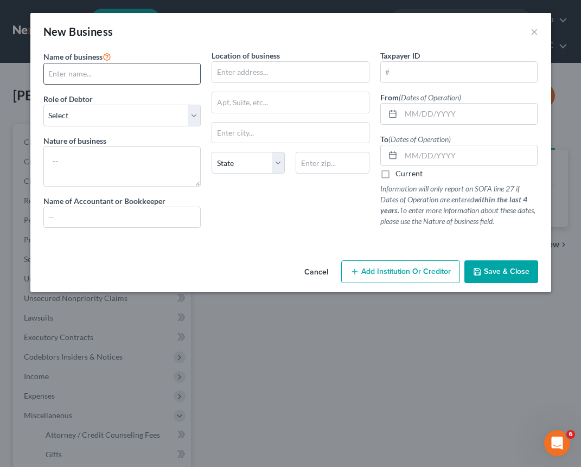
click at [135, 67] on input "text" at bounding box center [122, 74] width 157 height 21
click at [71, 119] on select "Select A member of a limited liability company (LLC) or limited liability partn…" at bounding box center [122, 116] width 158 height 22
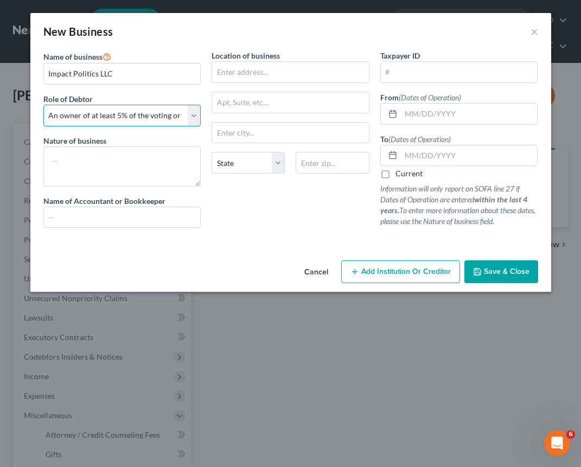
click at [99, 113] on select "Select A member of a limited liability company (LLC) or limited liability partn…" at bounding box center [122, 116] width 158 height 22
click at [275, 70] on input "text" at bounding box center [290, 72] width 157 height 21
click at [318, 163] on input "text" at bounding box center [332, 163] width 73 height 22
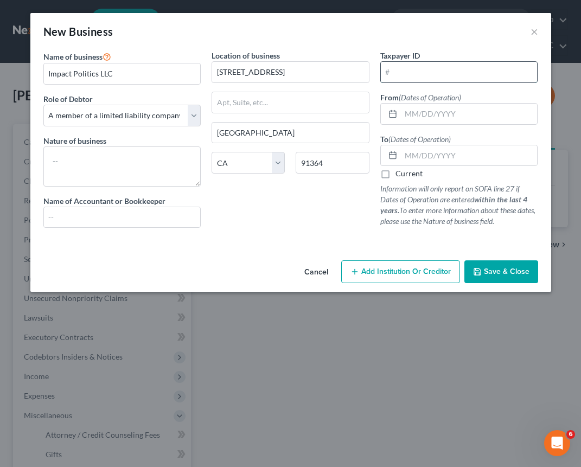
click at [437, 76] on input "text" at bounding box center [459, 72] width 157 height 21
click at [243, 226] on div "Location of business [GEOGRAPHIC_DATA] [US_STATE][GEOGRAPHIC_DATA] [GEOGRAPHIC_…" at bounding box center [290, 143] width 169 height 187
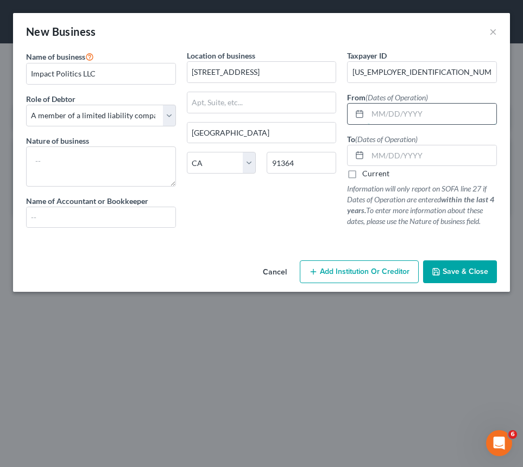
click at [453, 119] on input "text" at bounding box center [431, 114] width 129 height 21
click at [368, 177] on label "Current" at bounding box center [375, 173] width 27 height 11
click at [368, 175] on input "Current" at bounding box center [369, 171] width 7 height 7
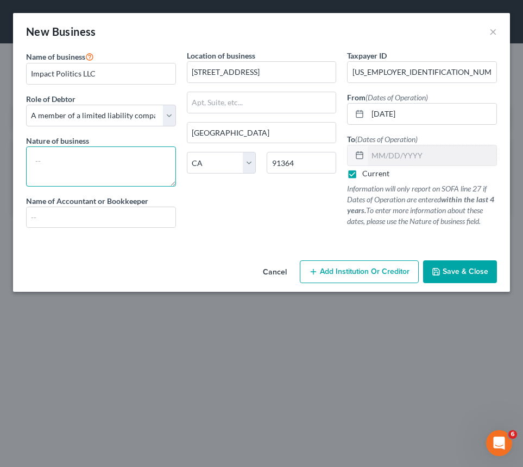
click at [117, 169] on textarea at bounding box center [101, 167] width 150 height 40
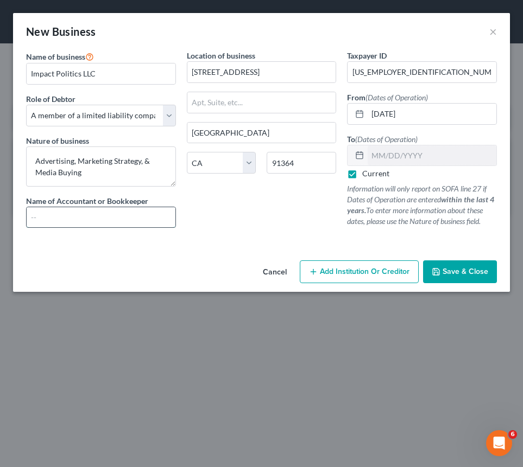
click at [104, 219] on input "text" at bounding box center [101, 217] width 149 height 21
click at [277, 235] on div "Location of business [GEOGRAPHIC_DATA] [US_STATE][GEOGRAPHIC_DATA] [GEOGRAPHIC_…" at bounding box center [261, 143] width 161 height 187
click at [466, 271] on span "Save & Close" at bounding box center [465, 271] width 46 height 9
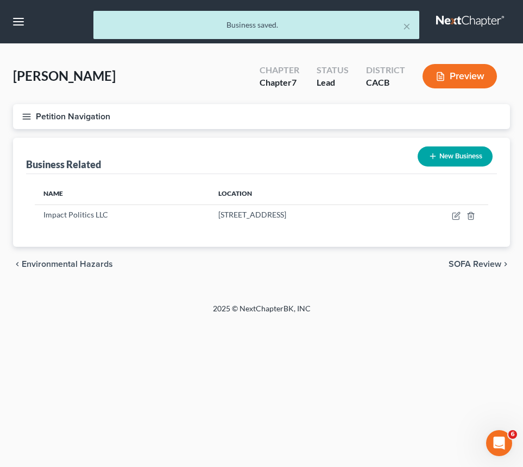
click at [469, 156] on button "New Business" at bounding box center [454, 157] width 75 height 20
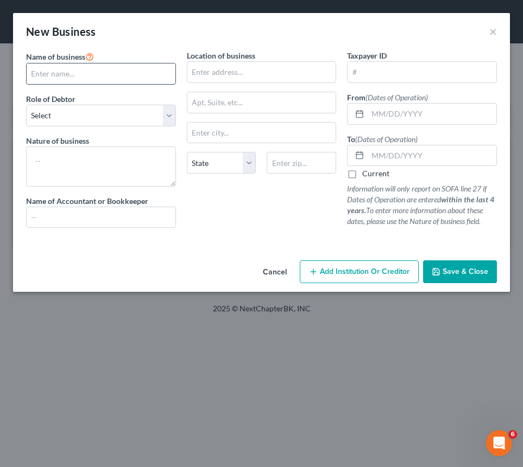
click at [124, 74] on input "text" at bounding box center [101, 74] width 149 height 21
click at [50, 114] on select "Select A member of a limited liability company (LLC) or limited liability partn…" at bounding box center [101, 116] width 150 height 22
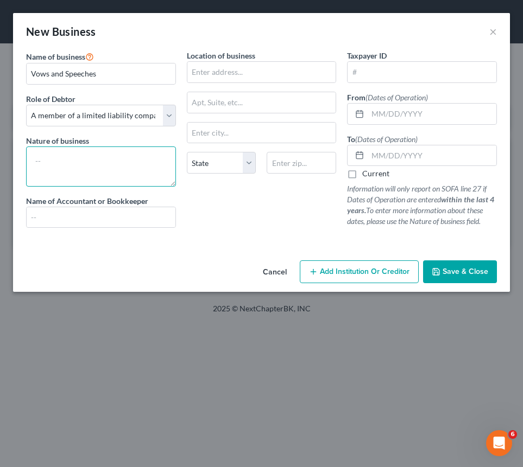
click at [130, 165] on textarea at bounding box center [101, 167] width 150 height 40
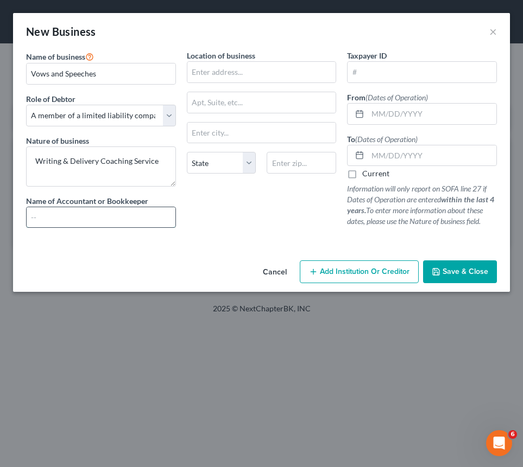
click at [98, 225] on input "text" at bounding box center [101, 217] width 149 height 21
click at [223, 73] on input "text" at bounding box center [261, 72] width 149 height 21
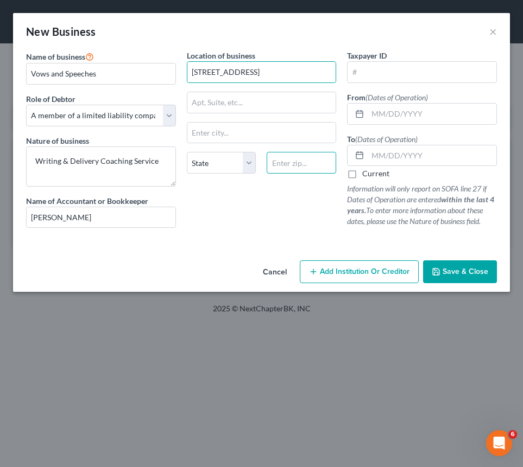
click at [300, 166] on input "text" at bounding box center [301, 163] width 69 height 22
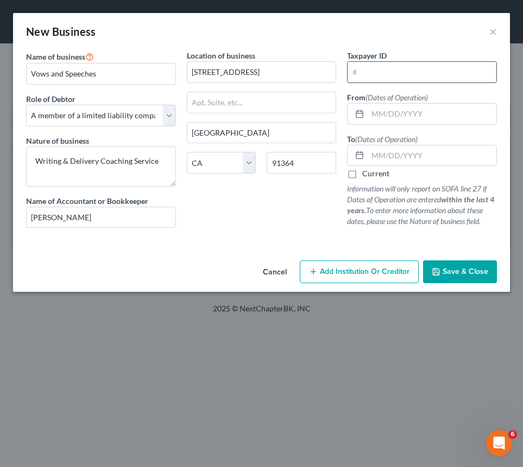
click at [399, 73] on input "text" at bounding box center [421, 72] width 149 height 21
click at [450, 113] on input "text" at bounding box center [431, 114] width 129 height 21
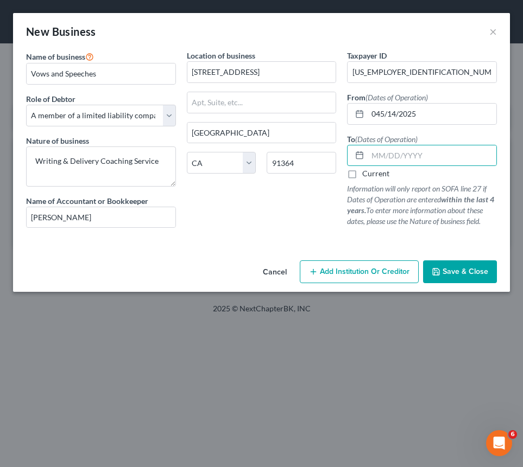
click at [363, 174] on label "Current" at bounding box center [375, 173] width 27 height 11
click at [366, 174] on input "Current" at bounding box center [369, 171] width 7 height 7
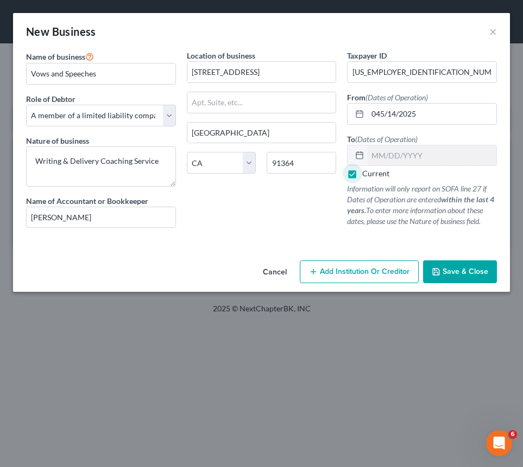
click at [475, 273] on span "Save & Close" at bounding box center [465, 271] width 46 height 9
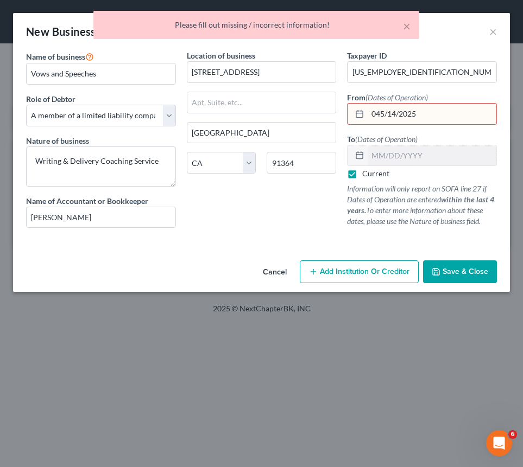
click at [374, 116] on input "045/14/2025" at bounding box center [431, 114] width 129 height 21
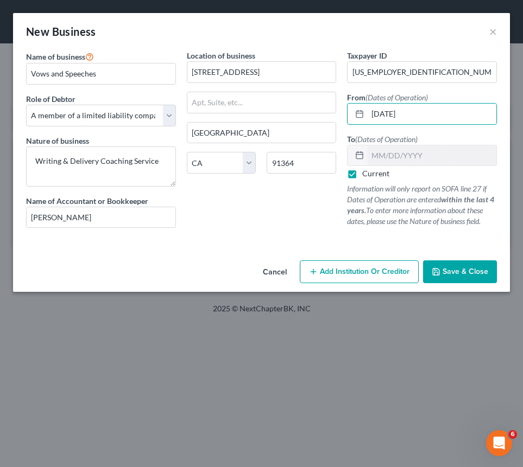
click at [462, 263] on button "Save & Close" at bounding box center [460, 272] width 74 height 23
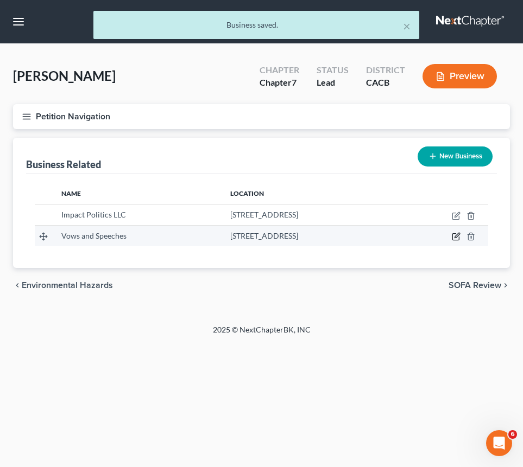
click at [459, 236] on icon "button" at bounding box center [456, 236] width 9 height 9
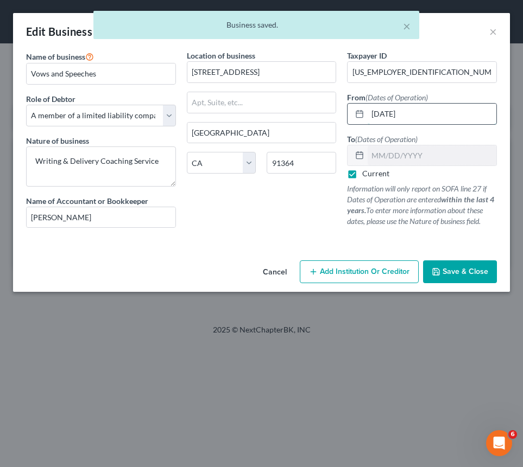
click at [380, 114] on input "[DATE]" at bounding box center [431, 114] width 129 height 21
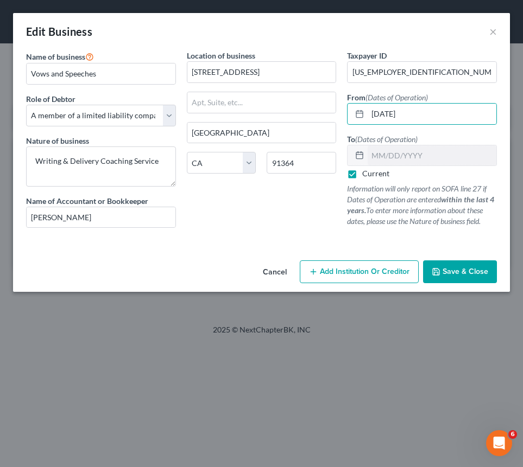
click at [471, 272] on span "Save & Close" at bounding box center [465, 271] width 46 height 9
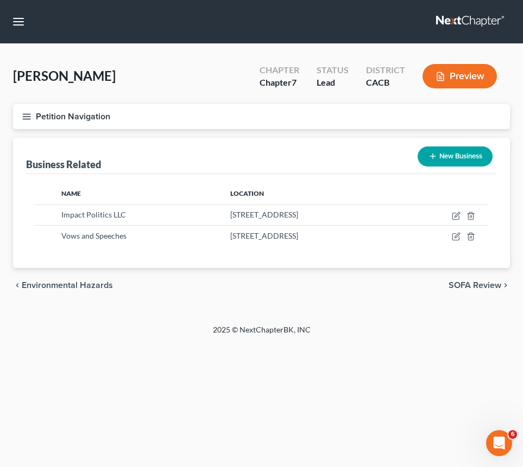
click at [24, 114] on icon "button" at bounding box center [27, 117] width 10 height 10
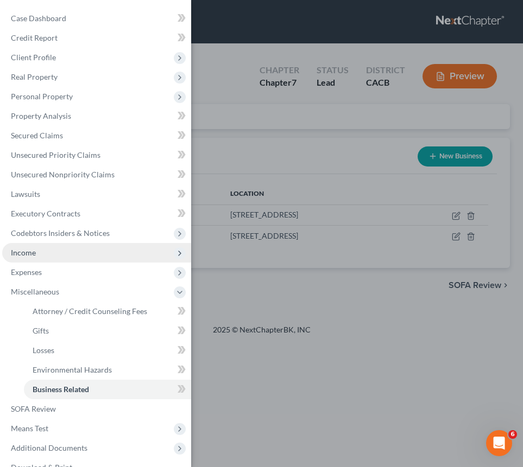
click at [52, 255] on span "Income" at bounding box center [96, 253] width 189 height 20
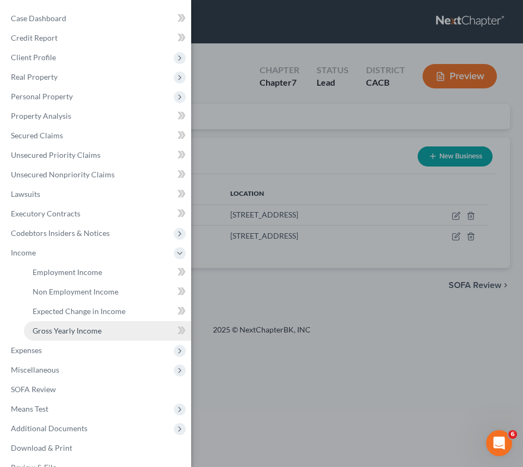
click at [91, 329] on span "Gross Yearly Income" at bounding box center [67, 330] width 69 height 9
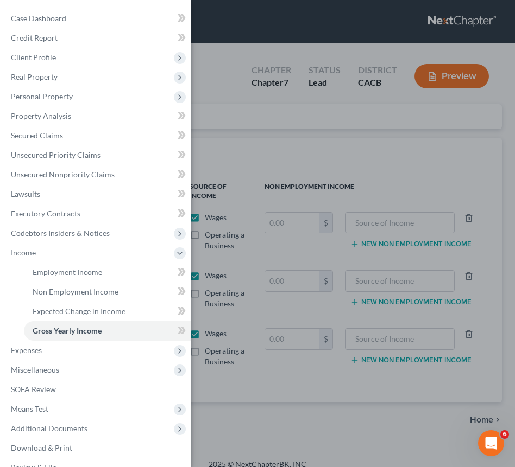
click at [243, 169] on div "Case Dashboard Payments Invoices Payments Payments Credit Report Client Profile" at bounding box center [257, 233] width 515 height 467
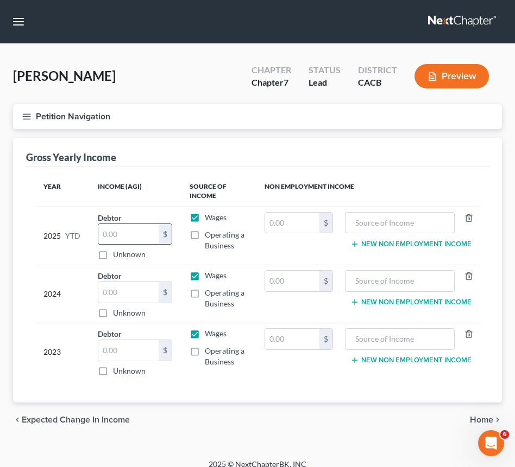
click at [119, 241] on input "text" at bounding box center [128, 234] width 60 height 21
click at [205, 234] on label "Operating a Business" at bounding box center [226, 241] width 42 height 22
click at [209, 234] on input "Operating a Business" at bounding box center [212, 233] width 7 height 7
click at [205, 215] on label "Wages" at bounding box center [216, 217] width 22 height 11
click at [209, 215] on input "Wages" at bounding box center [212, 215] width 7 height 7
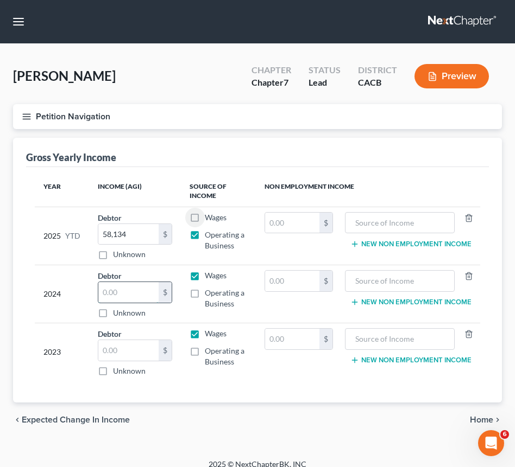
click at [129, 296] on input "text" at bounding box center [128, 292] width 60 height 21
click at [205, 293] on label "Operating a Business" at bounding box center [226, 299] width 42 height 22
click at [209, 293] on input "Operating a Business" at bounding box center [212, 291] width 7 height 7
click at [205, 277] on label "Wages" at bounding box center [216, 275] width 22 height 11
click at [209, 277] on input "Wages" at bounding box center [212, 273] width 7 height 7
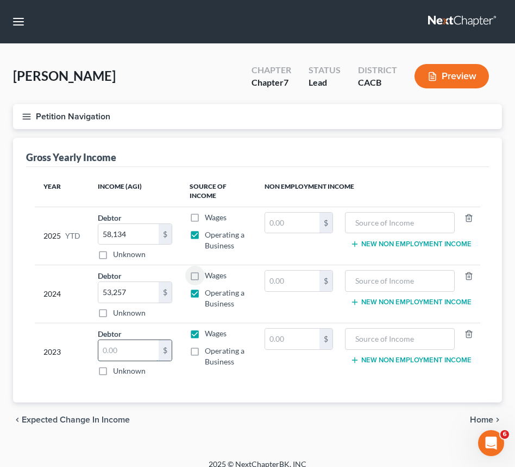
click at [136, 347] on input "text" at bounding box center [128, 350] width 60 height 21
drag, startPoint x: 197, startPoint y: 351, endPoint x: 197, endPoint y: 341, distance: 9.8
click at [205, 351] on label "Operating a Business" at bounding box center [226, 357] width 42 height 22
click at [209, 351] on input "Operating a Business" at bounding box center [212, 349] width 7 height 7
drag, startPoint x: 194, startPoint y: 334, endPoint x: 241, endPoint y: 382, distance: 66.8
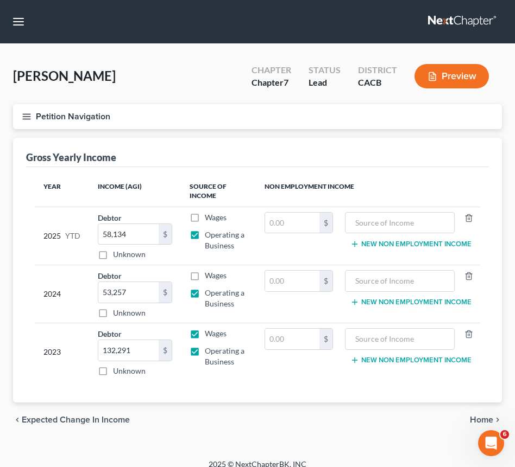
click at [205, 334] on label "Wages" at bounding box center [216, 333] width 22 height 11
click at [209, 334] on input "Wages" at bounding box center [212, 331] width 7 height 7
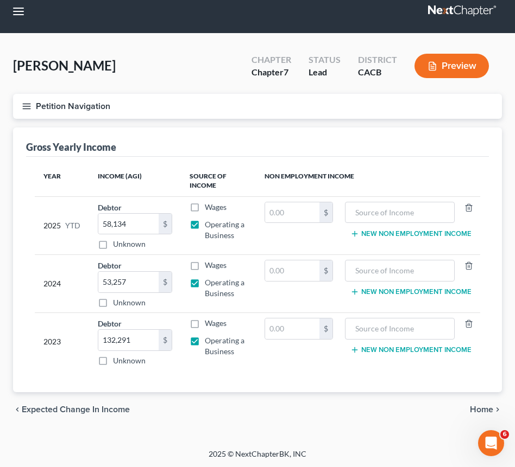
scroll to position [11, 0]
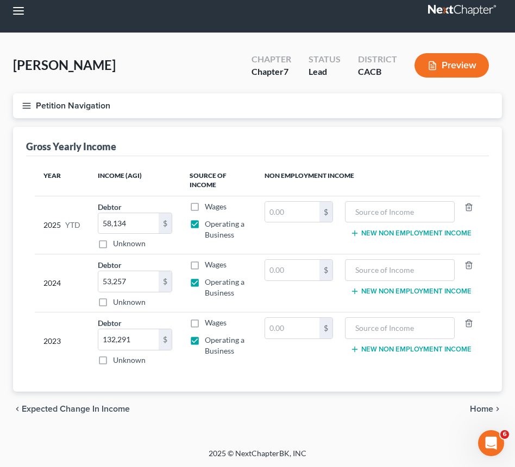
click at [481, 407] on span "Home" at bounding box center [481, 409] width 23 height 9
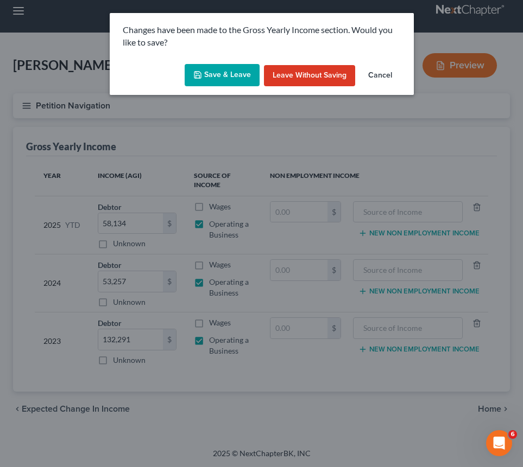
click at [232, 79] on button "Save & Leave" at bounding box center [222, 75] width 75 height 23
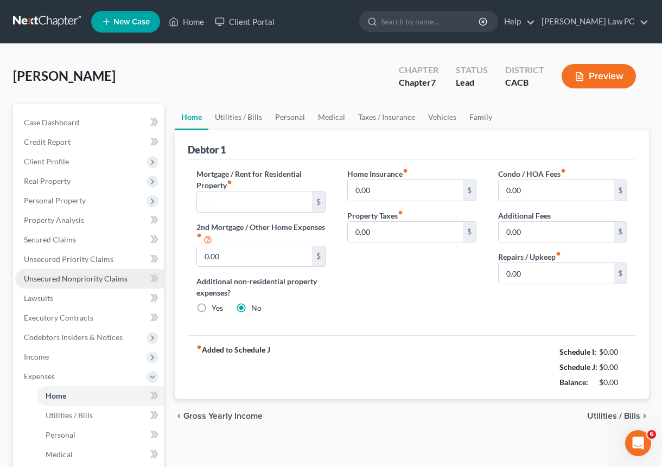
click at [66, 276] on span "Unsecured Nonpriority Claims" at bounding box center [76, 278] width 104 height 9
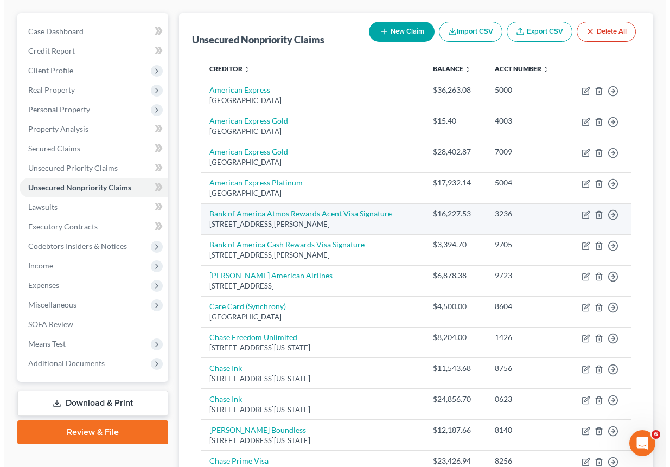
scroll to position [95, 0]
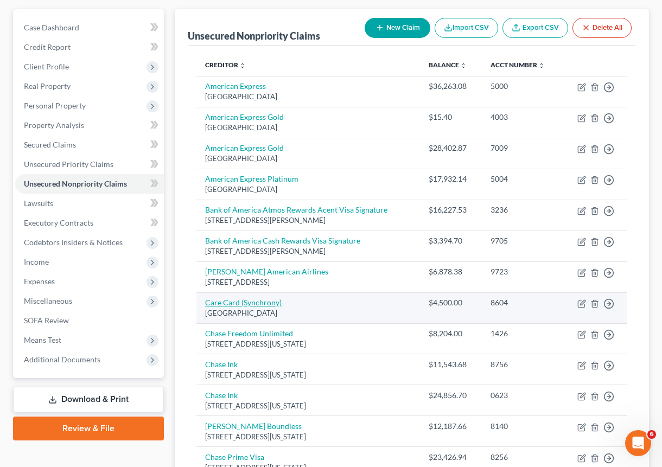
click at [264, 303] on link "Care Card (Synchrony)" at bounding box center [243, 302] width 77 height 9
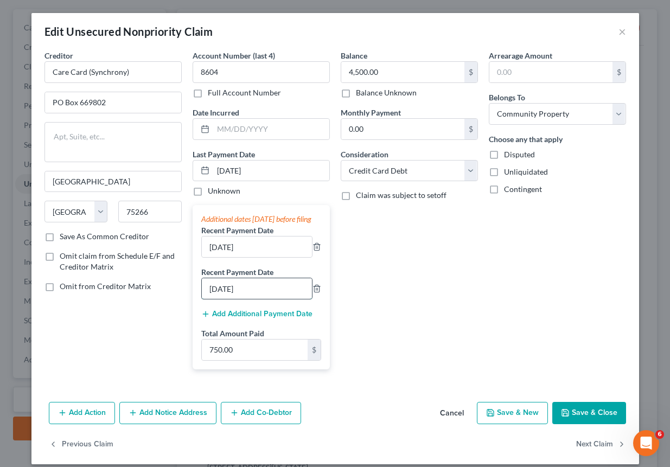
click at [206, 299] on input "[DATE]" at bounding box center [257, 288] width 110 height 21
drag, startPoint x: 208, startPoint y: 257, endPoint x: 202, endPoint y: 257, distance: 6.5
click at [202, 257] on input "[DATE]" at bounding box center [257, 247] width 110 height 21
drag, startPoint x: 222, startPoint y: 171, endPoint x: 211, endPoint y: 172, distance: 10.9
click at [213, 172] on input "[DATE]" at bounding box center [271, 171] width 116 height 21
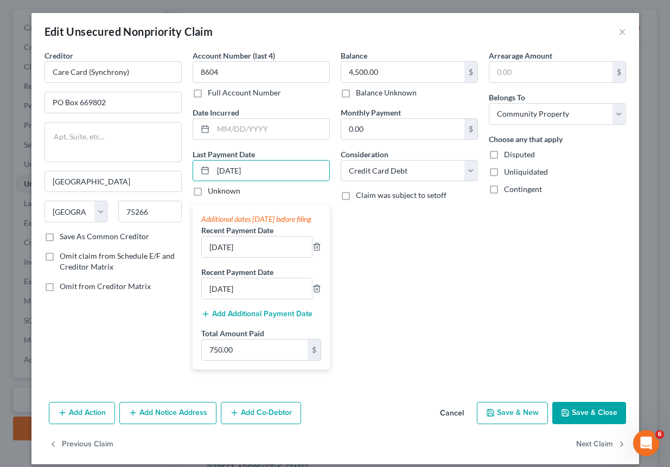
click at [265, 319] on button "Add Additional Payment Date" at bounding box center [256, 314] width 111 height 9
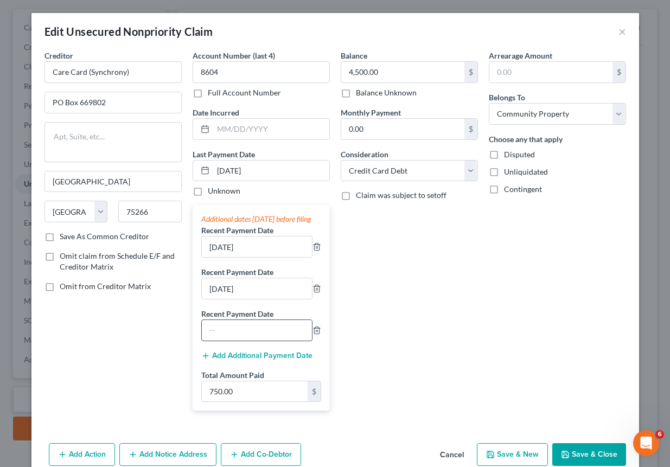
click at [255, 336] on input "text" at bounding box center [257, 330] width 110 height 21
drag, startPoint x: 258, startPoint y: 399, endPoint x: 256, endPoint y: 405, distance: 6.2
click at [256, 402] on input "750.00" at bounding box center [255, 392] width 106 height 21
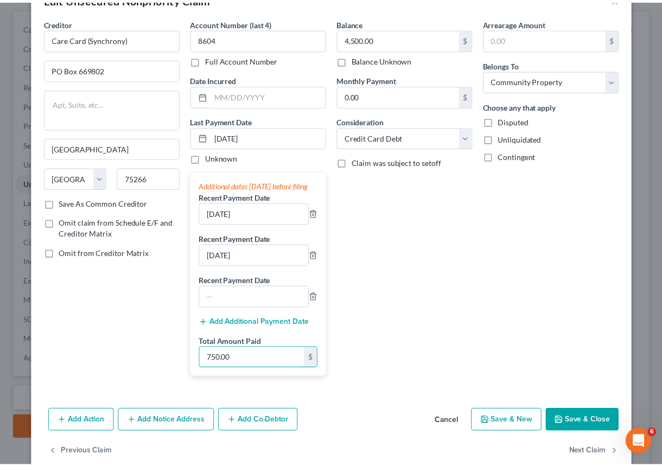
scroll to position [63, 0]
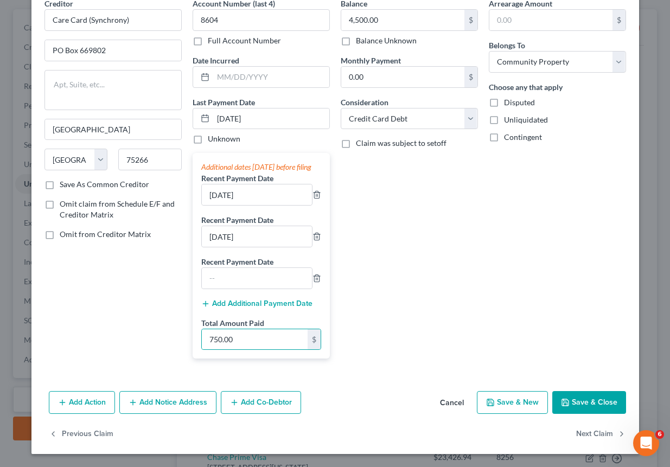
click at [581, 404] on button "Save & Close" at bounding box center [590, 402] width 74 height 23
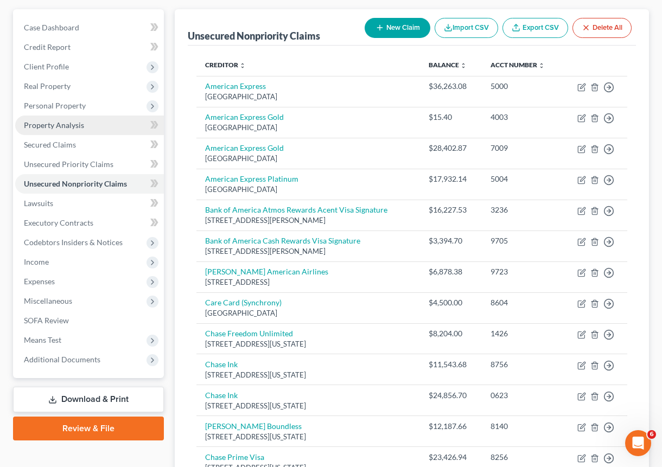
click at [69, 116] on link "Property Analysis" at bounding box center [89, 126] width 149 height 20
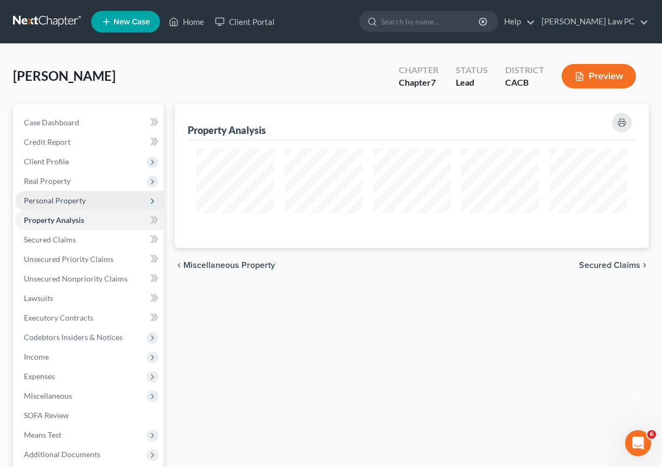
click at [69, 199] on span "Personal Property" at bounding box center [55, 200] width 62 height 9
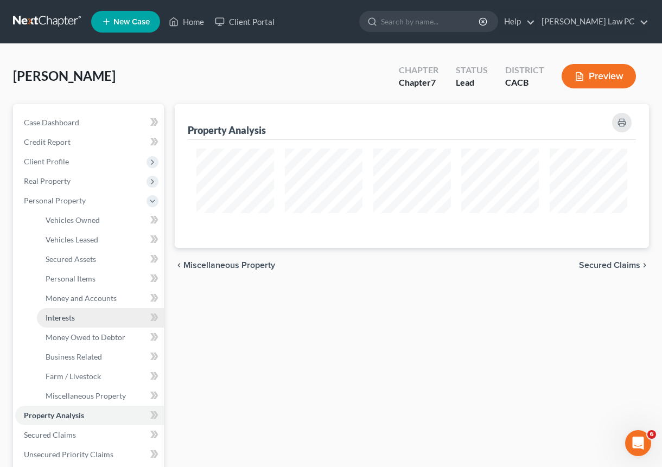
click at [81, 318] on link "Interests" at bounding box center [100, 318] width 127 height 20
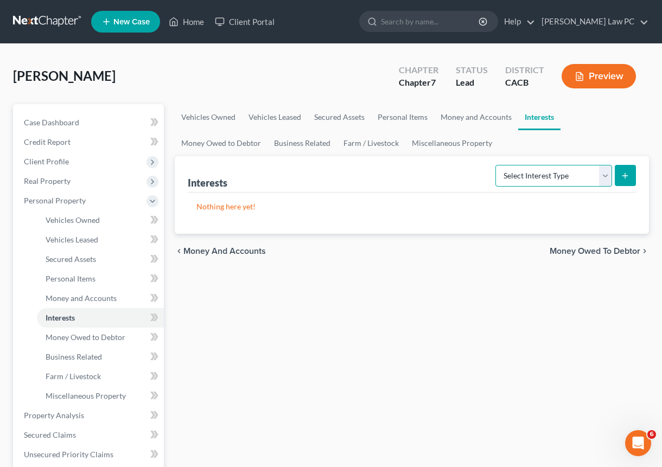
click at [561, 173] on select "Select Interest Type 401K Annuity Bond Education IRA Government Bond Government…" at bounding box center [554, 176] width 117 height 22
click at [463, 116] on link "Money and Accounts" at bounding box center [476, 117] width 84 height 26
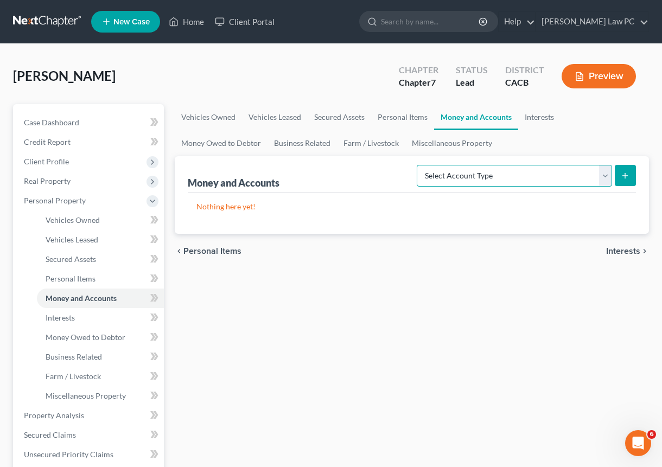
click at [532, 180] on select "Select Account Type Brokerage Cash on Hand Certificates of Deposit Checking Acc…" at bounding box center [514, 176] width 195 height 22
click at [484, 145] on link "Miscellaneous Property" at bounding box center [451, 143] width 93 height 26
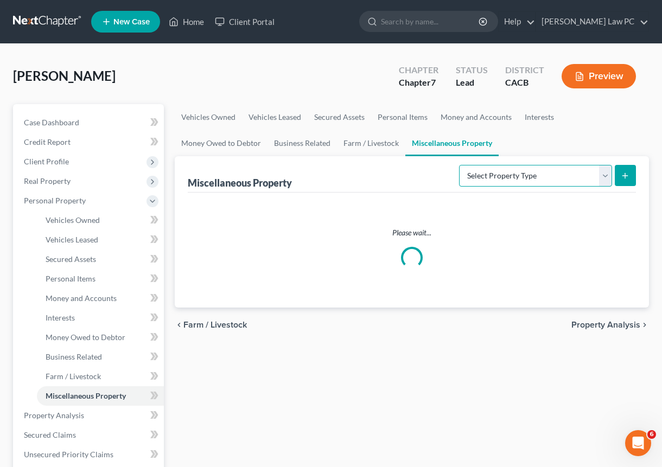
click at [491, 173] on select "Select Property Type Assigned for Creditor Benefit [DATE] Holding for Another N…" at bounding box center [535, 176] width 153 height 22
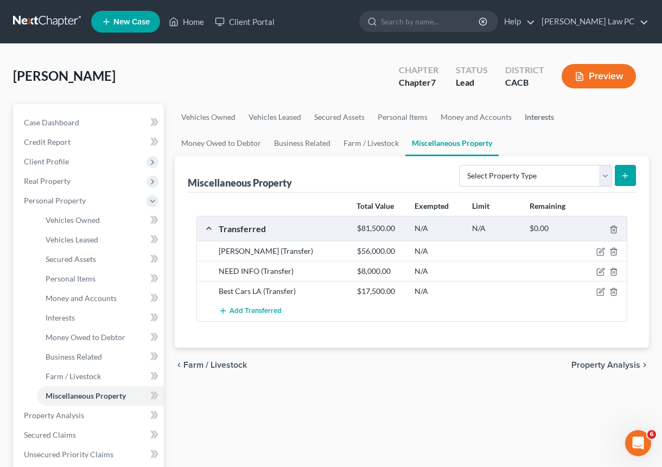
click at [544, 119] on link "Interests" at bounding box center [539, 117] width 42 height 26
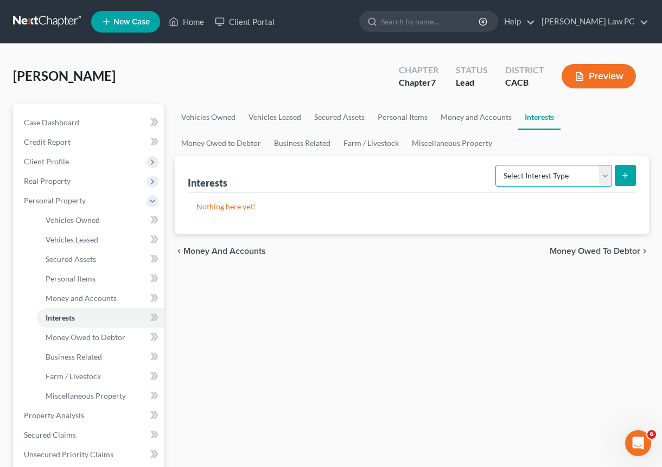
click at [561, 174] on select "Select Interest Type 401K Annuity Bond Education IRA Government Bond Government…" at bounding box center [554, 176] width 117 height 22
click at [545, 172] on select "Select Interest Type 401K Annuity Bond Education IRA Government Bond Government…" at bounding box center [554, 176] width 117 height 22
click at [628, 181] on button "submit" at bounding box center [625, 175] width 21 height 21
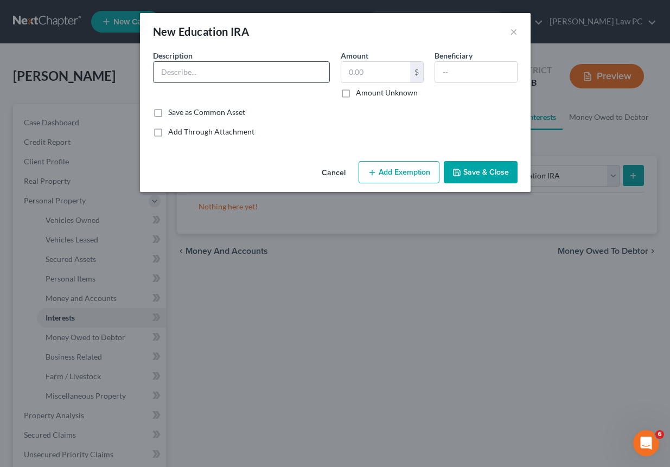
click at [186, 72] on input "text" at bounding box center [242, 72] width 176 height 21
click at [384, 73] on input "text" at bounding box center [375, 72] width 69 height 21
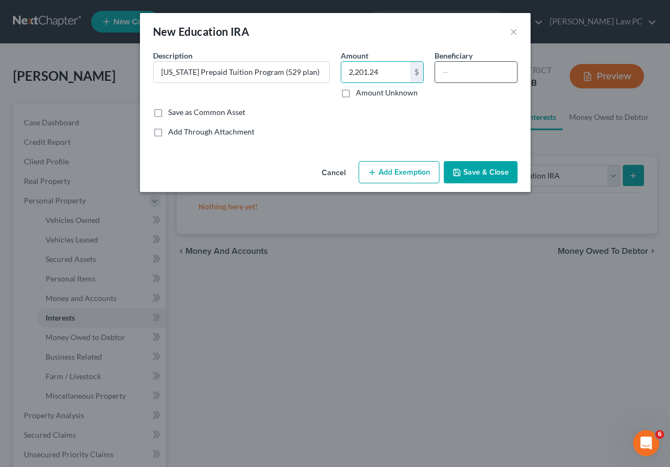
click at [465, 73] on input "text" at bounding box center [476, 72] width 82 height 21
click at [394, 172] on button "Add Exemption" at bounding box center [399, 172] width 81 height 23
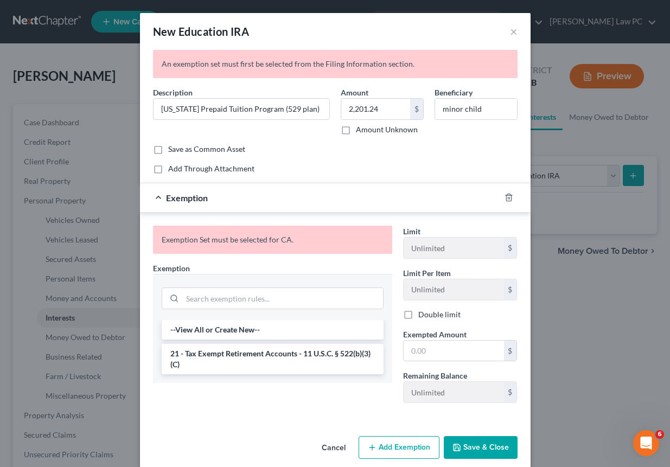
click at [472, 448] on button "Save & Close" at bounding box center [481, 447] width 74 height 23
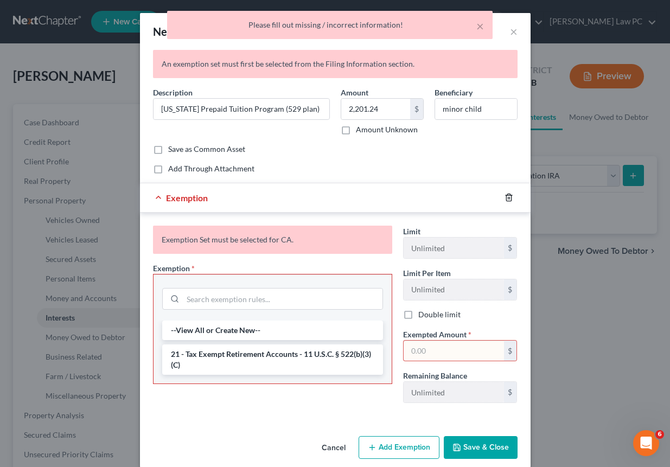
click at [505, 195] on icon "button" at bounding box center [509, 197] width 9 height 9
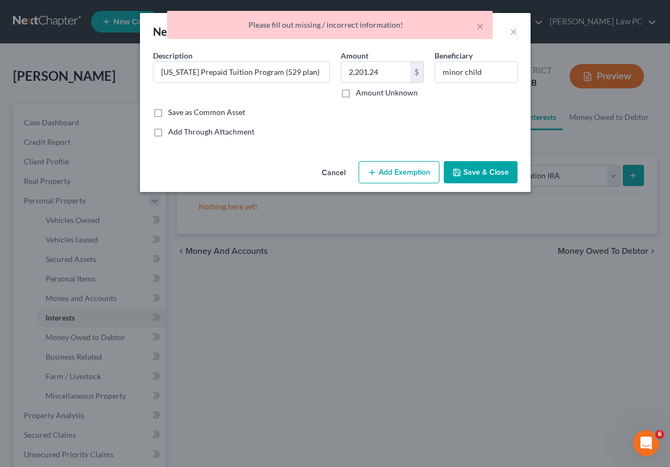
click at [492, 166] on button "Save & Close" at bounding box center [481, 172] width 74 height 23
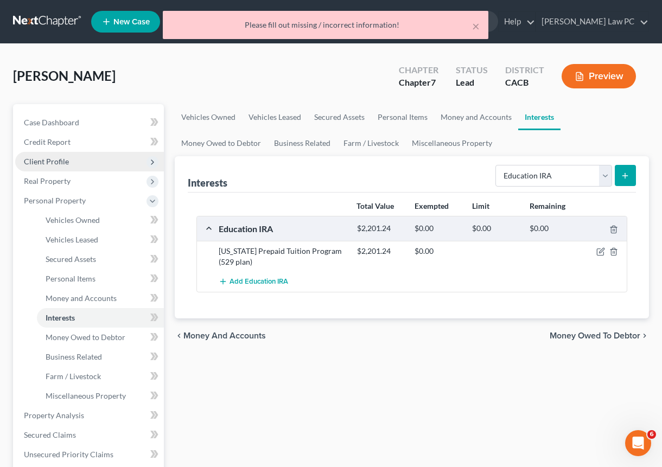
click at [47, 159] on span "Client Profile" at bounding box center [46, 161] width 45 height 9
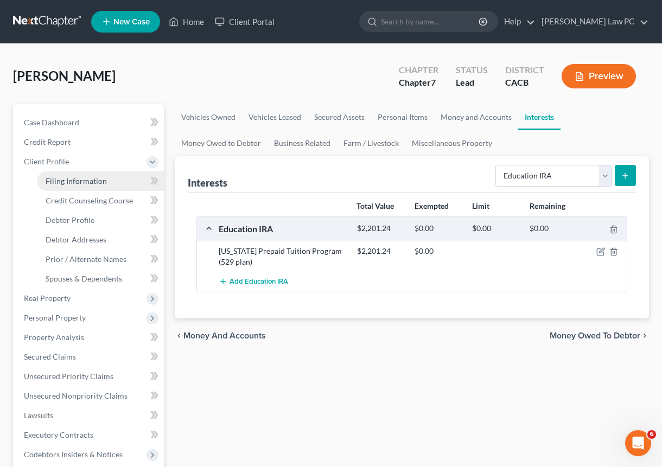
click at [65, 180] on span "Filing Information" at bounding box center [76, 180] width 61 height 9
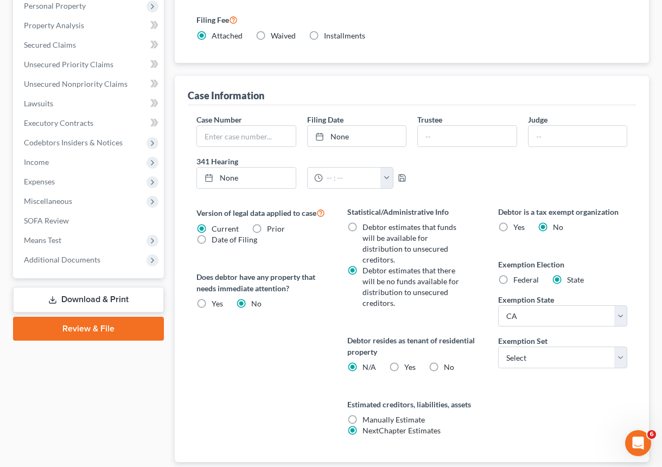
scroll to position [339, 0]
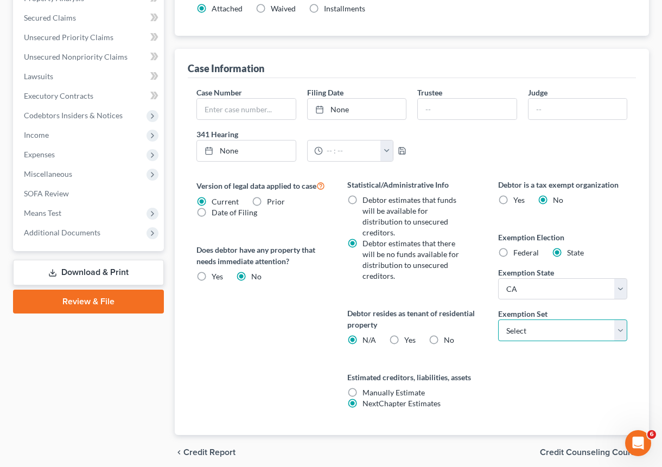
click at [537, 332] on select "Select 703 704" at bounding box center [562, 331] width 129 height 22
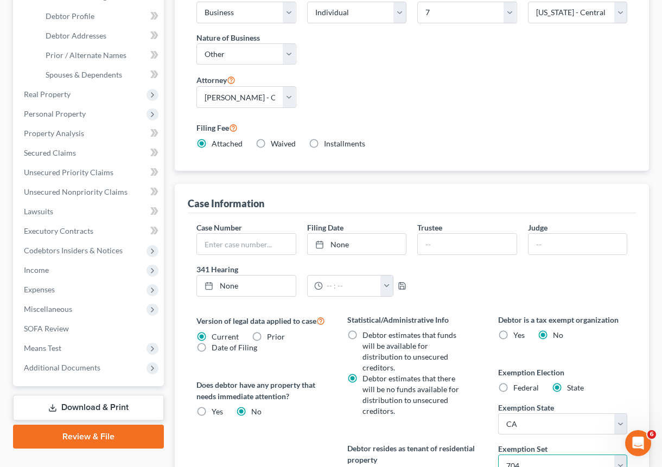
scroll to position [118, 0]
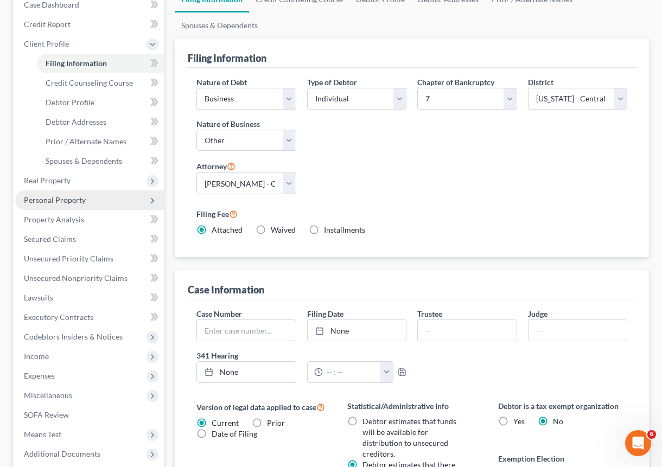
click at [66, 206] on span "Personal Property" at bounding box center [89, 201] width 149 height 20
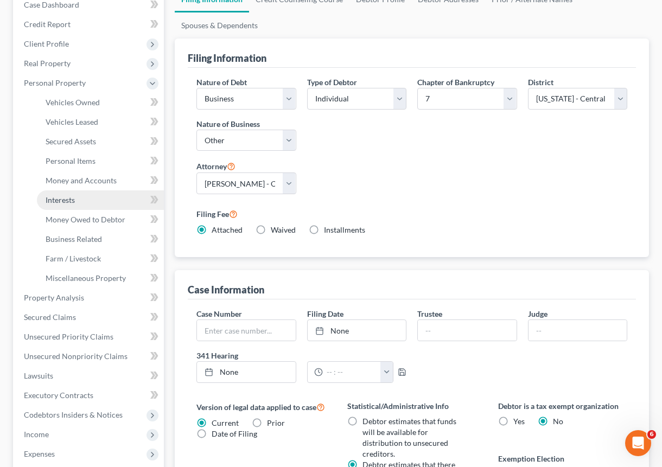
click at [70, 199] on span "Interests" at bounding box center [60, 199] width 29 height 9
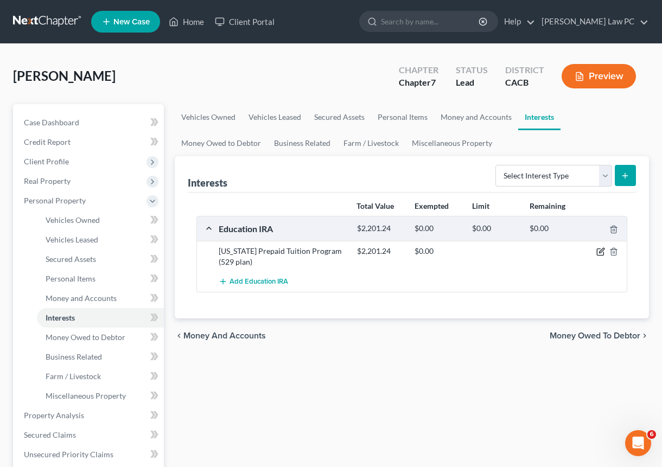
click at [604, 252] on icon "button" at bounding box center [601, 252] width 9 height 9
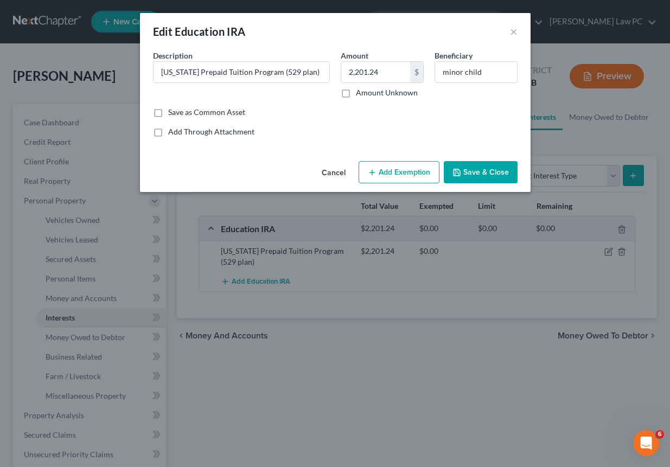
click at [387, 176] on button "Add Exemption" at bounding box center [399, 172] width 81 height 23
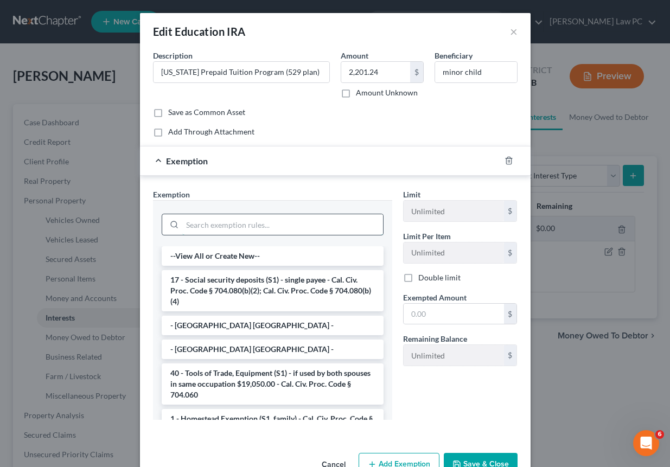
click at [274, 229] on input "search" at bounding box center [282, 224] width 201 height 21
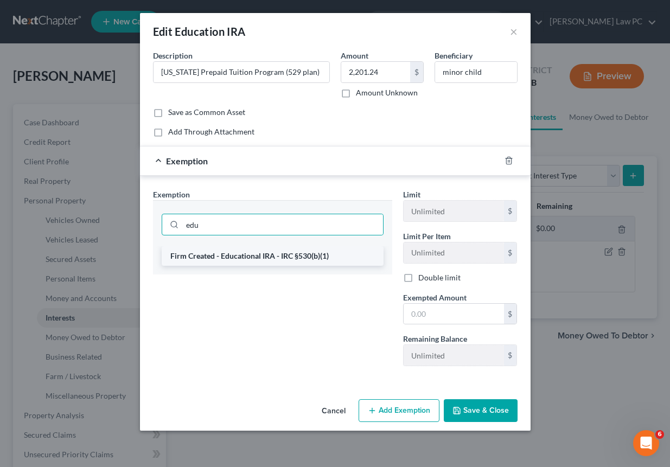
click at [320, 258] on li "Firm Created - Educational IRA - IRC §530(b)(1)" at bounding box center [273, 256] width 222 height 20
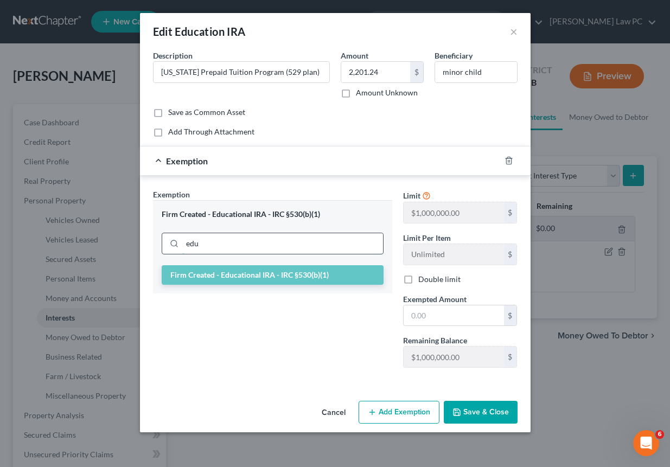
drag, startPoint x: 246, startPoint y: 238, endPoint x: 174, endPoint y: 239, distance: 72.2
click at [174, 239] on div "edu" at bounding box center [273, 244] width 222 height 22
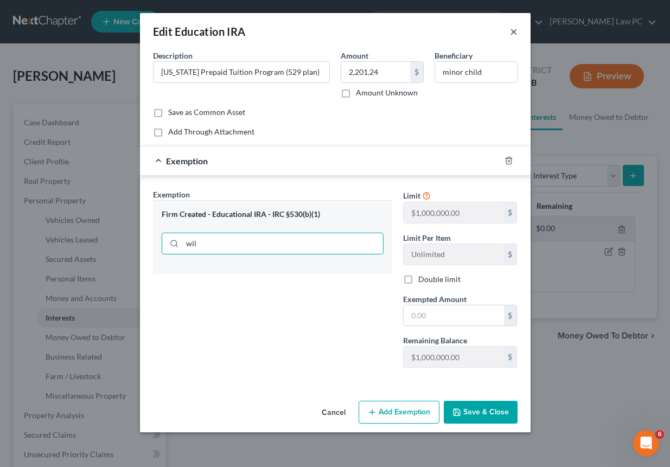
click at [516, 34] on button "×" at bounding box center [514, 31] width 8 height 13
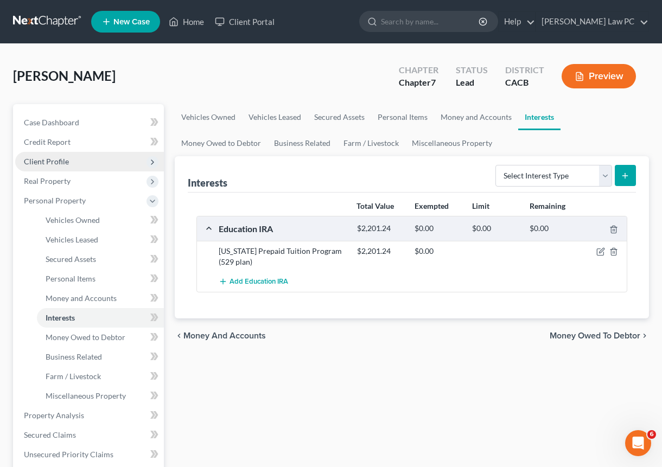
click at [55, 160] on span "Client Profile" at bounding box center [46, 161] width 45 height 9
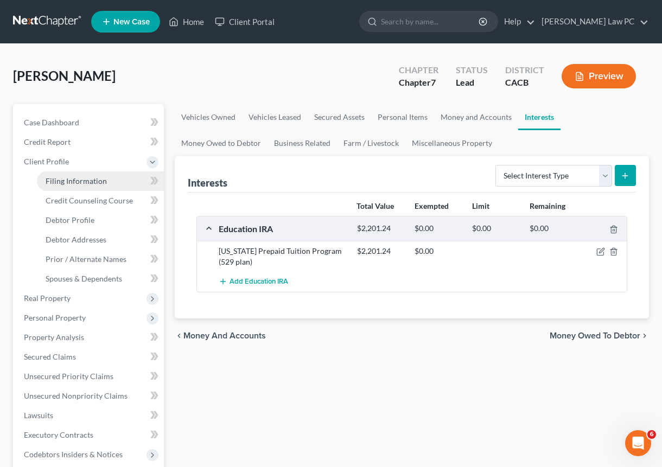
click at [73, 181] on span "Filing Information" at bounding box center [76, 180] width 61 height 9
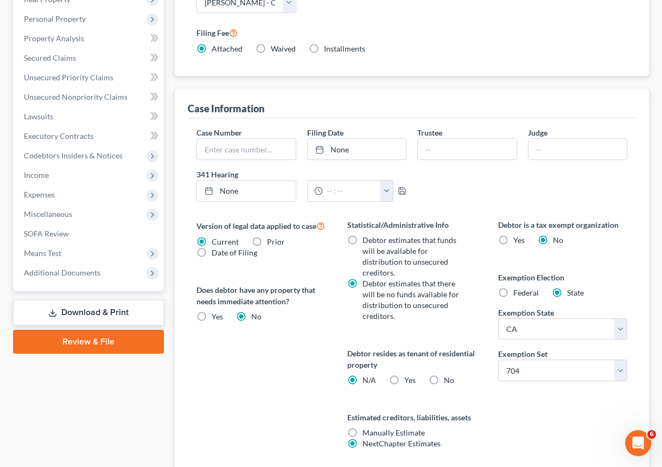
scroll to position [306, 0]
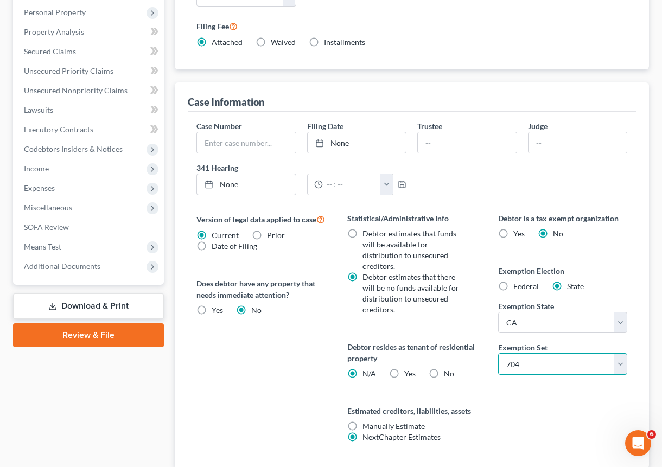
click at [576, 363] on select "Select 703 704" at bounding box center [562, 364] width 129 height 22
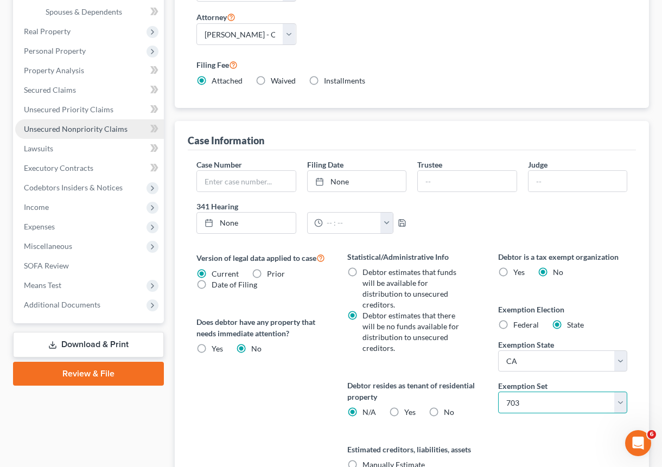
scroll to position [221, 0]
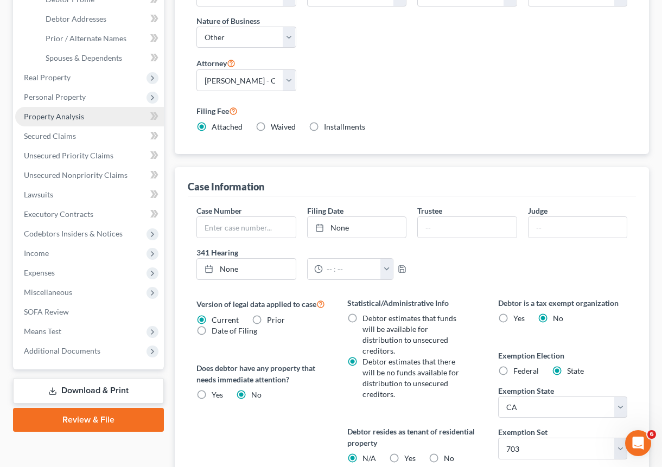
click at [70, 113] on span "Property Analysis" at bounding box center [54, 116] width 60 height 9
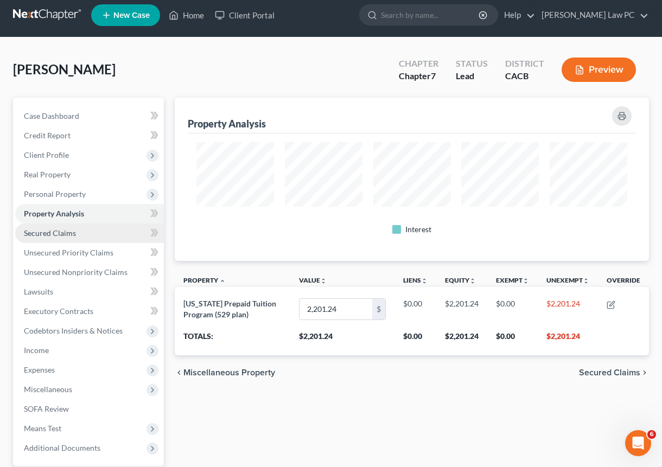
scroll to position [542612, 542301]
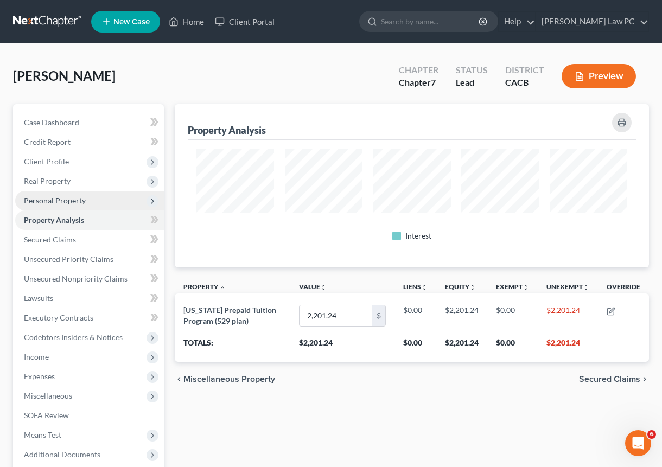
click at [66, 199] on span "Personal Property" at bounding box center [55, 200] width 62 height 9
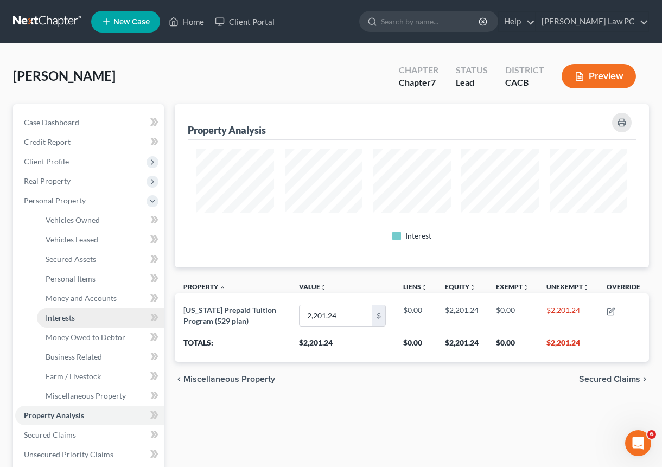
click at [87, 322] on link "Interests" at bounding box center [100, 318] width 127 height 20
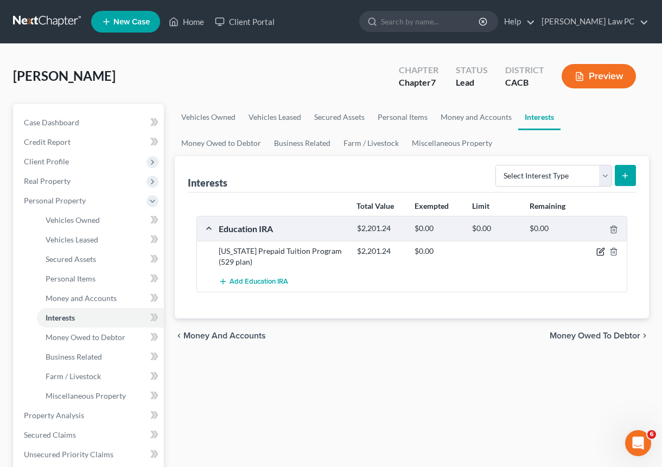
click at [601, 254] on icon "button" at bounding box center [601, 252] width 9 height 9
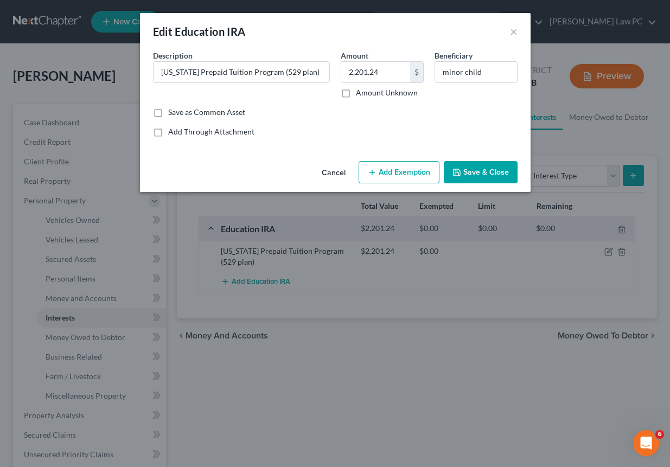
click at [394, 174] on button "Add Exemption" at bounding box center [399, 172] width 81 height 23
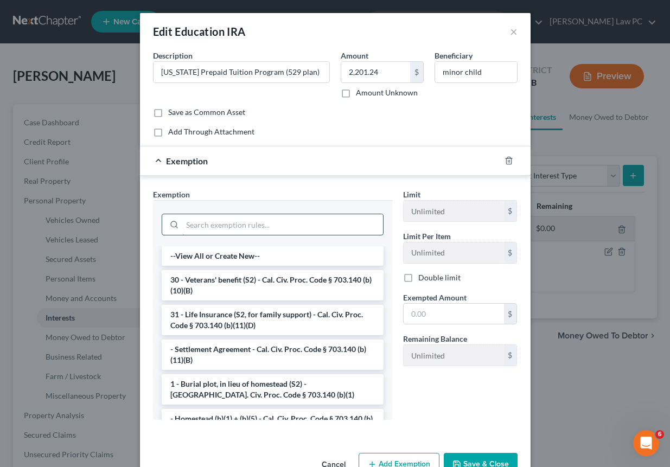
click at [283, 220] on input "search" at bounding box center [282, 224] width 201 height 21
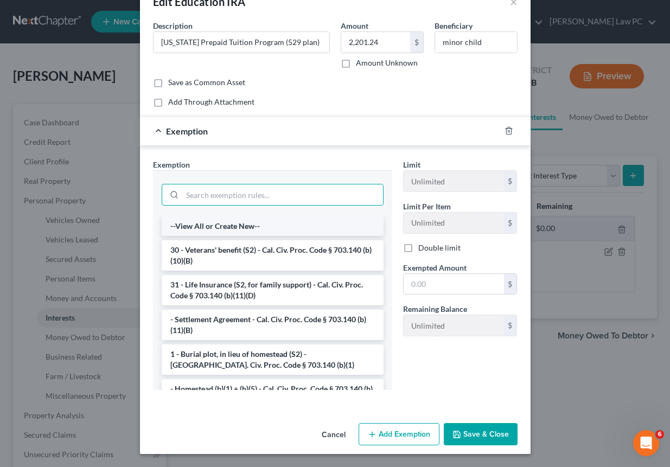
click at [244, 226] on li "--View All or Create New--" at bounding box center [273, 227] width 222 height 20
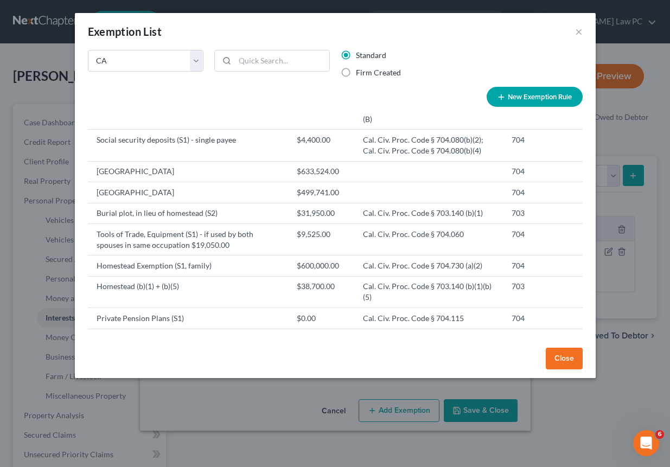
scroll to position [116, 0]
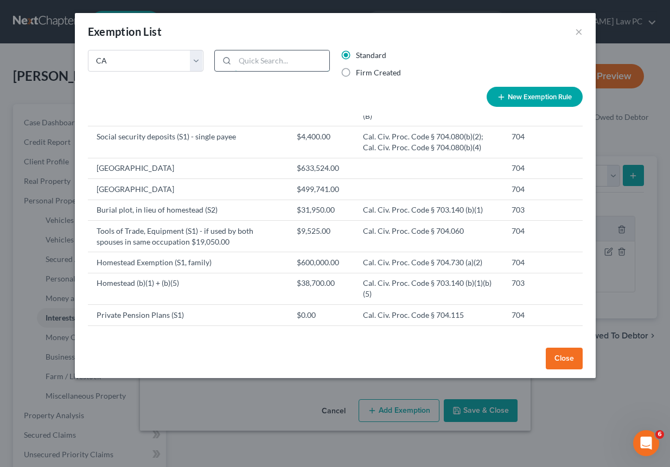
click at [269, 64] on input "search" at bounding box center [282, 60] width 94 height 21
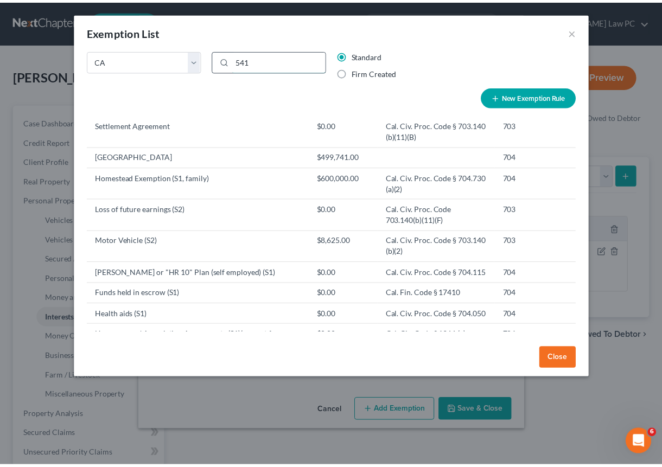
scroll to position [0, 0]
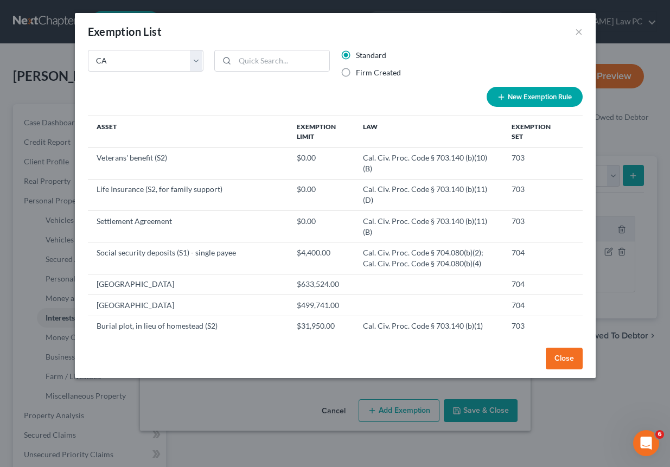
click at [356, 73] on label "Firm Created" at bounding box center [378, 72] width 45 height 11
click at [360, 73] on input "Firm Created" at bounding box center [363, 70] width 7 height 7
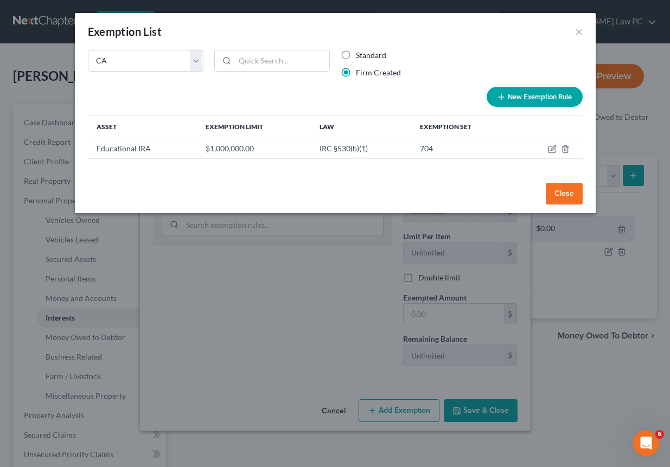
click at [515, 96] on button "New Exemption Rule" at bounding box center [535, 97] width 96 height 20
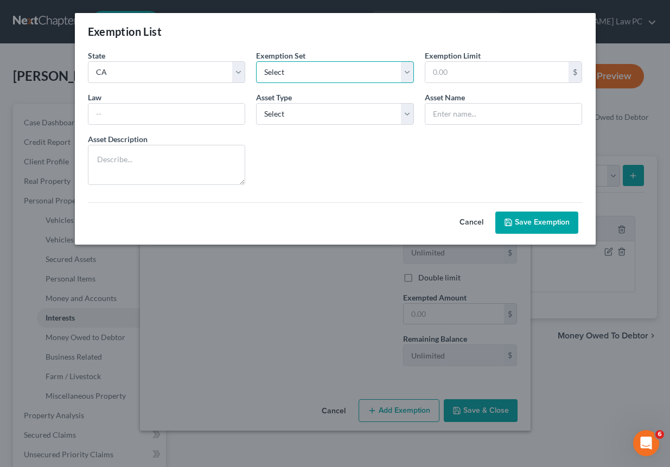
click at [280, 69] on select "Select 703 704" at bounding box center [335, 72] width 158 height 22
click at [133, 109] on input "text" at bounding box center [166, 114] width 157 height 21
click at [187, 113] on input "text" at bounding box center [166, 114] width 157 height 21
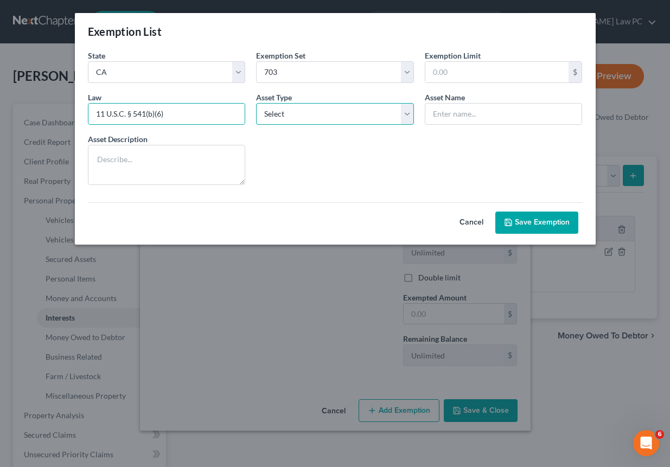
click at [329, 117] on select "Select Homestead Other" at bounding box center [335, 114] width 158 height 22
click at [445, 115] on input "text" at bounding box center [504, 114] width 157 height 21
click at [551, 225] on button "Save Exemption" at bounding box center [537, 223] width 83 height 23
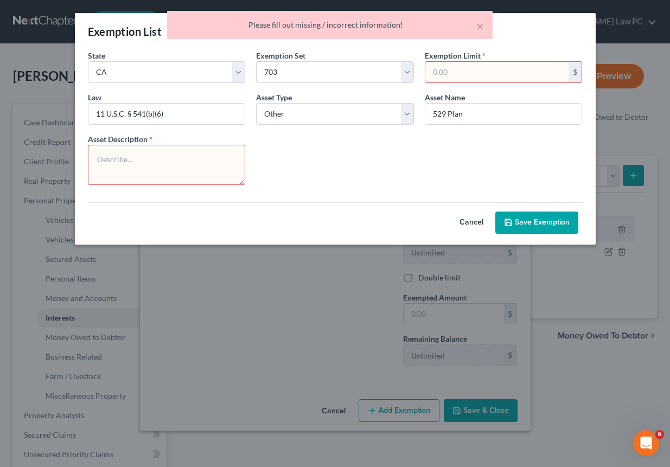
click at [181, 172] on textarea at bounding box center [167, 165] width 158 height 40
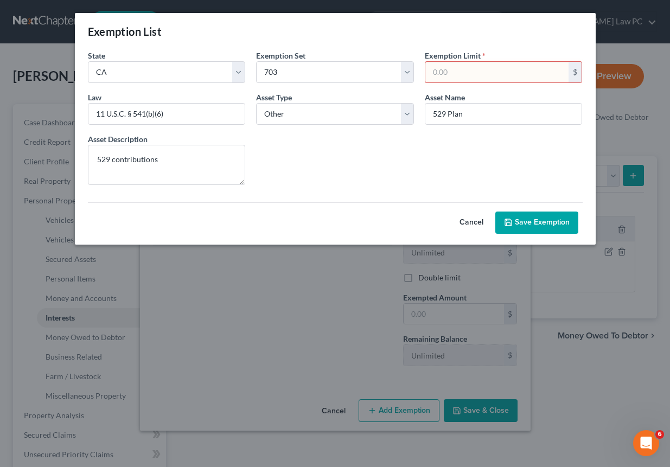
click at [542, 222] on button "Save Exemption" at bounding box center [537, 223] width 83 height 23
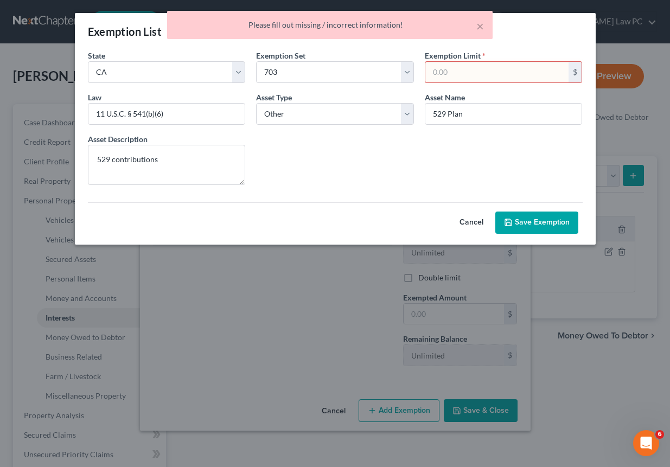
click at [506, 72] on input "text" at bounding box center [498, 72] width 144 height 21
click at [505, 223] on icon "submit" at bounding box center [508, 222] width 7 height 7
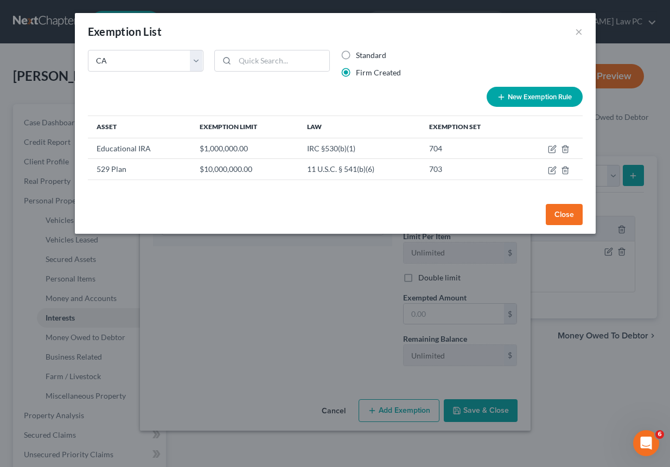
click at [561, 217] on button "Close" at bounding box center [564, 215] width 37 height 22
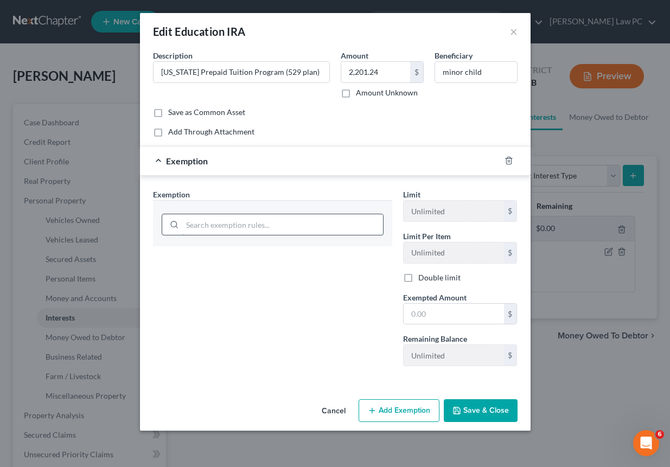
click at [286, 225] on input "search" at bounding box center [282, 224] width 201 height 21
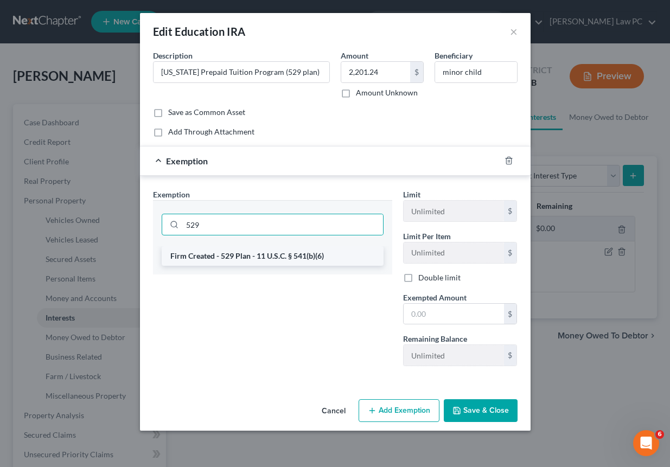
click at [289, 255] on li "Firm Created - 529 Plan - 11 U.S.C. § 541(b)(6)" at bounding box center [273, 256] width 222 height 20
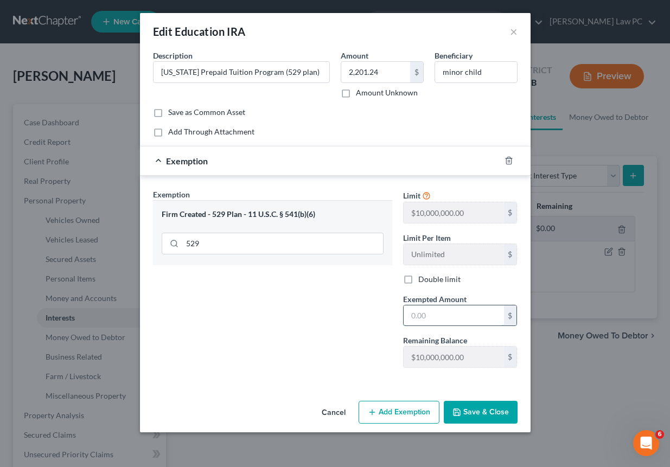
click at [443, 321] on input "text" at bounding box center [454, 316] width 100 height 21
click at [472, 417] on button "Save & Close" at bounding box center [481, 412] width 74 height 23
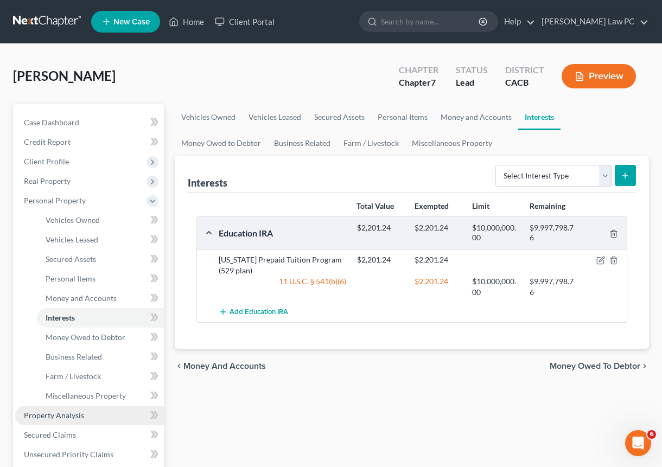
click at [75, 417] on span "Property Analysis" at bounding box center [54, 415] width 60 height 9
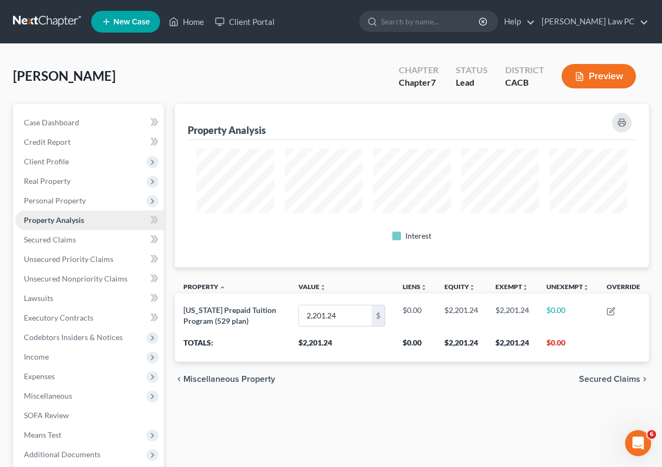
scroll to position [163, 474]
click at [81, 200] on span "Personal Property" at bounding box center [55, 200] width 62 height 9
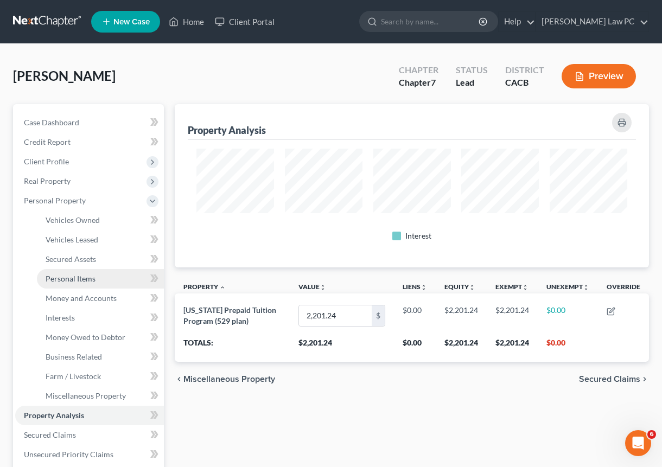
click at [87, 281] on span "Personal Items" at bounding box center [71, 278] width 50 height 9
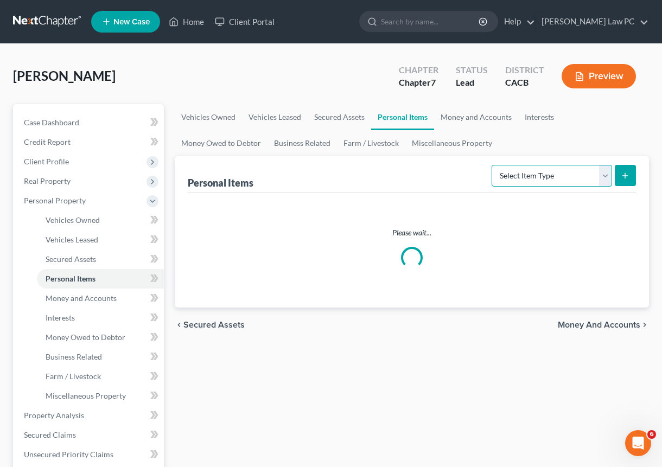
click at [535, 177] on select "Select Item Type Clothing Collectibles Of Value Electronics Firearms Household …" at bounding box center [552, 176] width 120 height 22
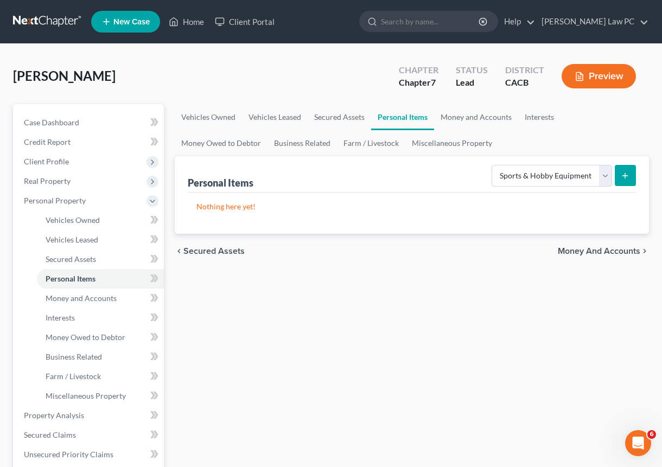
click at [621, 179] on icon "submit" at bounding box center [625, 176] width 9 height 9
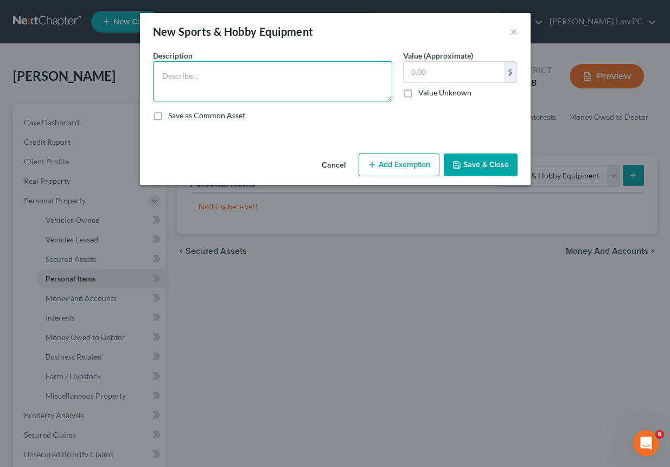
click at [201, 91] on textarea at bounding box center [272, 81] width 239 height 40
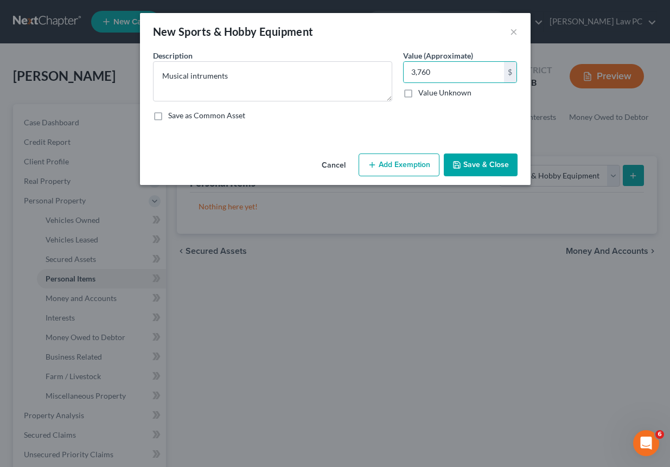
click at [396, 155] on button "Add Exemption" at bounding box center [399, 165] width 81 height 23
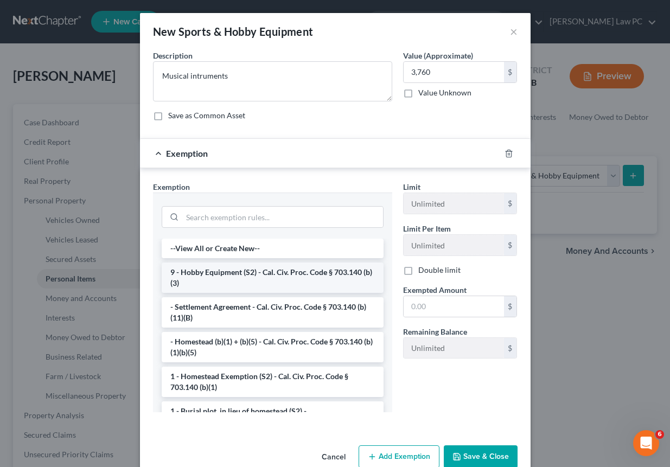
click at [263, 282] on li "9 - Hobby Equipment (S2) - Cal. Civ. Proc. Code § 703.140 (b)(3)" at bounding box center [273, 278] width 222 height 30
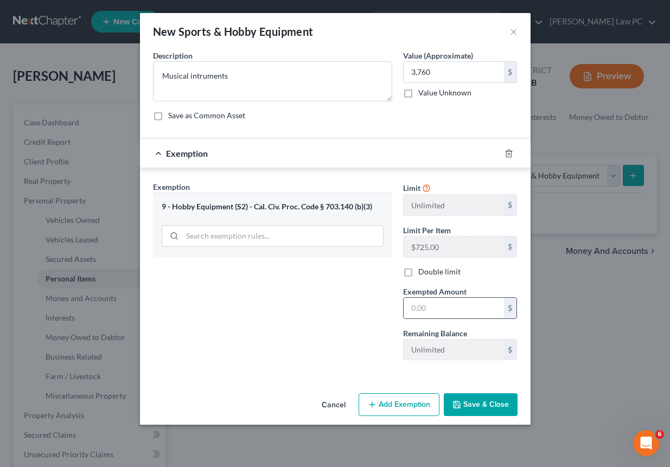
click at [445, 312] on input "text" at bounding box center [454, 308] width 100 height 21
click at [476, 404] on button "Save & Close" at bounding box center [481, 405] width 74 height 23
